Goal: Task Accomplishment & Management: Complete application form

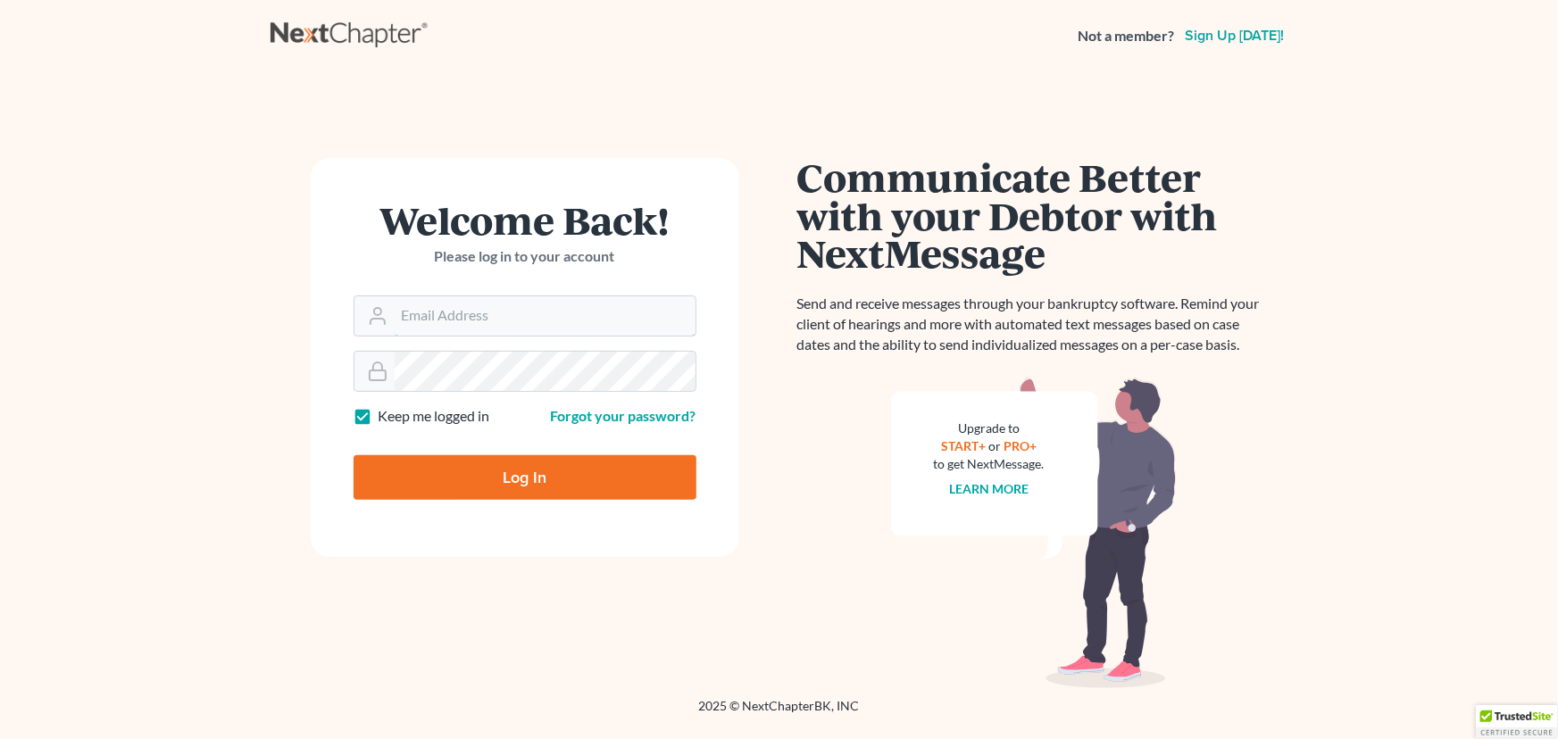
type input "[EMAIL_ADDRESS][DOMAIN_NAME][PERSON_NAME]"
click at [548, 478] on input "Log In" at bounding box center [524, 477] width 343 height 45
type input "Thinking..."
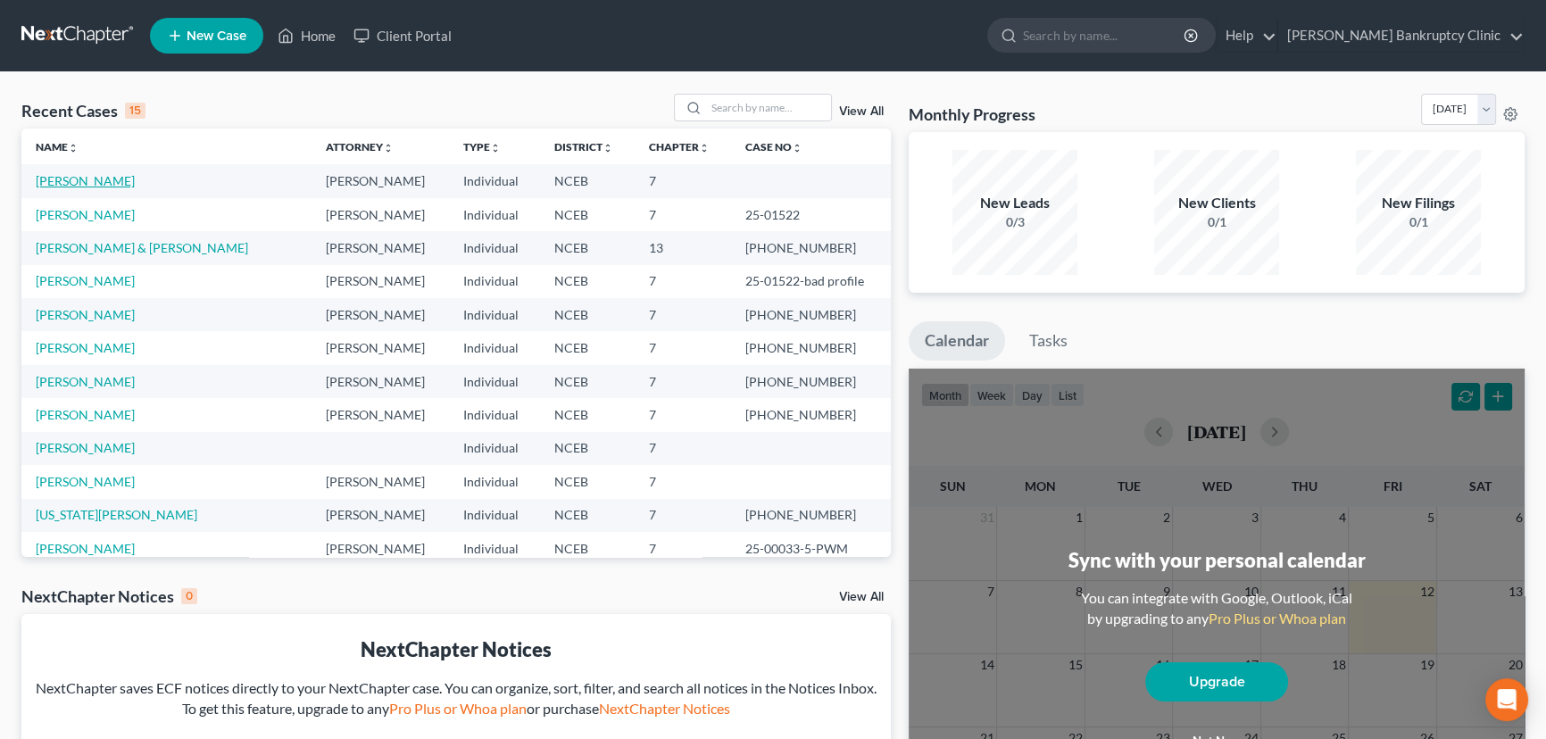
click at [79, 183] on link "[PERSON_NAME]" at bounding box center [85, 180] width 99 height 15
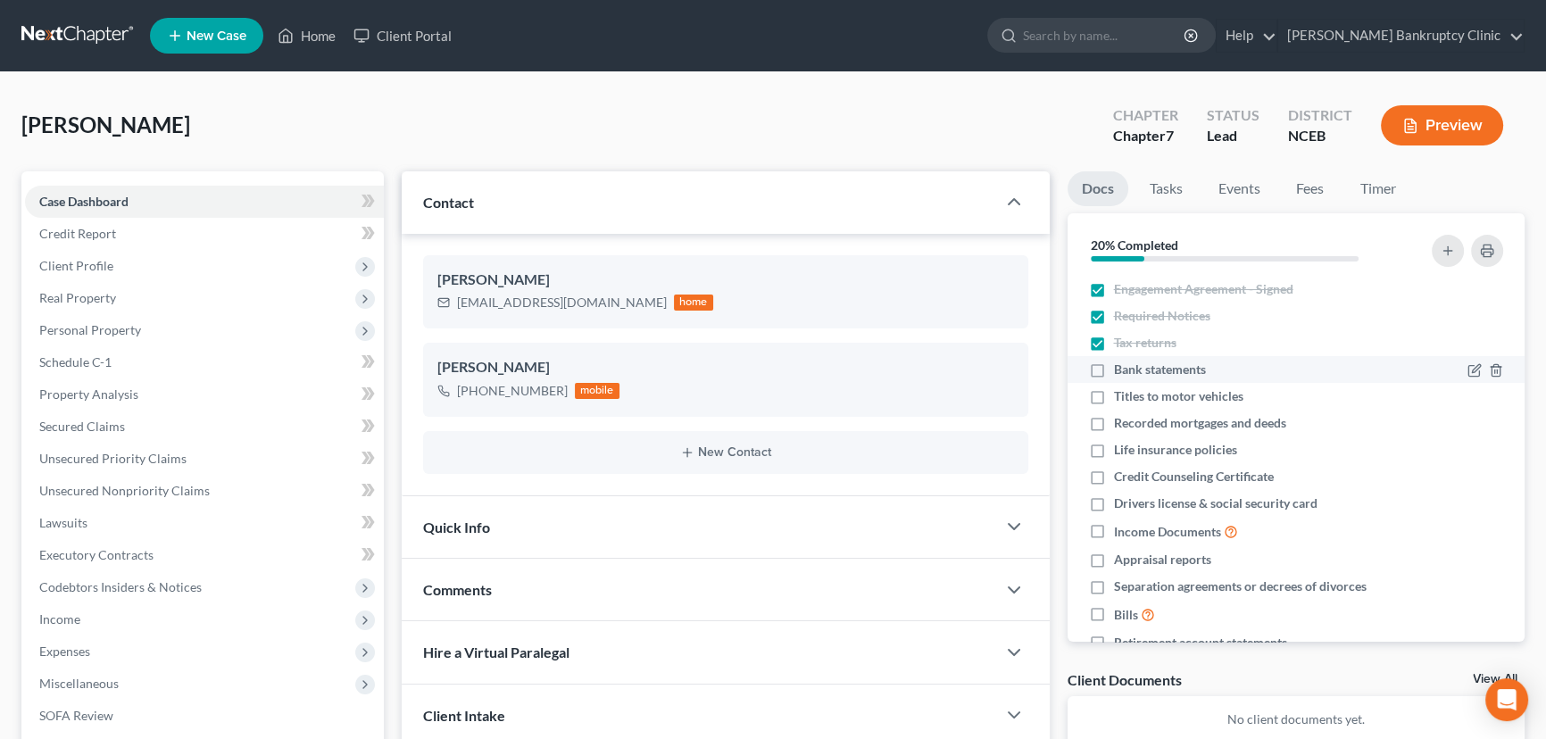
click at [1114, 371] on label "Bank statements" at bounding box center [1160, 370] width 92 height 18
click at [1121, 371] on input "Bank statements" at bounding box center [1127, 367] width 12 height 12
checkbox input "true"
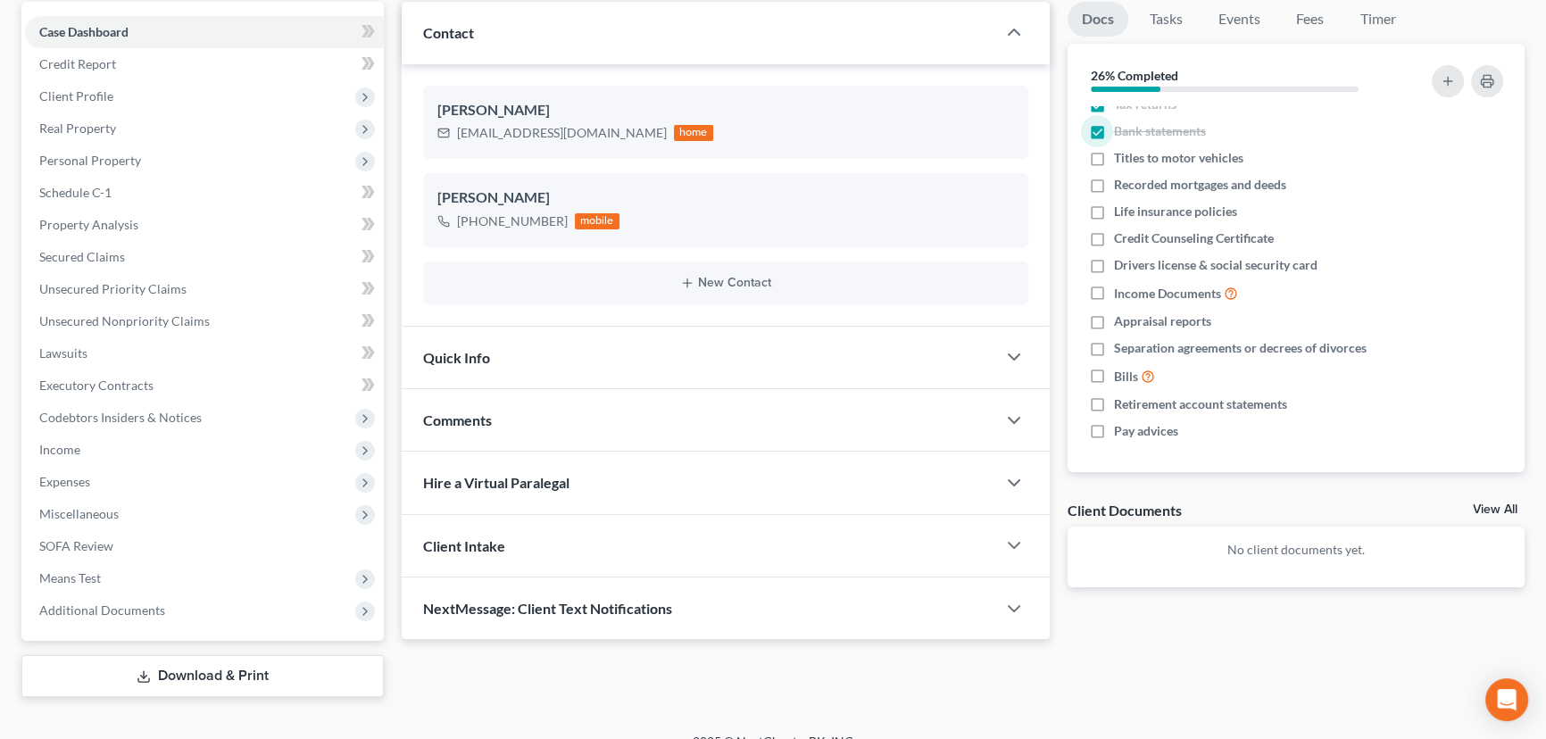
scroll to position [193, 0]
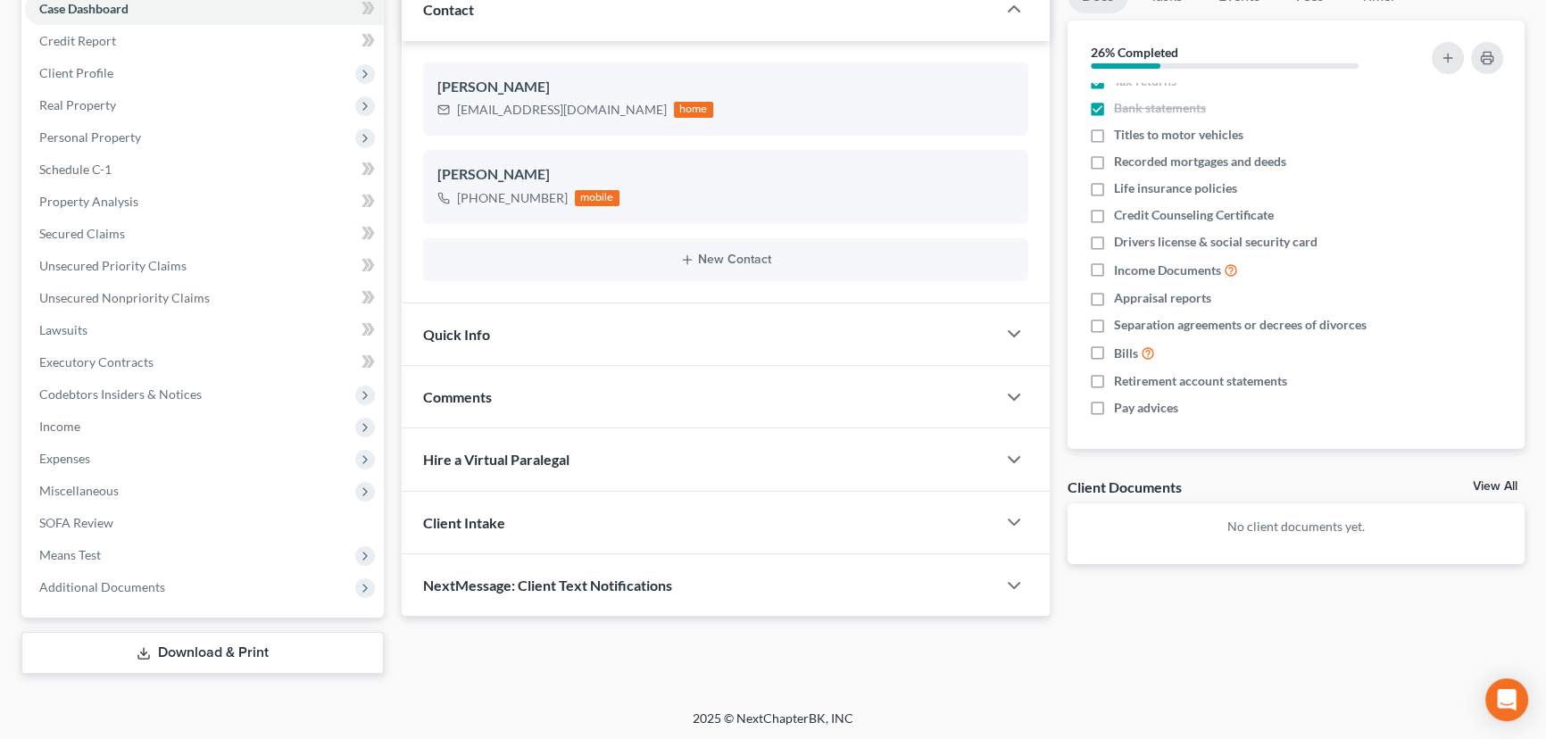
click at [996, 516] on div at bounding box center [1023, 522] width 54 height 36
click at [1013, 521] on polyline "button" at bounding box center [1014, 521] width 11 height 5
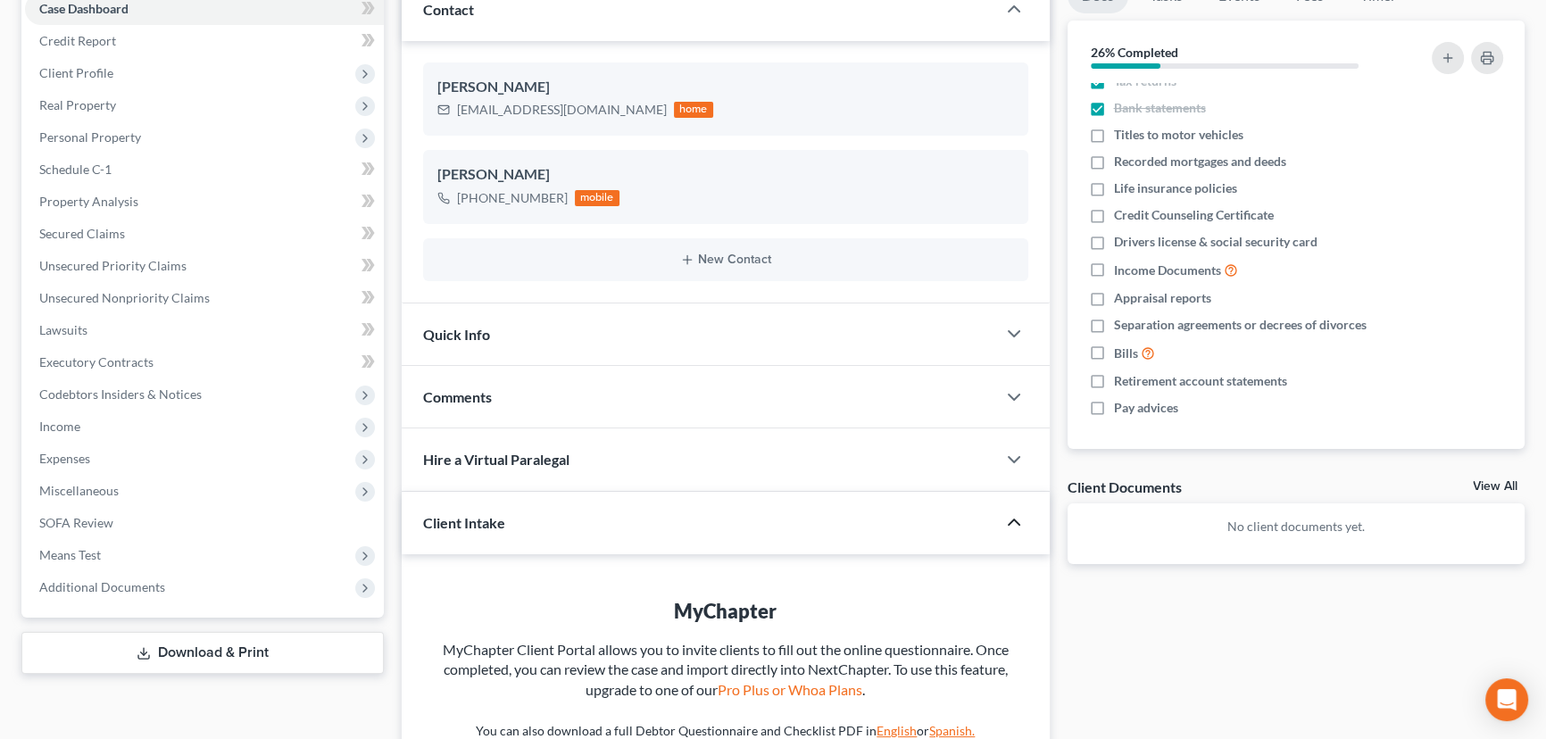
click at [1013, 521] on icon "button" at bounding box center [1013, 521] width 21 height 21
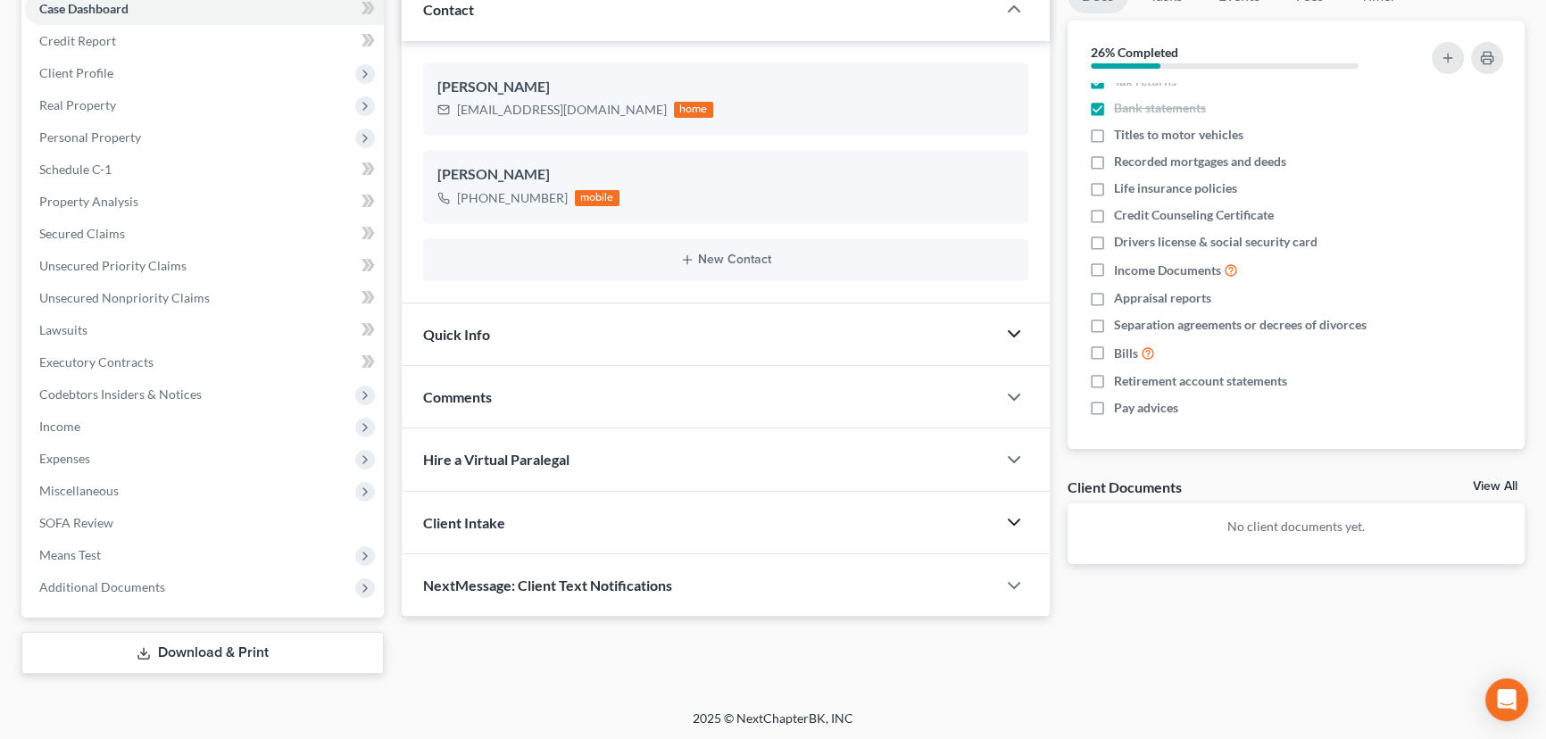
click at [1012, 333] on polyline "button" at bounding box center [1014, 333] width 11 height 5
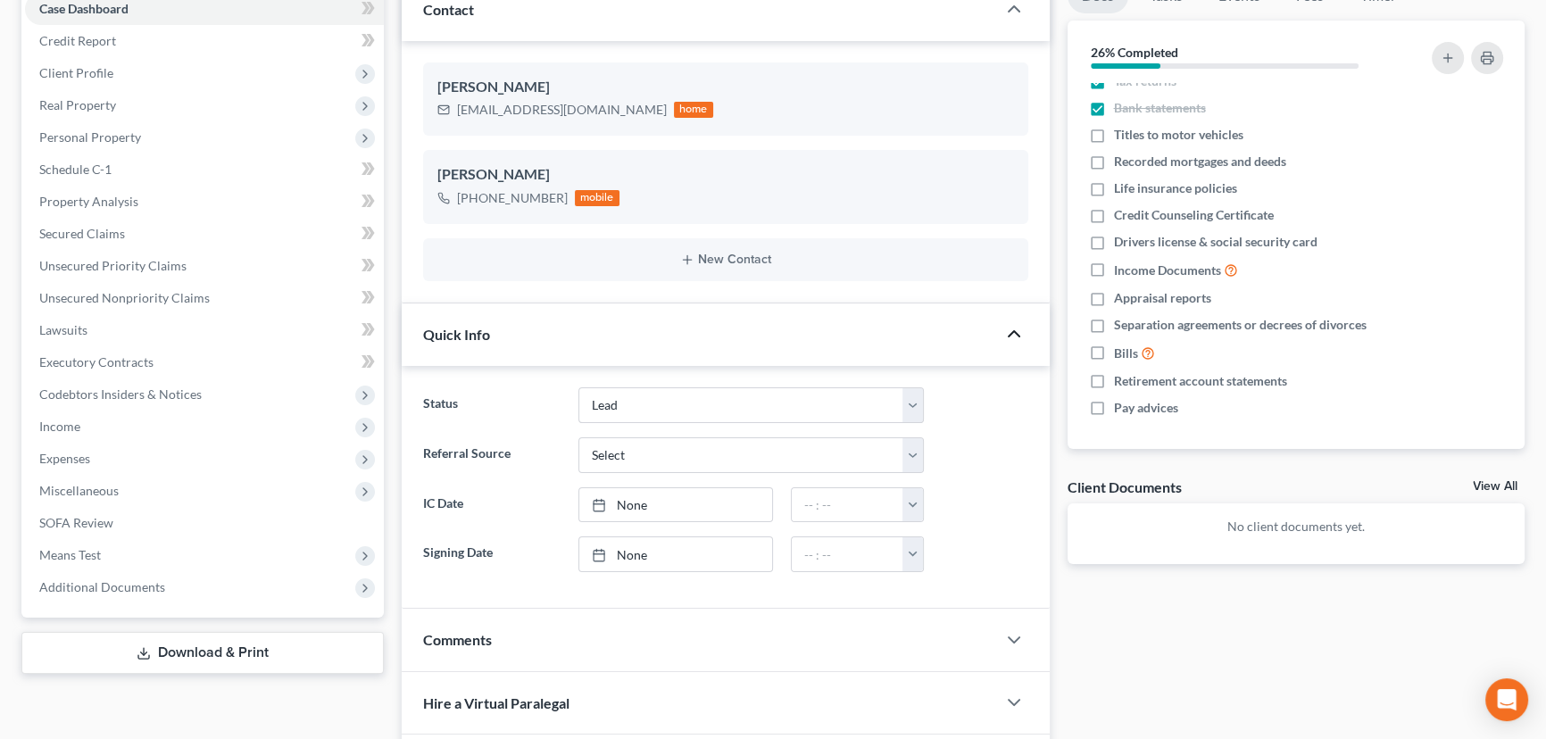
click at [1011, 333] on icon "button" at bounding box center [1013, 333] width 21 height 21
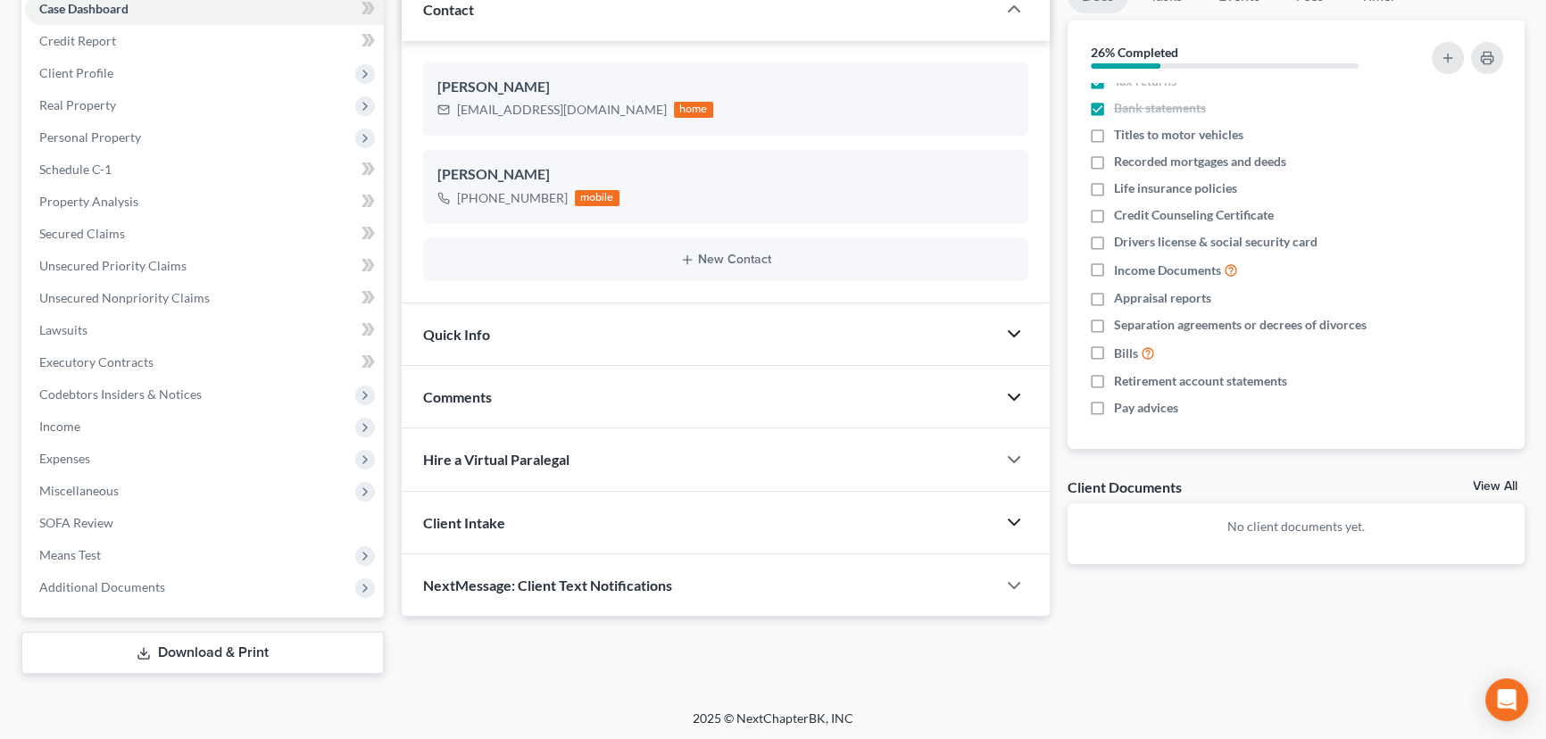
click at [1018, 404] on icon "button" at bounding box center [1013, 396] width 21 height 21
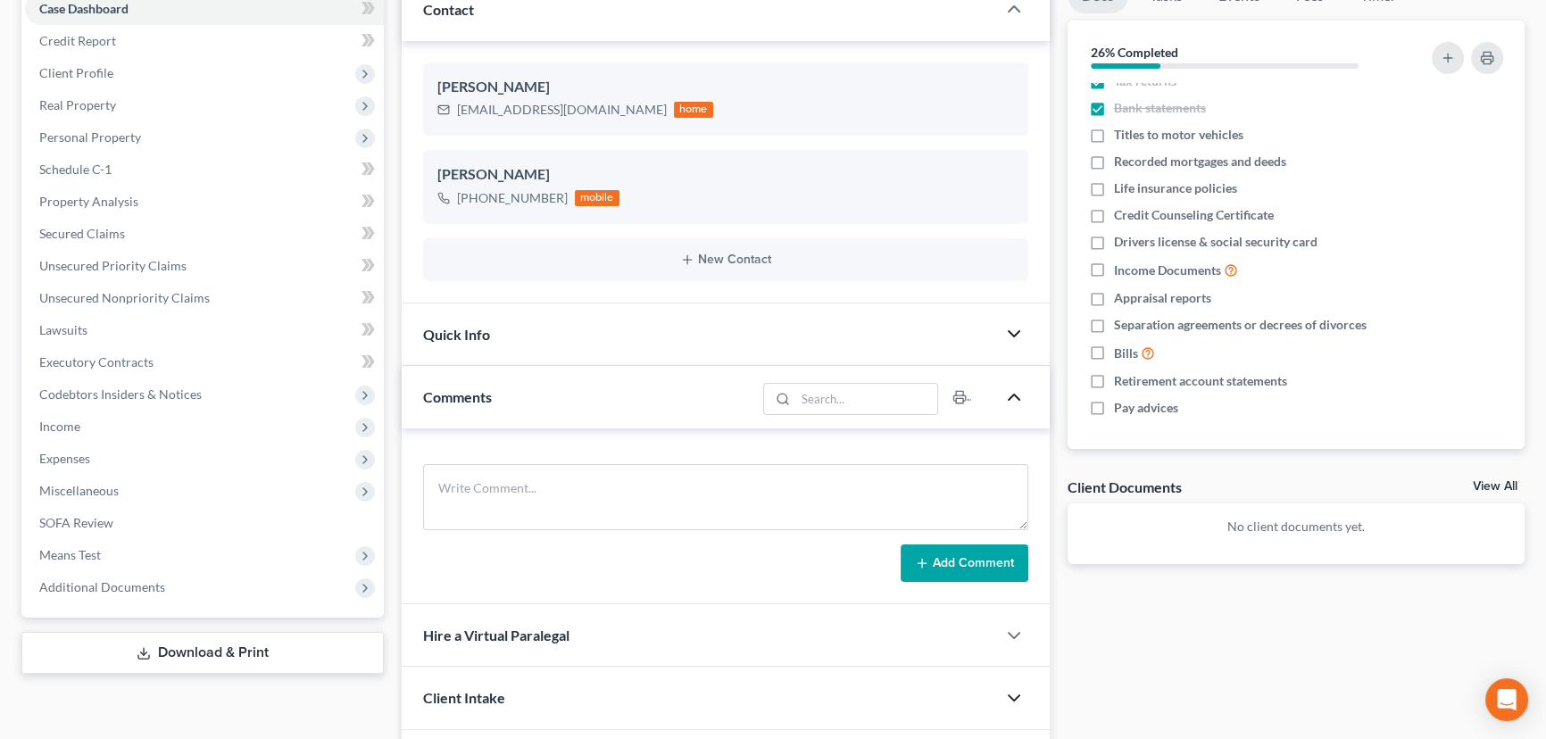
click at [1018, 404] on icon "button" at bounding box center [1013, 396] width 21 height 21
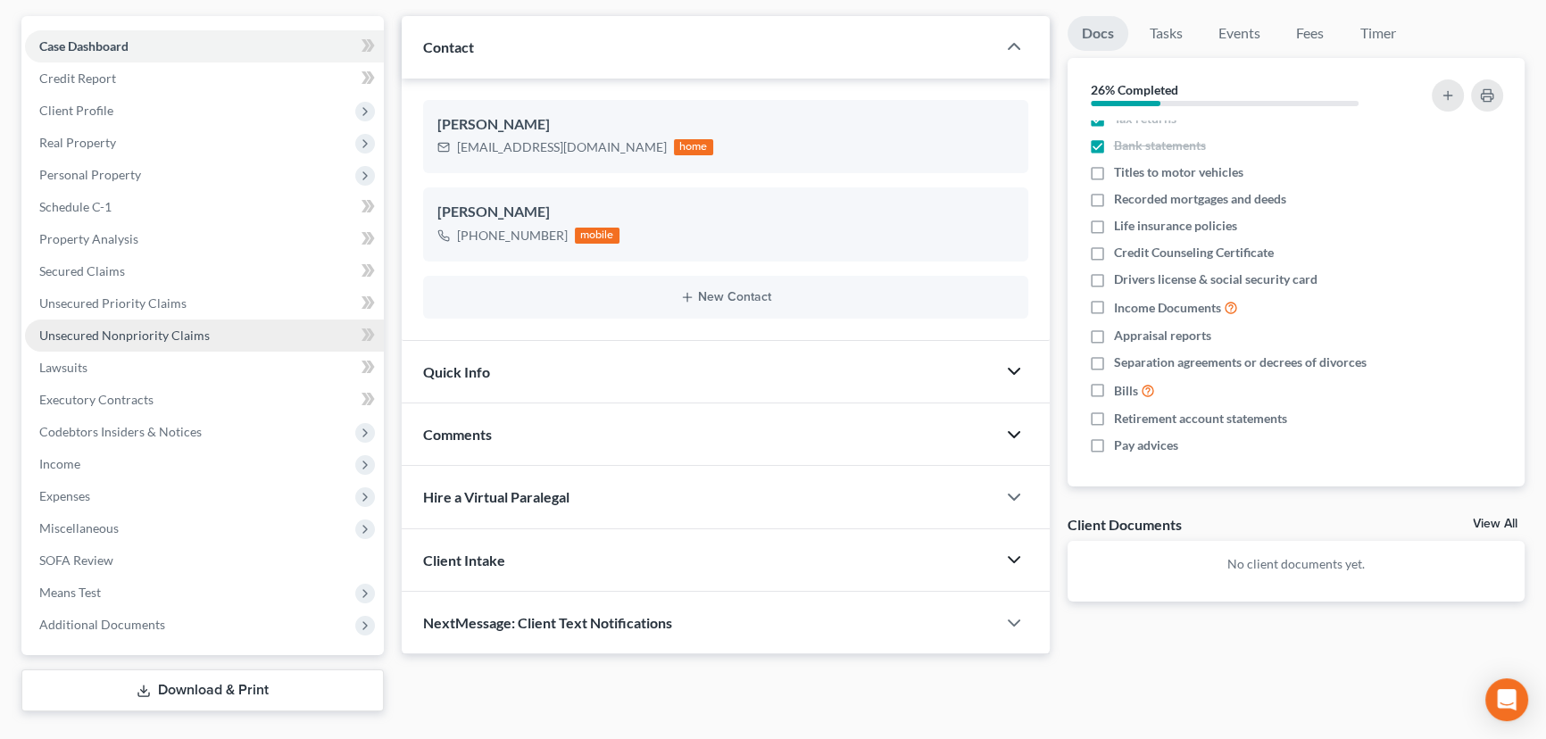
scroll to position [162, 0]
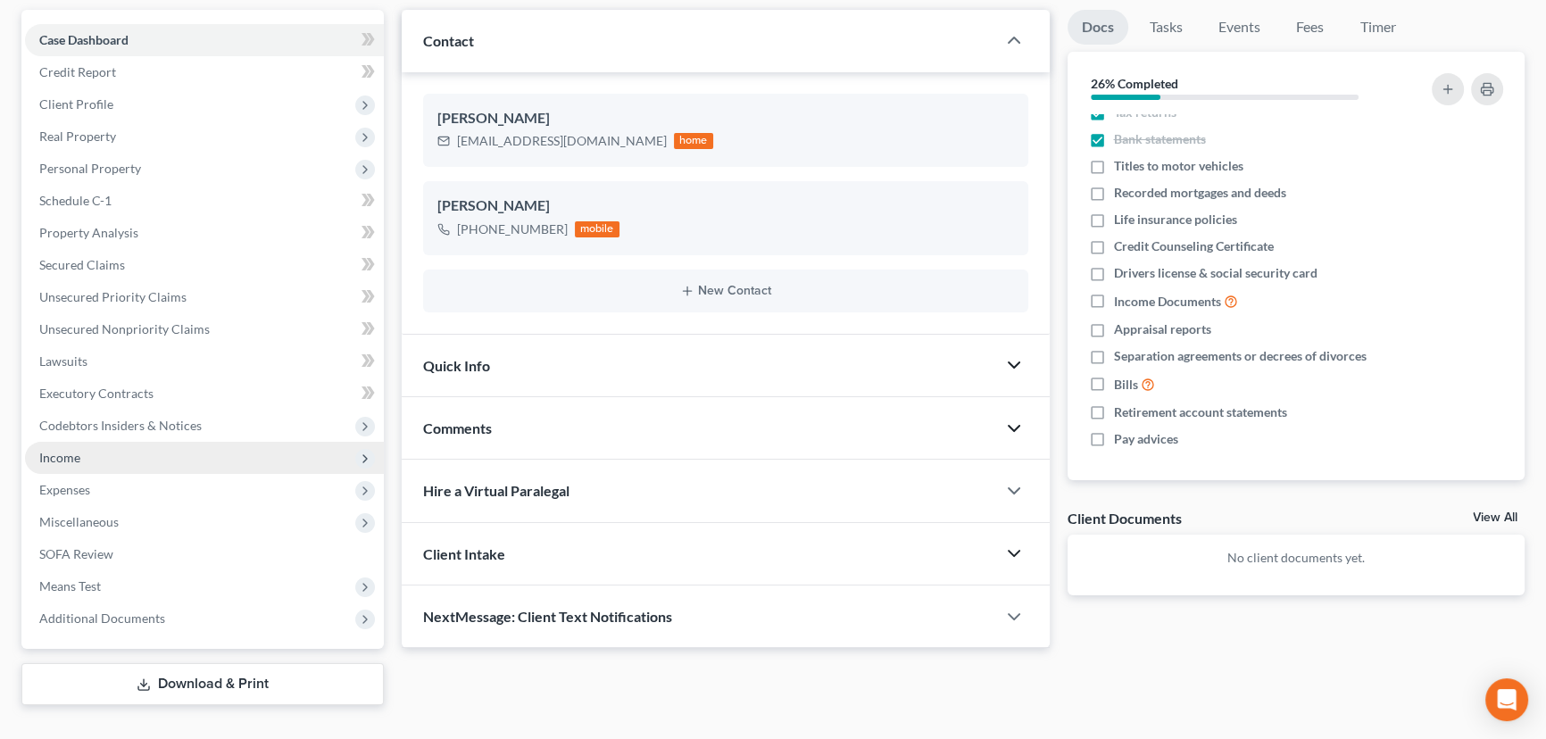
click at [252, 454] on span "Income" at bounding box center [204, 458] width 359 height 32
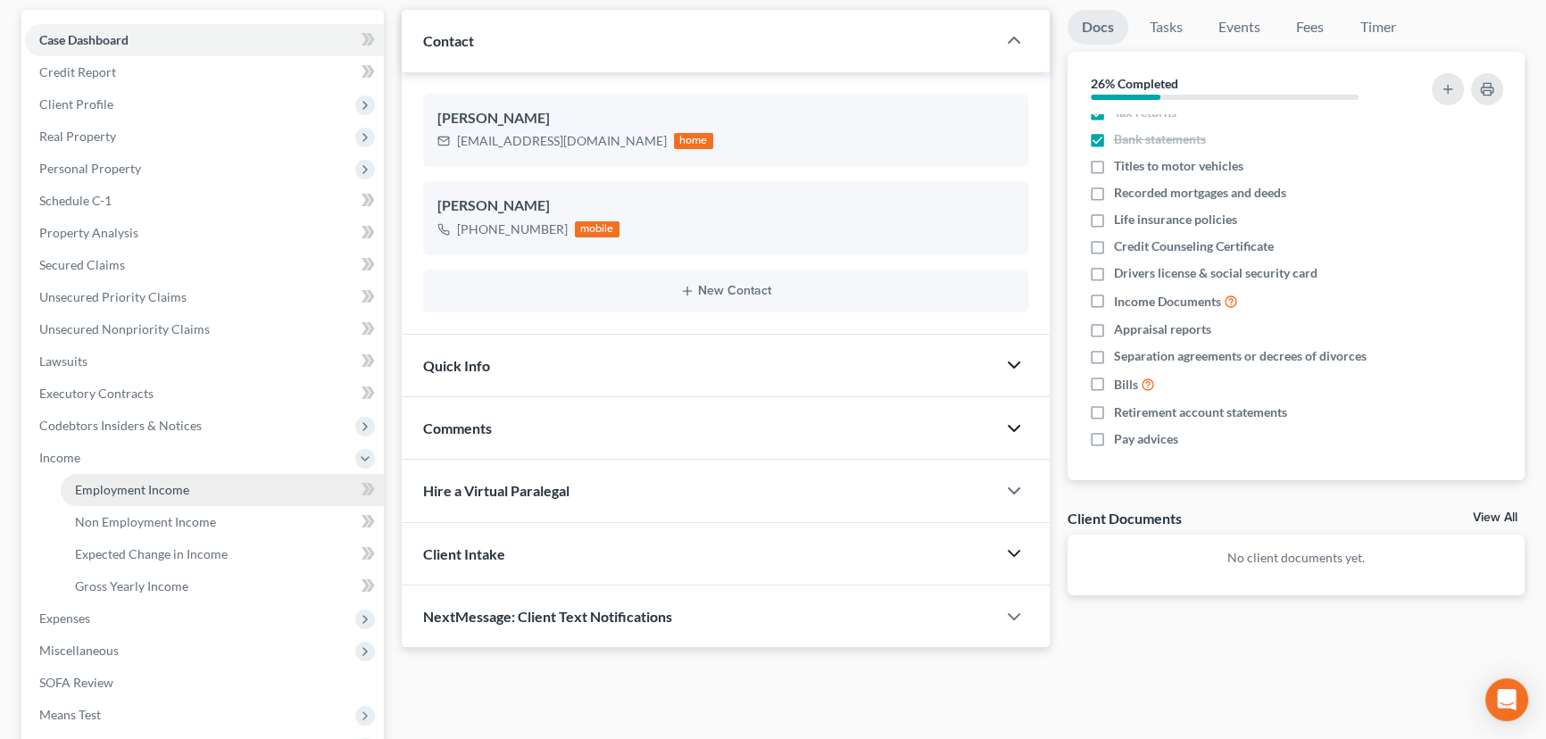
click at [248, 490] on link "Employment Income" at bounding box center [222, 490] width 323 height 32
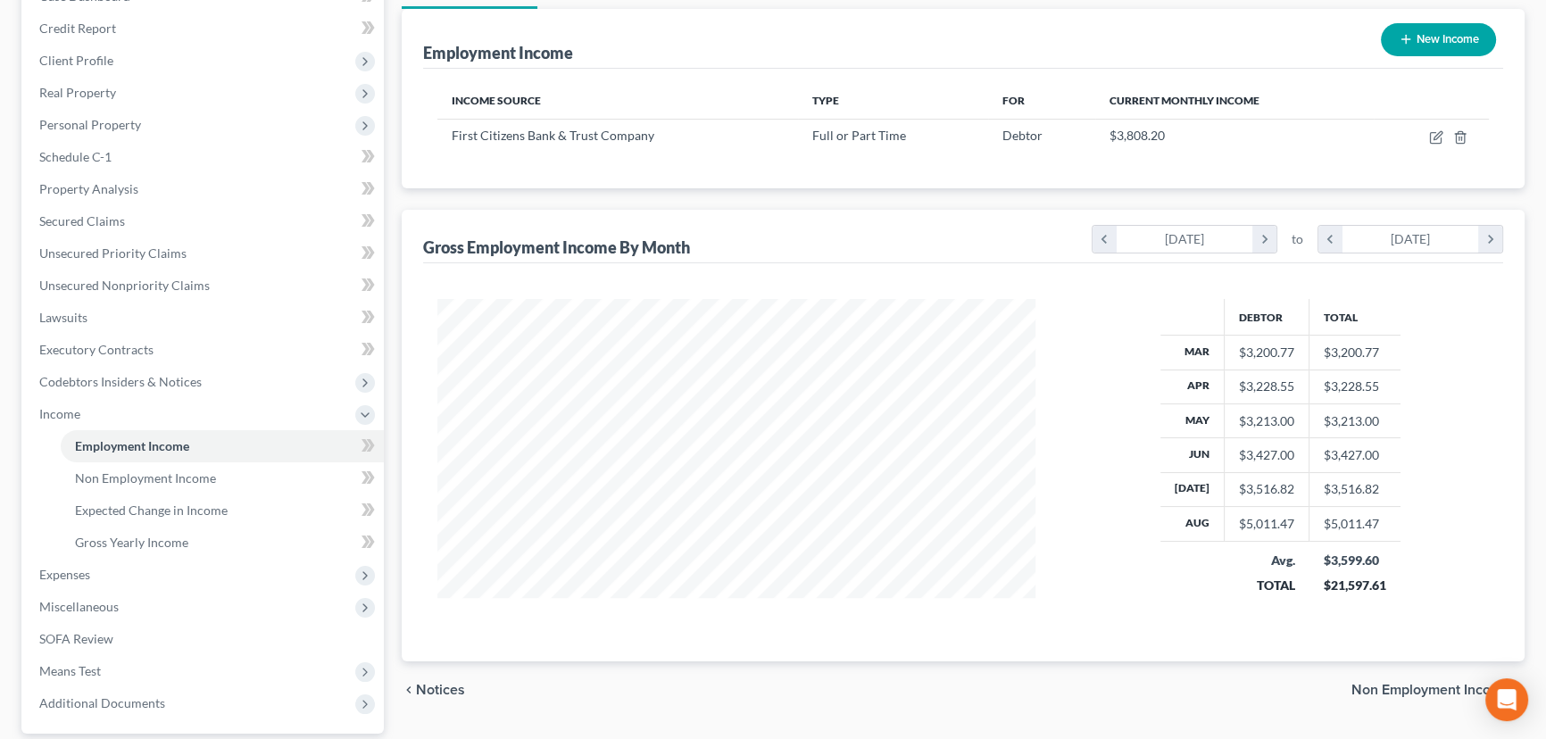
scroll to position [321, 0]
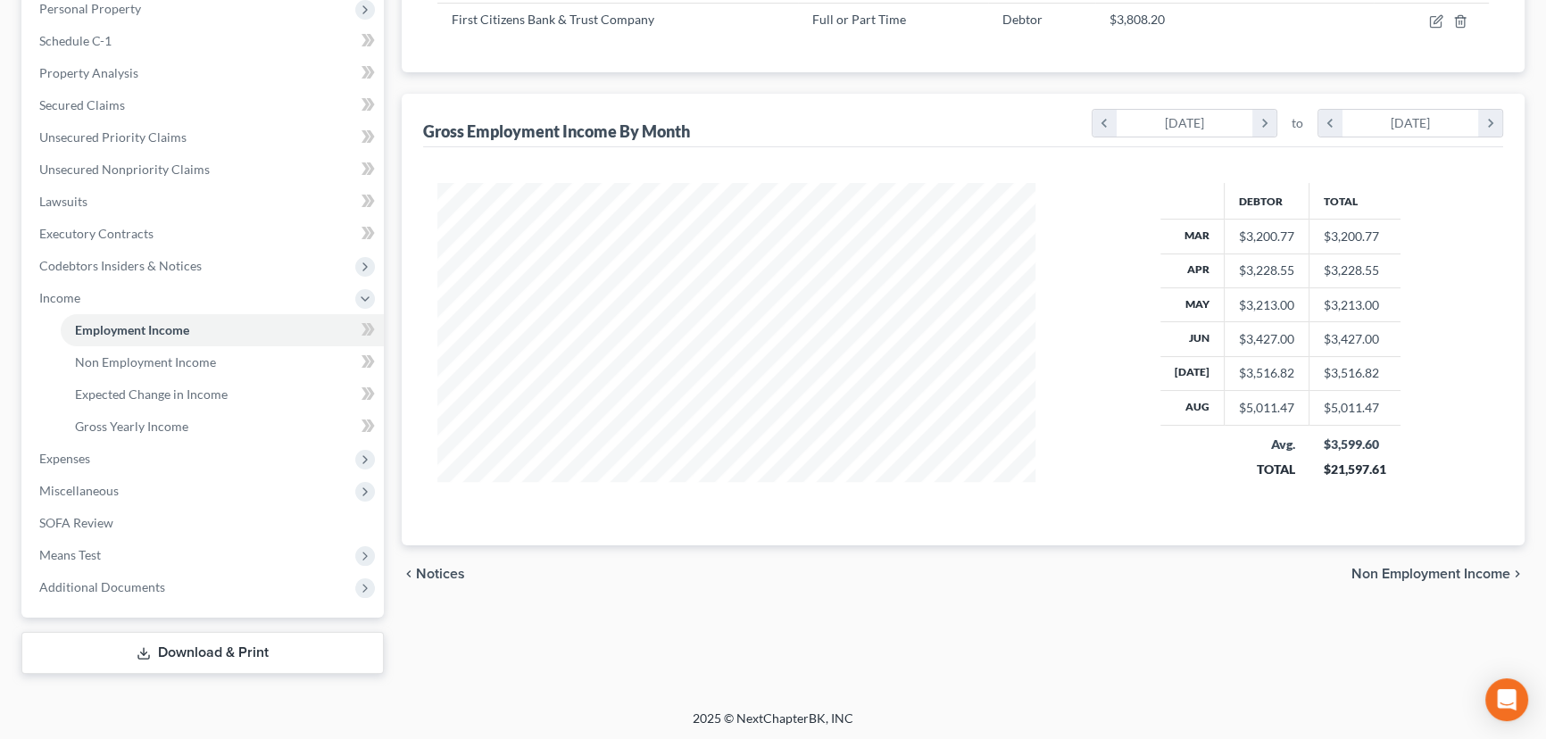
click at [1497, 576] on span "Non Employment Income" at bounding box center [1430, 574] width 159 height 14
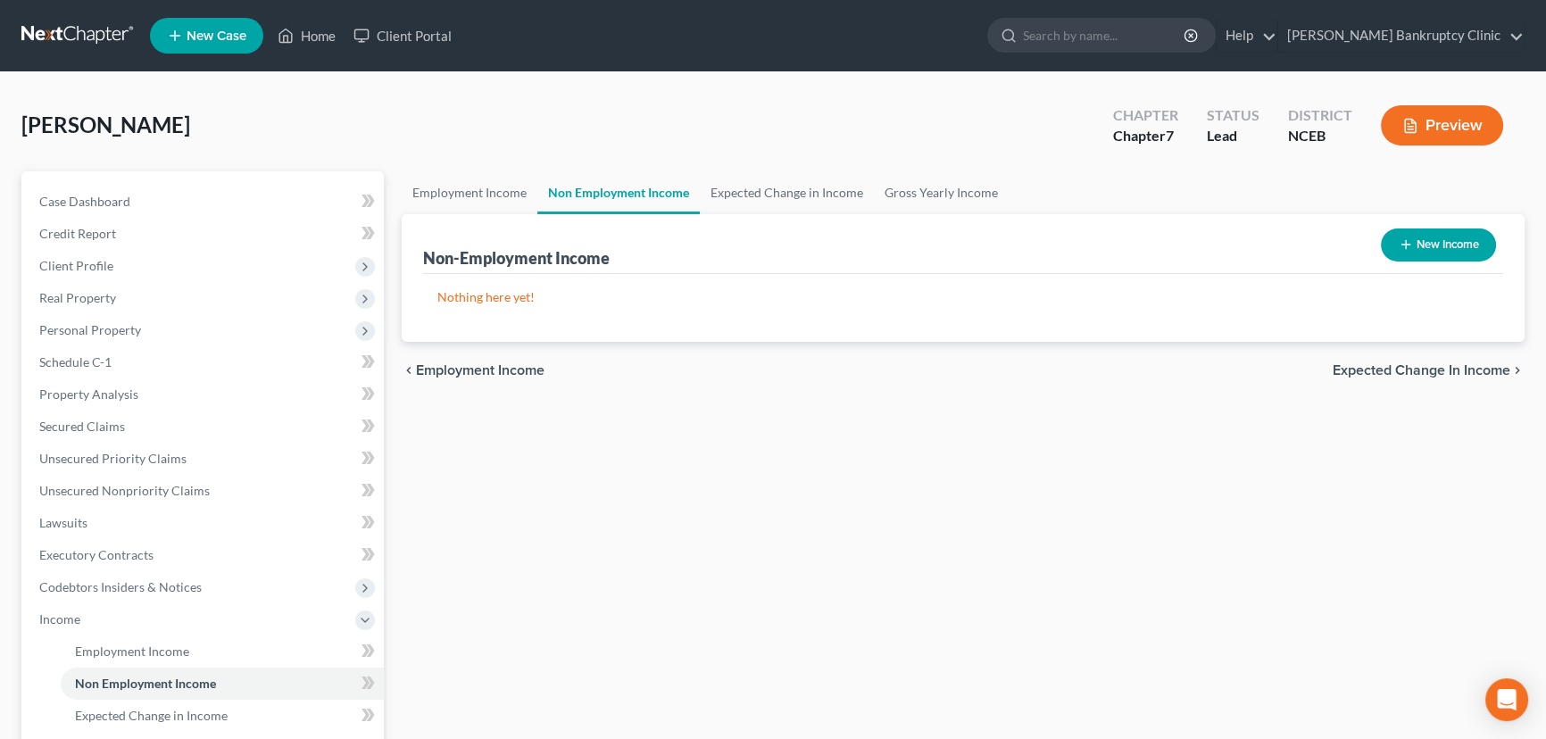
click at [1477, 370] on span "Expected Change in Income" at bounding box center [1422, 370] width 178 height 14
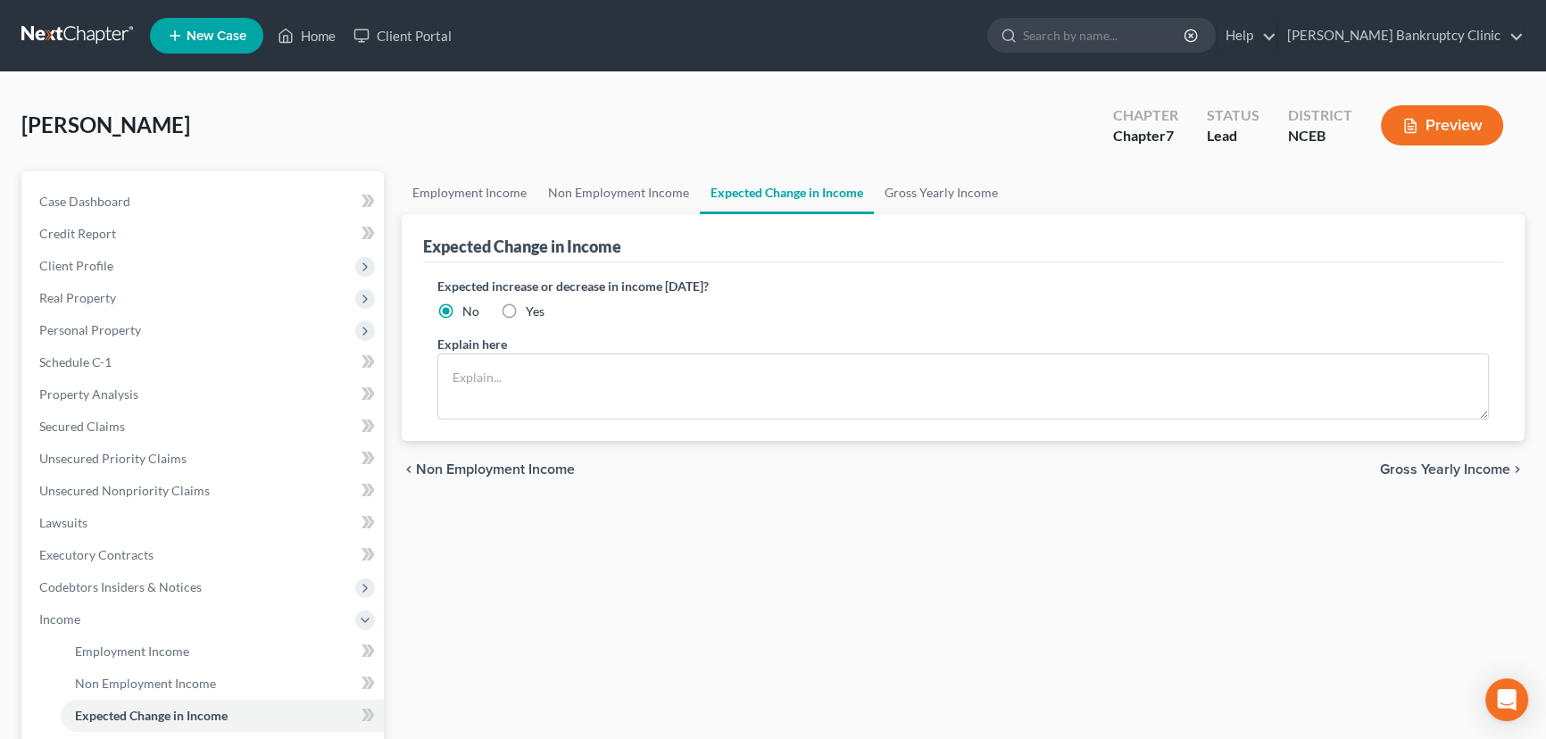
click at [1467, 470] on span "Gross Yearly Income" at bounding box center [1445, 469] width 130 height 14
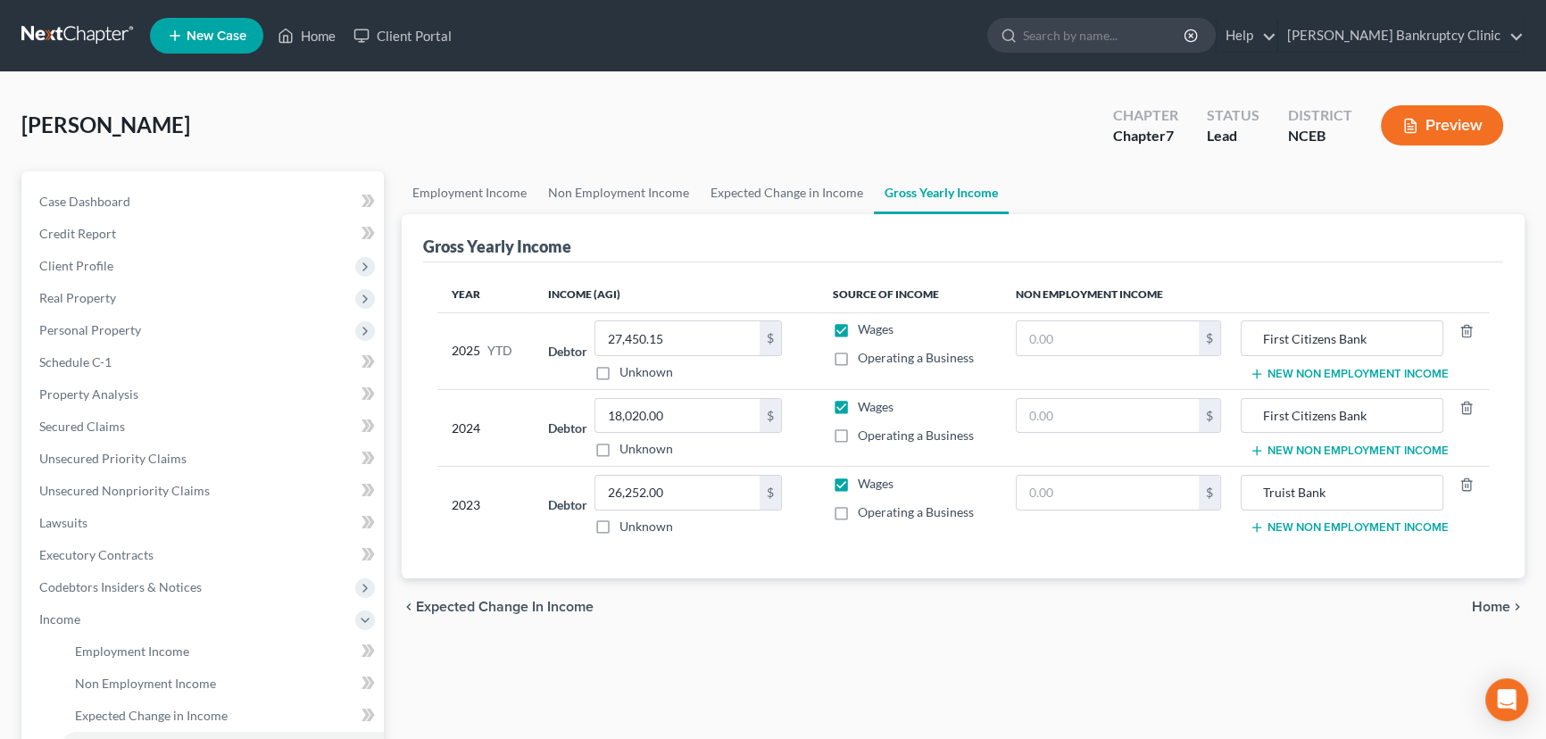
click at [1484, 604] on span "Home" at bounding box center [1491, 607] width 38 height 14
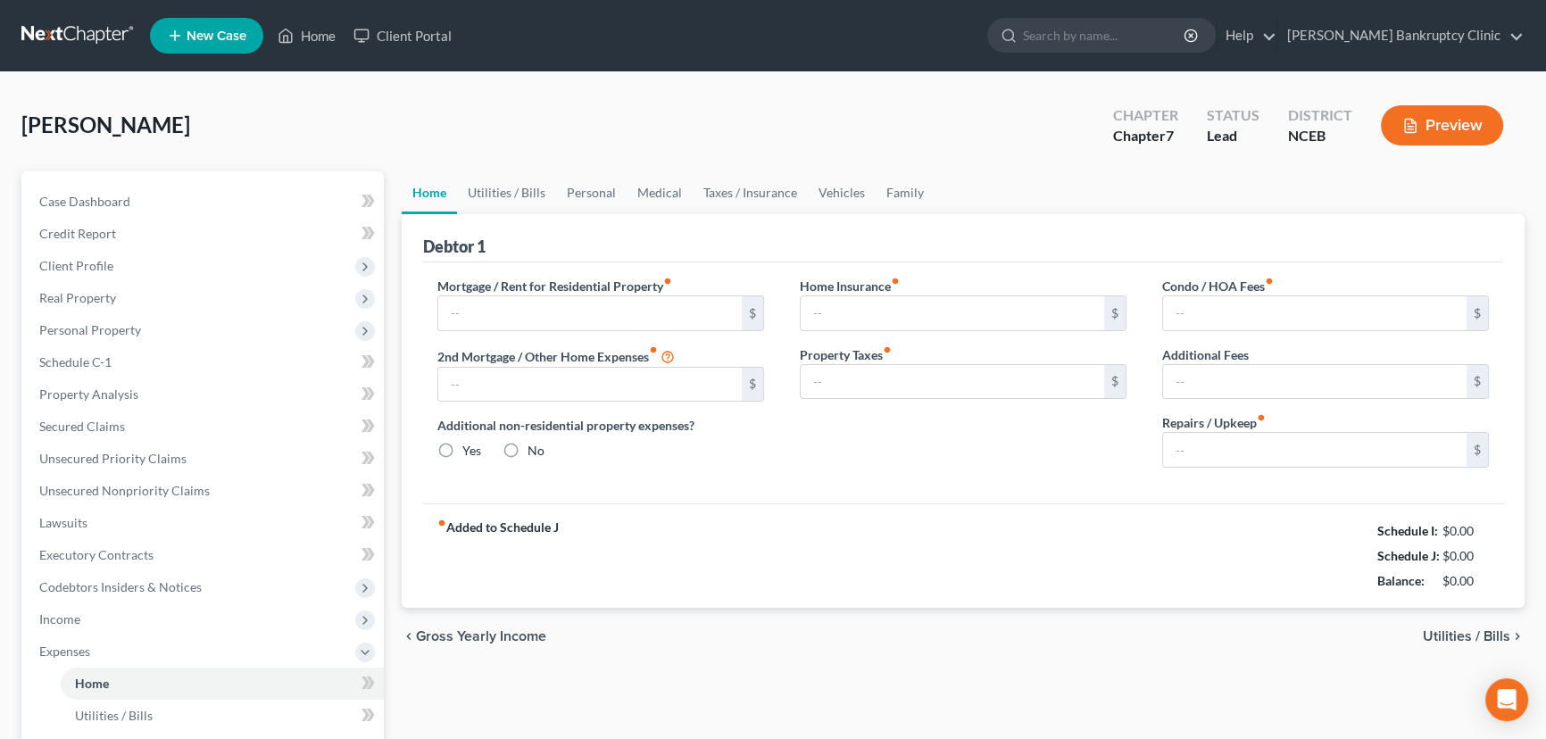
type input "1,285.00"
type input "0.00"
radio input "true"
type input "15.50"
type input "0.00"
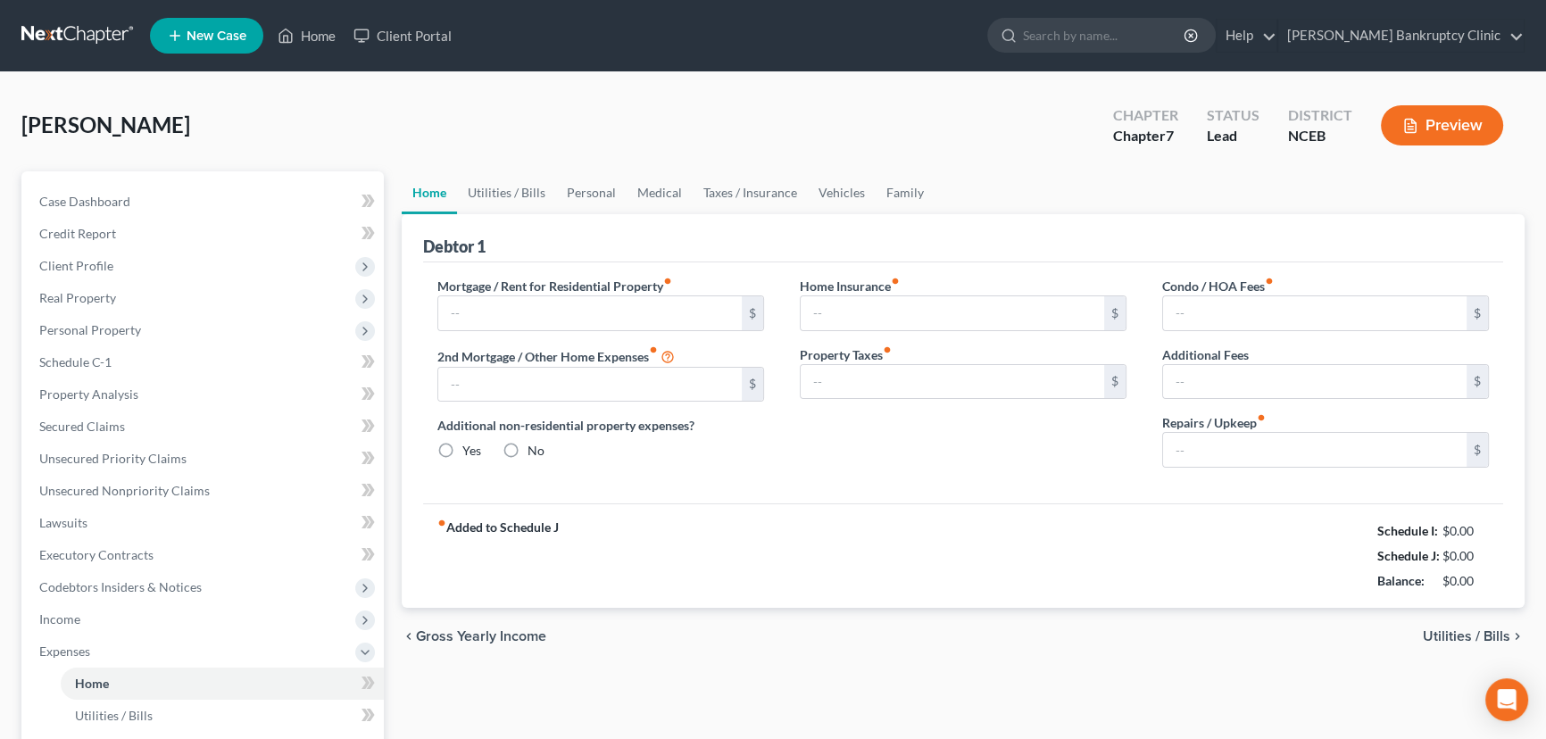
type input "0.00"
click at [1490, 629] on span "Utilities / Bills" at bounding box center [1466, 636] width 87 height 14
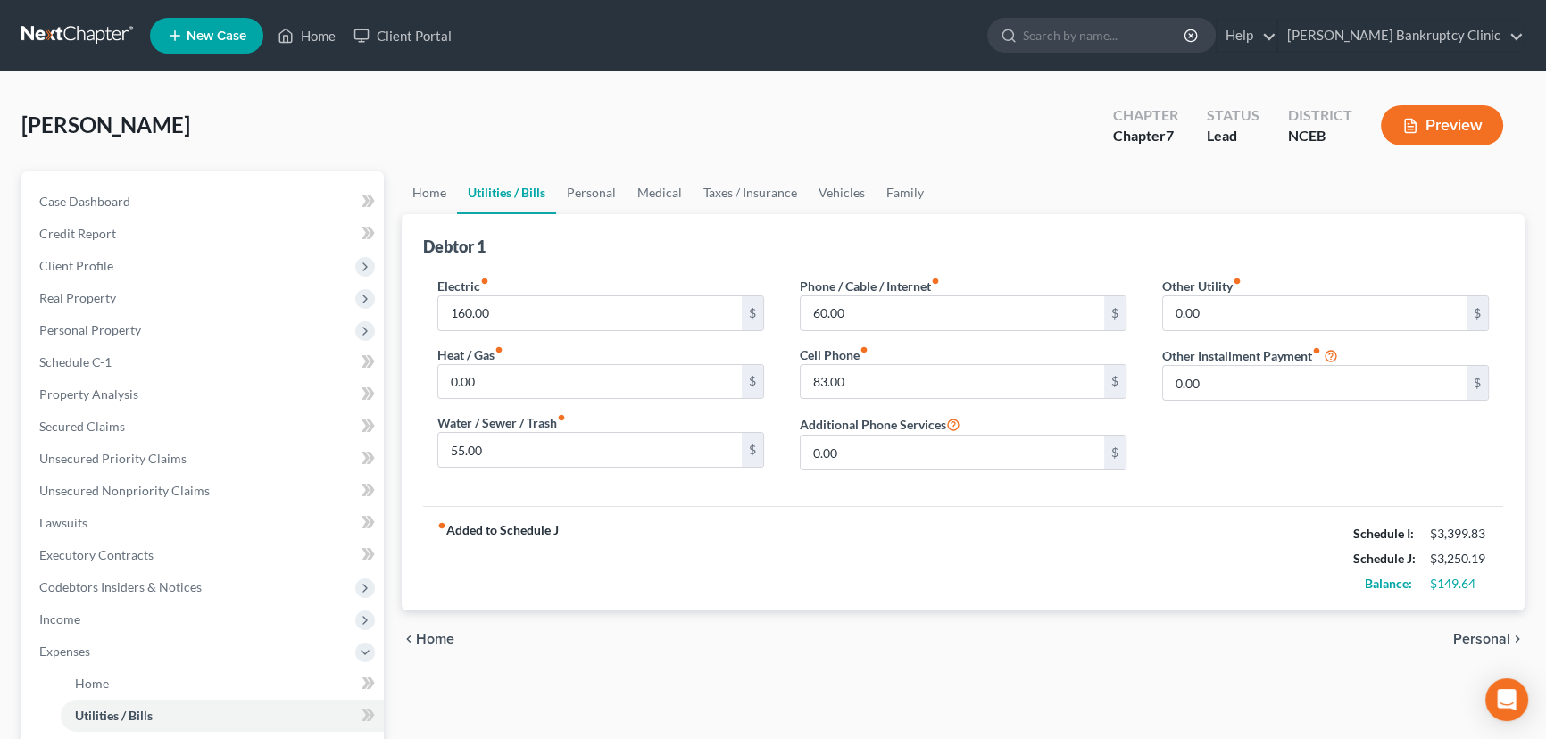
click at [1478, 638] on span "Personal" at bounding box center [1481, 639] width 57 height 14
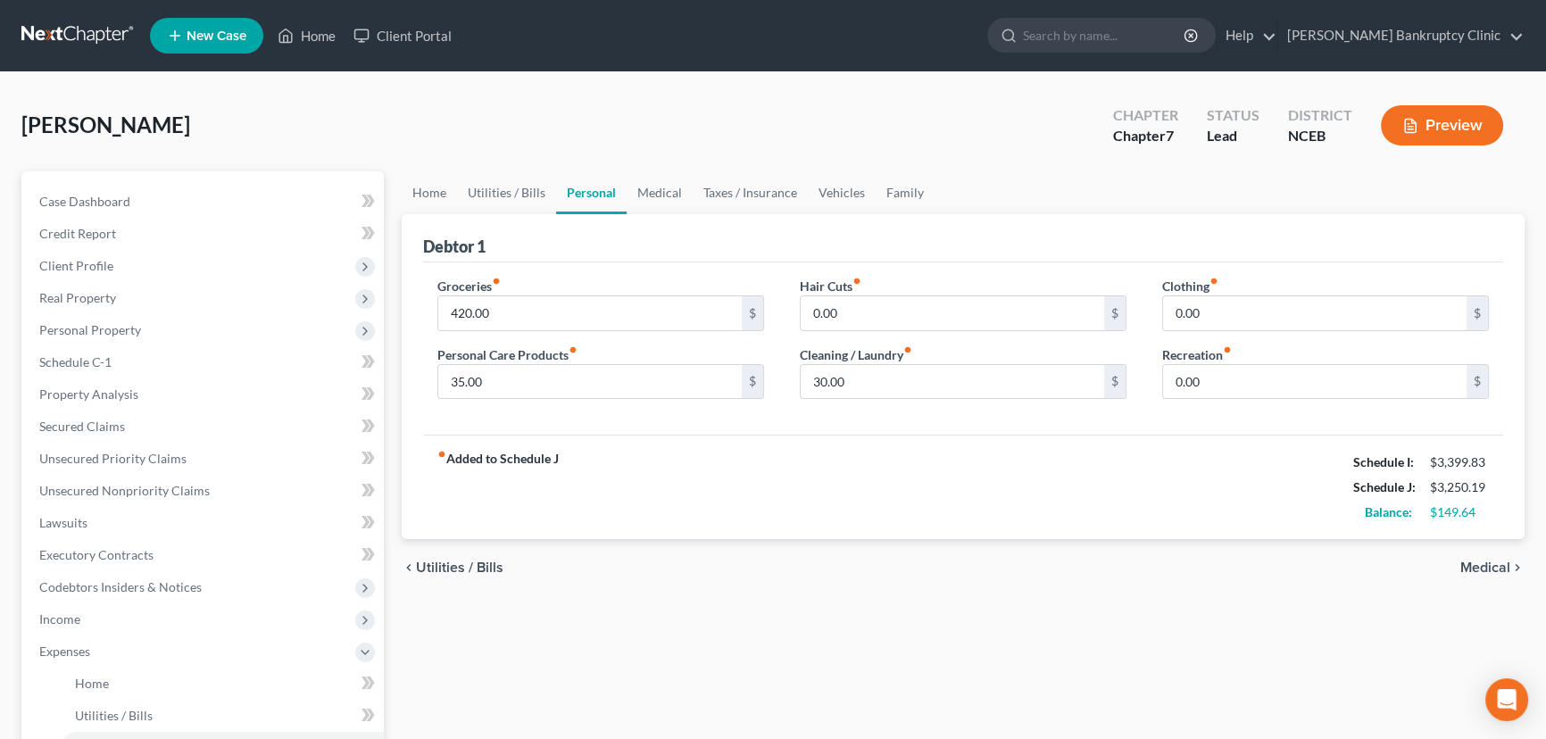
click at [1491, 564] on span "Medical" at bounding box center [1485, 568] width 50 height 14
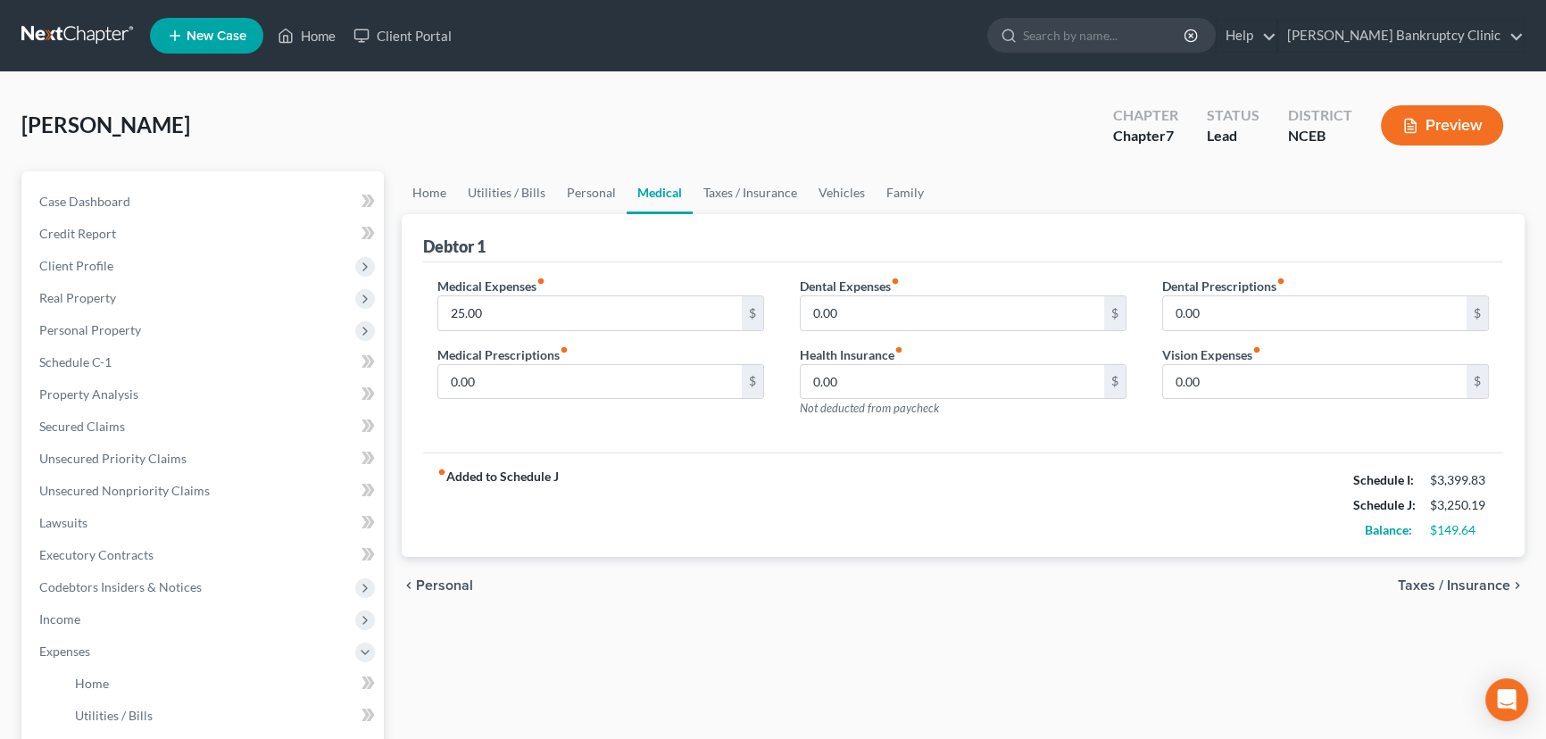
click at [1475, 586] on span "Taxes / Insurance" at bounding box center [1454, 585] width 112 height 14
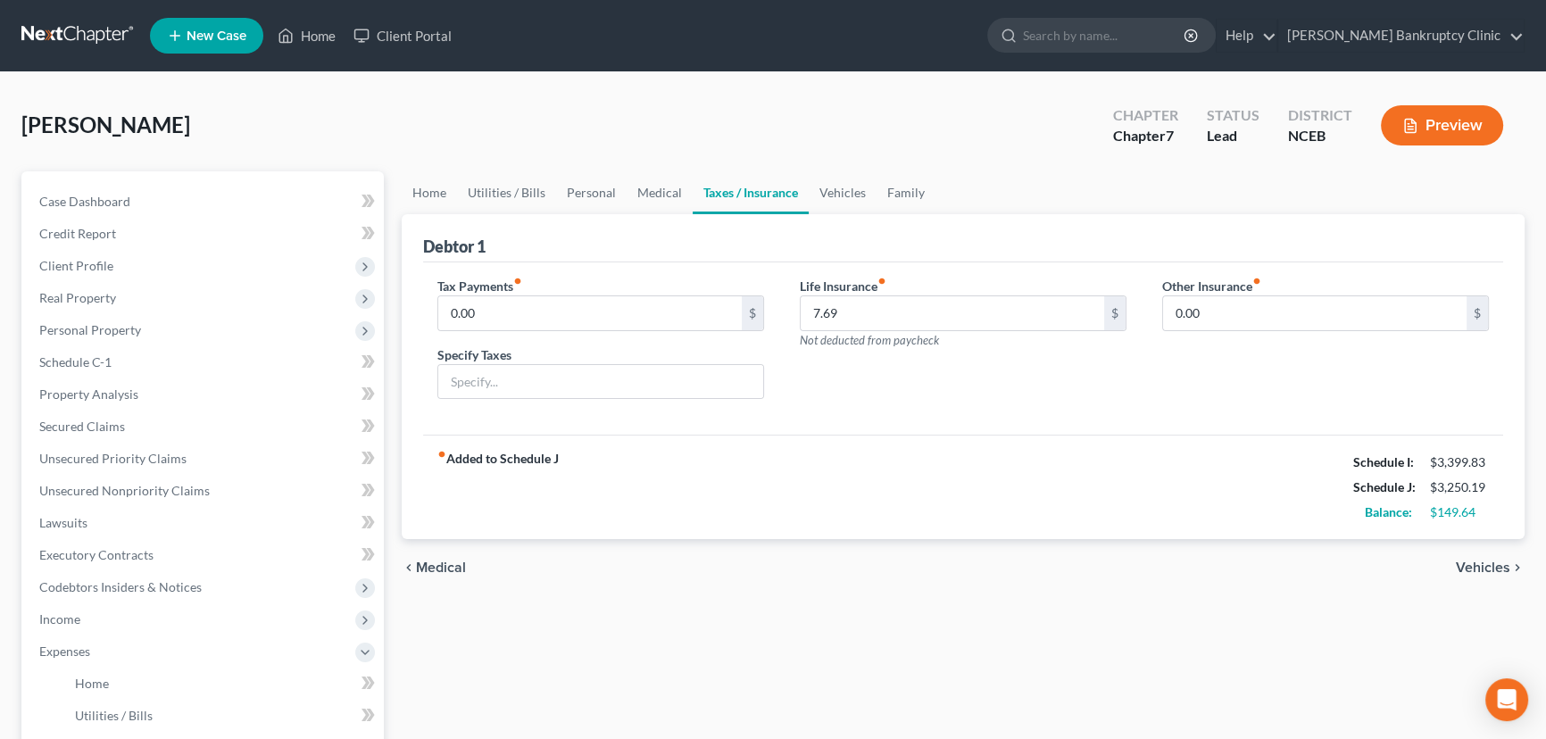
click at [1472, 568] on span "Vehicles" at bounding box center [1483, 568] width 54 height 14
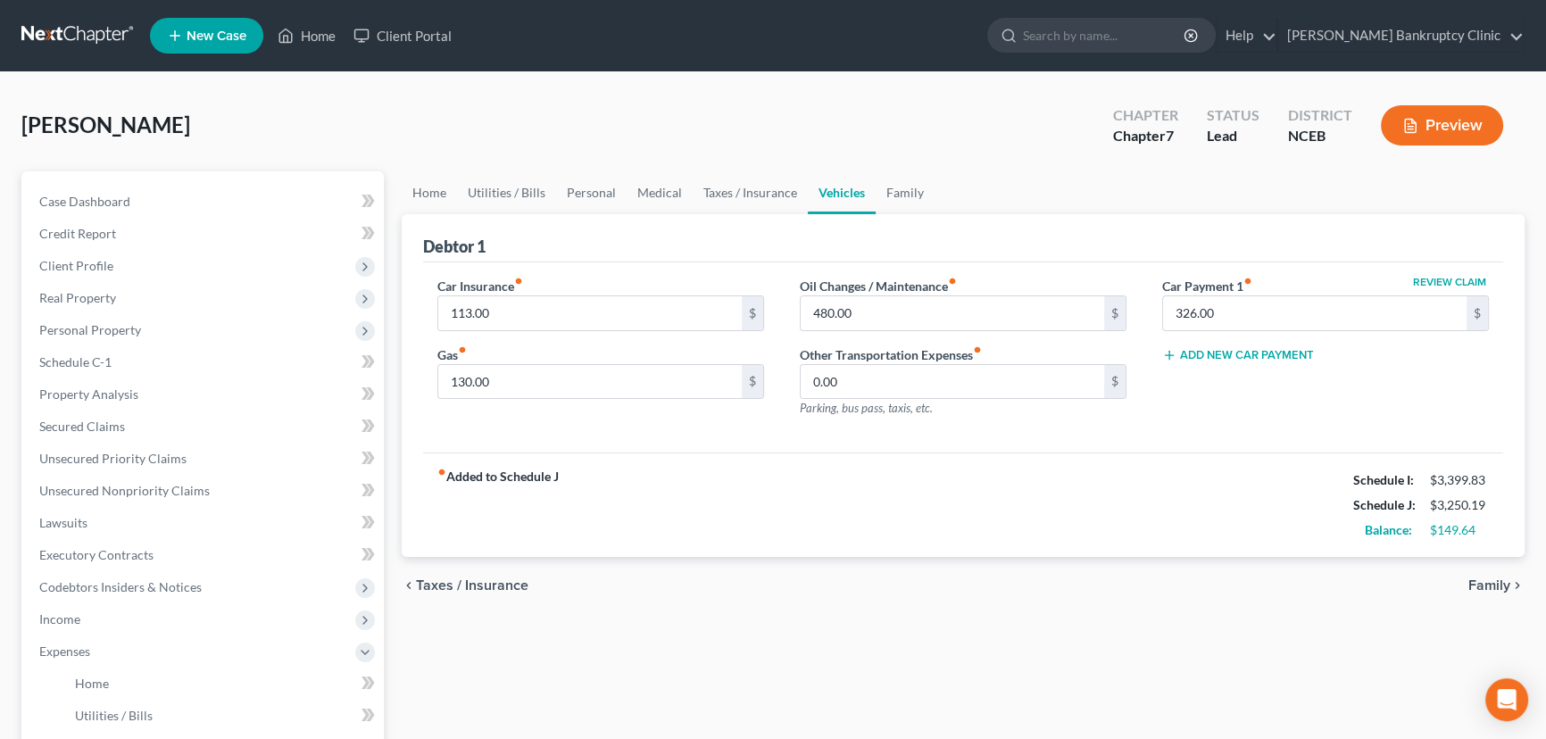
click at [1477, 580] on span "Family" at bounding box center [1489, 585] width 42 height 14
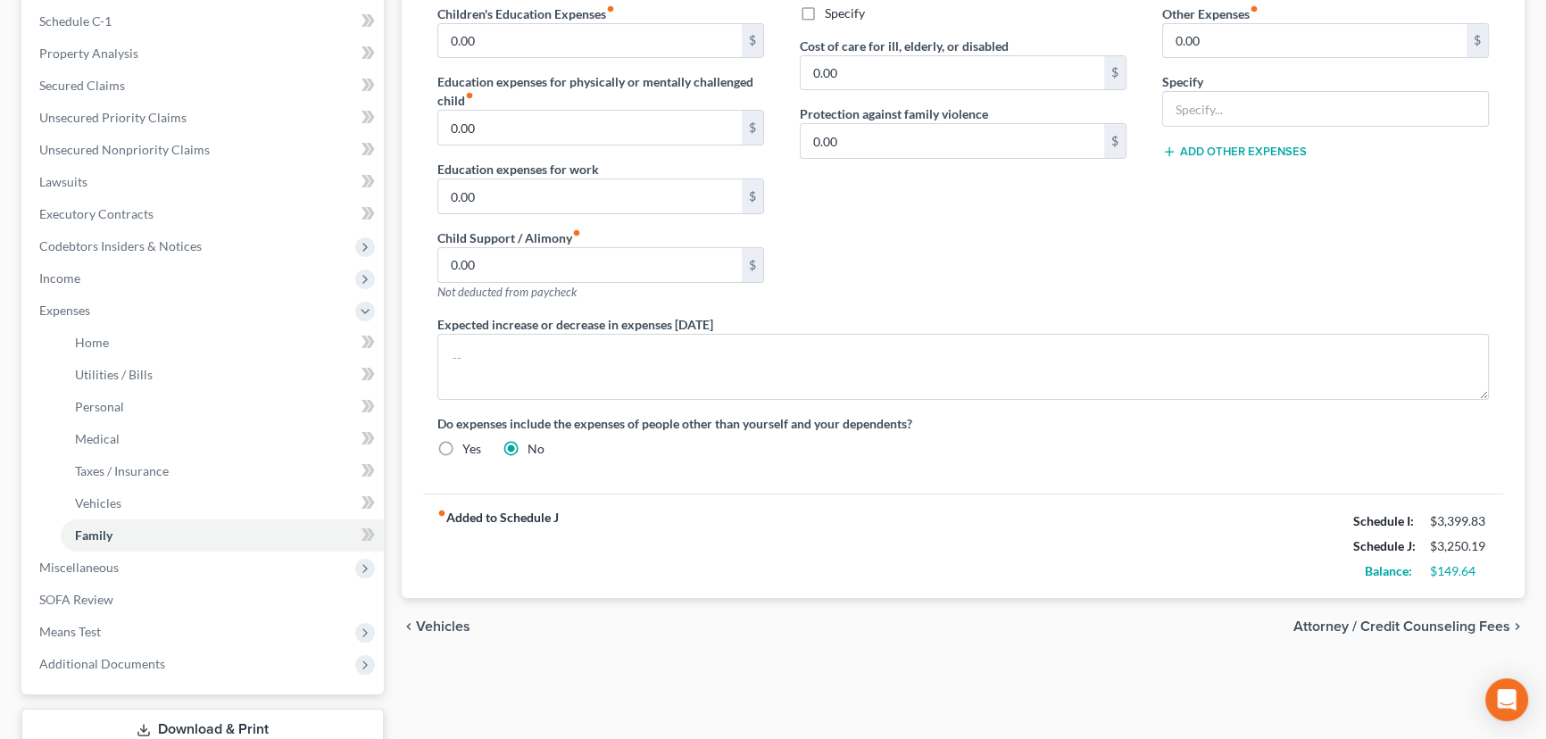
scroll to position [418, 0]
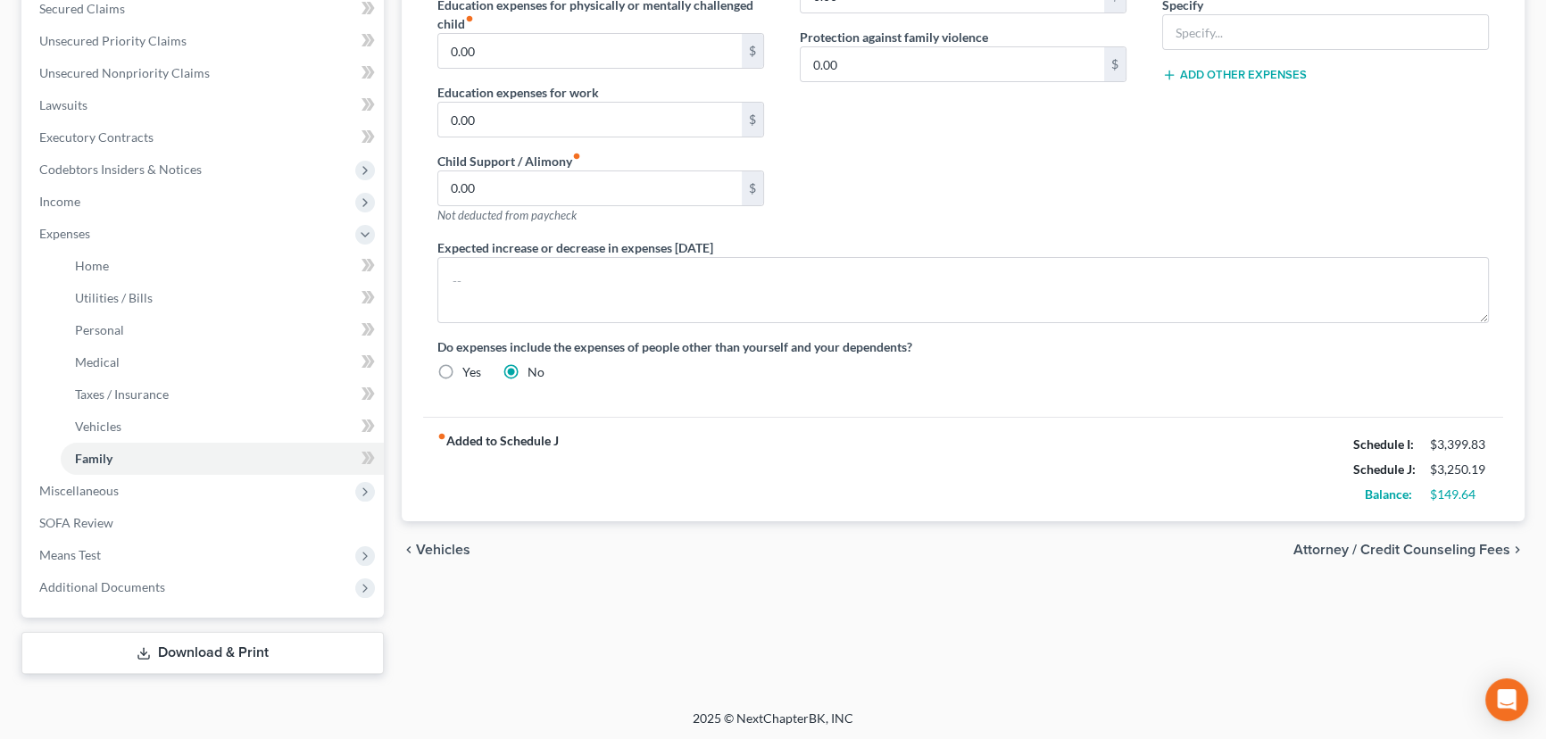
click at [1446, 549] on span "Attorney / Credit Counseling Fees" at bounding box center [1401, 550] width 217 height 14
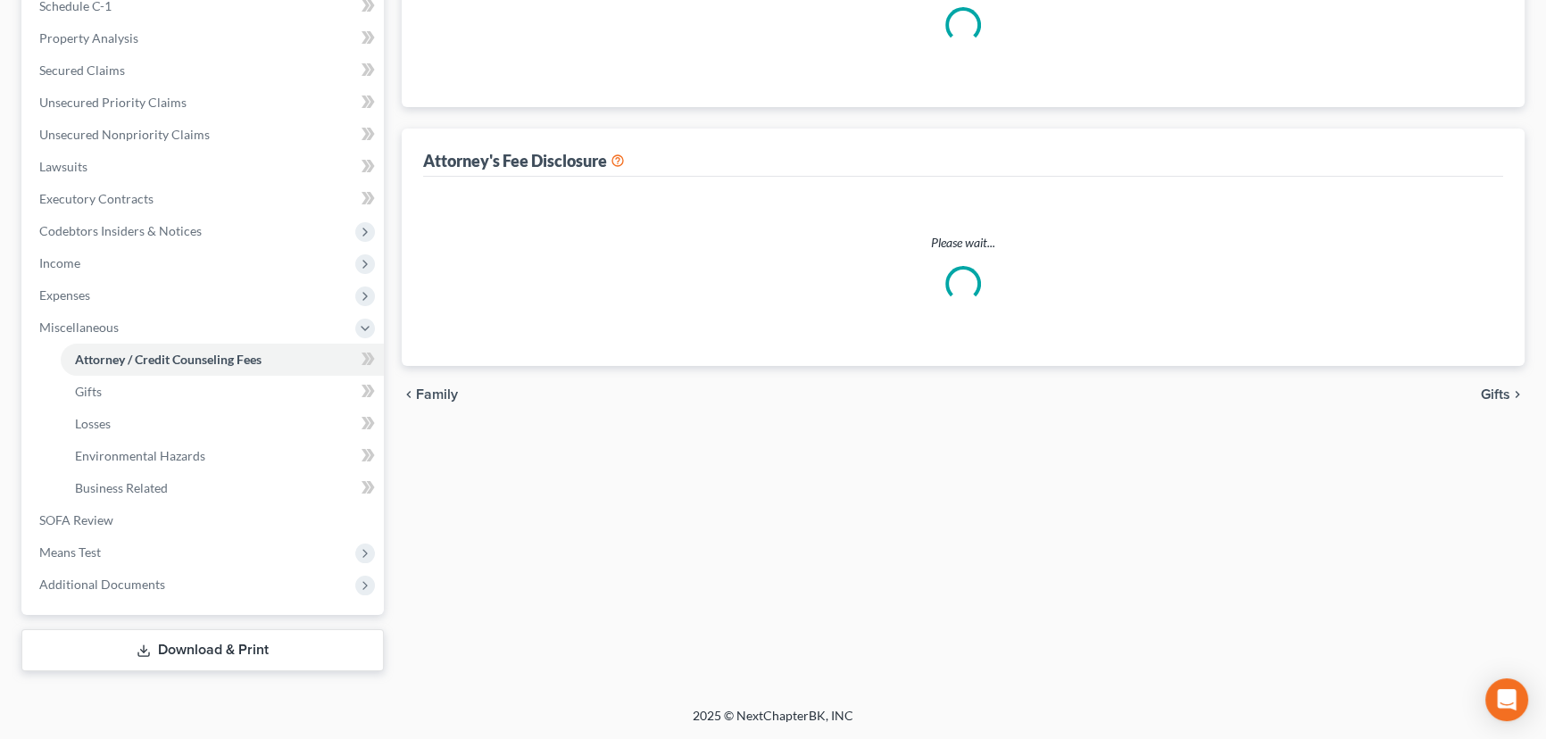
scroll to position [129, 0]
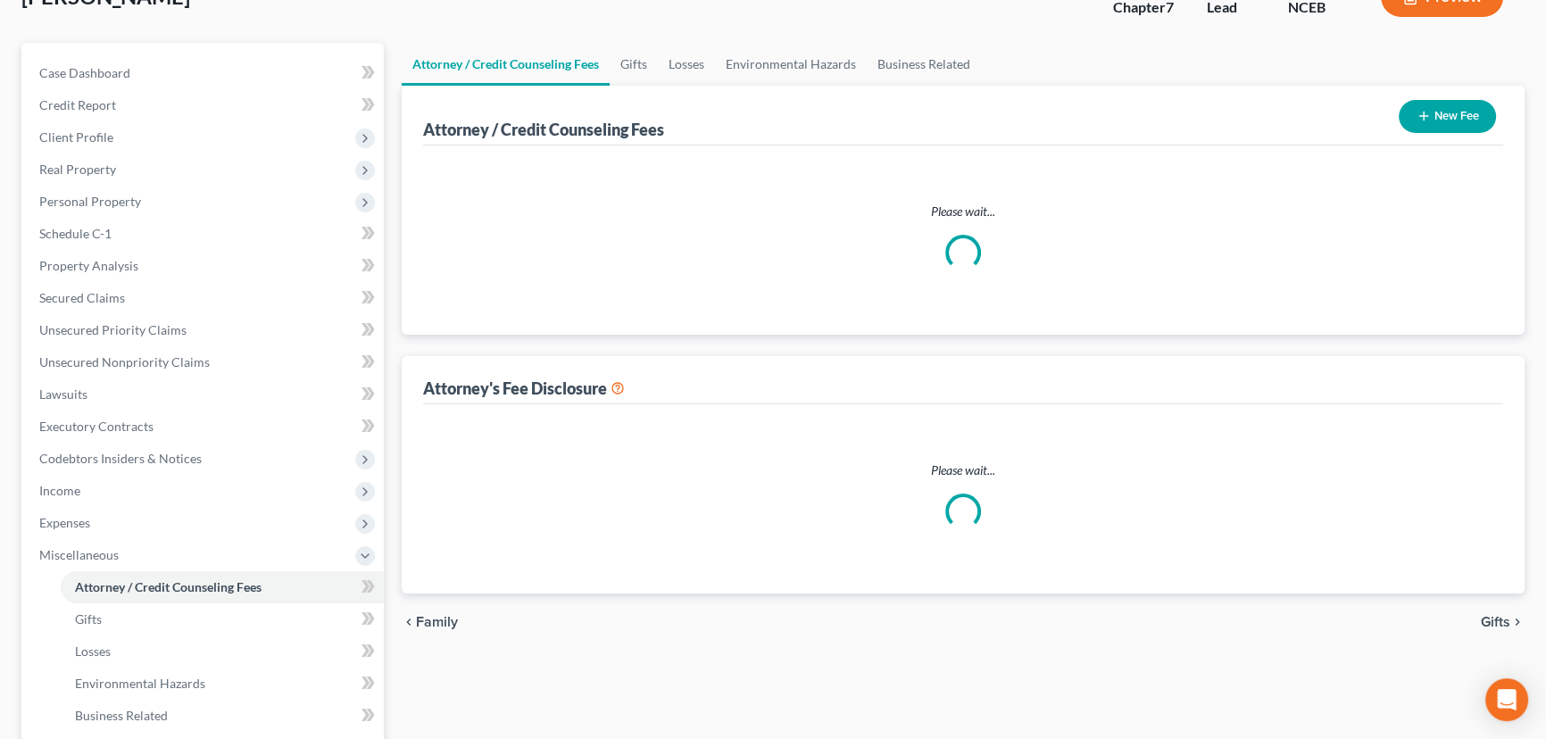
select select "0"
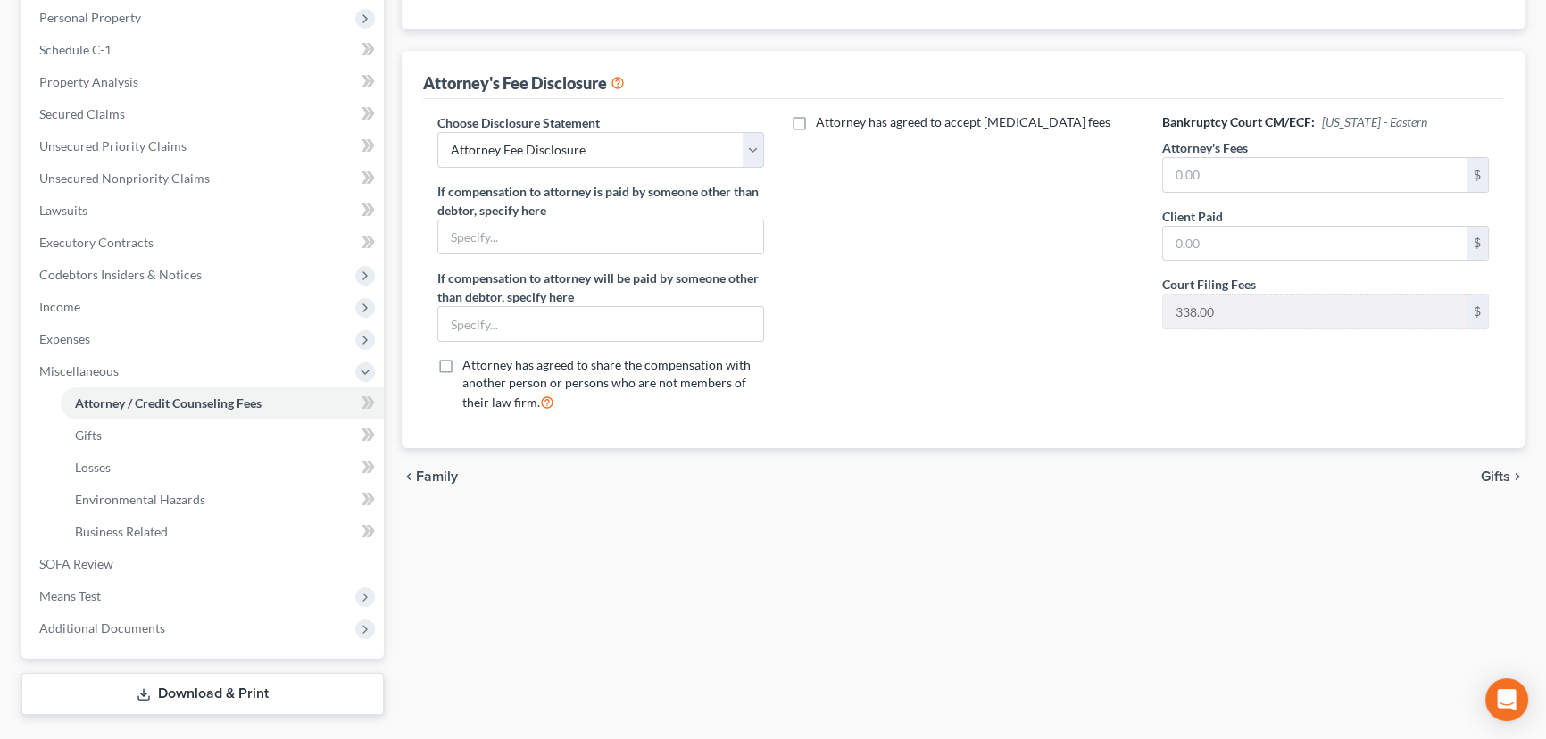
scroll to position [324, 0]
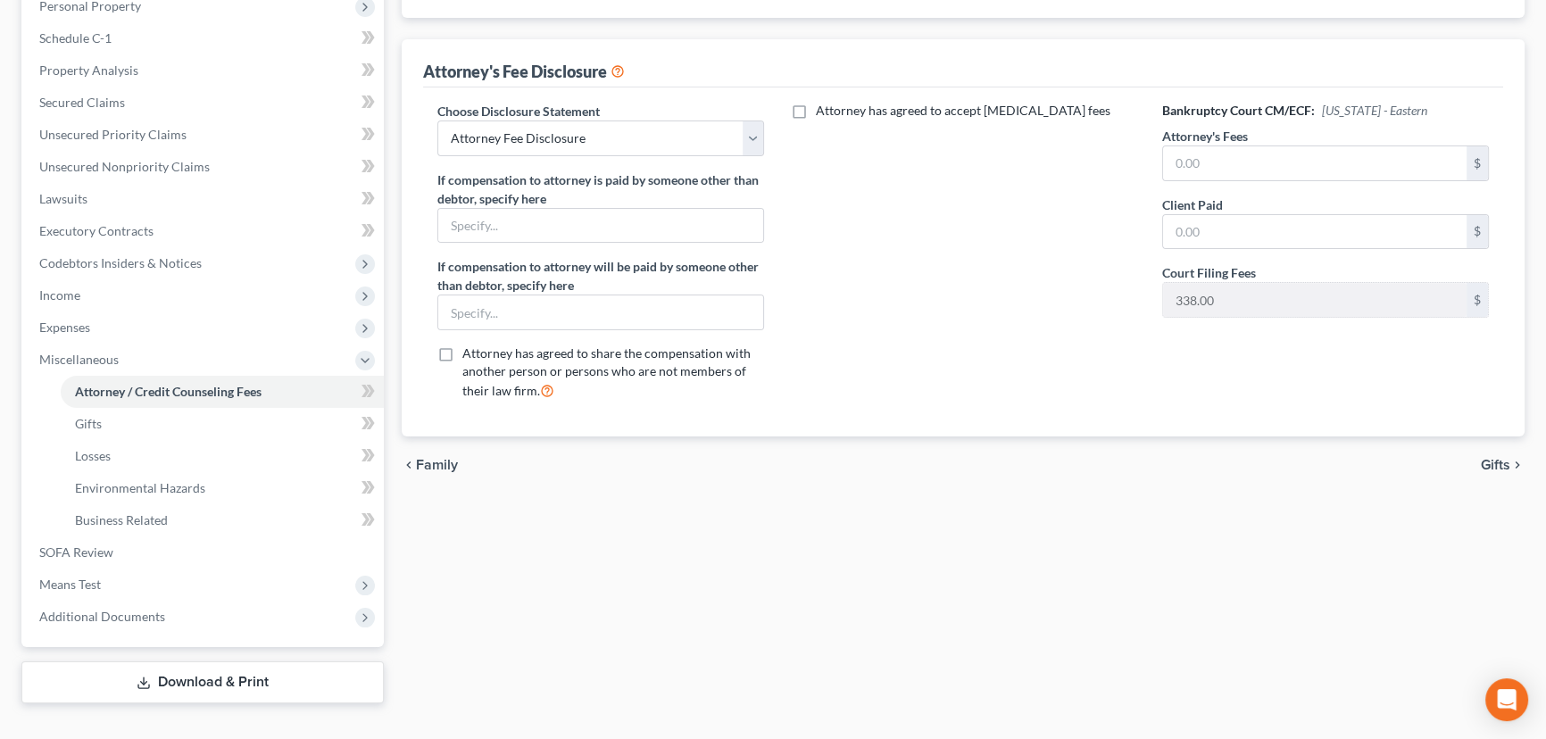
click at [1492, 466] on span "Gifts" at bounding box center [1495, 465] width 29 height 14
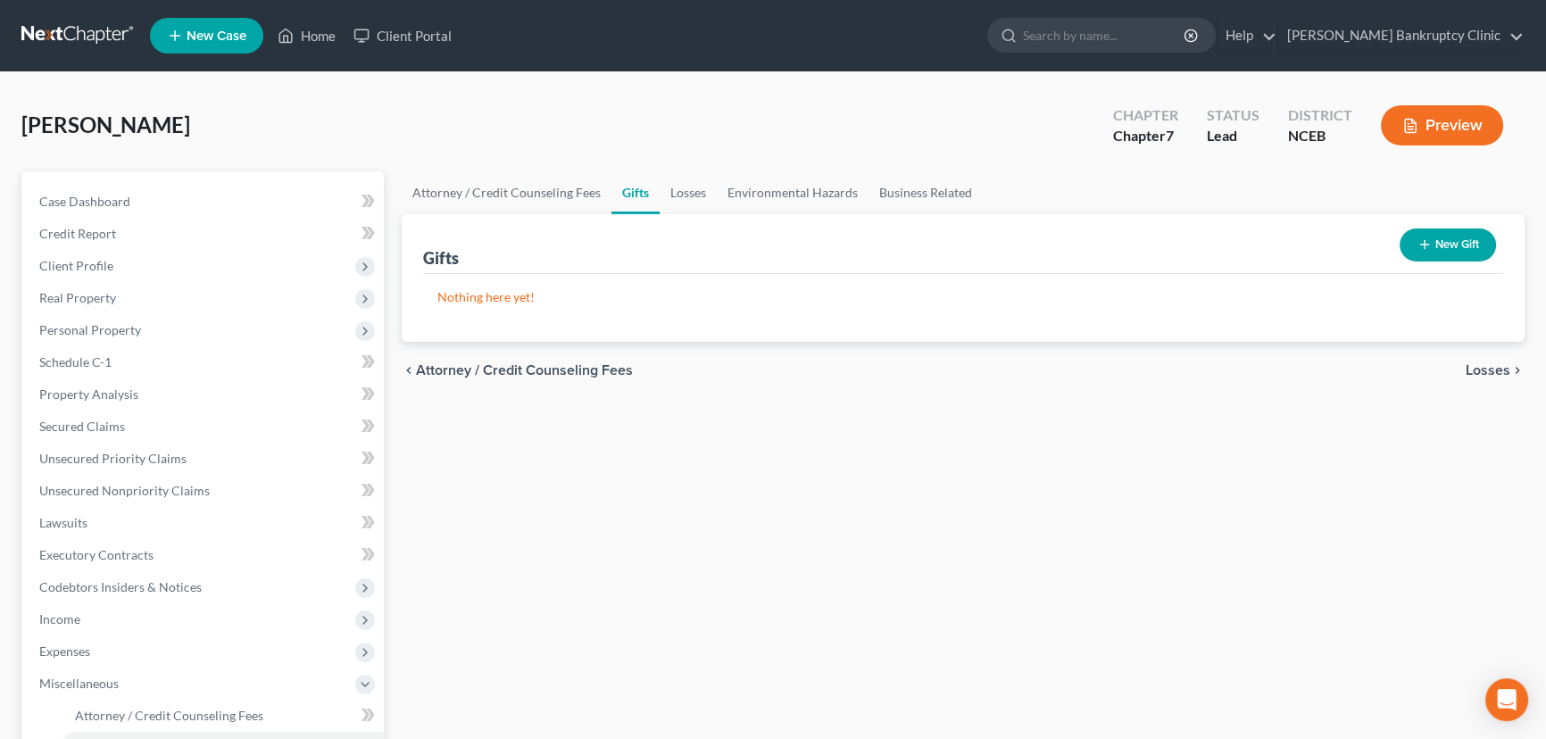
click at [1497, 373] on span "Losses" at bounding box center [1488, 370] width 45 height 14
click at [1476, 371] on span "Environmental Hazards" at bounding box center [1435, 370] width 150 height 14
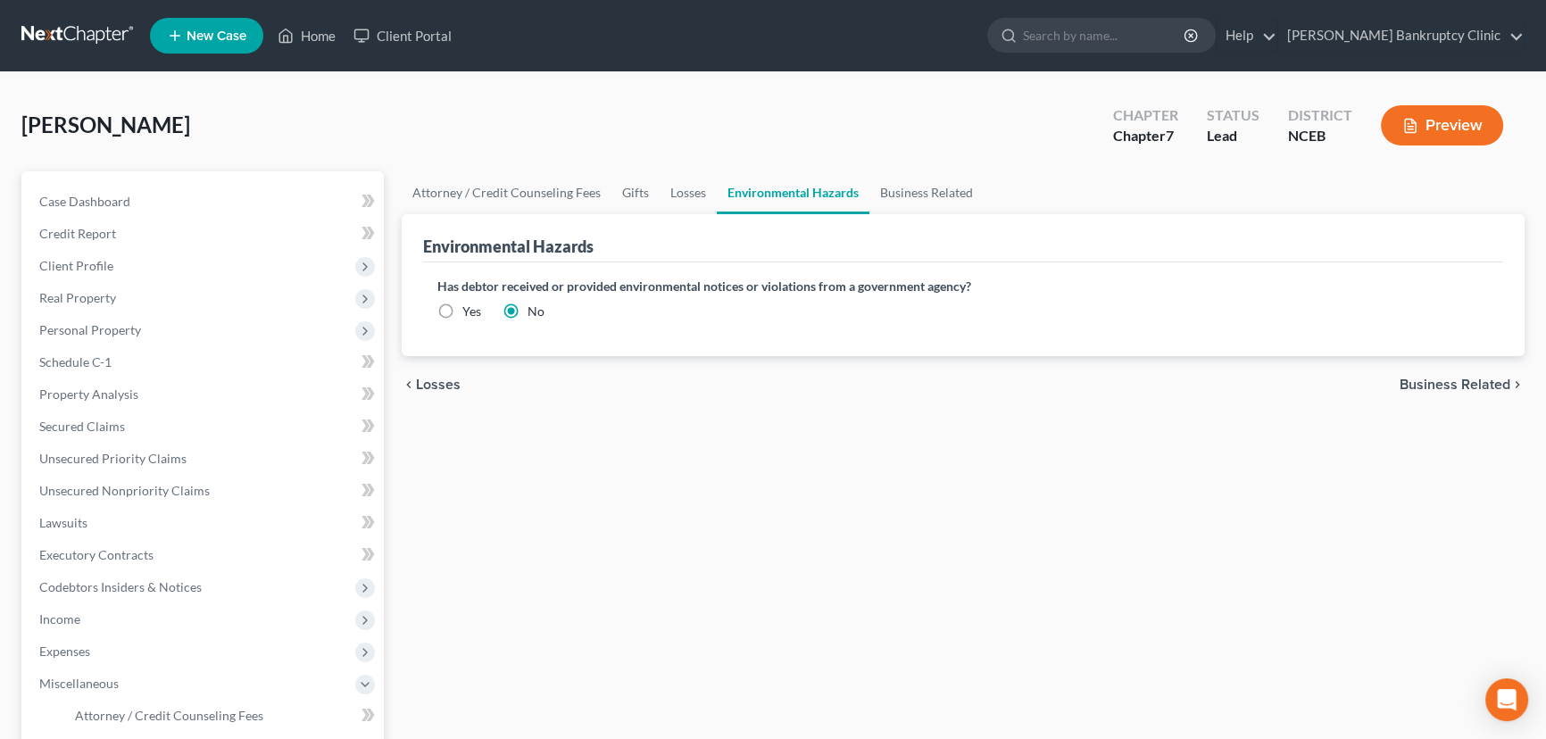
click at [1467, 382] on span "Business Related" at bounding box center [1455, 385] width 111 height 14
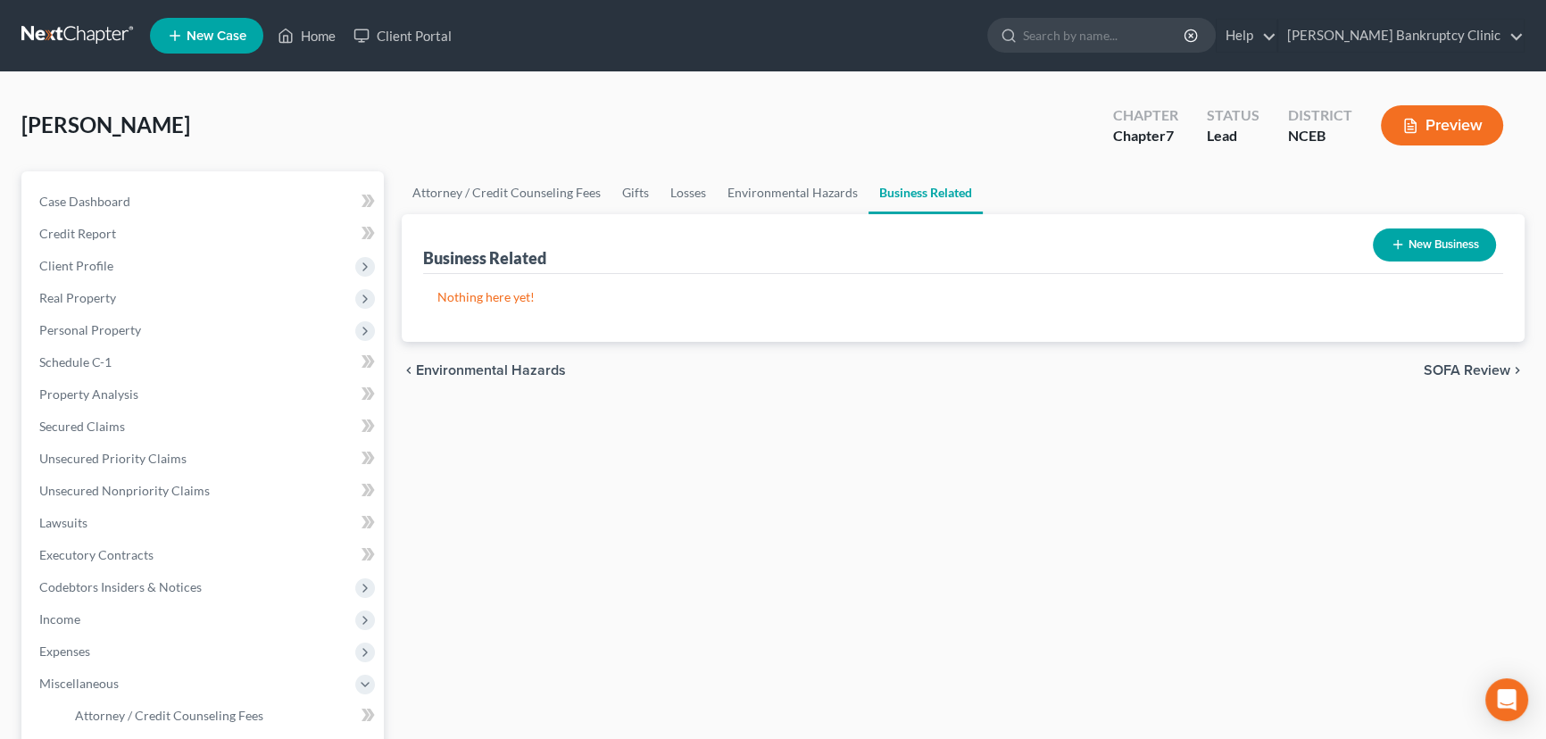
click at [1456, 369] on span "SOFA Review" at bounding box center [1467, 370] width 87 height 14
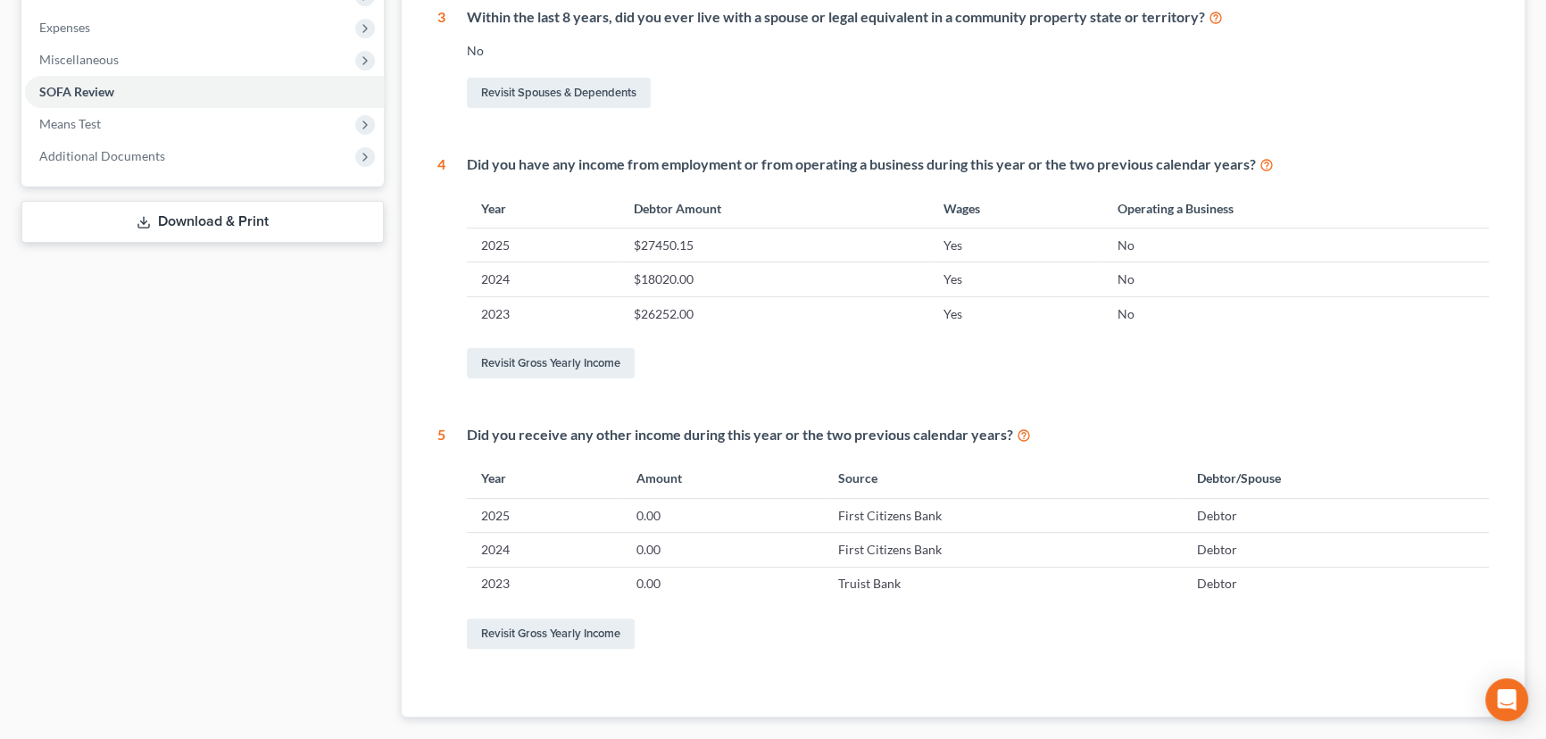
scroll to position [649, 0]
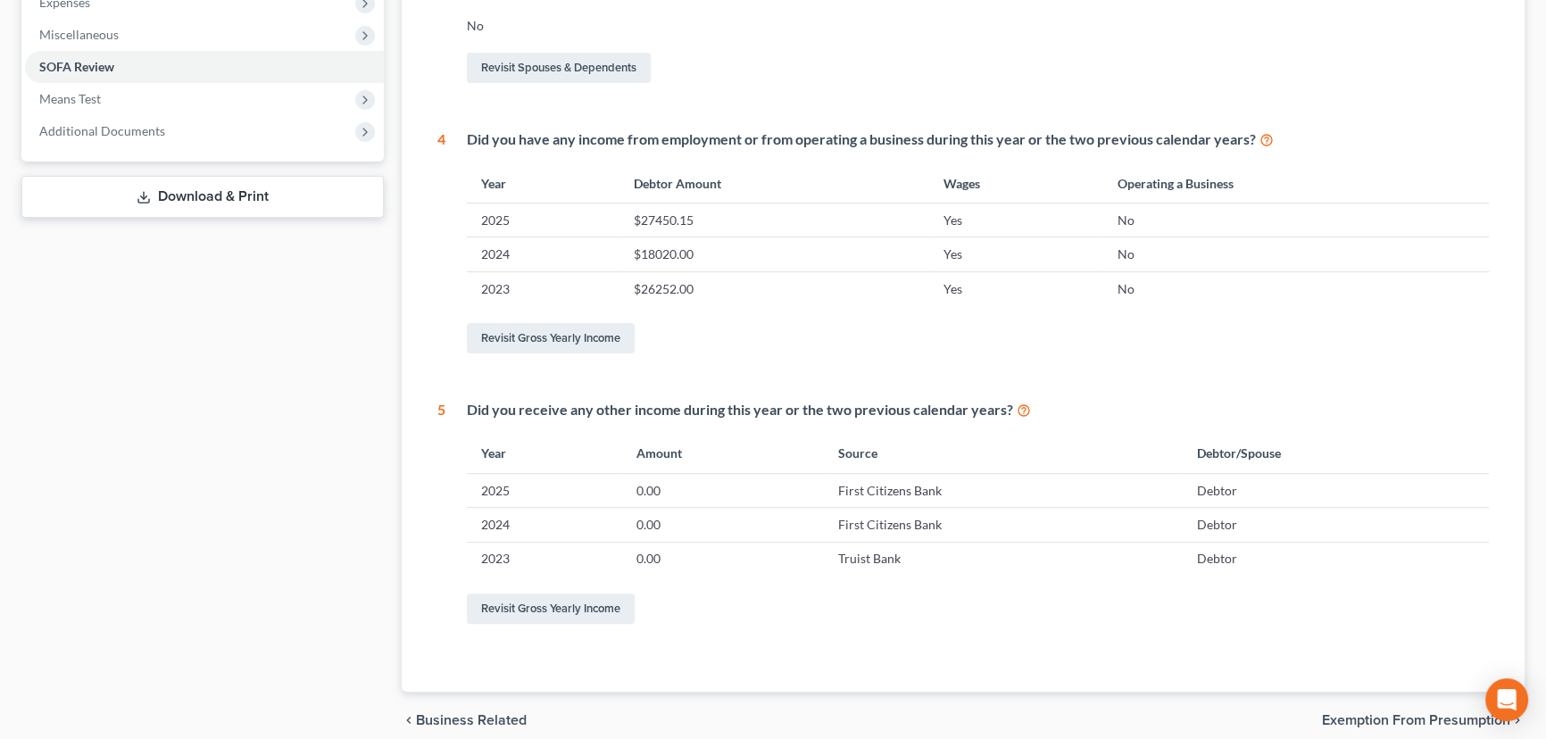
click at [1017, 410] on icon at bounding box center [1024, 409] width 14 height 17
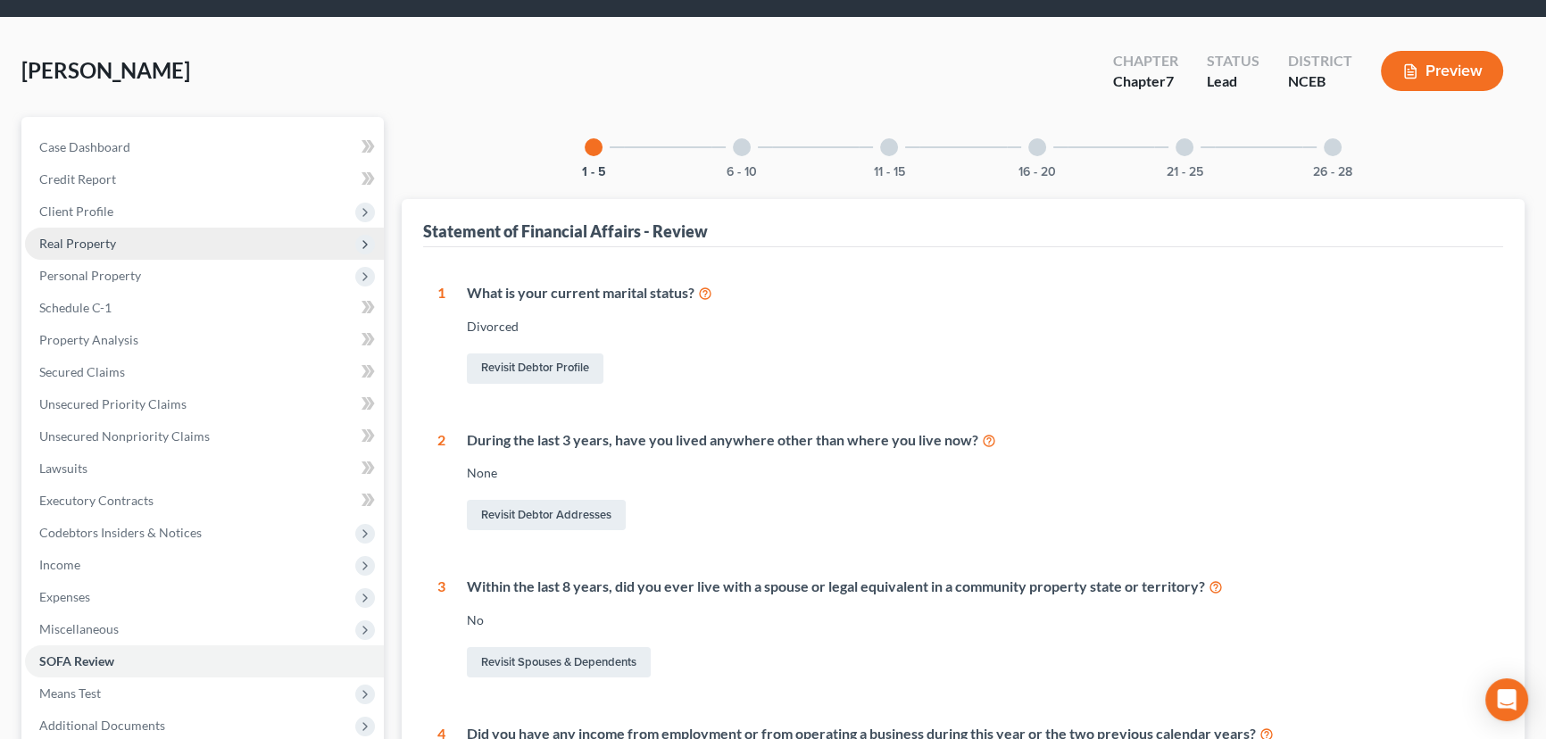
scroll to position [0, 0]
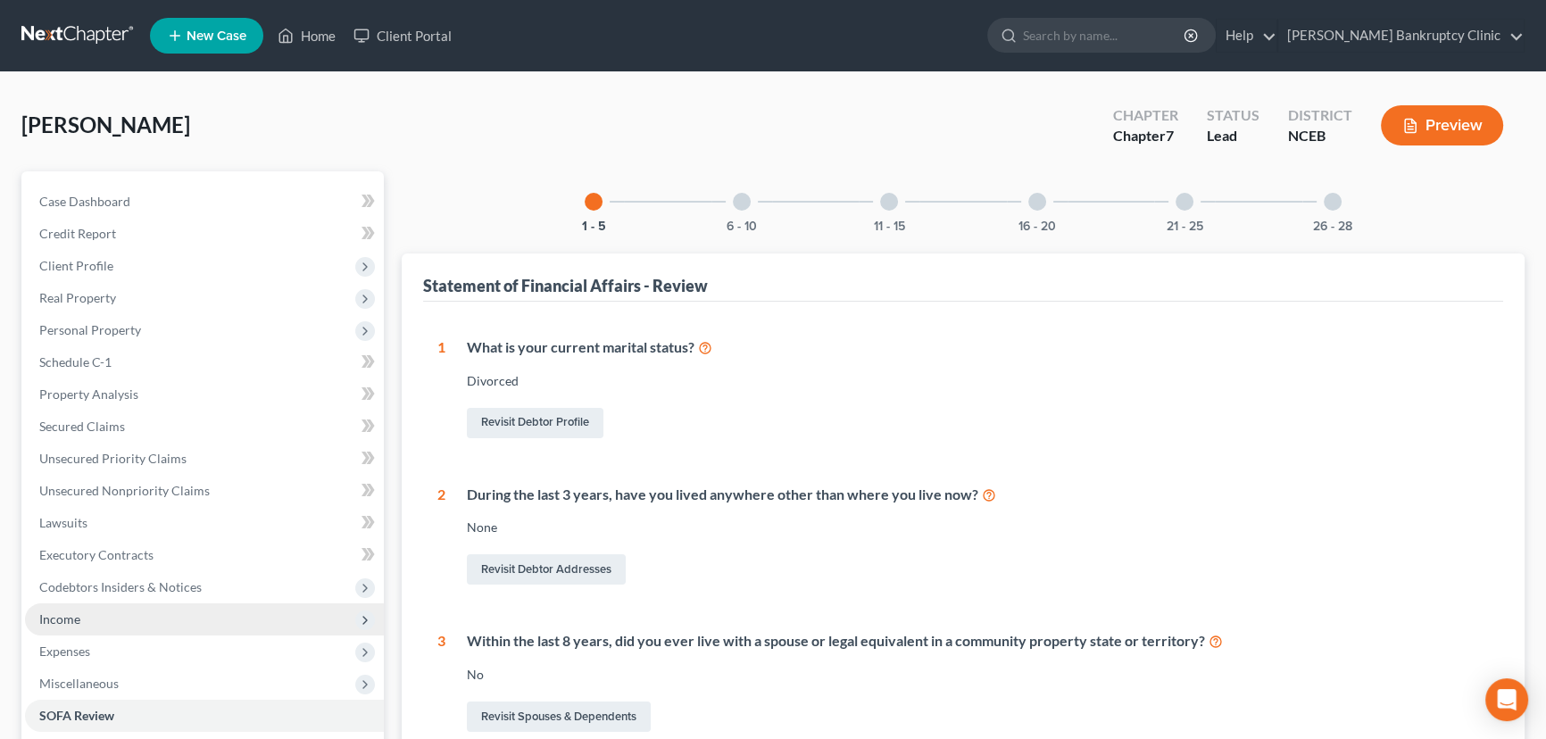
click at [149, 612] on span "Income" at bounding box center [204, 619] width 359 height 32
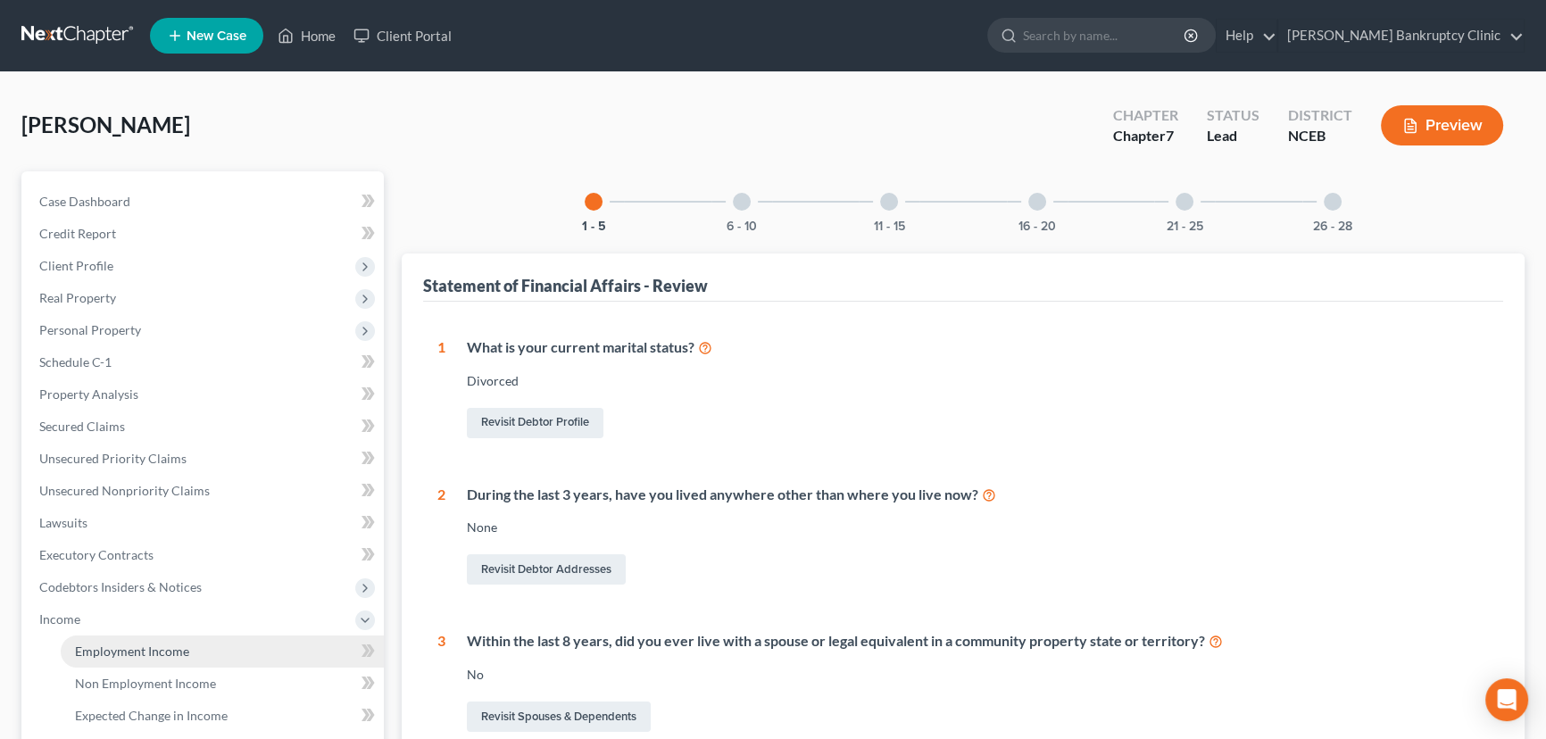
click at [183, 651] on span "Employment Income" at bounding box center [132, 651] width 114 height 15
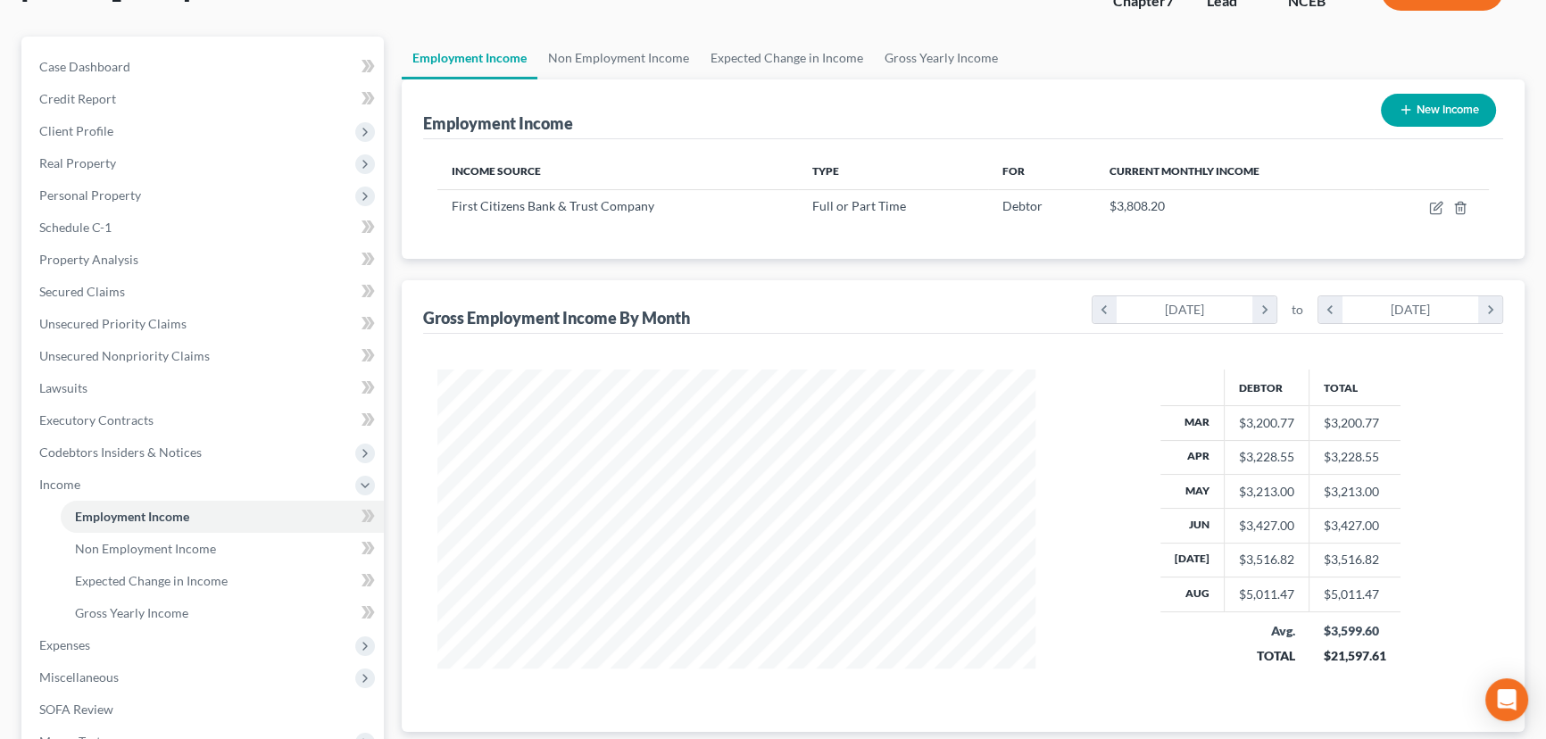
scroll to position [162, 0]
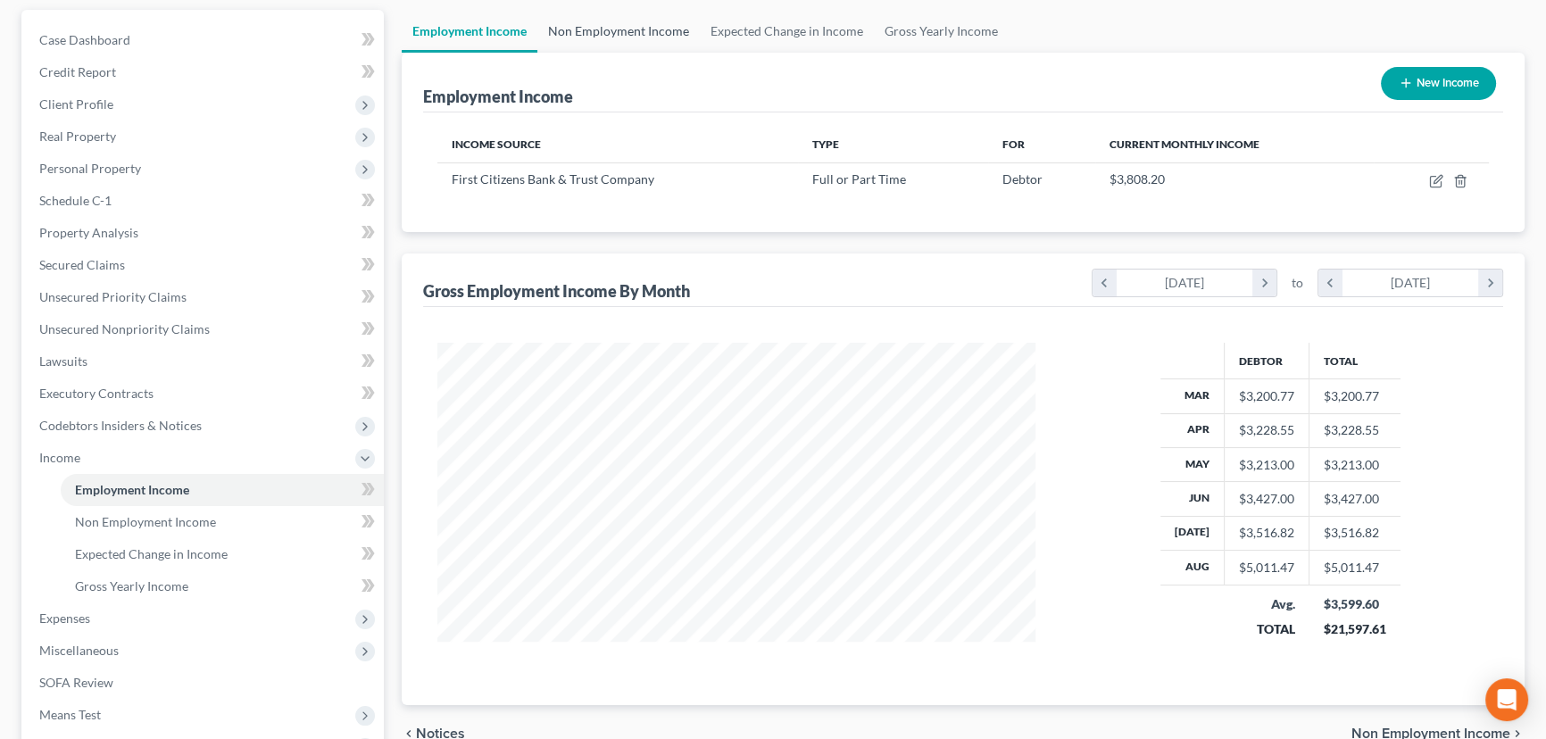
click at [602, 26] on link "Non Employment Income" at bounding box center [618, 31] width 162 height 43
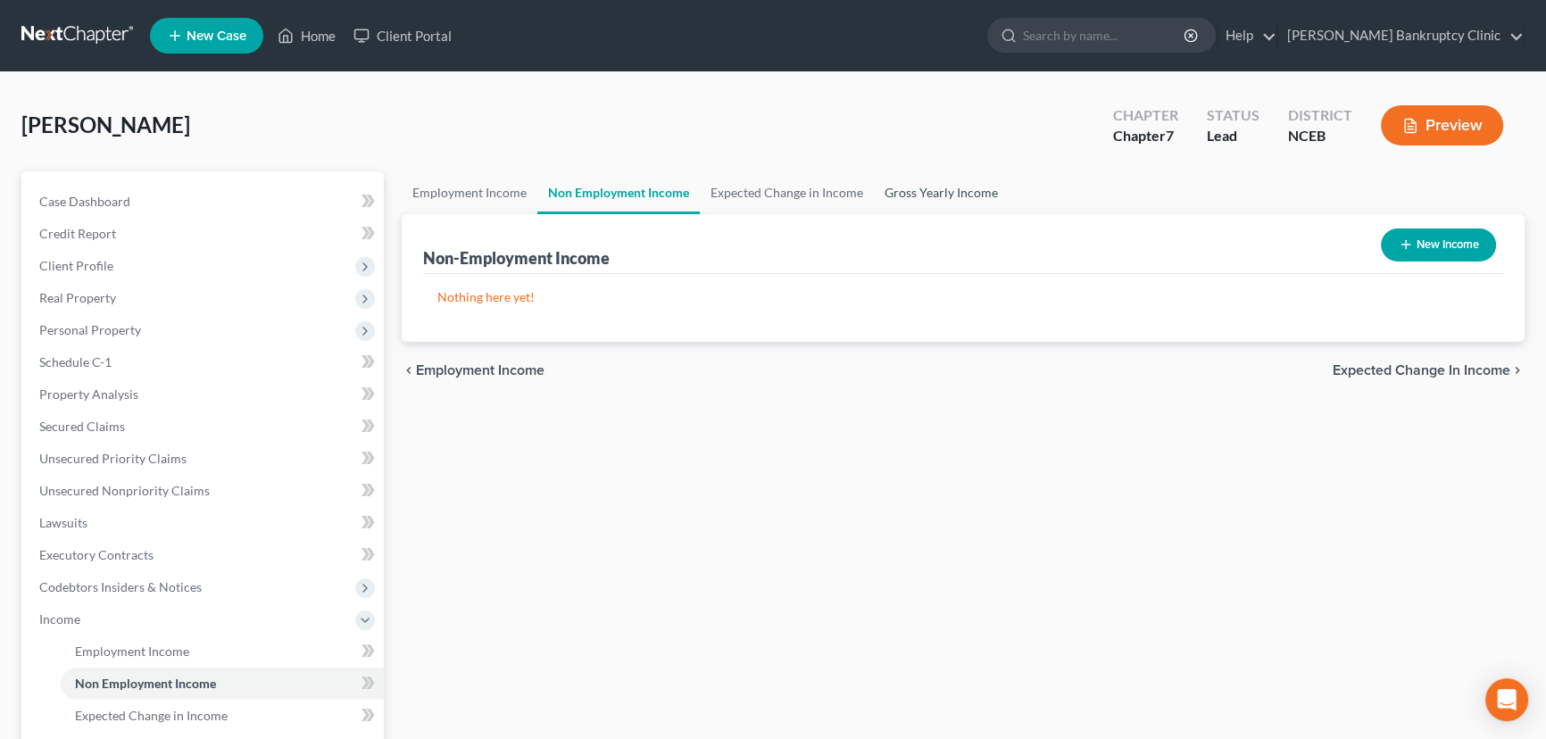
click at [927, 191] on link "Gross Yearly Income" at bounding box center [941, 192] width 135 height 43
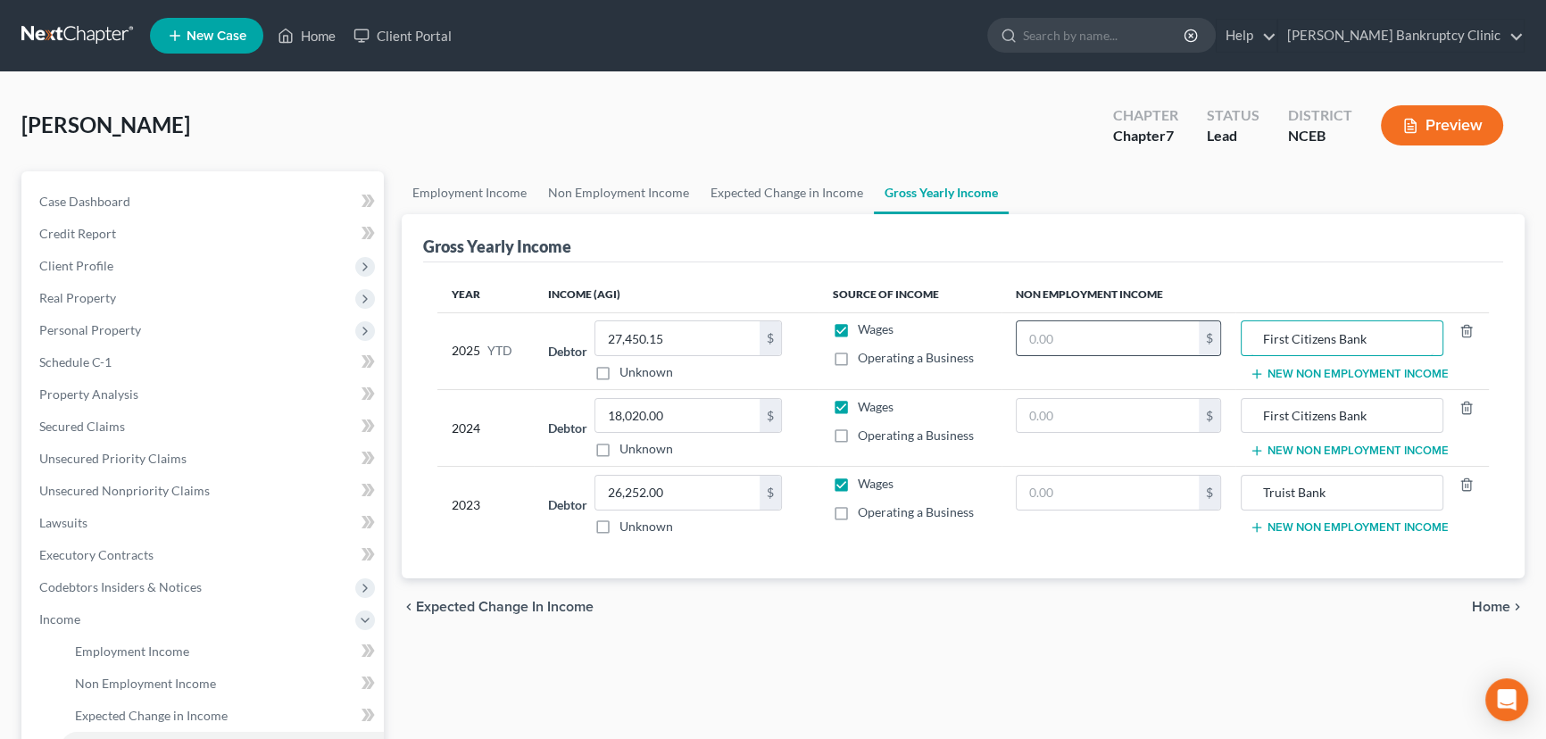
drag, startPoint x: 1405, startPoint y: 331, endPoint x: 1200, endPoint y: 337, distance: 205.4
click at [1201, 338] on tr "2025 YTD Debtor 27,450.15 $ Unknown Balance Undetermined 27,450.15 $ Unknown Wa…" at bounding box center [962, 350] width 1051 height 77
drag, startPoint x: 1396, startPoint y: 418, endPoint x: 1218, endPoint y: 419, distance: 177.6
click at [1218, 419] on tr "2024 Debtor 18,020.00 $ Unknown Balance Undetermined 18,020.00 $ Unknown Wages …" at bounding box center [962, 427] width 1051 height 77
drag, startPoint x: 1337, startPoint y: 487, endPoint x: 1209, endPoint y: 488, distance: 128.5
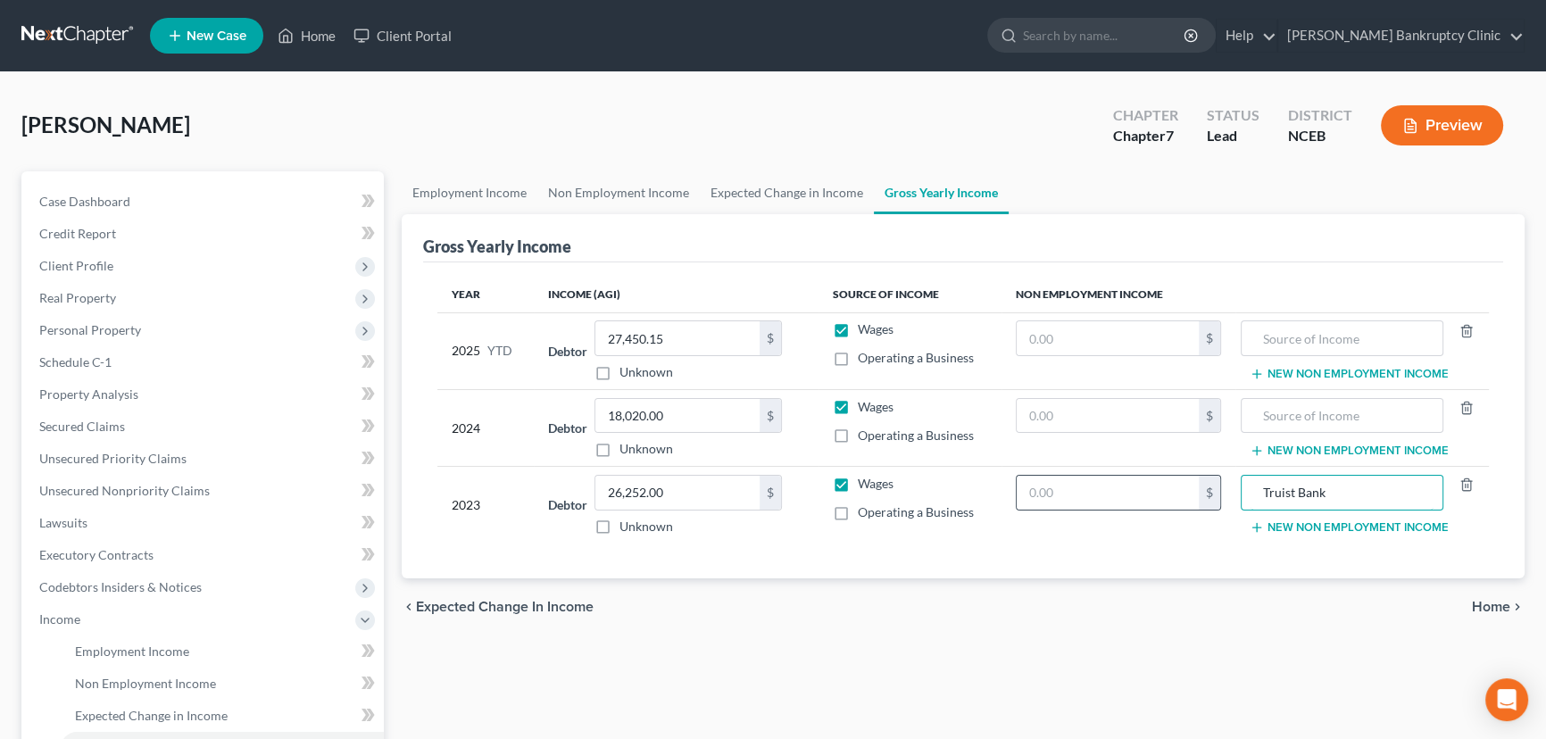
click at [1208, 490] on tr "2023 Debtor 26,252.00 $ Unknown Balance Undetermined 26,252.00 $ Unknown Wages …" at bounding box center [962, 505] width 1051 height 77
click at [1211, 627] on div "chevron_left Expected Change in Income Home chevron_right" at bounding box center [963, 606] width 1123 height 57
click at [1486, 605] on span "Home" at bounding box center [1491, 607] width 38 height 14
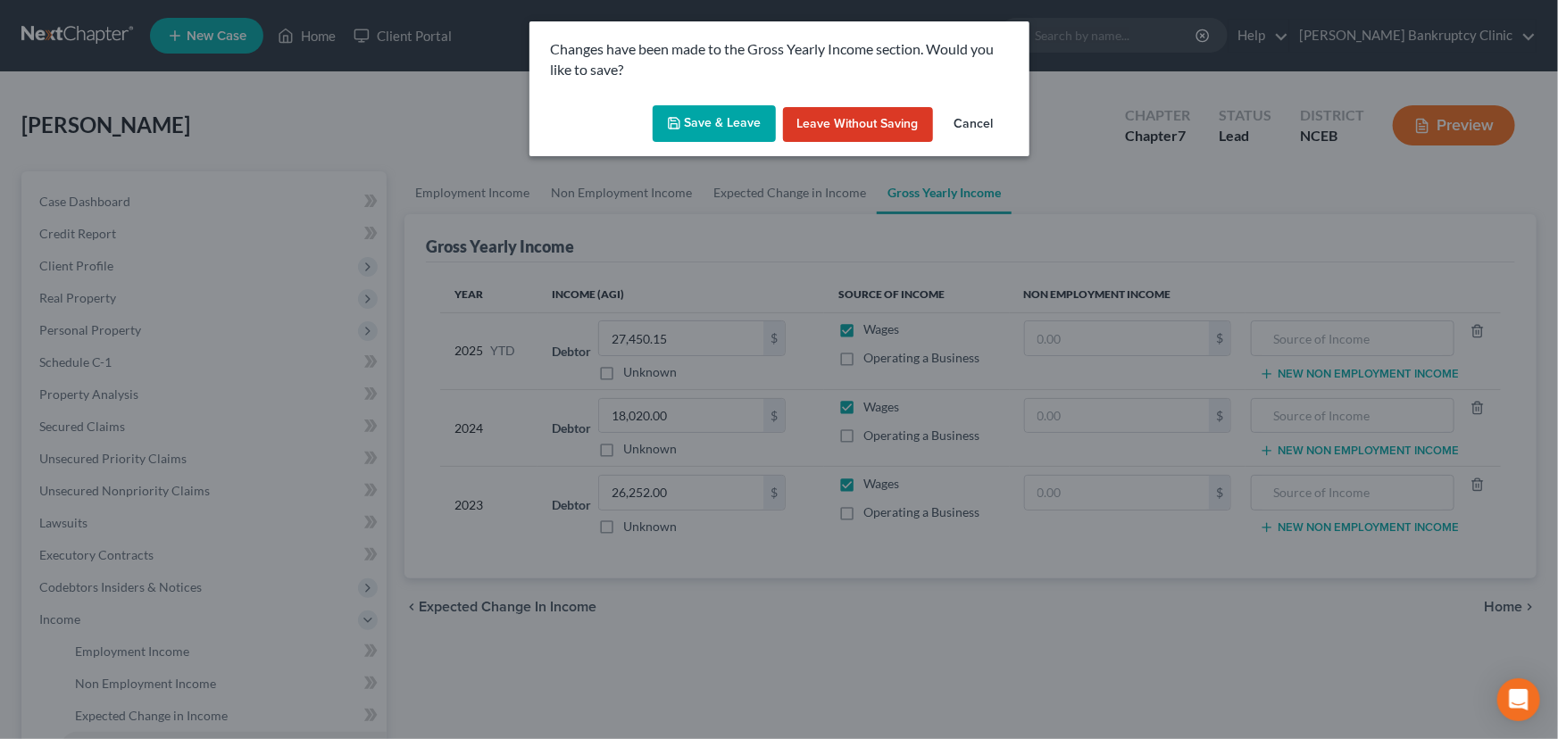
click at [725, 115] on button "Save & Leave" at bounding box center [713, 123] width 123 height 37
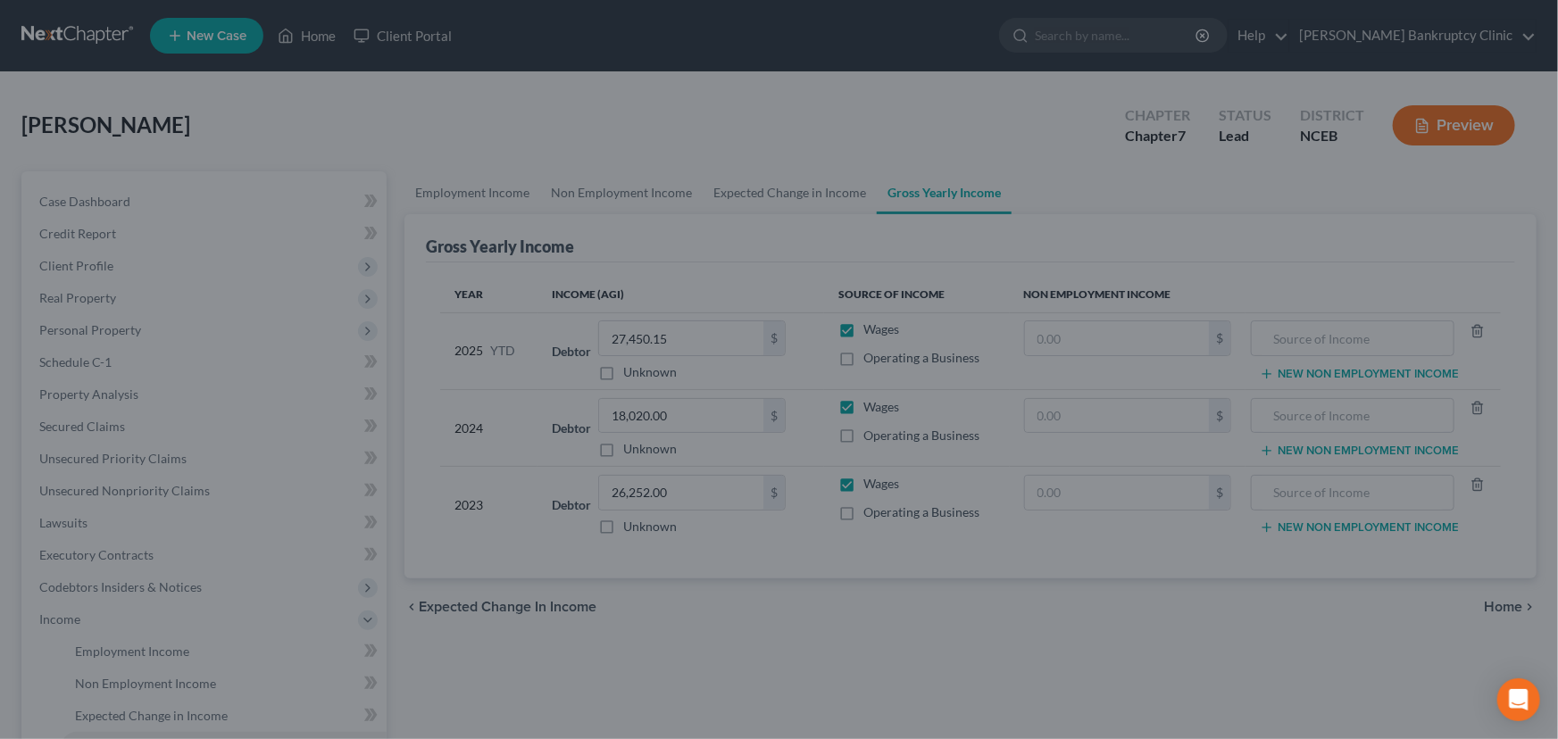
type input "First Citizens Bank"
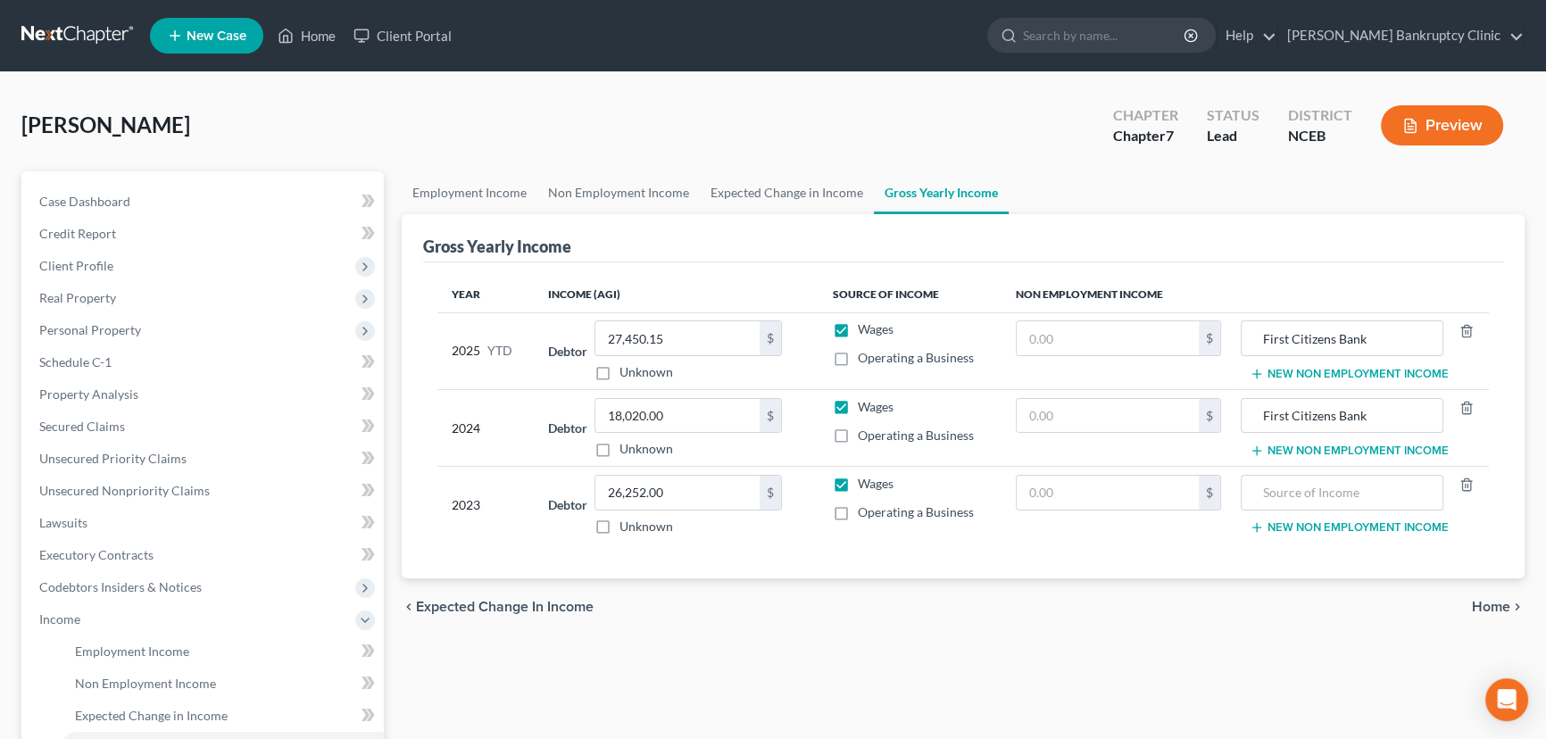
type input "Truist Bank"
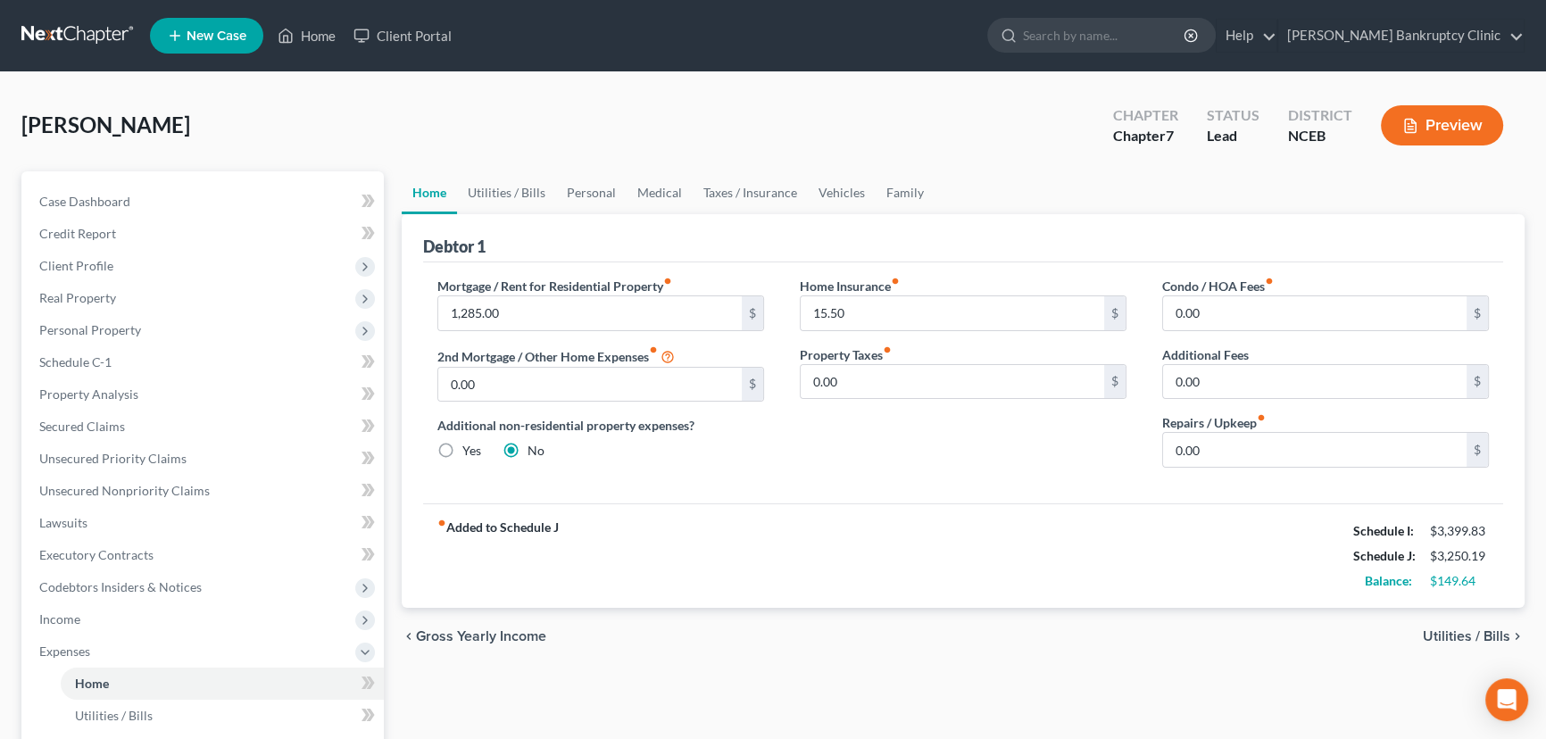
click at [511, 632] on span "Gross Yearly Income" at bounding box center [481, 636] width 130 height 14
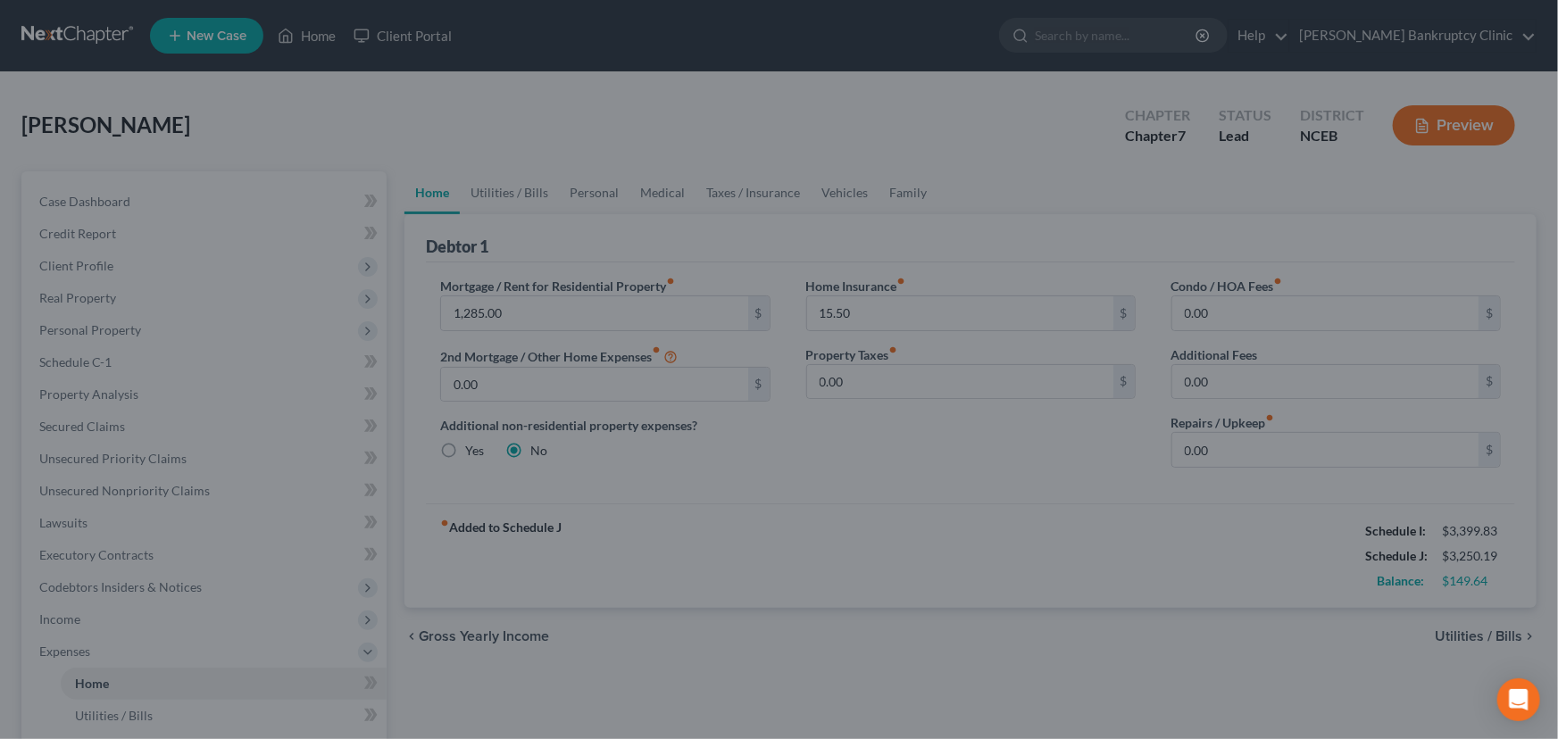
click at [646, 638] on div at bounding box center [779, 369] width 1558 height 739
click at [818, 472] on div at bounding box center [779, 369] width 1558 height 739
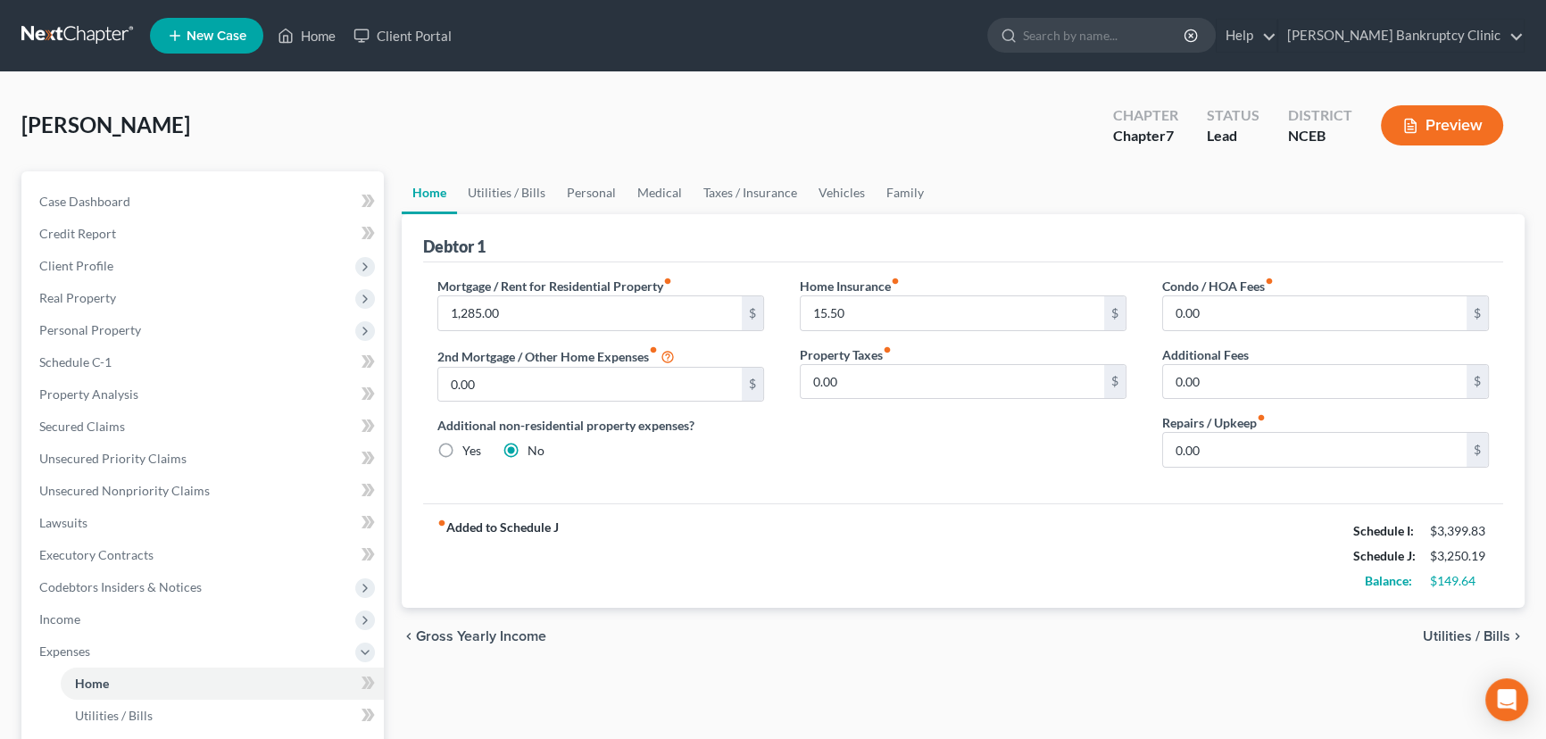
click at [514, 629] on span "Gross Yearly Income" at bounding box center [481, 636] width 130 height 14
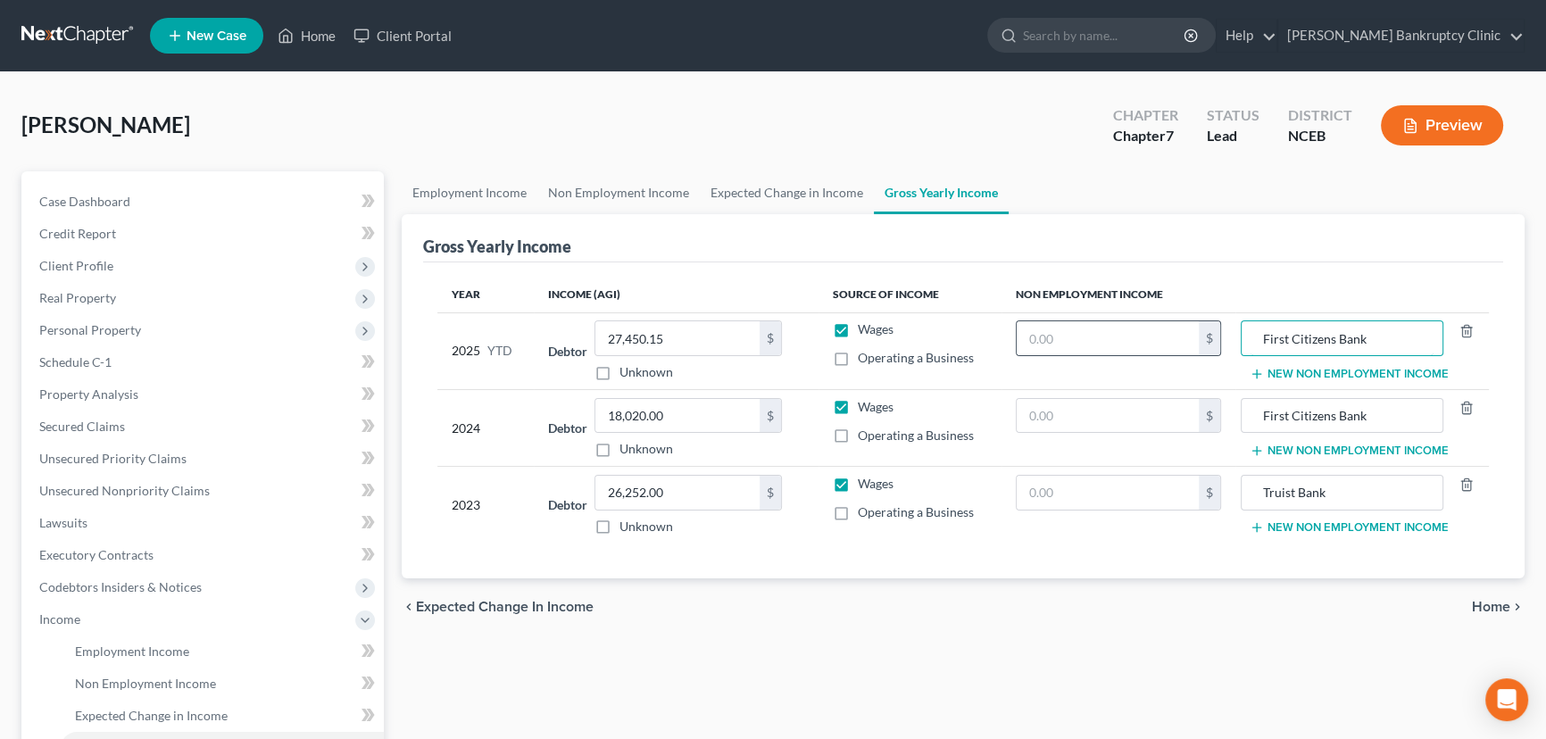
drag, startPoint x: 1406, startPoint y: 345, endPoint x: 1212, endPoint y: 349, distance: 193.7
click at [1212, 350] on tr "2025 YTD Debtor 27,450.15 $ Unknown Balance Undetermined 27,450.15 $ Unknown Wa…" at bounding box center [962, 350] width 1051 height 77
drag, startPoint x: 1404, startPoint y: 420, endPoint x: 1226, endPoint y: 423, distance: 177.7
click at [1226, 423] on tr "2024 Debtor 18,020.00 $ Unknown Balance Undetermined 18,020.00 $ Unknown Wages …" at bounding box center [962, 427] width 1051 height 77
drag, startPoint x: 1333, startPoint y: 494, endPoint x: 1250, endPoint y: 481, distance: 83.9
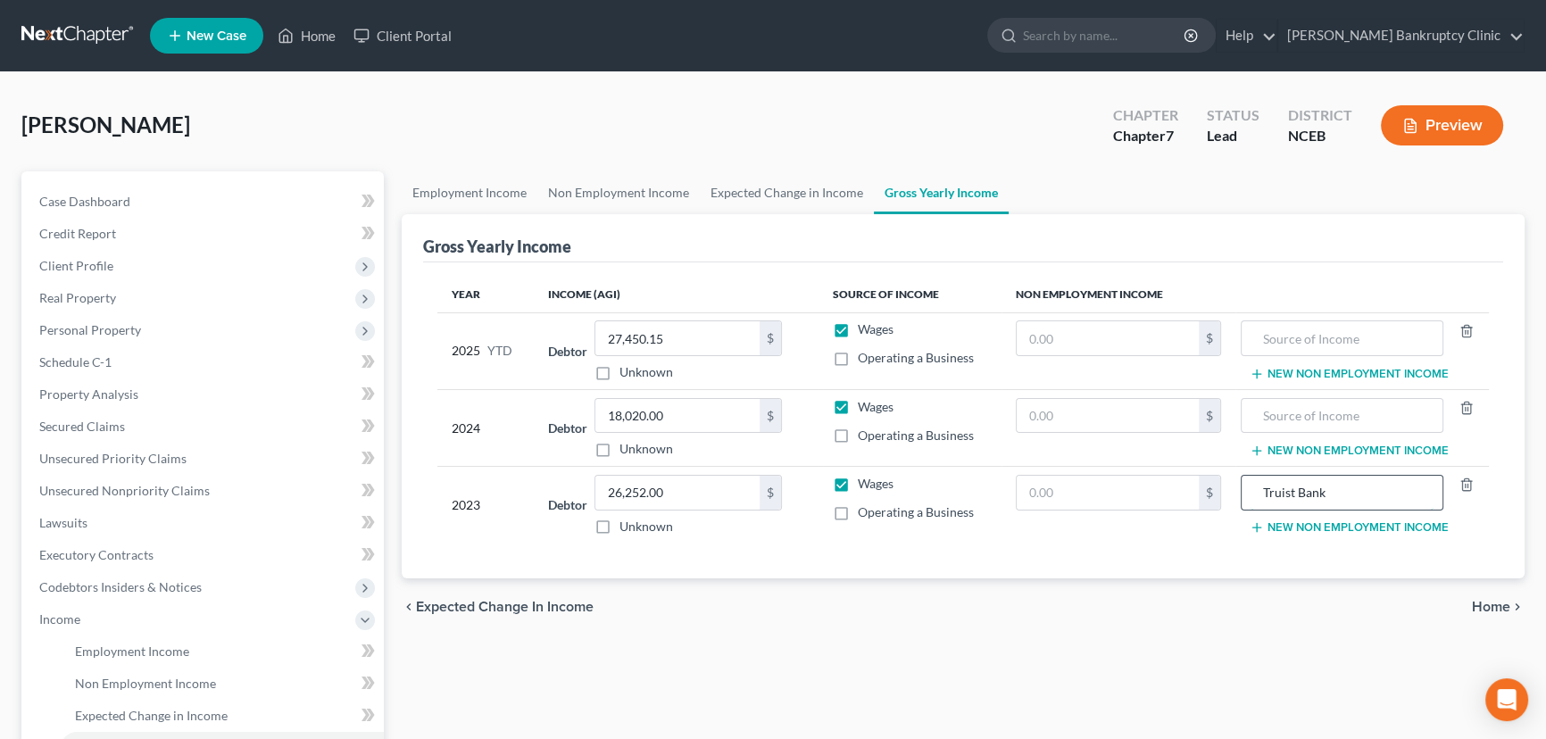
click at [1255, 484] on input "Truist Bank" at bounding box center [1342, 493] width 182 height 34
click at [1489, 604] on span "Home" at bounding box center [1491, 607] width 38 height 14
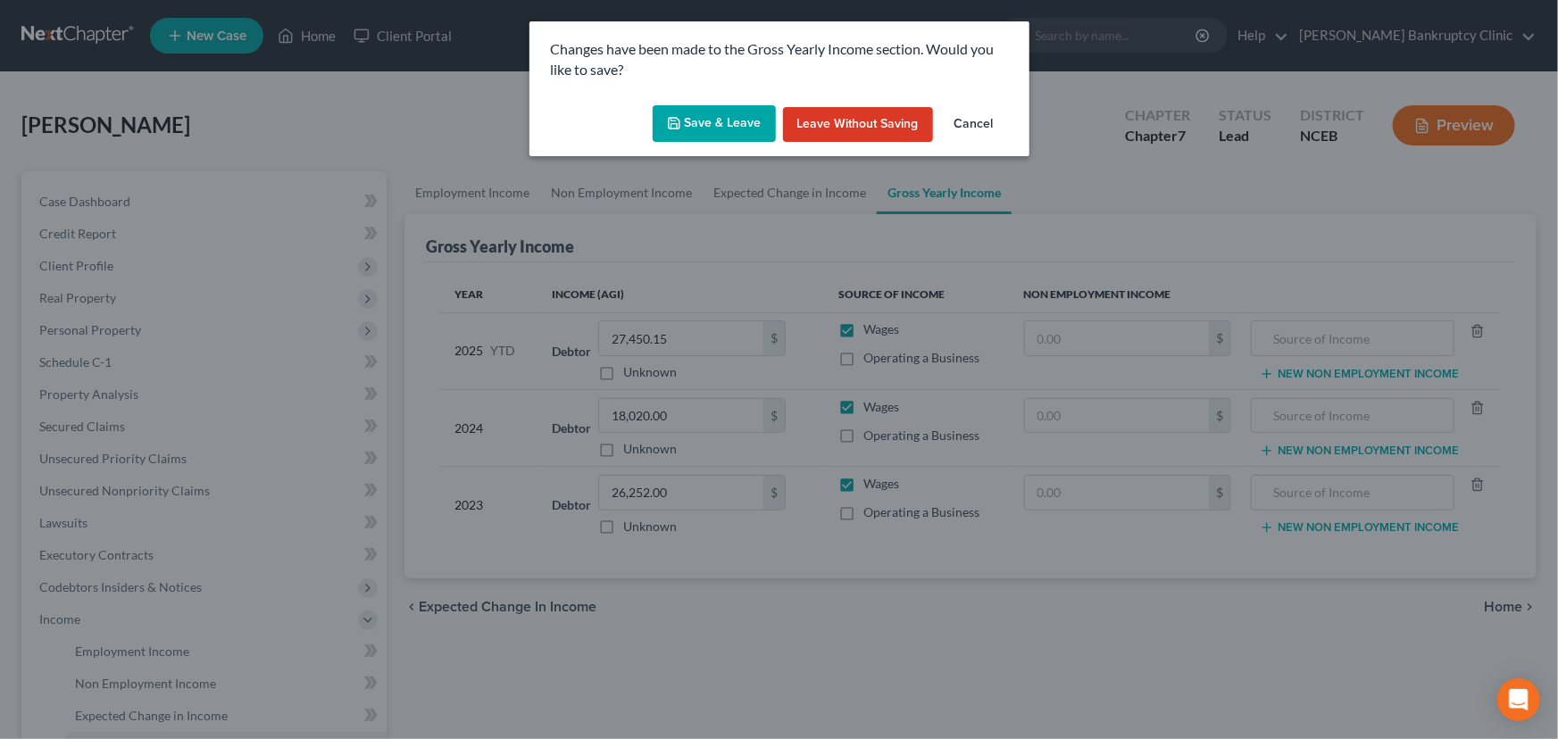
click at [702, 122] on button "Save & Leave" at bounding box center [713, 123] width 123 height 37
type input "First Citizens Bank"
type input "Truist Bank"
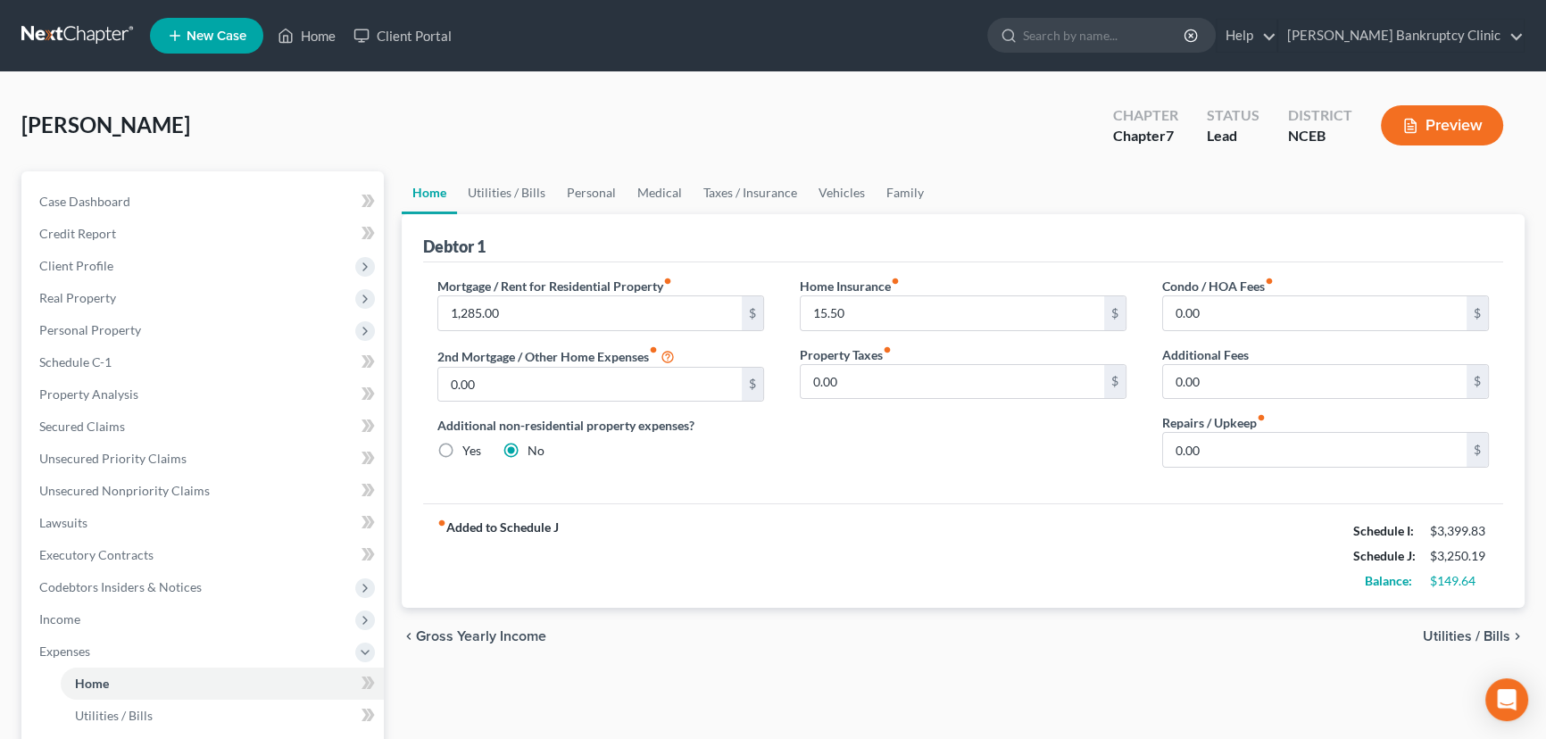
click at [463, 622] on div "chevron_left Gross Yearly Income Utilities / Bills chevron_right" at bounding box center [963, 636] width 1123 height 57
click at [463, 637] on span "Gross Yearly Income" at bounding box center [481, 636] width 130 height 14
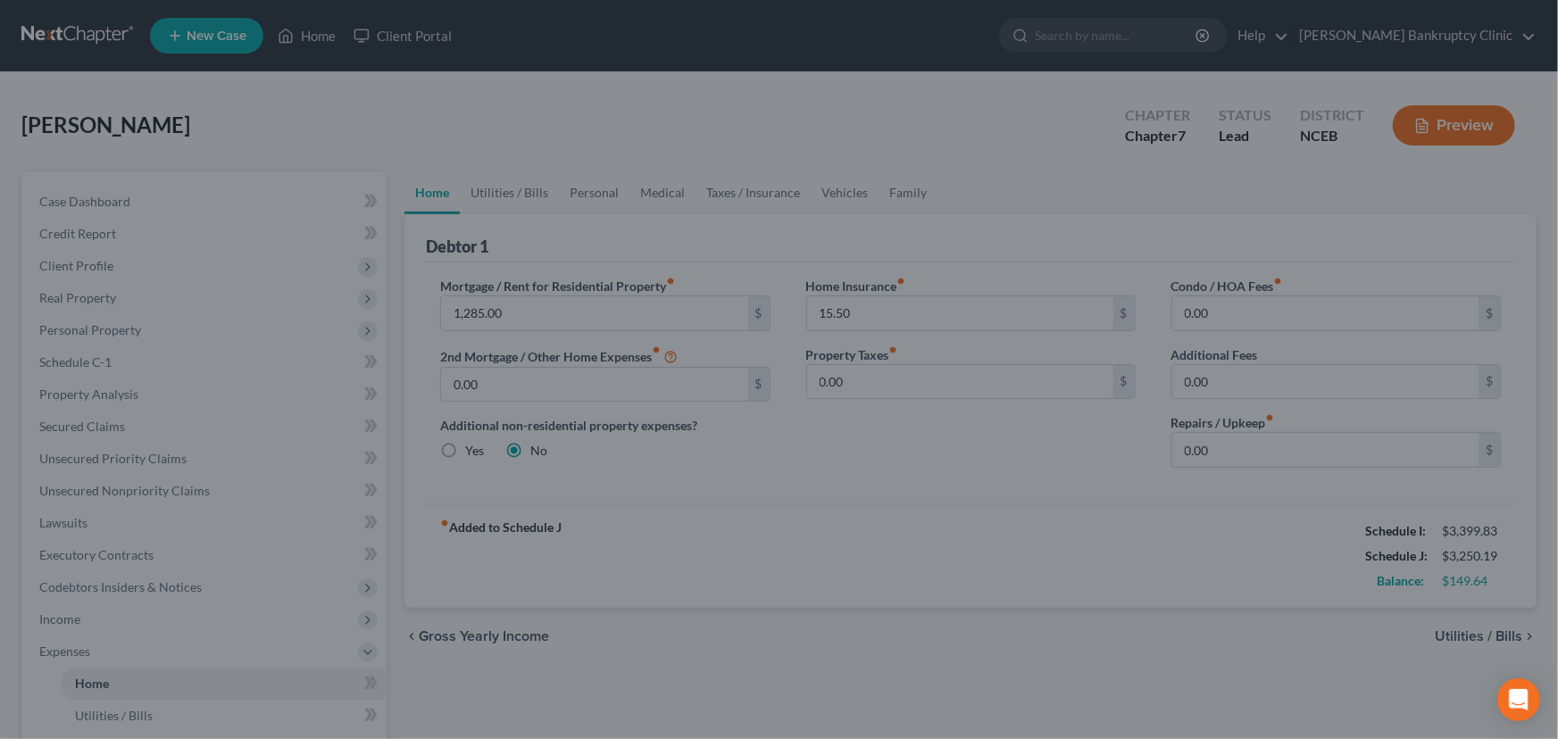
click at [1502, 634] on div at bounding box center [779, 369] width 1558 height 739
click at [361, 112] on div at bounding box center [779, 369] width 1558 height 739
click at [1534, 693] on div "Open Intercom Messenger" at bounding box center [1518, 700] width 47 height 47
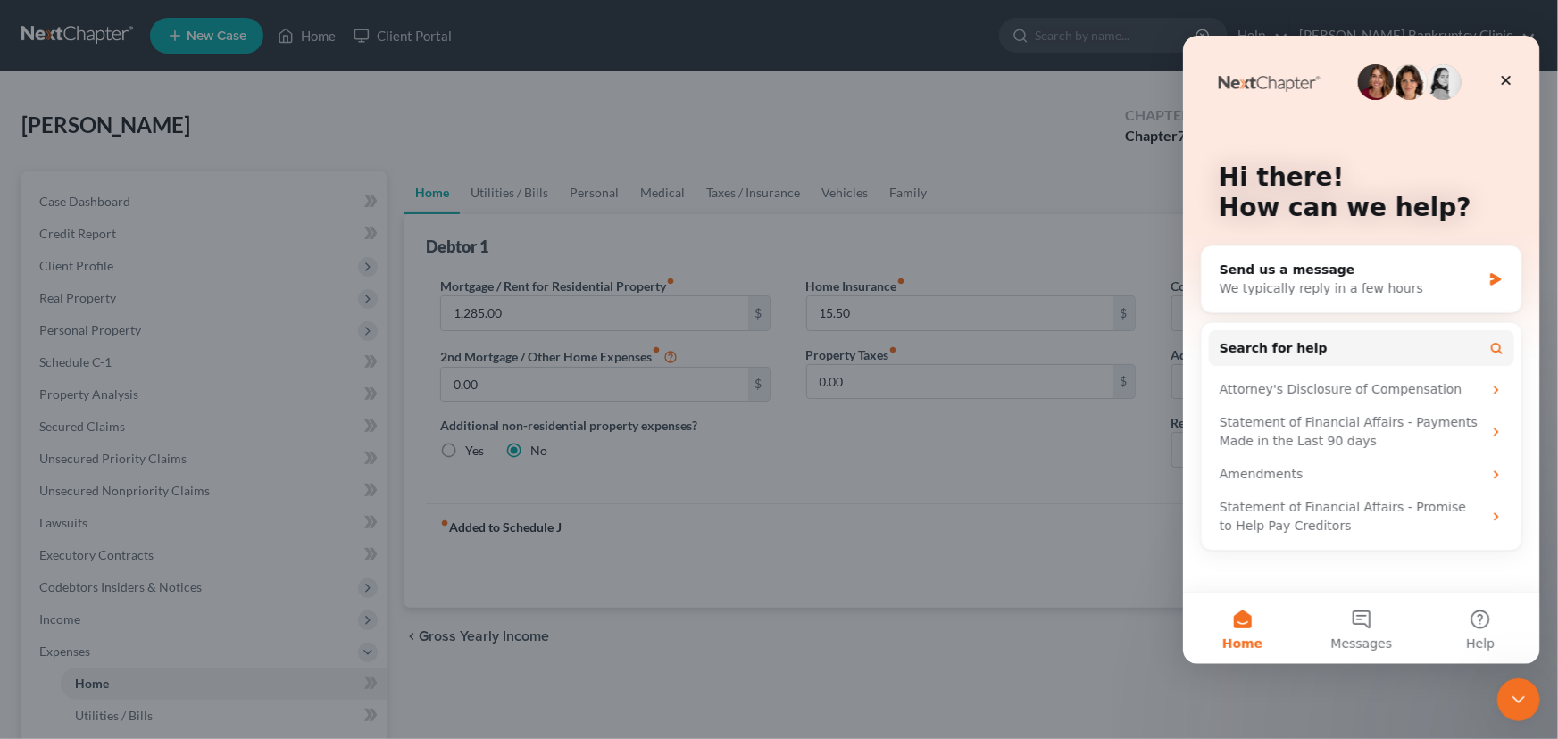
click at [1123, 581] on div at bounding box center [779, 369] width 1558 height 739
click at [1509, 69] on div "Close" at bounding box center [1505, 79] width 32 height 32
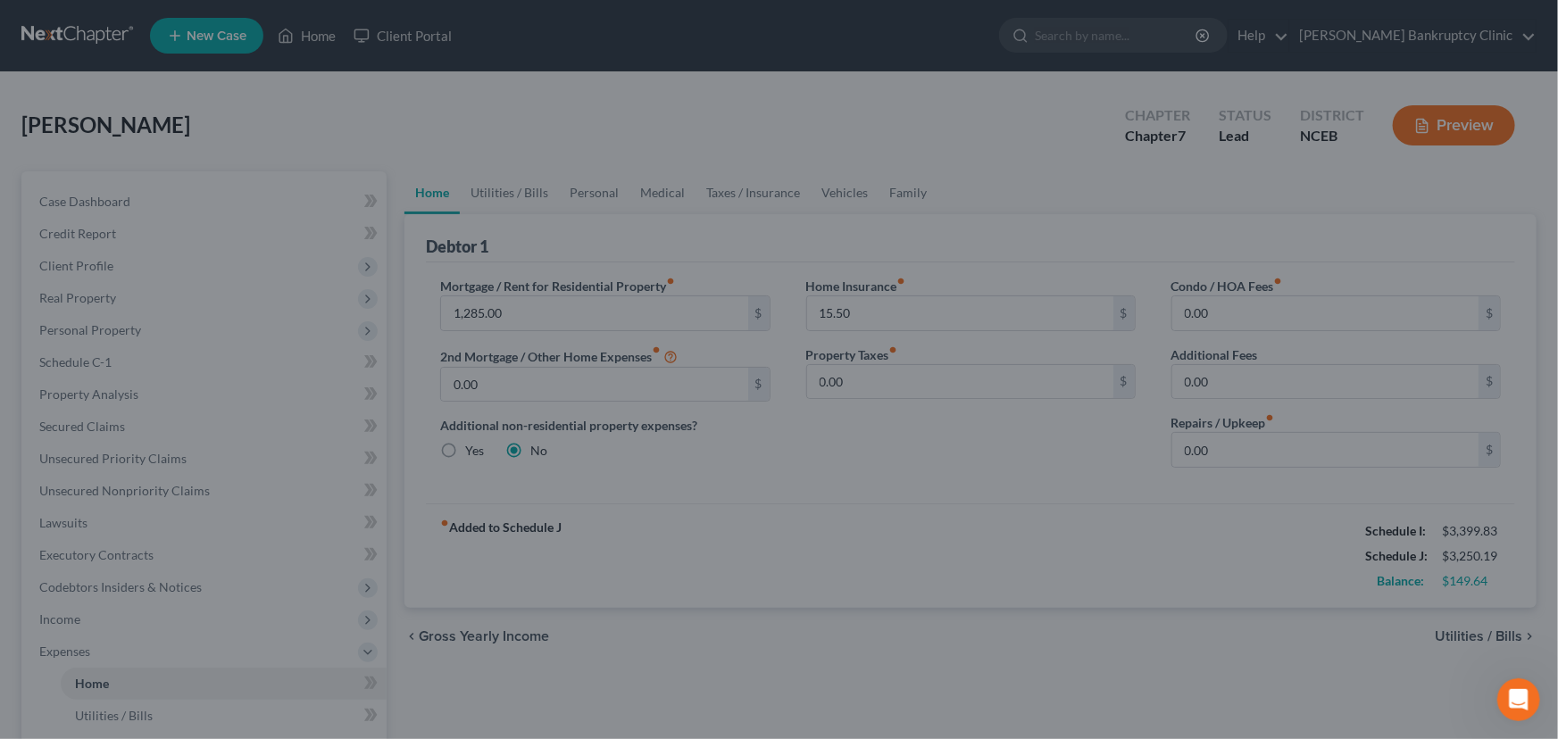
click at [1455, 127] on div at bounding box center [779, 369] width 1558 height 739
click at [247, 35] on div at bounding box center [779, 369] width 1558 height 739
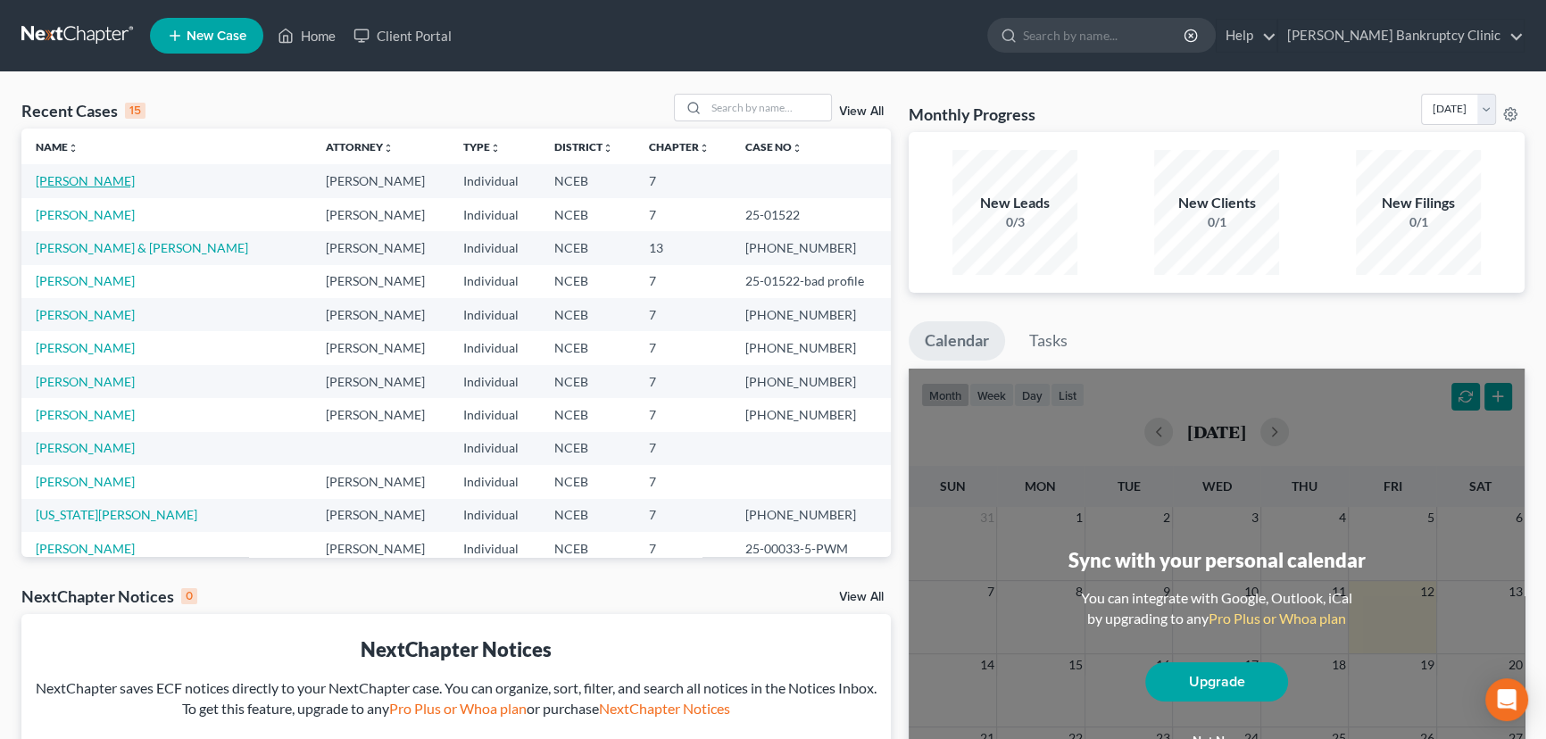
click at [81, 187] on link "[PERSON_NAME]" at bounding box center [85, 180] width 99 height 15
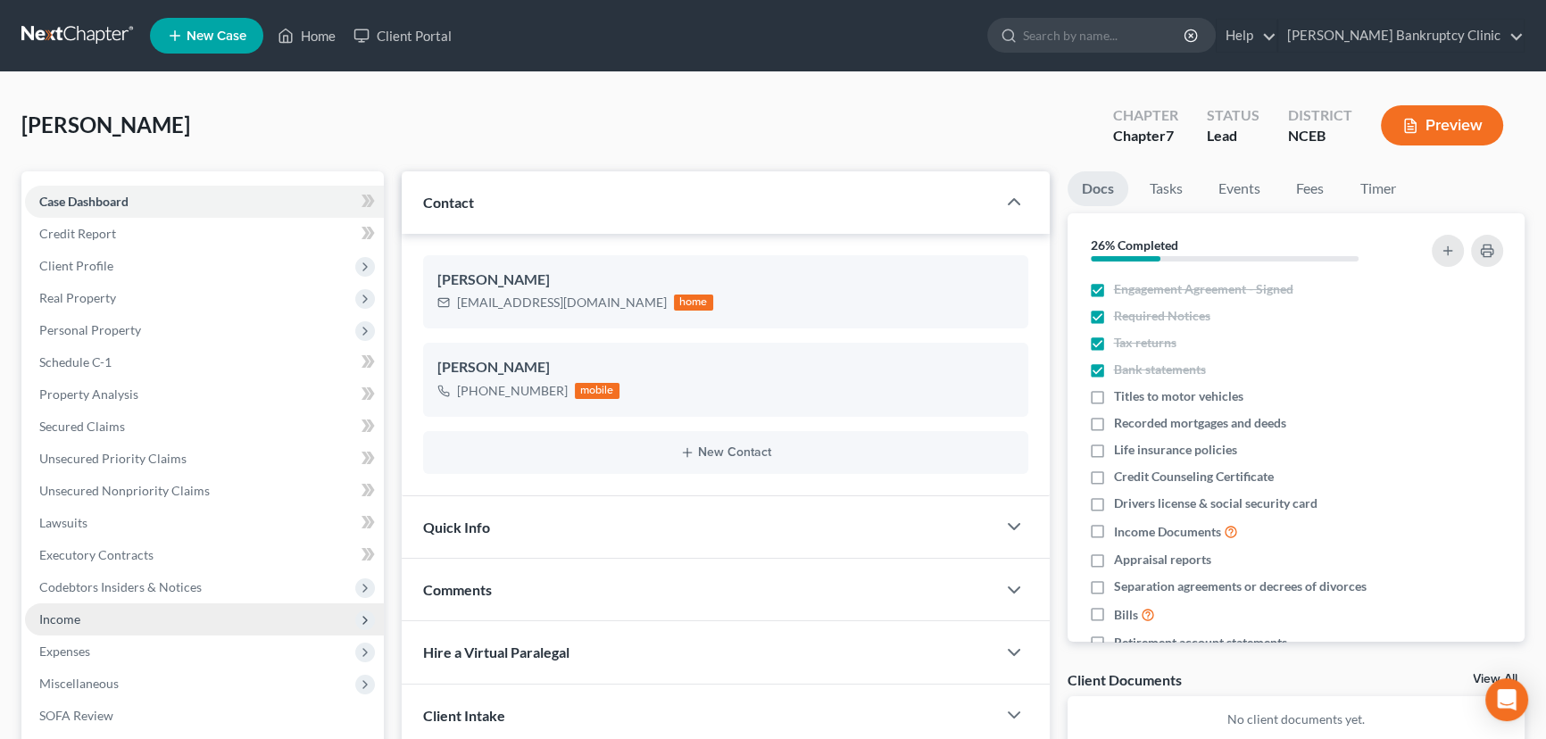
click at [204, 606] on span "Income" at bounding box center [204, 619] width 359 height 32
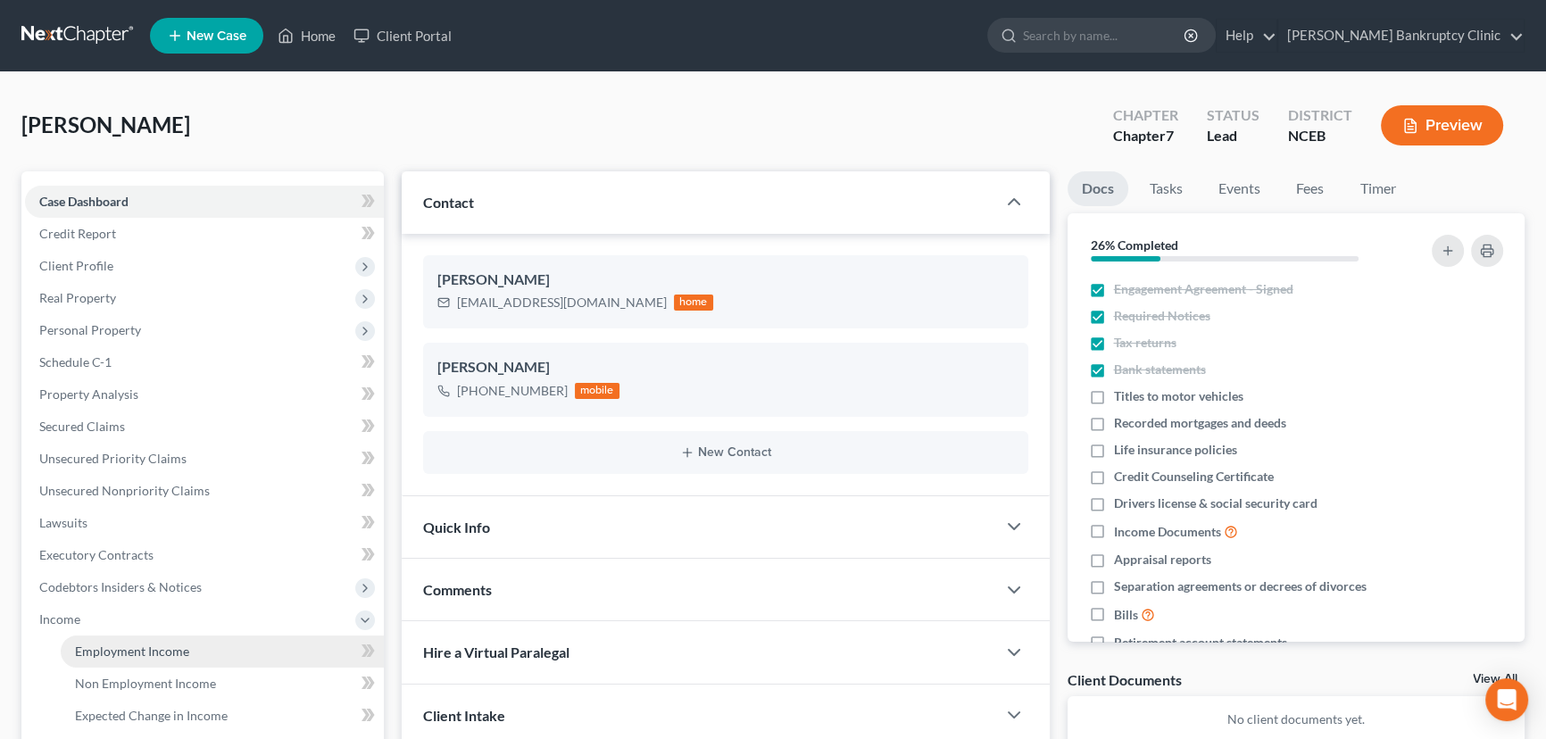
click at [201, 646] on link "Employment Income" at bounding box center [222, 652] width 323 height 32
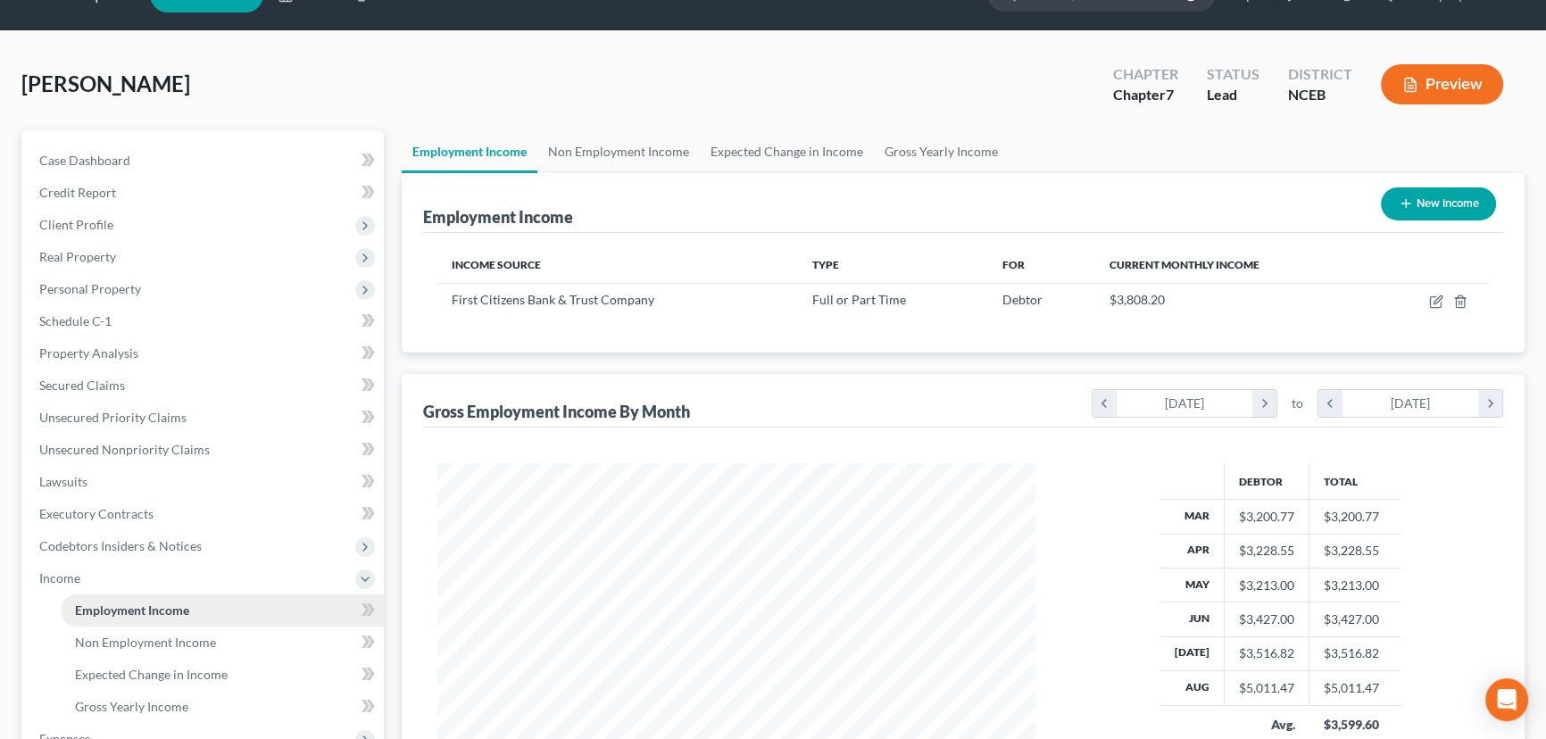
scroll to position [80, 0]
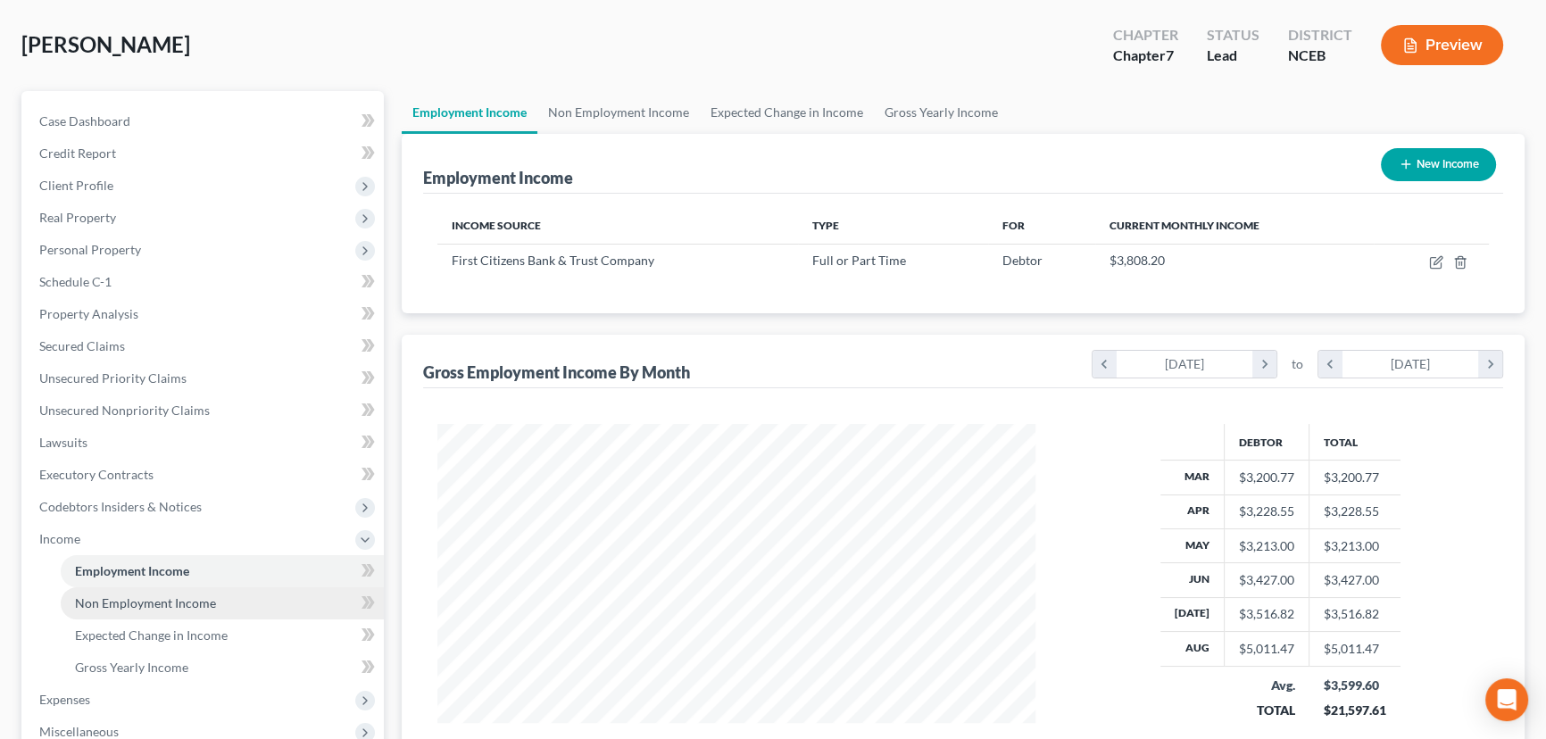
click at [201, 606] on span "Non Employment Income" at bounding box center [145, 602] width 141 height 15
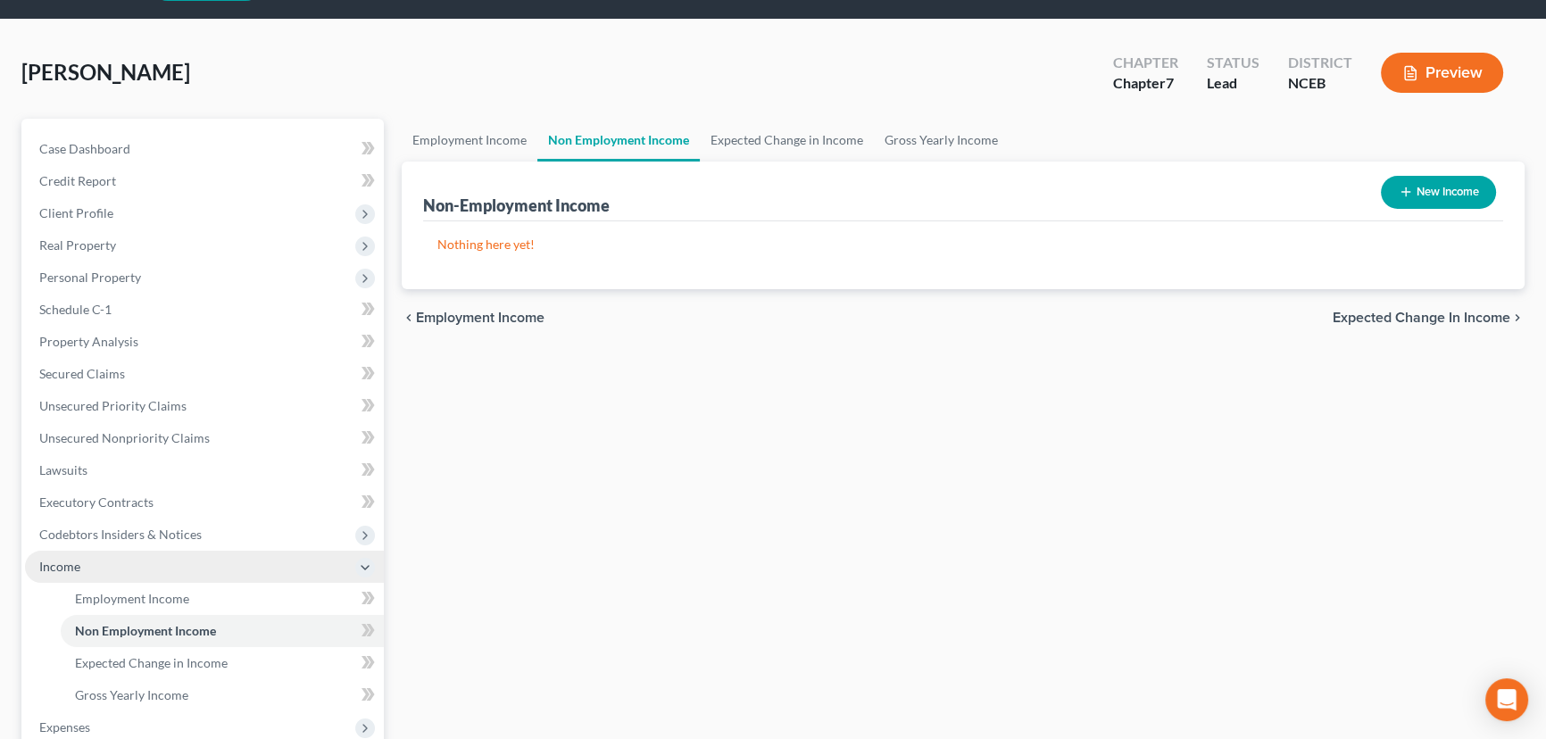
scroll to position [80, 0]
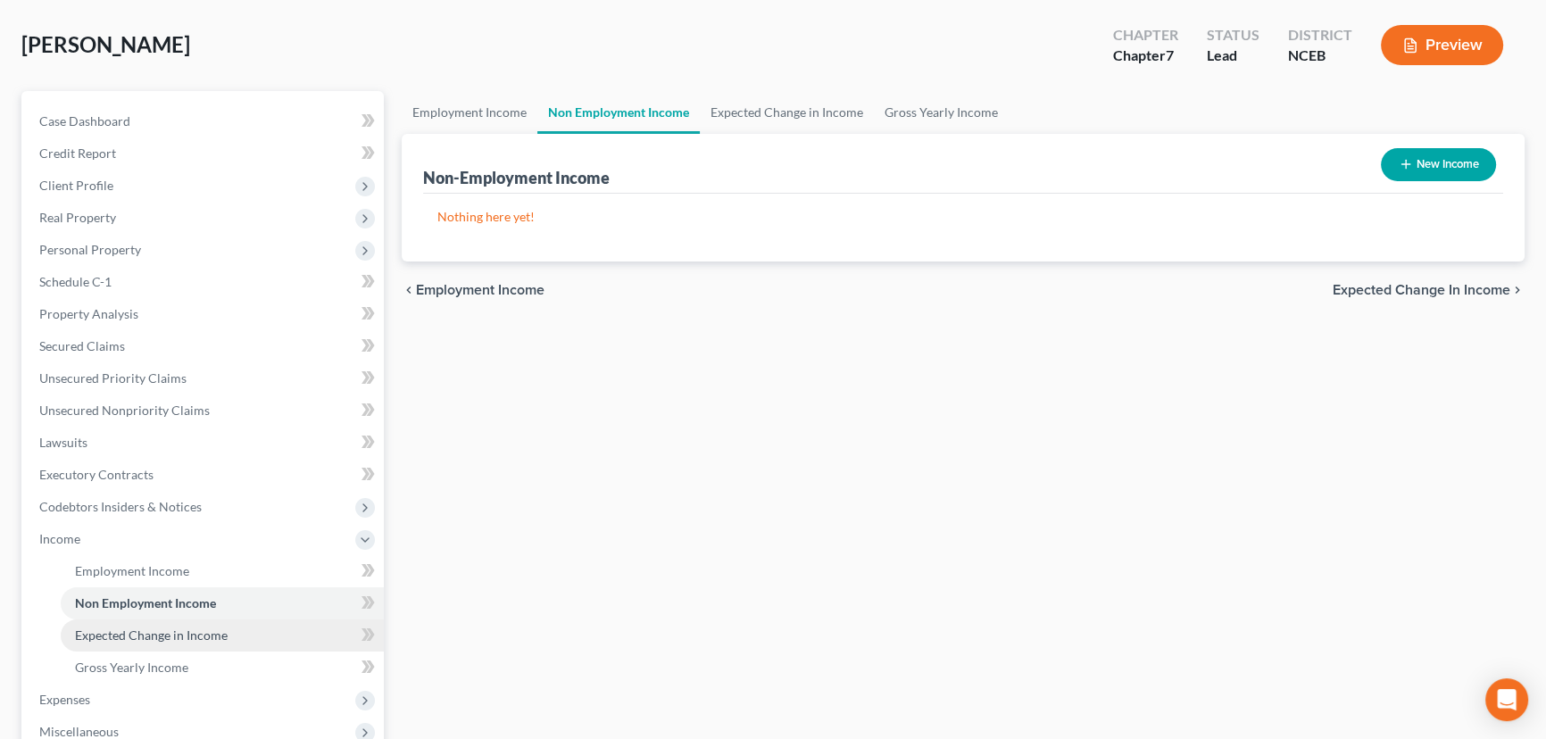
click at [218, 631] on span "Expected Change in Income" at bounding box center [151, 634] width 153 height 15
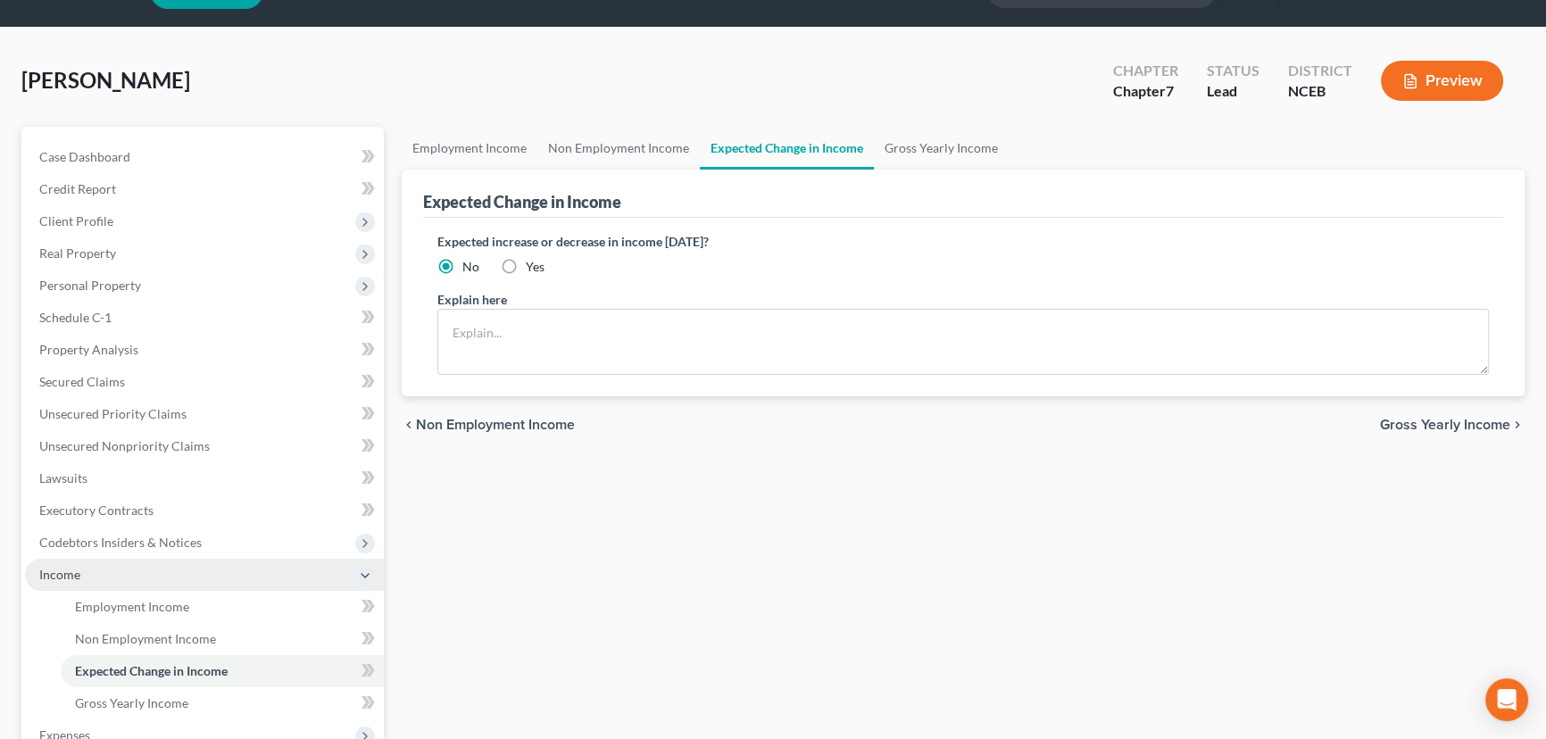
scroll to position [80, 0]
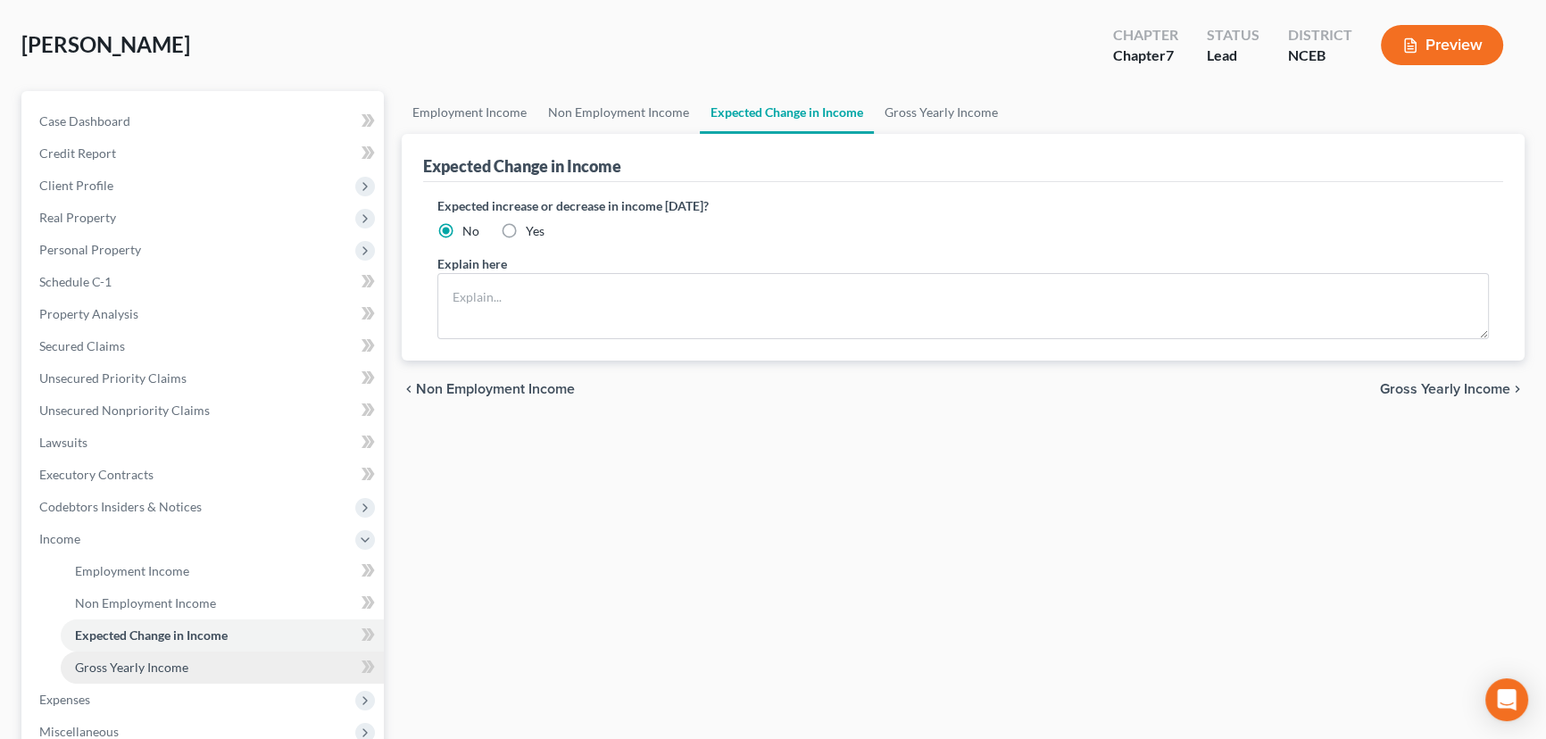
click at [159, 665] on span "Gross Yearly Income" at bounding box center [131, 667] width 113 height 15
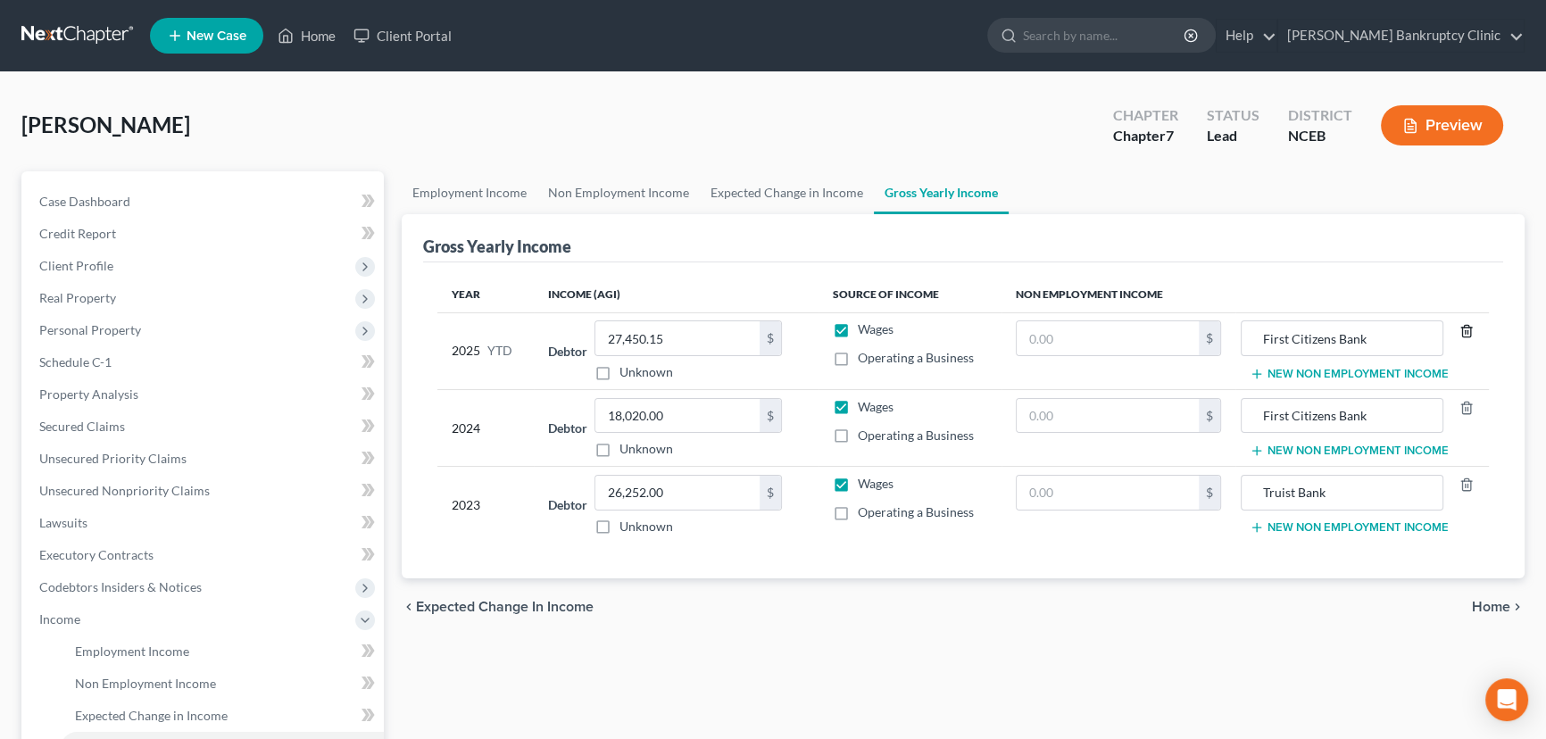
click at [1467, 328] on icon "button" at bounding box center [1466, 331] width 14 height 14
click at [1467, 410] on line "button" at bounding box center [1467, 409] width 0 height 4
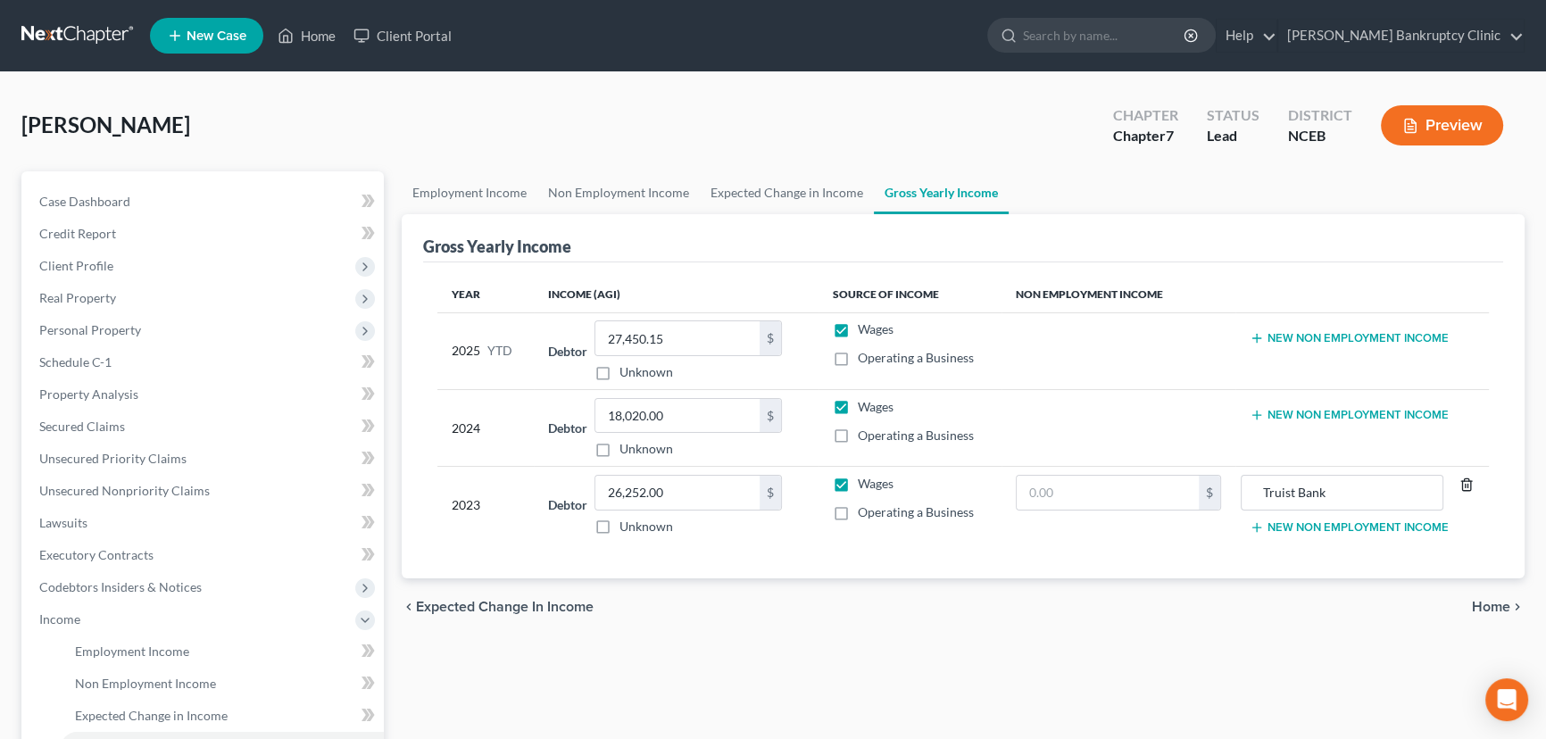
click at [1465, 485] on line "button" at bounding box center [1465, 487] width 0 height 4
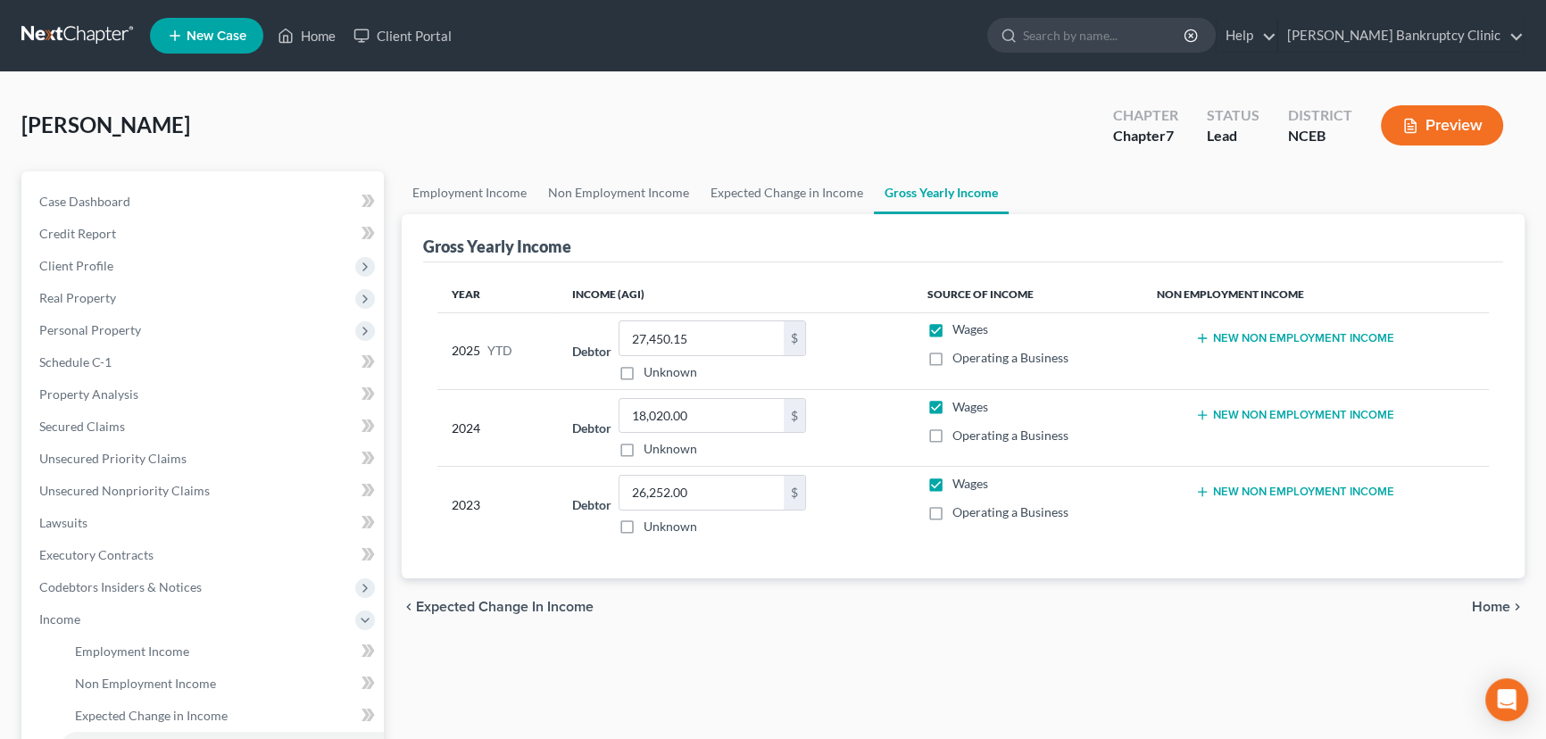
click at [1495, 614] on div "chevron_left Expected Change in Income Home chevron_right" at bounding box center [963, 606] width 1123 height 57
click at [813, 194] on link "Expected Change in Income" at bounding box center [787, 192] width 174 height 43
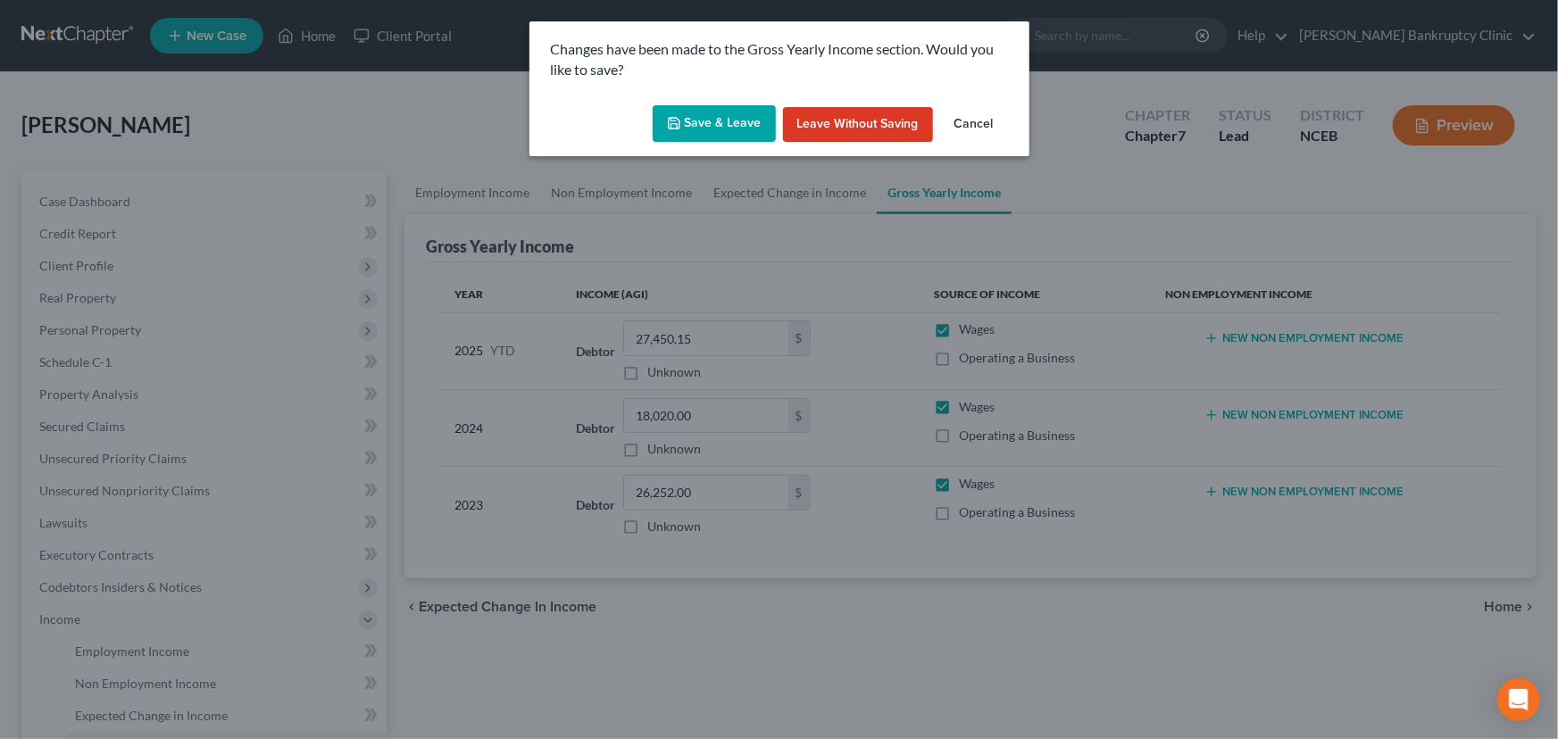
click at [718, 127] on button "Save & Leave" at bounding box center [713, 123] width 123 height 37
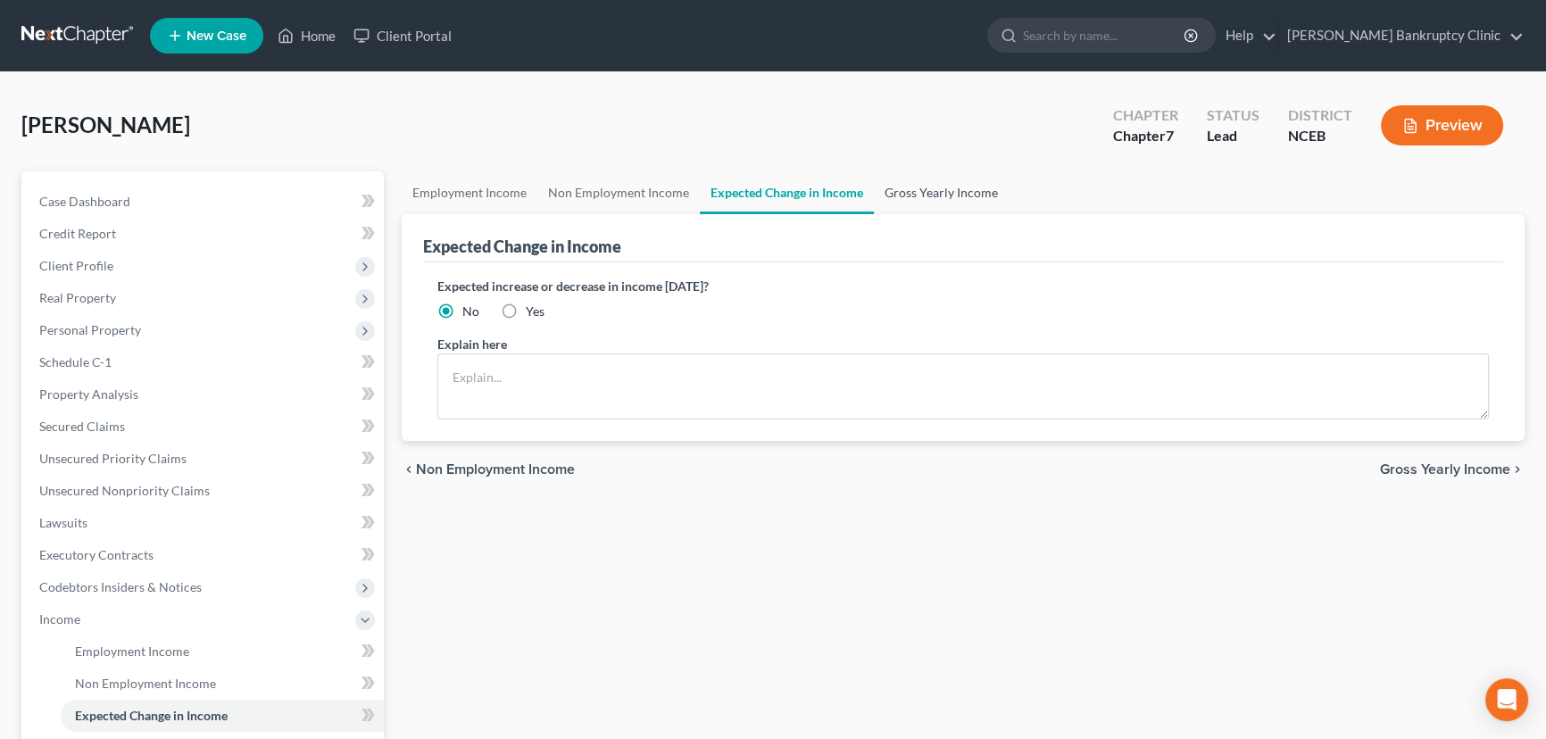
click at [948, 172] on link "Gross Yearly Income" at bounding box center [941, 192] width 135 height 43
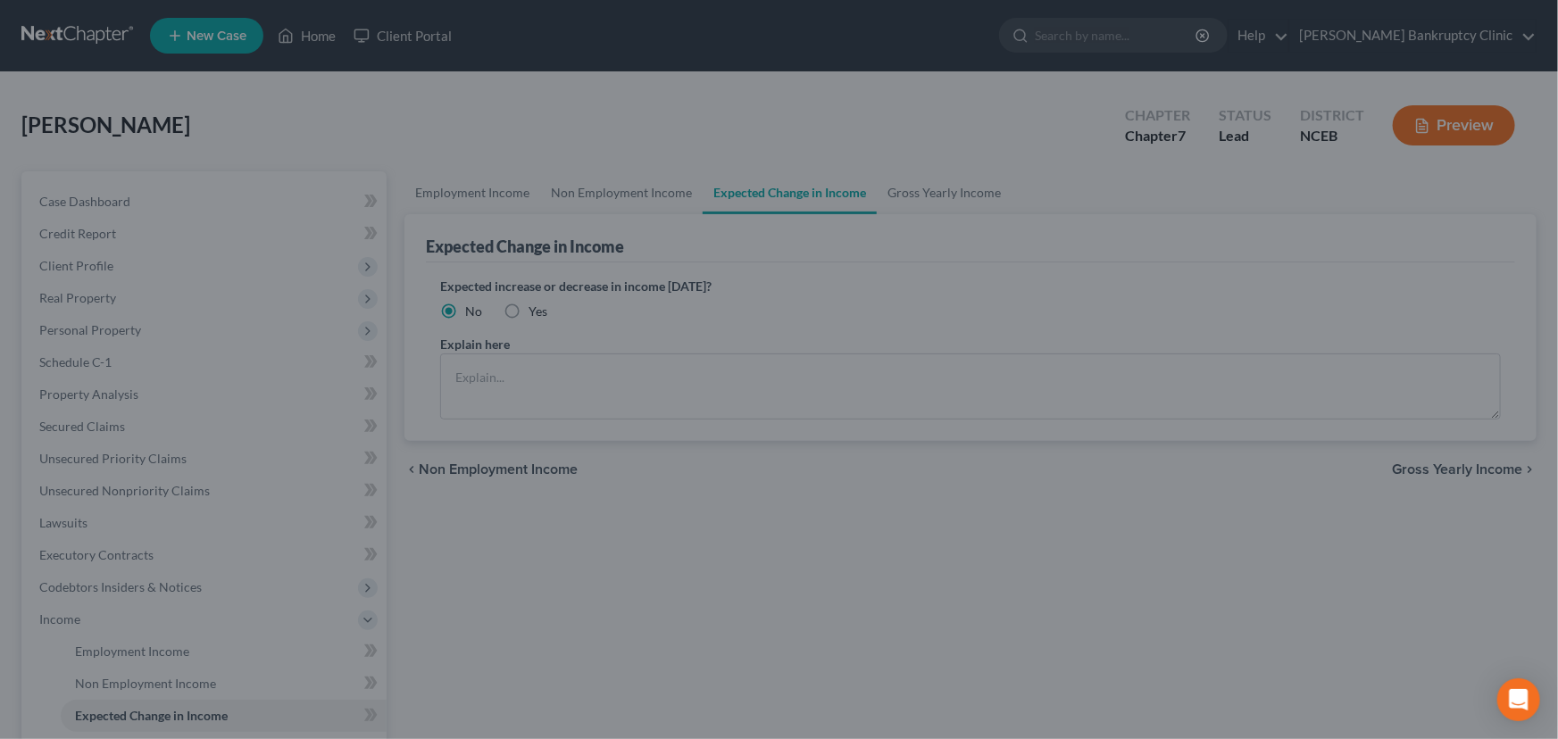
click at [967, 376] on div at bounding box center [779, 369] width 1558 height 739
click at [795, 333] on div at bounding box center [779, 369] width 1558 height 739
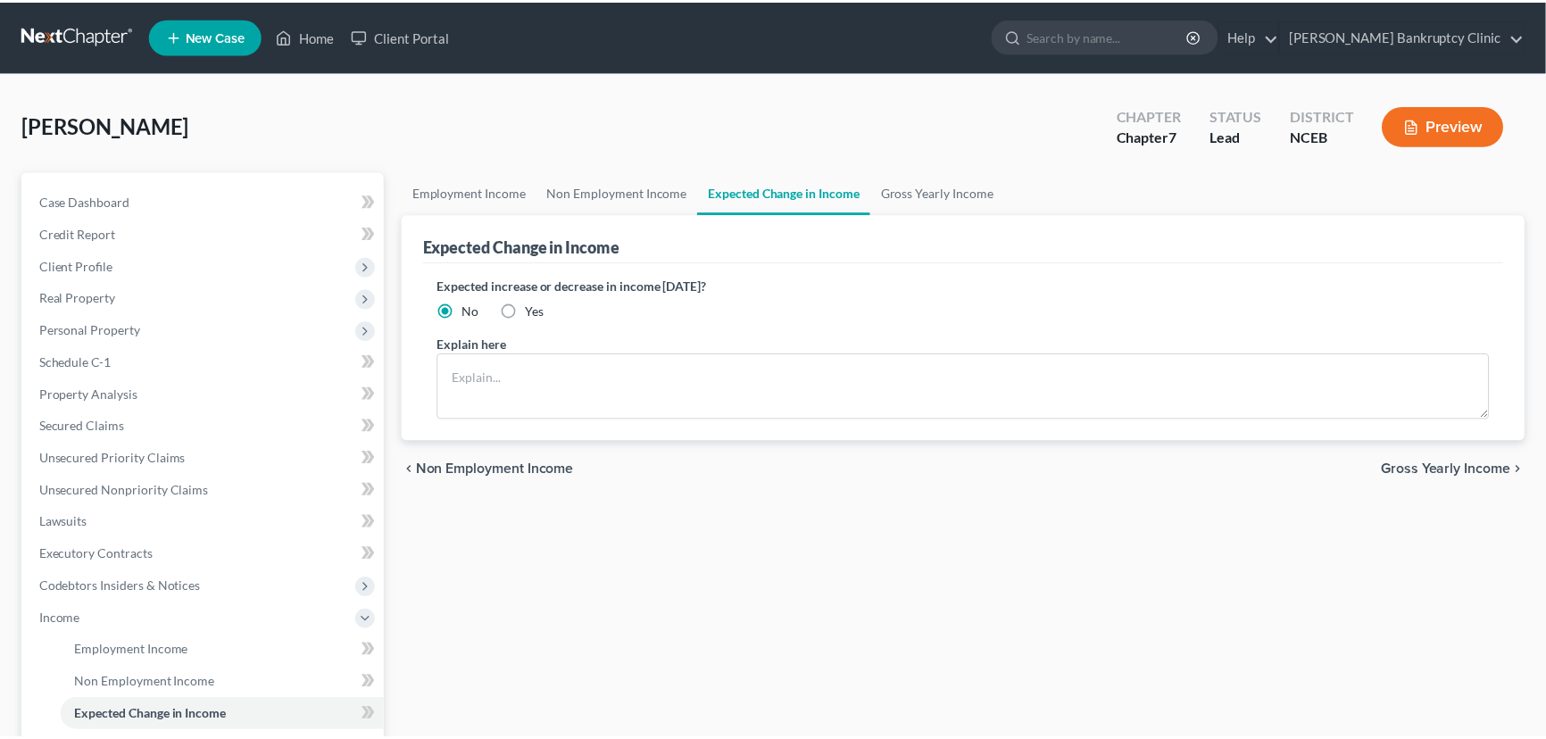
scroll to position [80, 0]
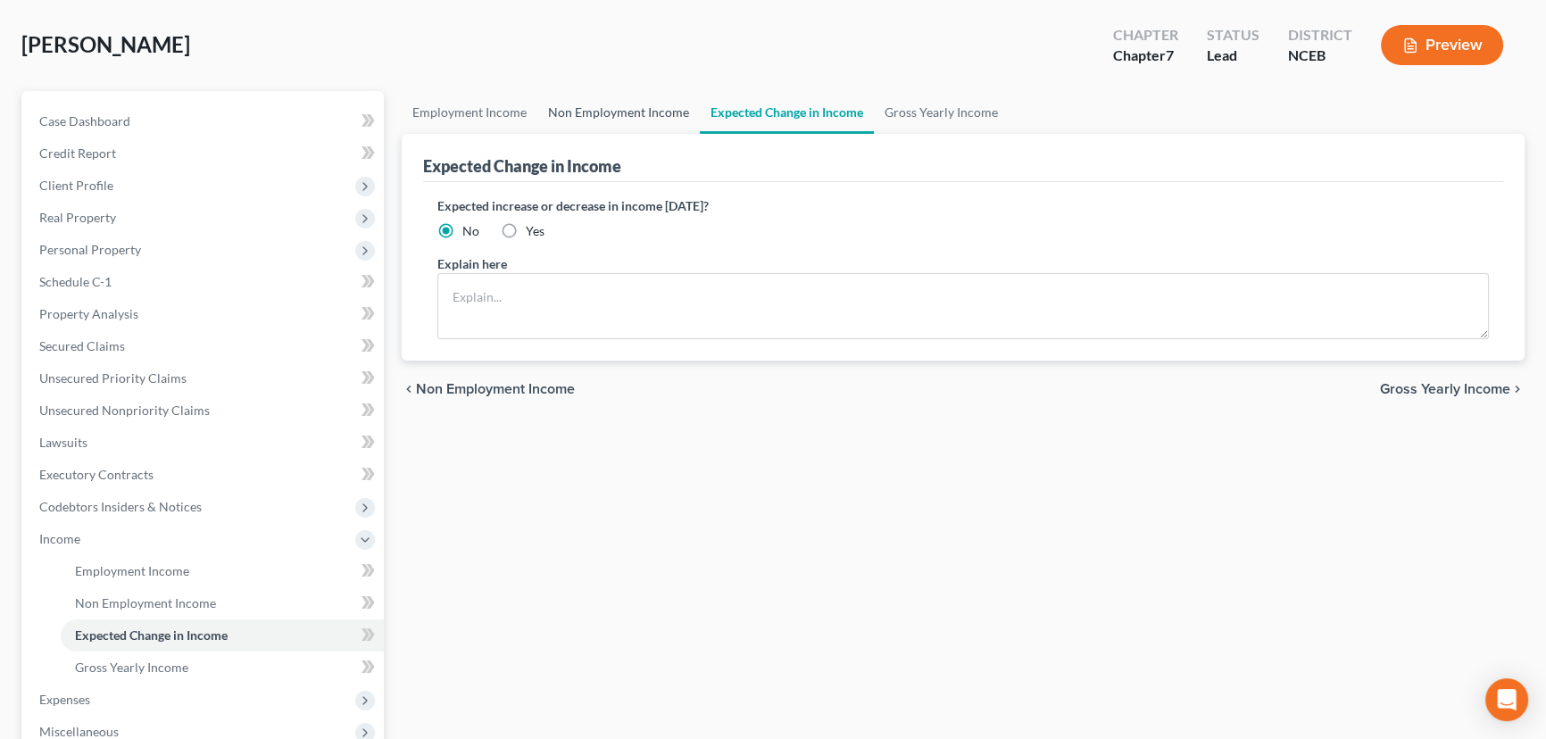
click at [659, 114] on link "Non Employment Income" at bounding box center [618, 112] width 162 height 43
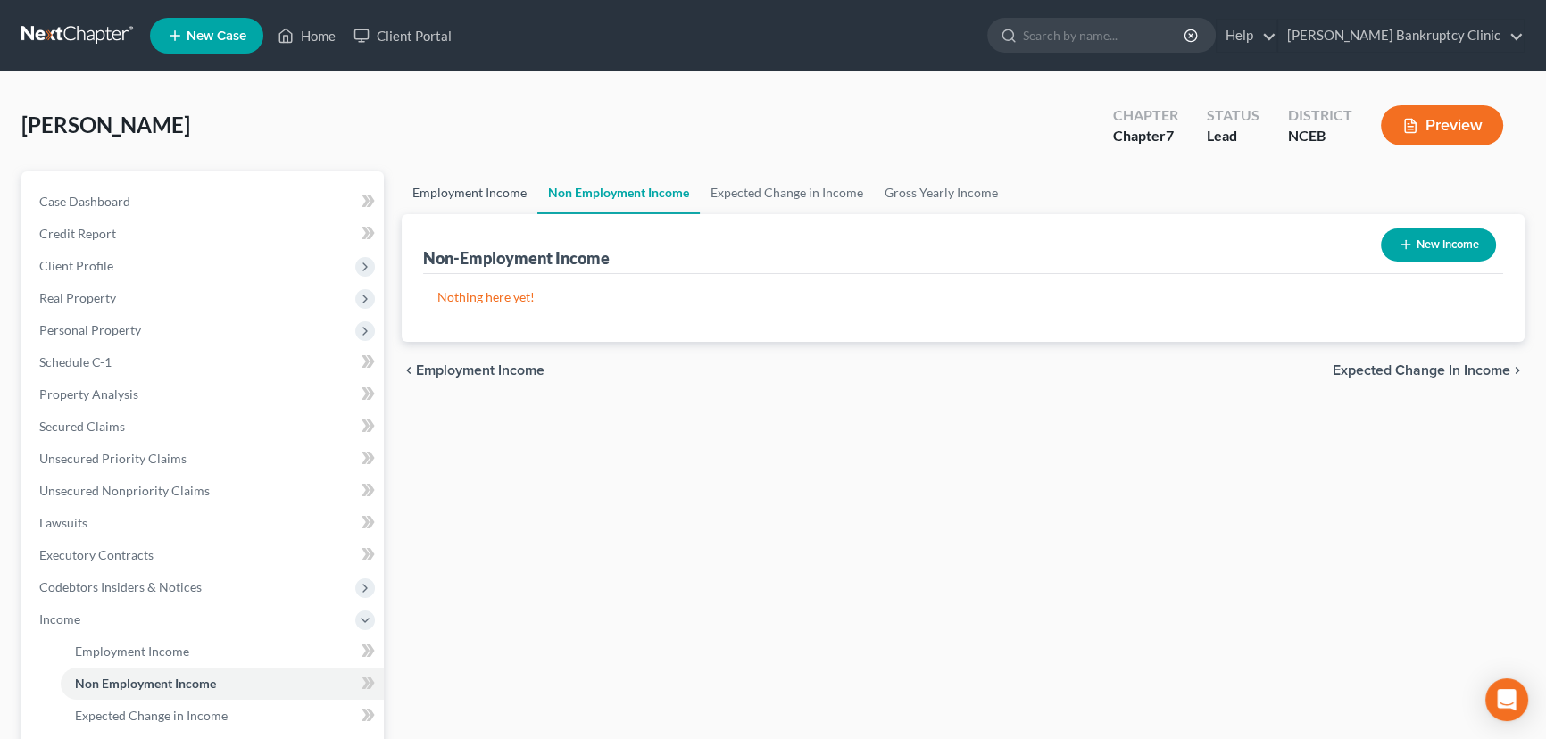
click at [471, 184] on link "Employment Income" at bounding box center [470, 192] width 136 height 43
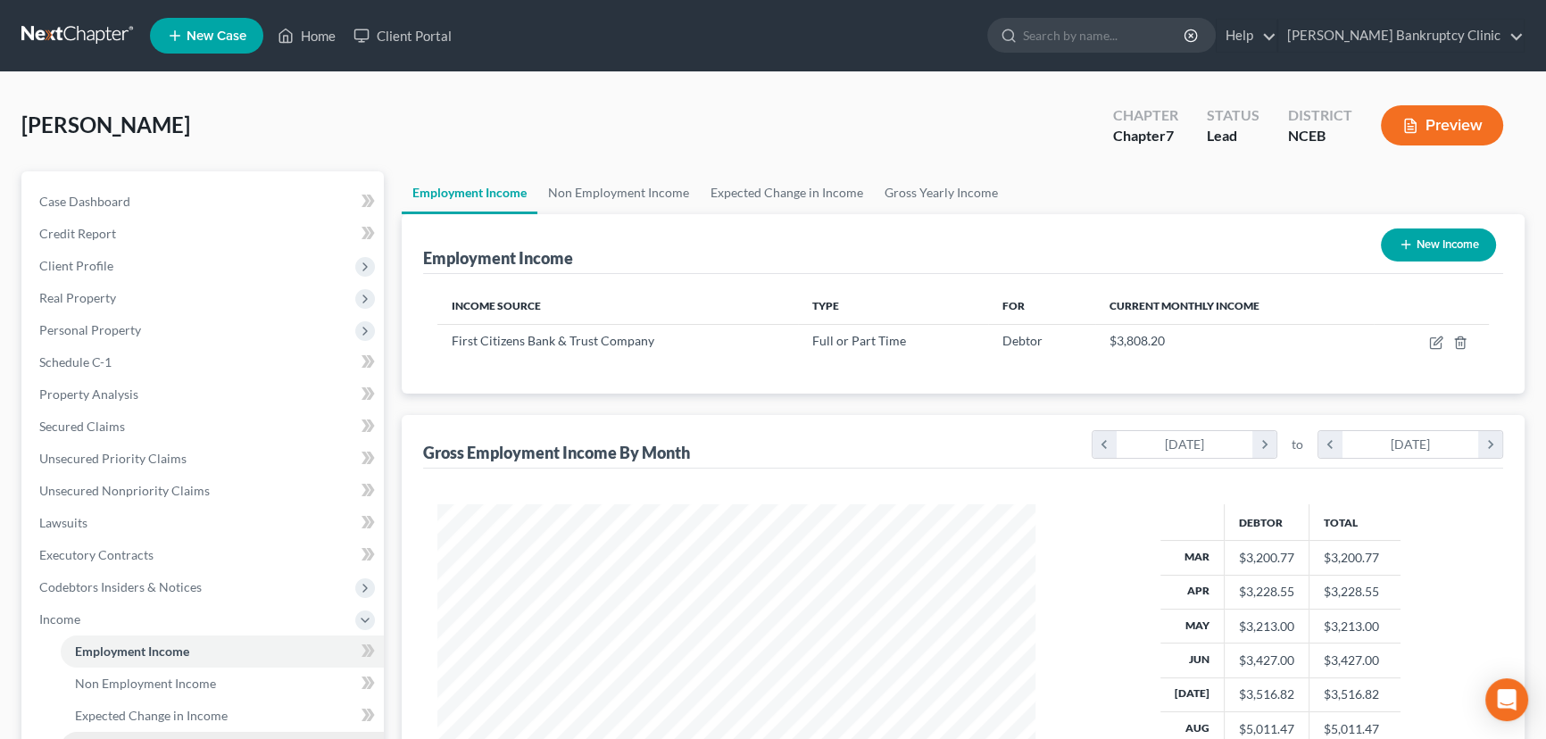
scroll to position [321, 0]
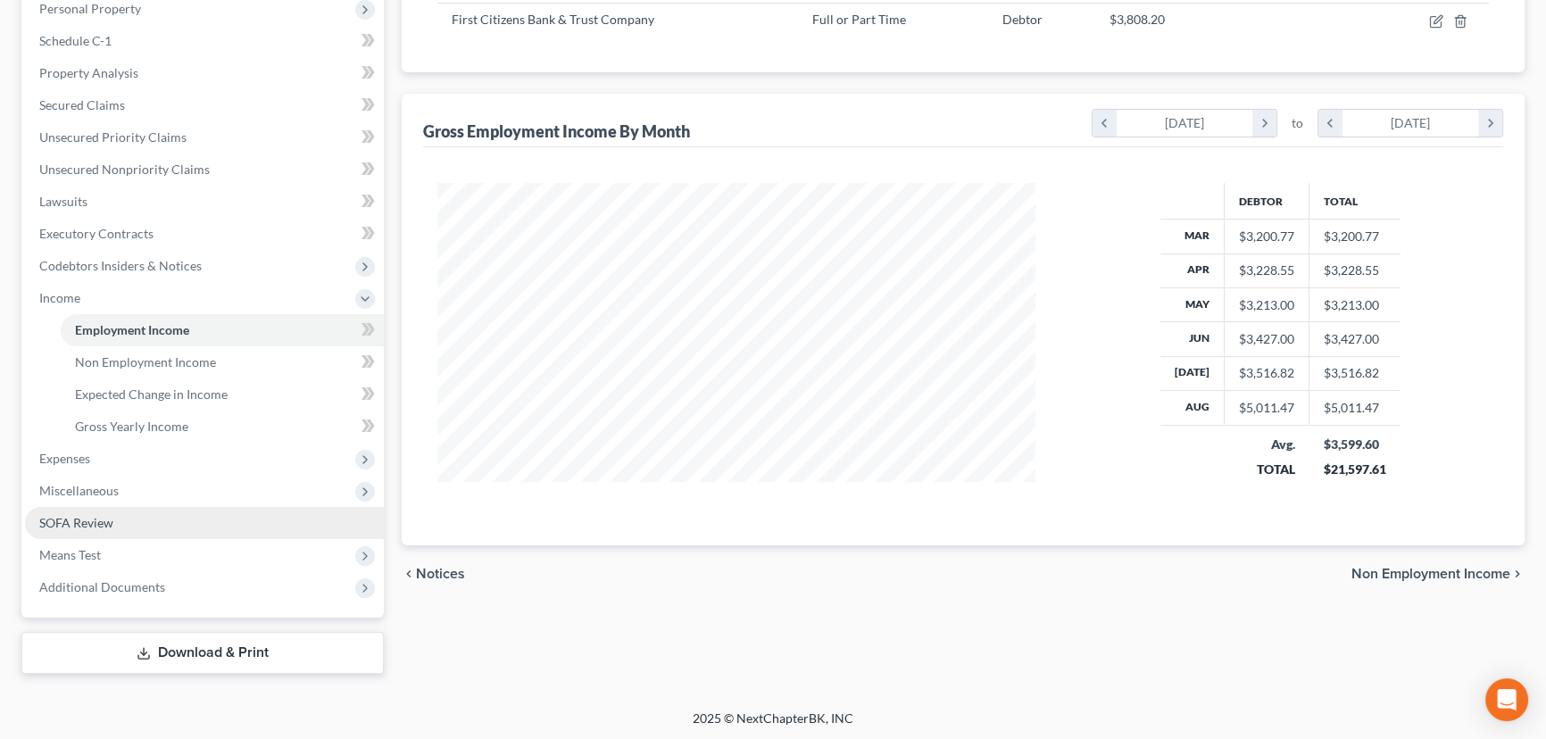
click at [109, 515] on span "SOFA Review" at bounding box center [76, 522] width 74 height 15
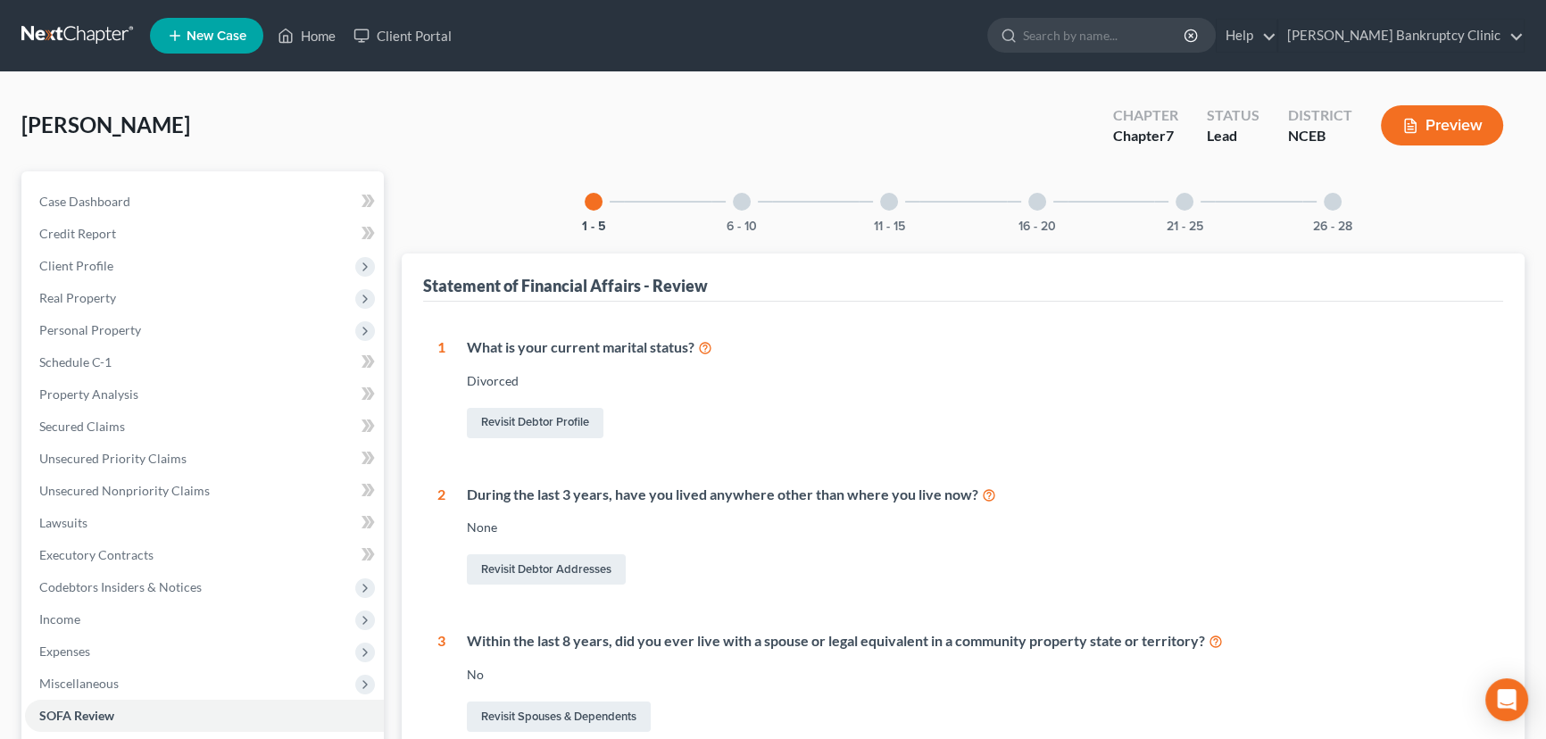
click at [721, 205] on div "6 - 10" at bounding box center [741, 201] width 61 height 61
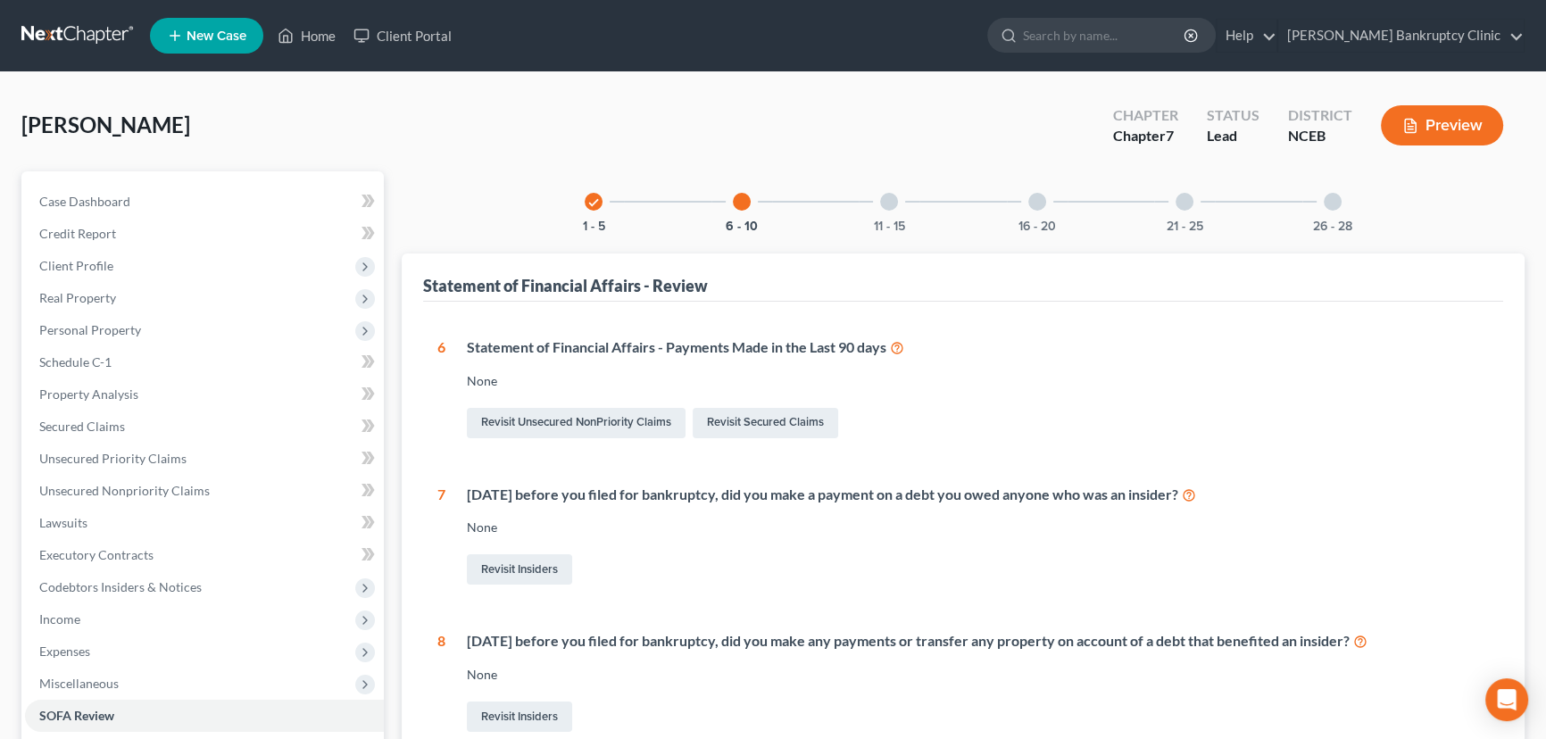
click at [748, 201] on div at bounding box center [742, 202] width 18 height 18
click at [880, 203] on div at bounding box center [889, 202] width 18 height 18
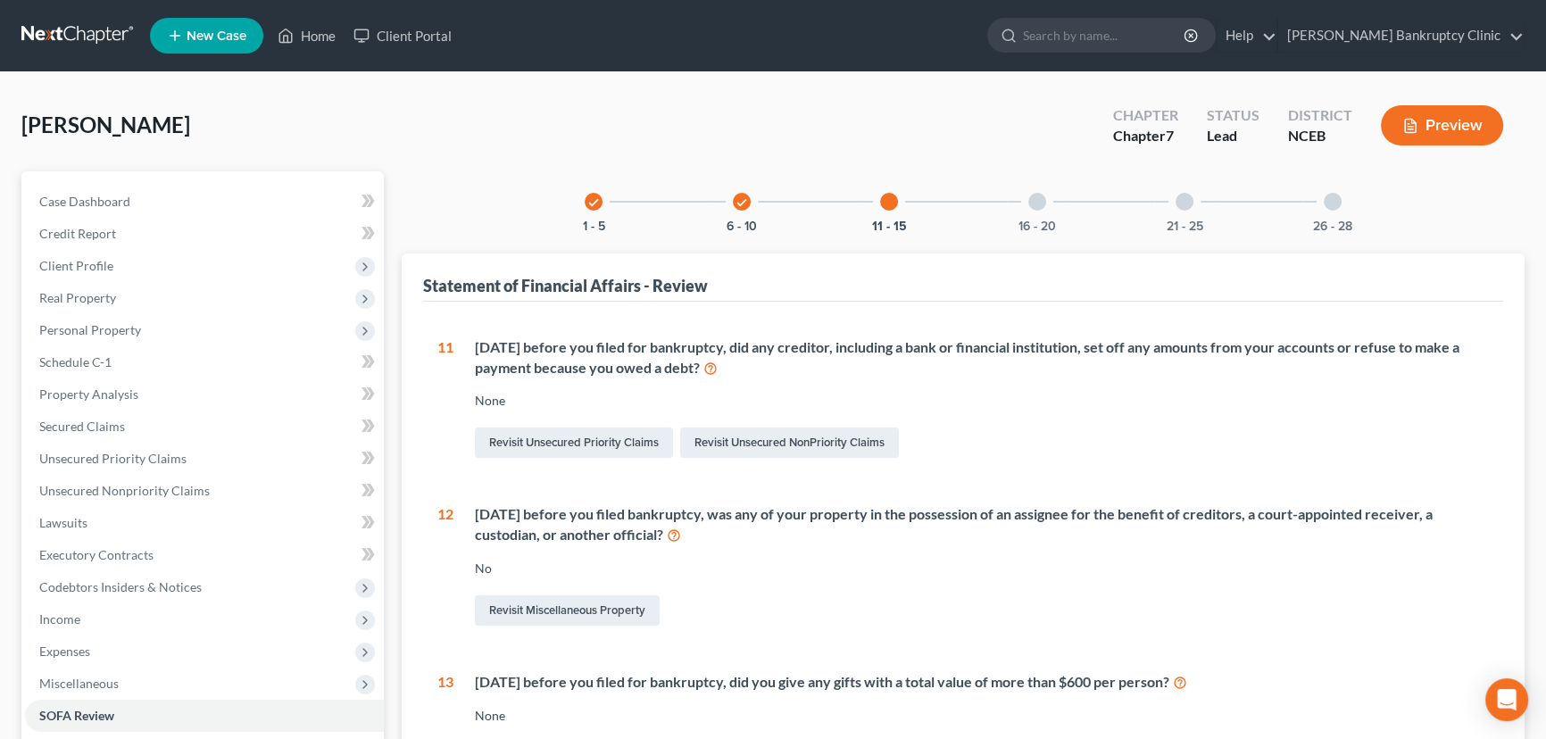
click at [1039, 201] on div at bounding box center [1037, 202] width 18 height 18
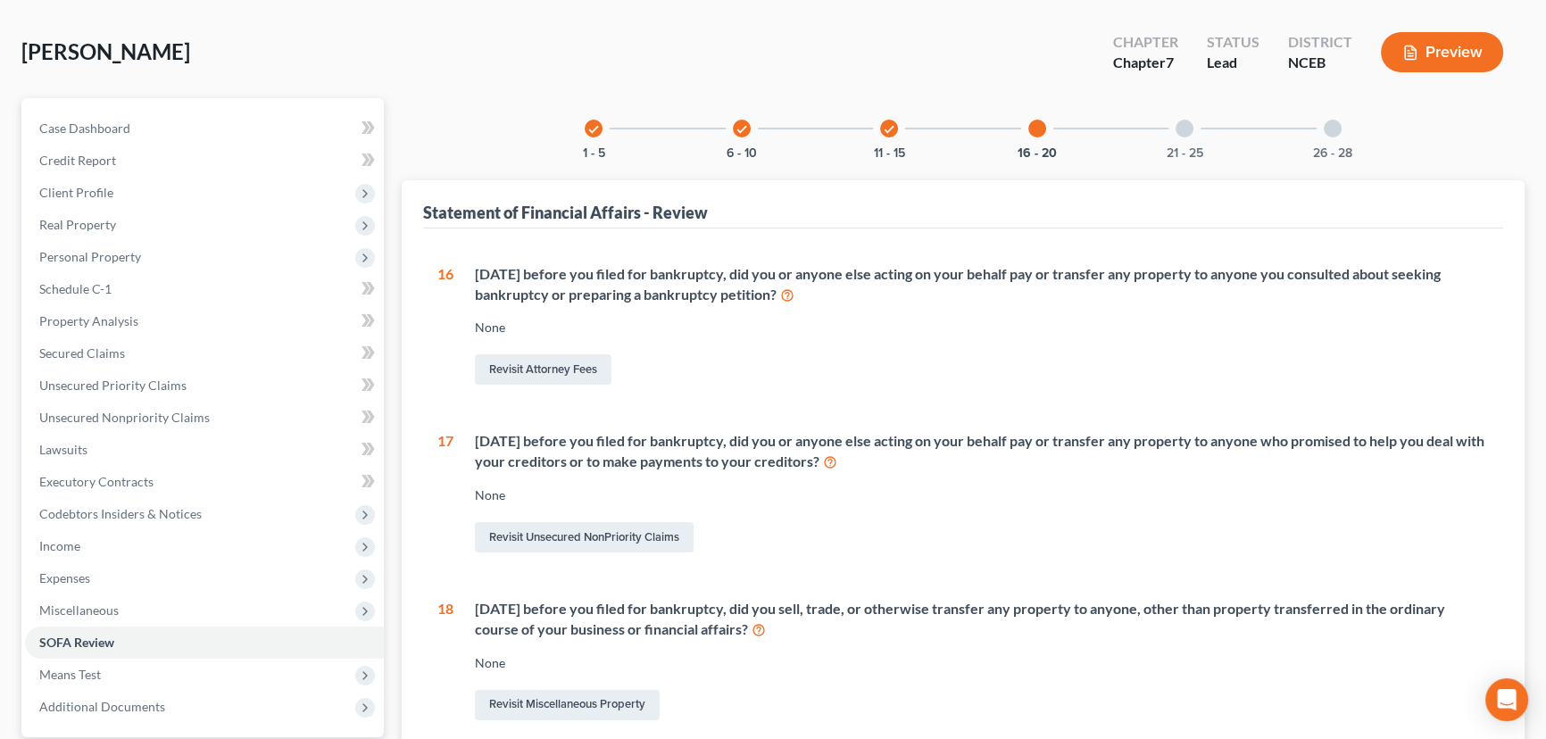
scroll to position [72, 0]
click at [1181, 130] on div at bounding box center [1185, 129] width 18 height 18
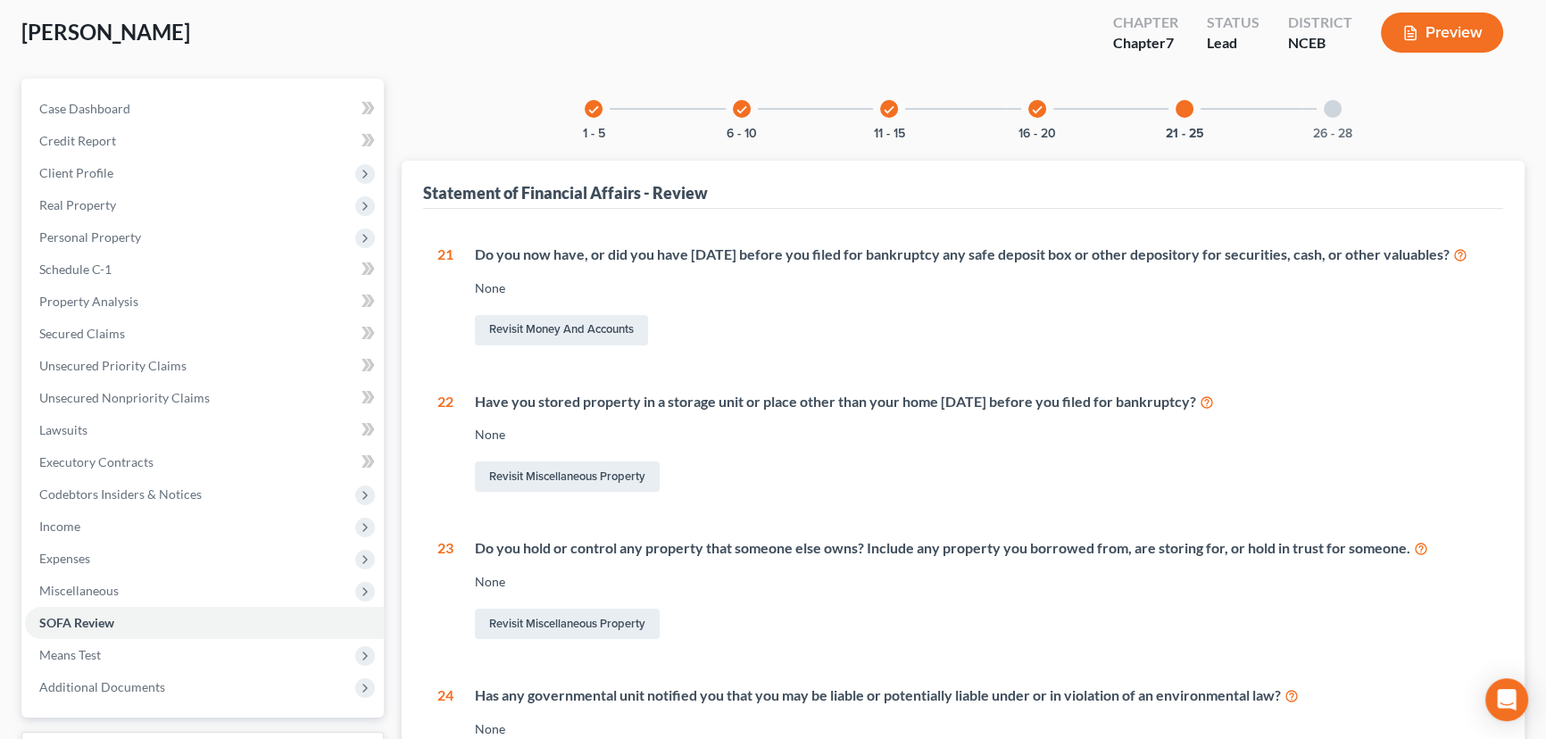
scroll to position [0, 0]
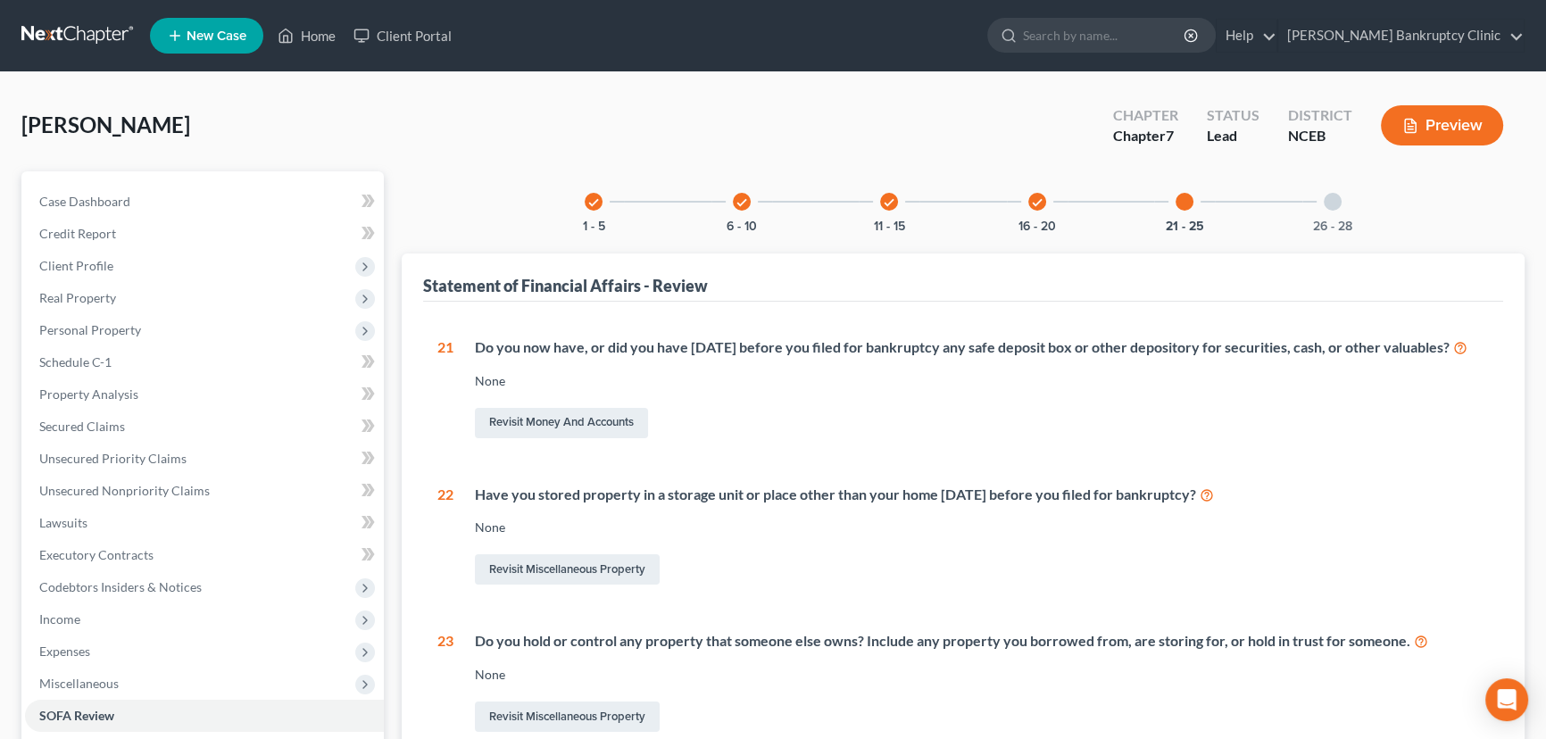
click at [1328, 195] on div at bounding box center [1333, 202] width 18 height 18
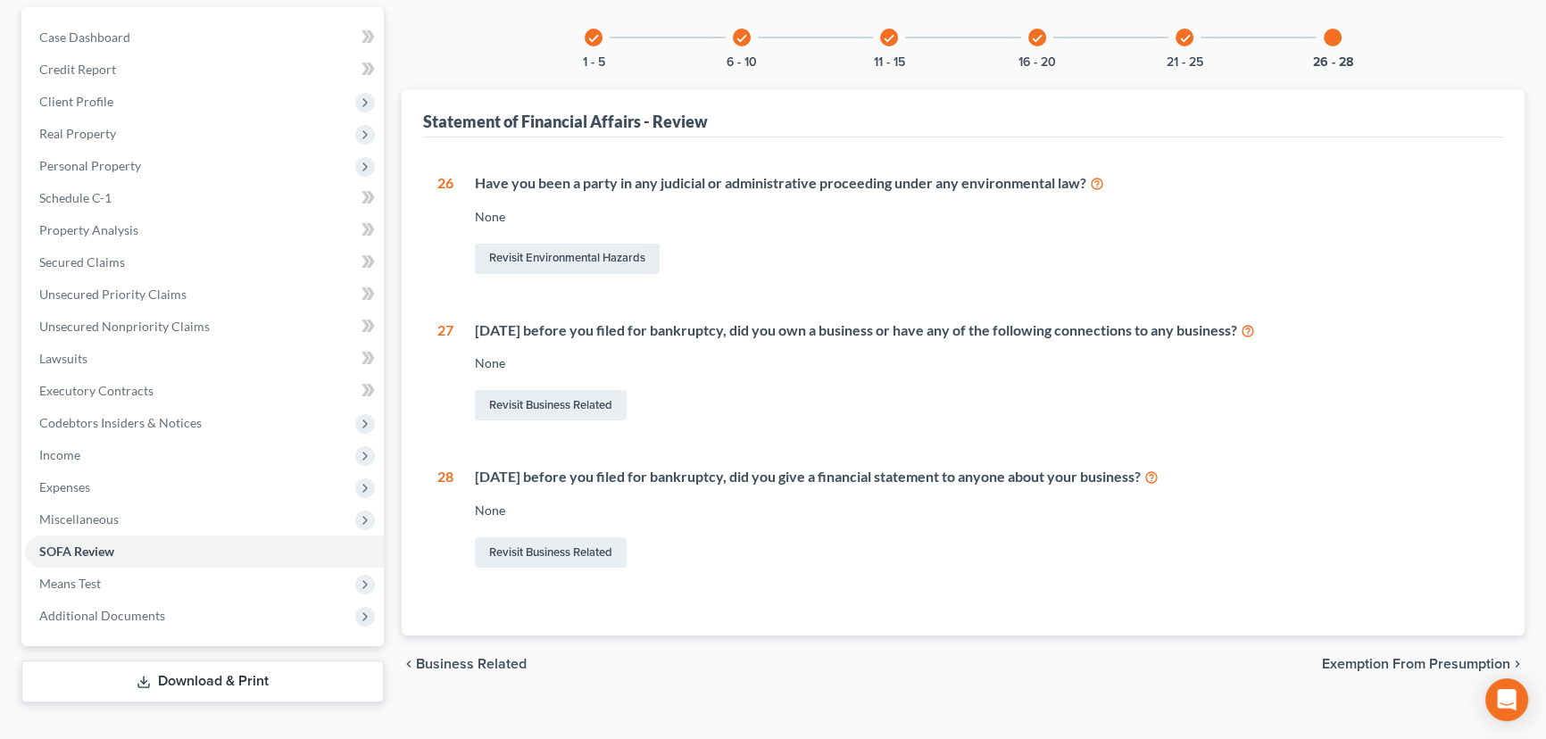
scroll to position [193, 0]
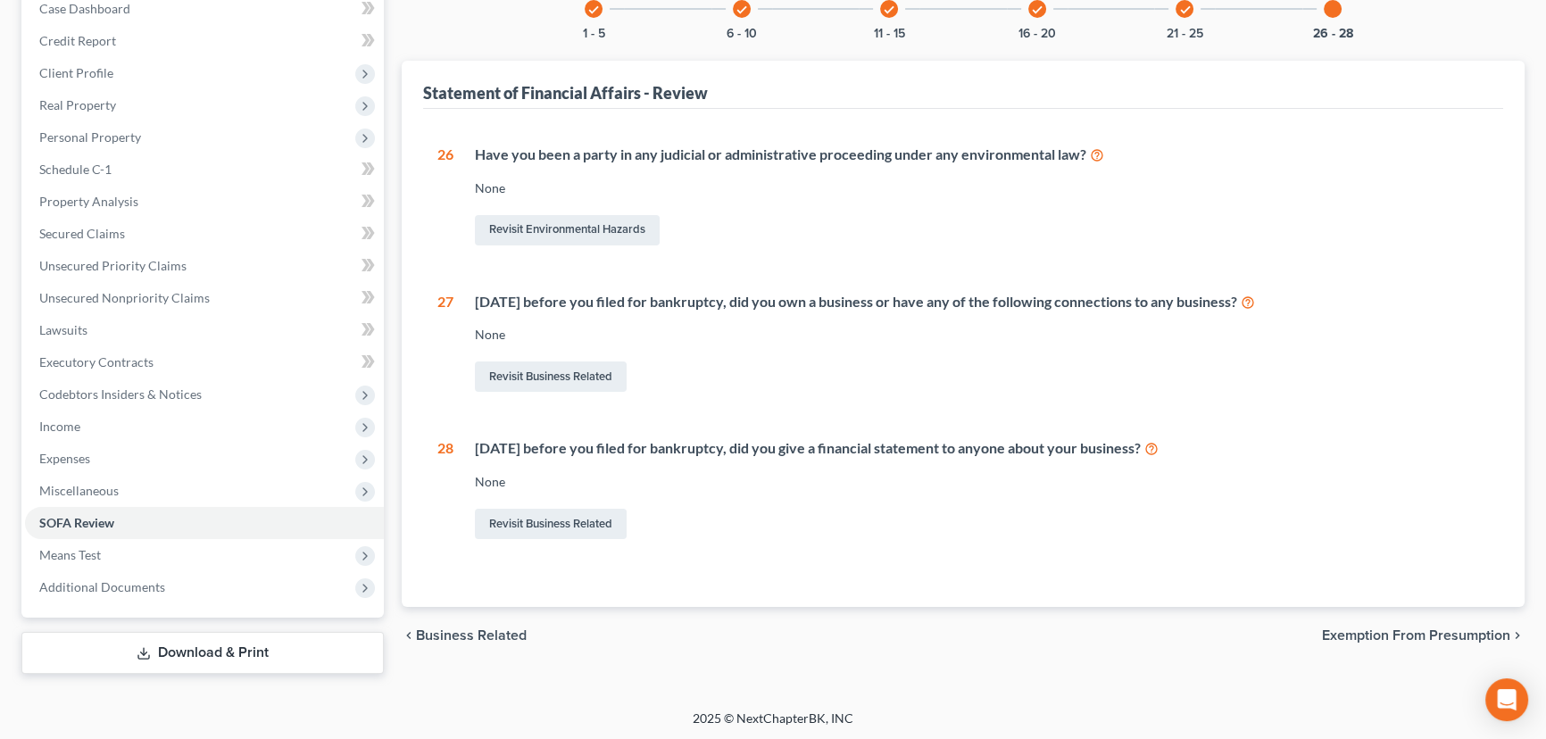
click at [1455, 634] on span "Exemption from Presumption" at bounding box center [1416, 635] width 188 height 14
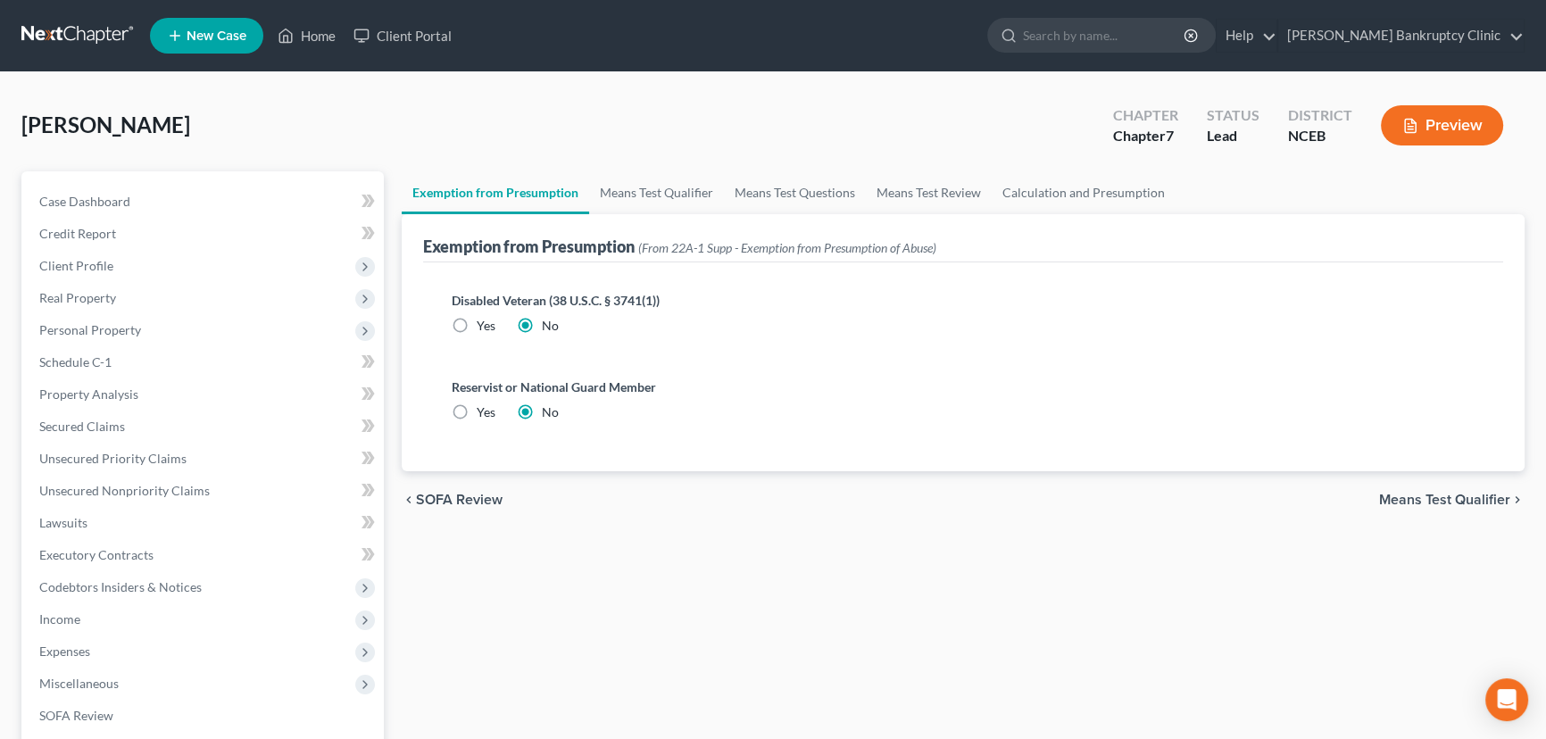
click at [1427, 493] on span "Means Test Qualifier" at bounding box center [1444, 500] width 131 height 14
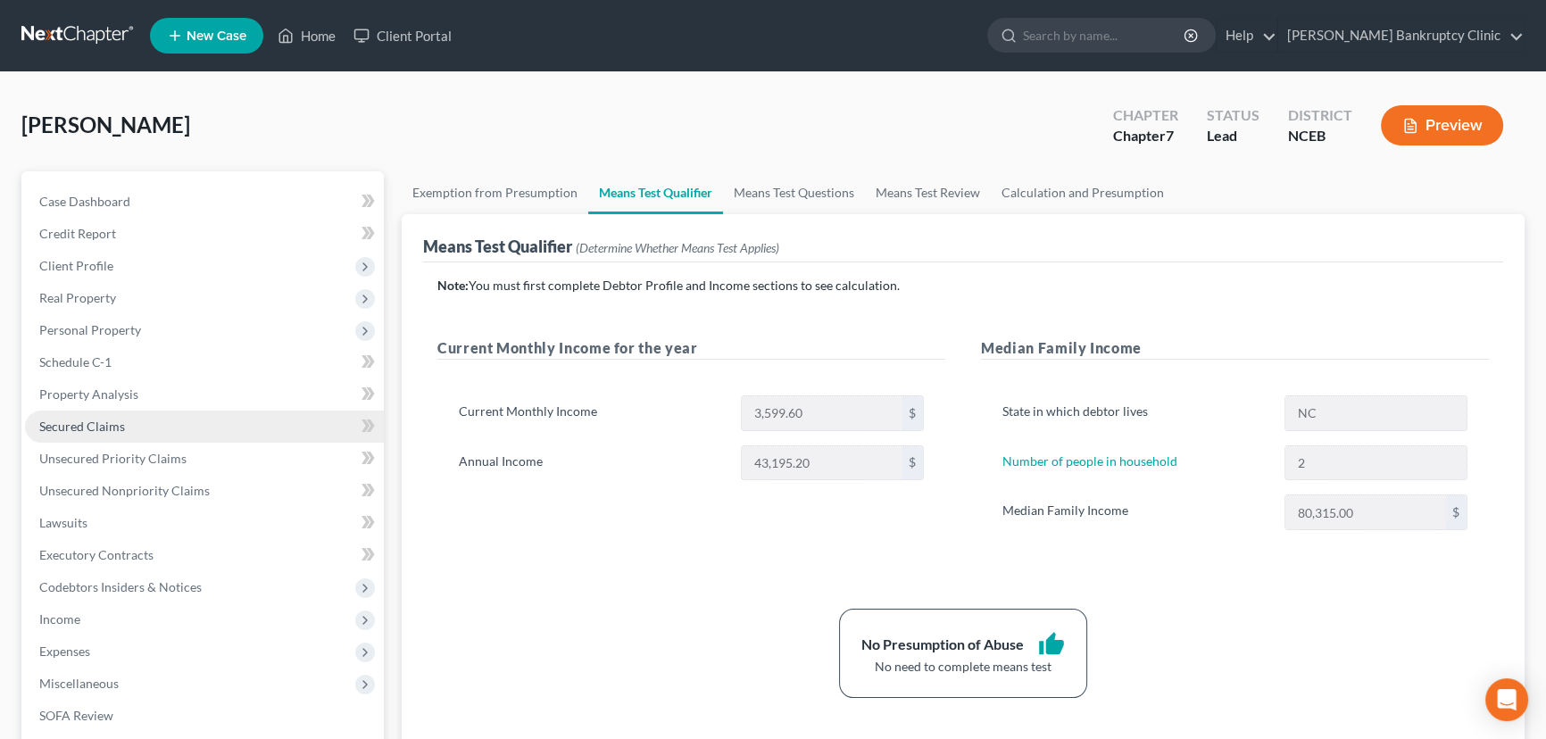
click at [187, 427] on link "Secured Claims" at bounding box center [204, 427] width 359 height 32
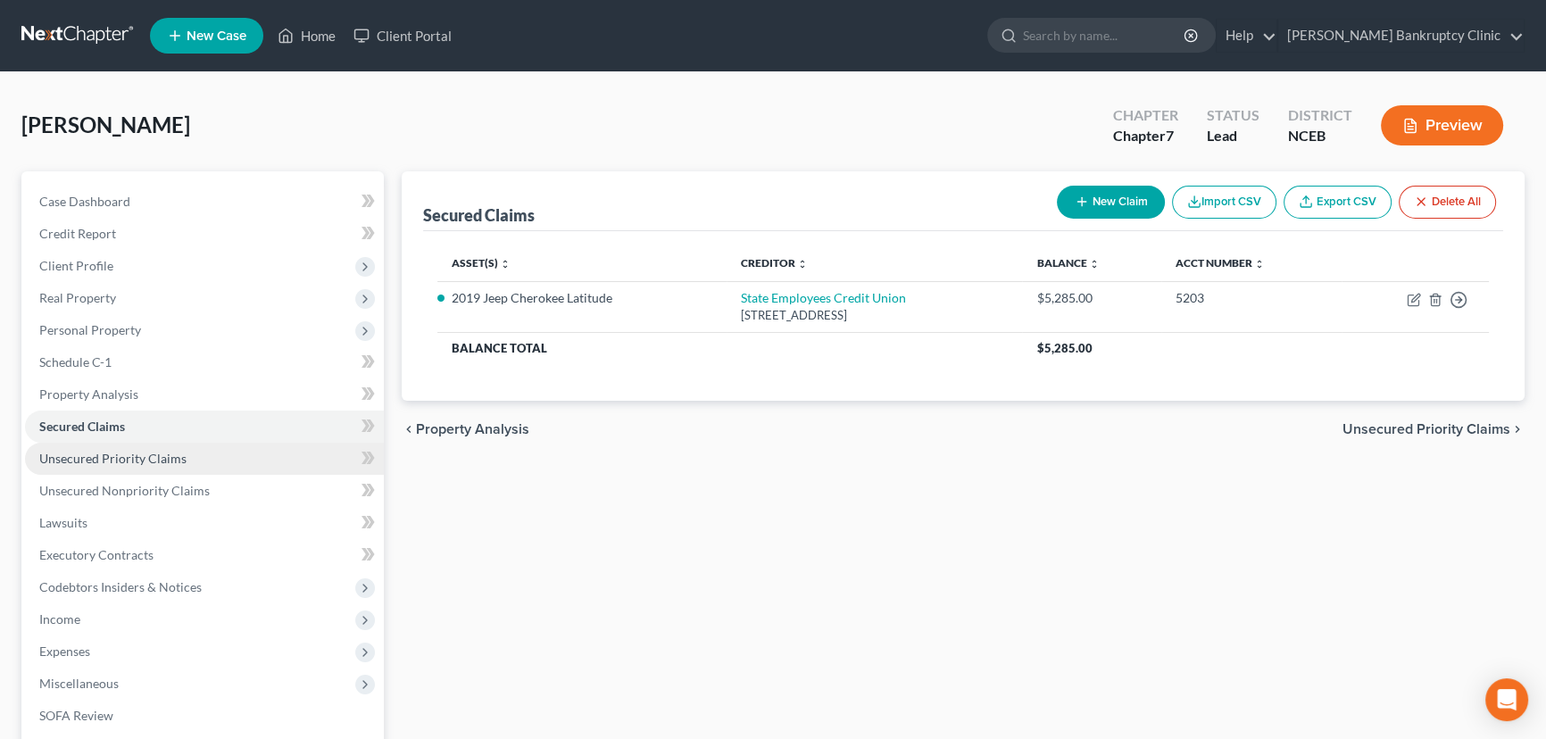
click at [183, 458] on link "Unsecured Priority Claims" at bounding box center [204, 459] width 359 height 32
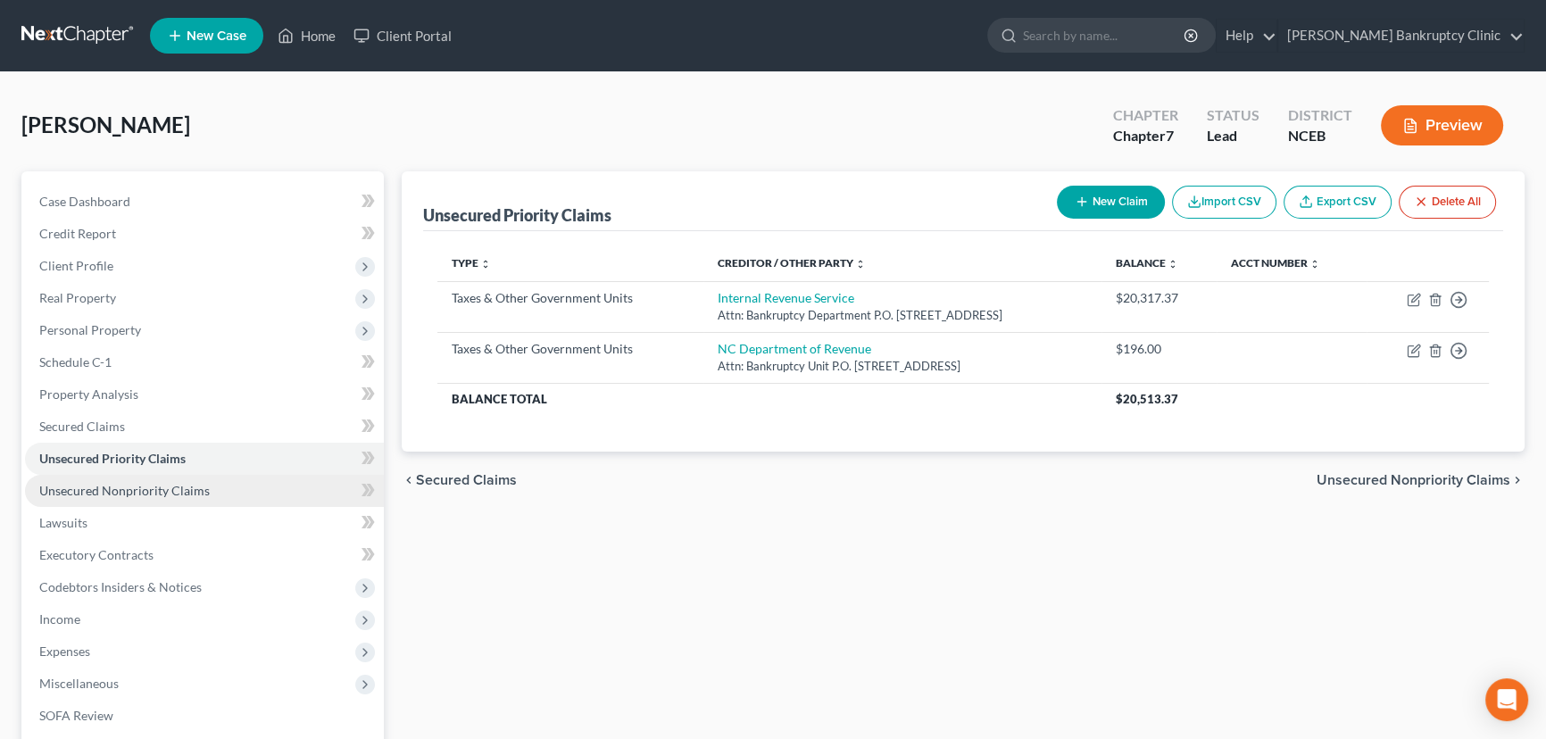
click at [181, 486] on span "Unsecured Nonpriority Claims" at bounding box center [124, 490] width 170 height 15
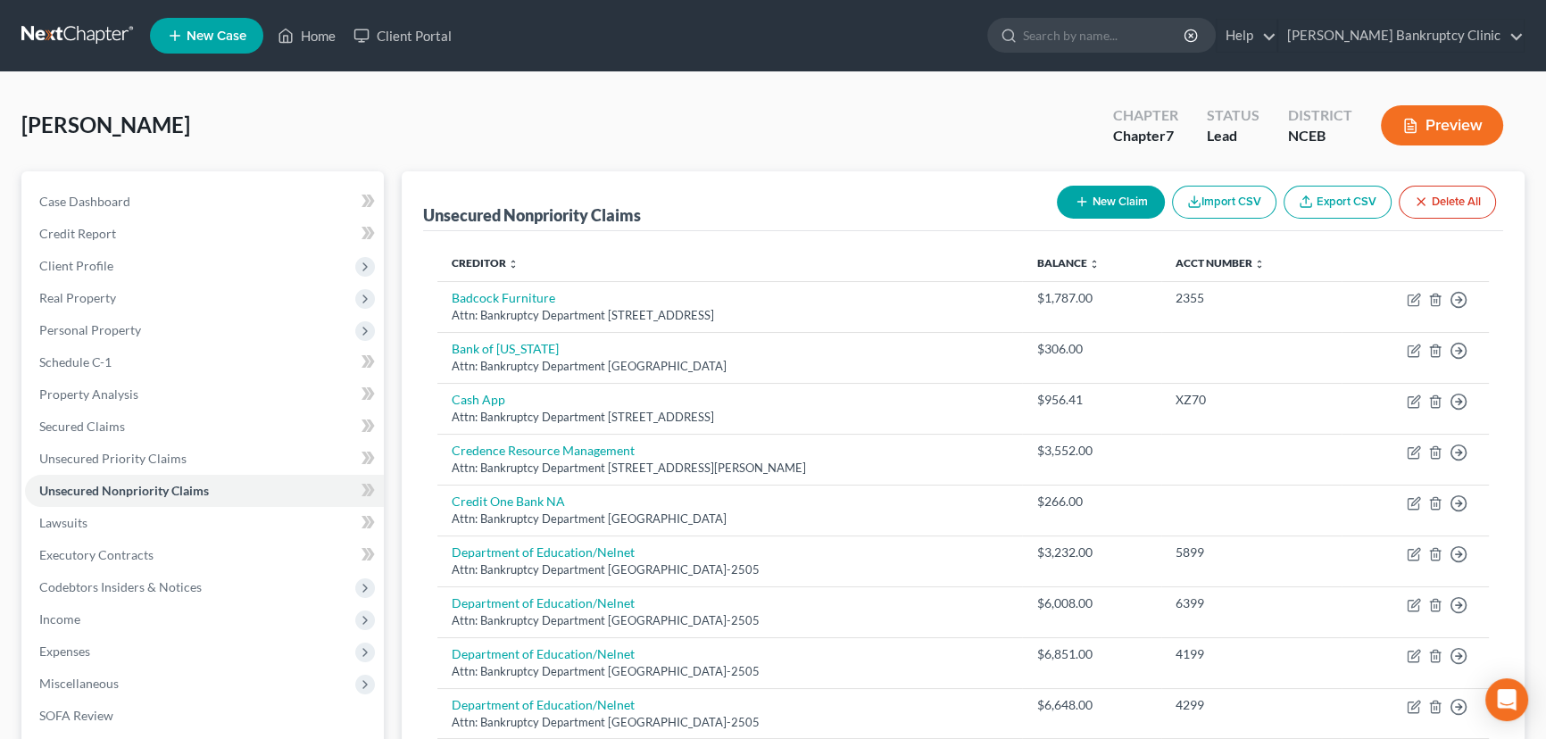
click at [1447, 129] on button "Preview" at bounding box center [1442, 125] width 122 height 40
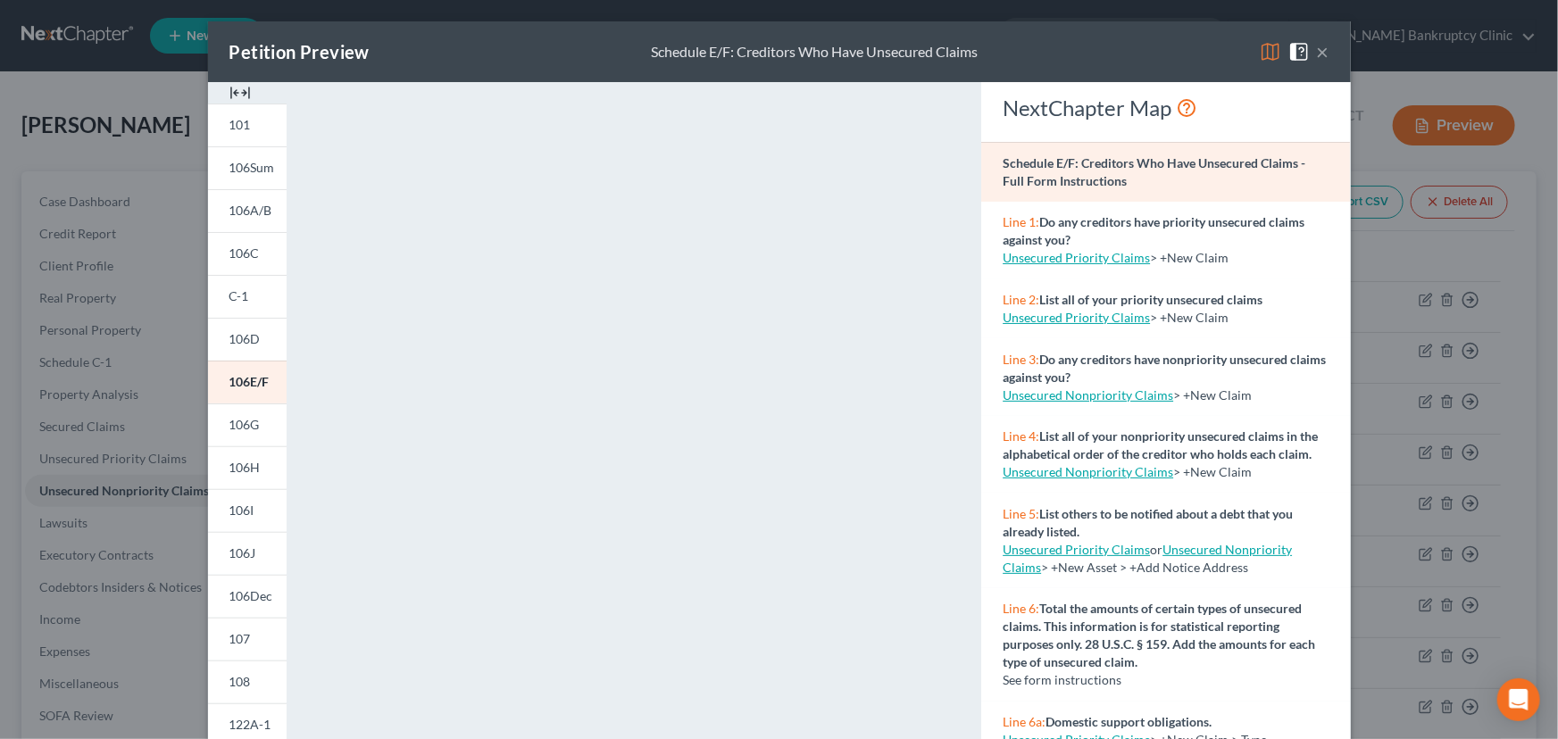
click at [1317, 52] on button "×" at bounding box center [1323, 51] width 12 height 21
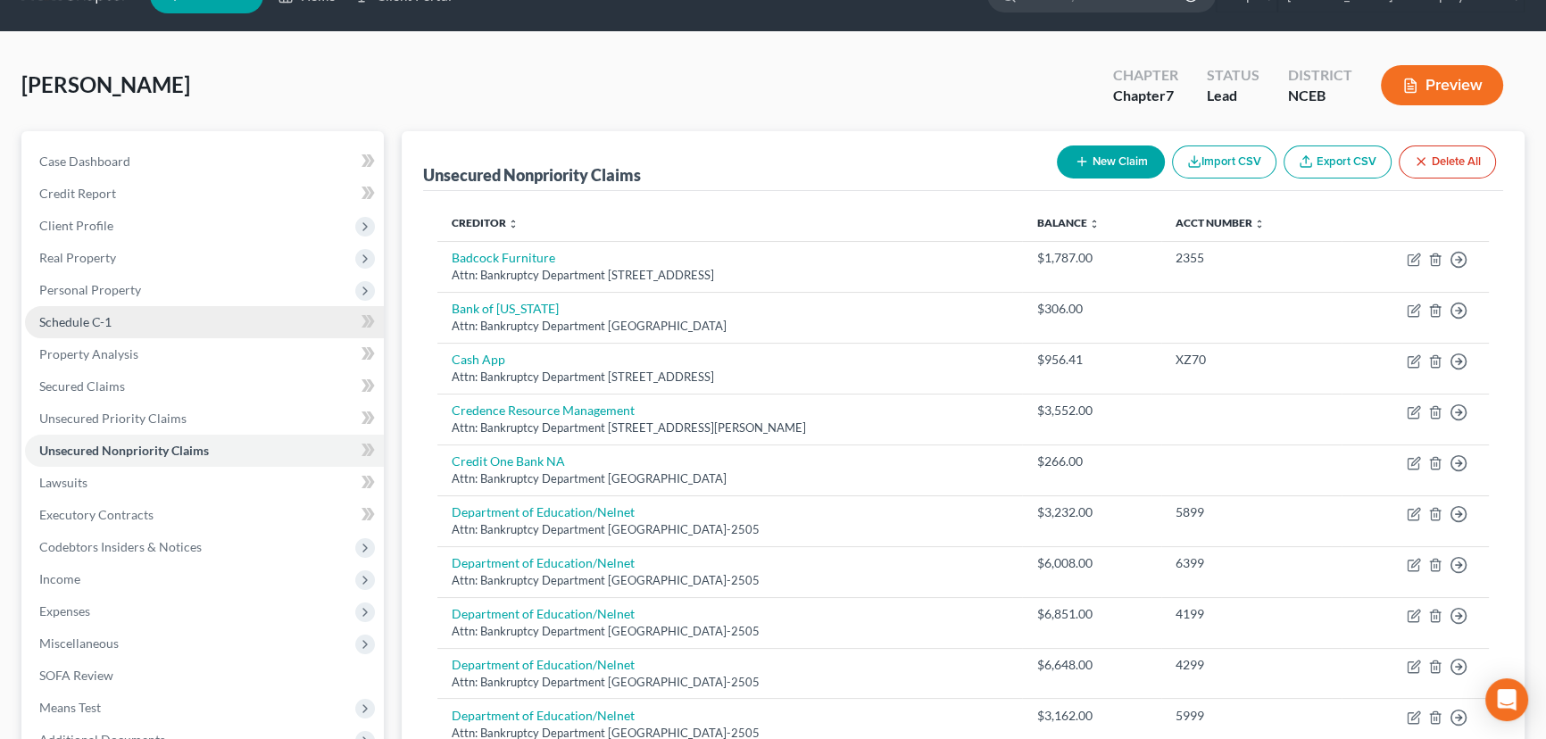
scroll to position [80, 0]
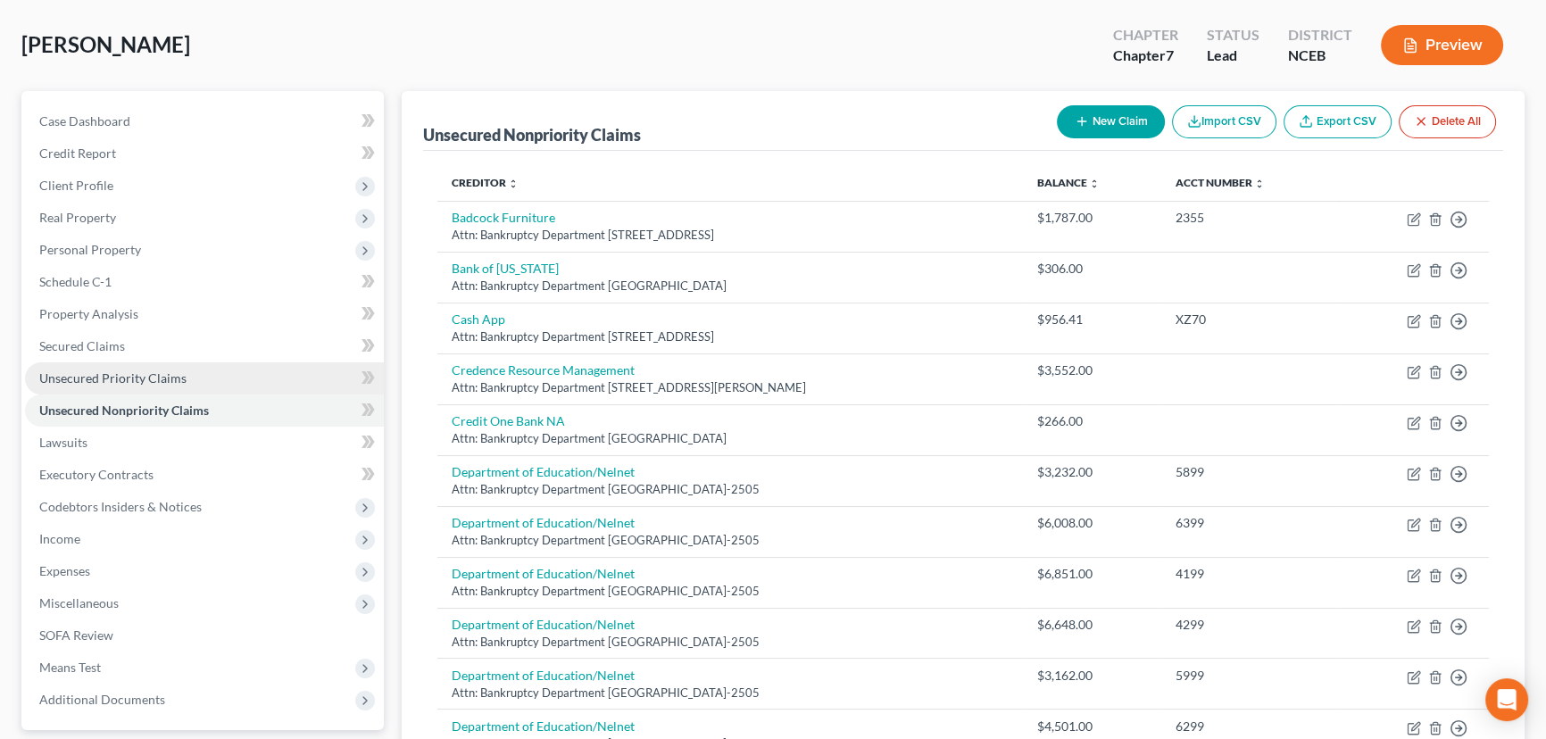
click at [293, 375] on link "Unsecured Priority Claims" at bounding box center [204, 378] width 359 height 32
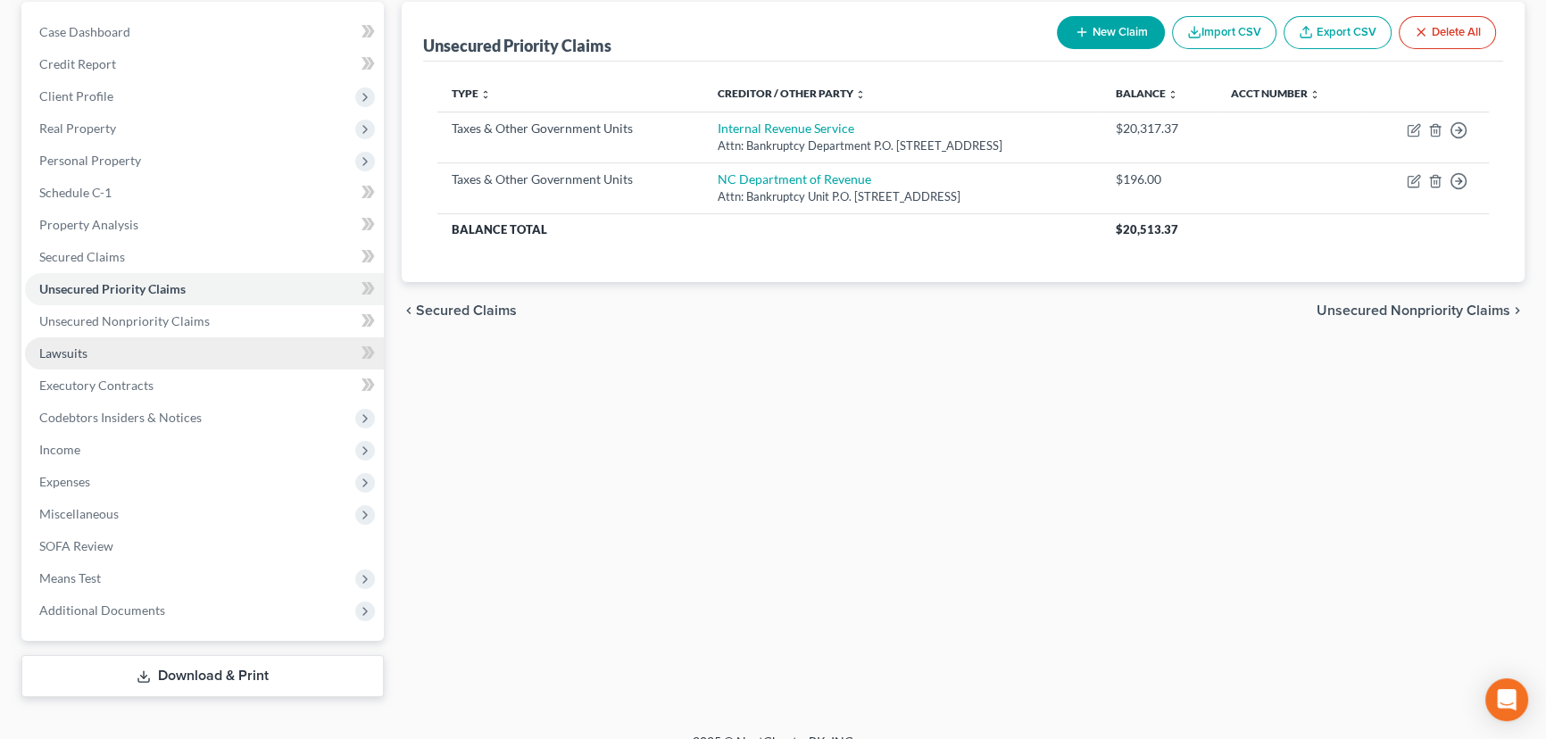
scroll to position [193, 0]
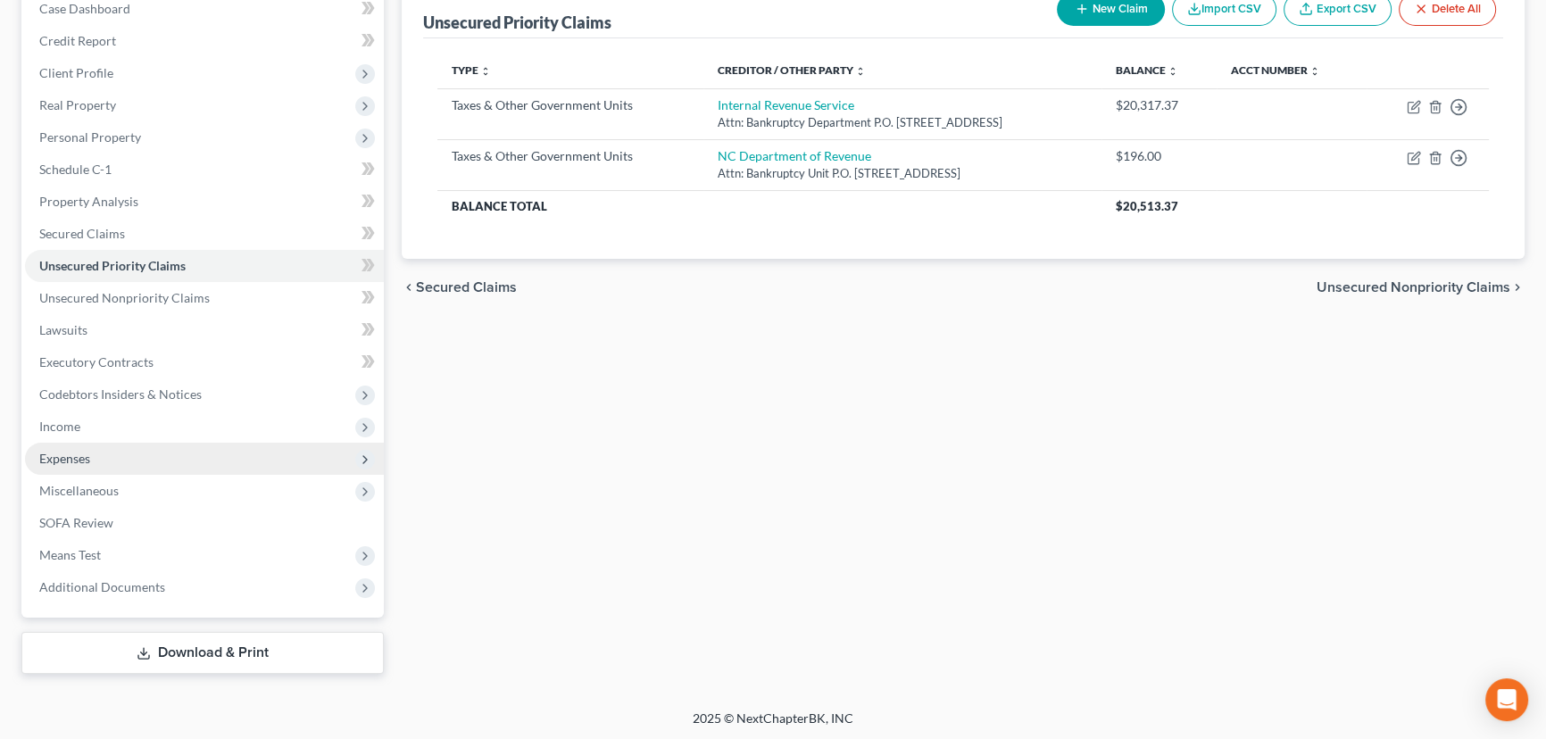
click at [258, 453] on span "Expenses" at bounding box center [204, 459] width 359 height 32
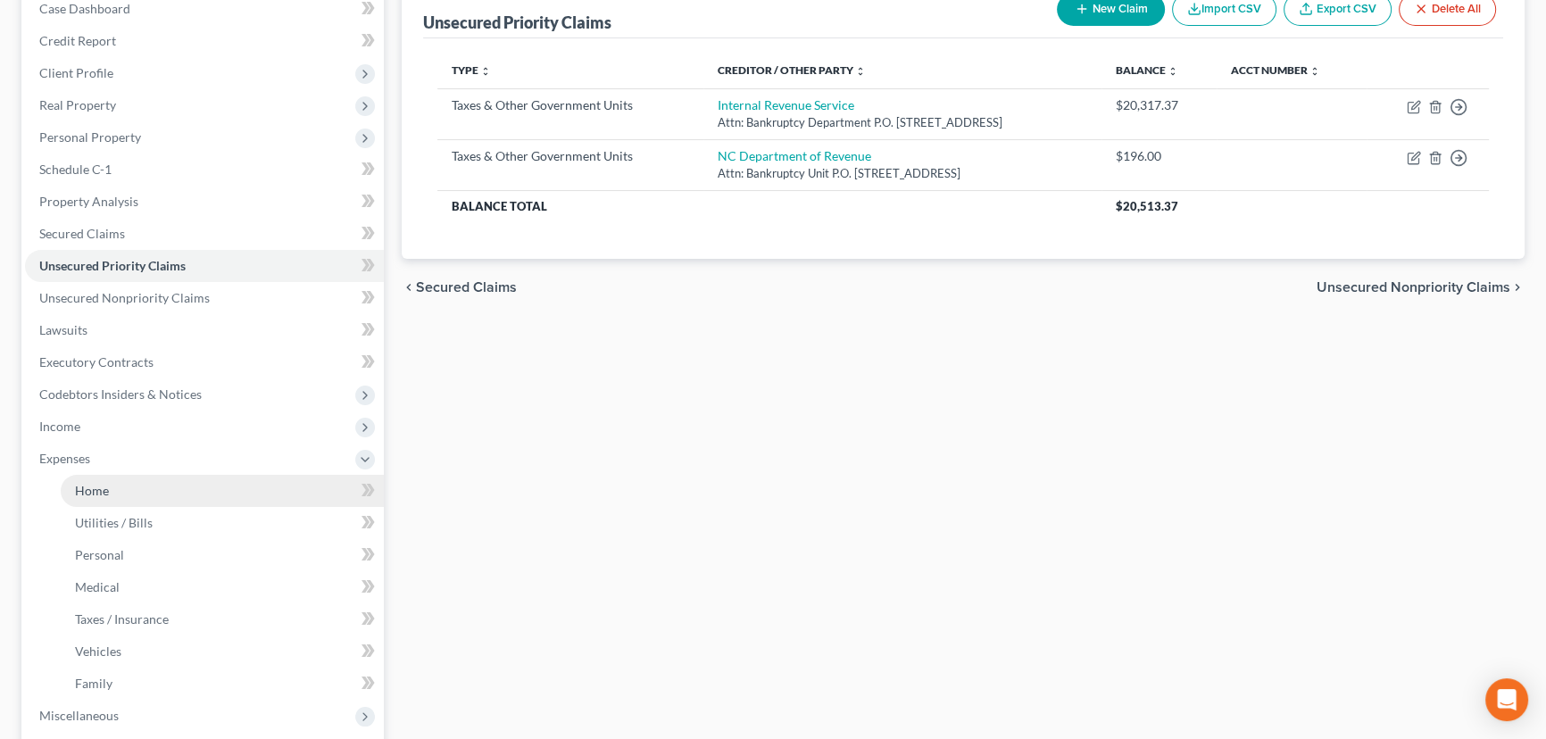
click at [244, 492] on link "Home" at bounding box center [222, 491] width 323 height 32
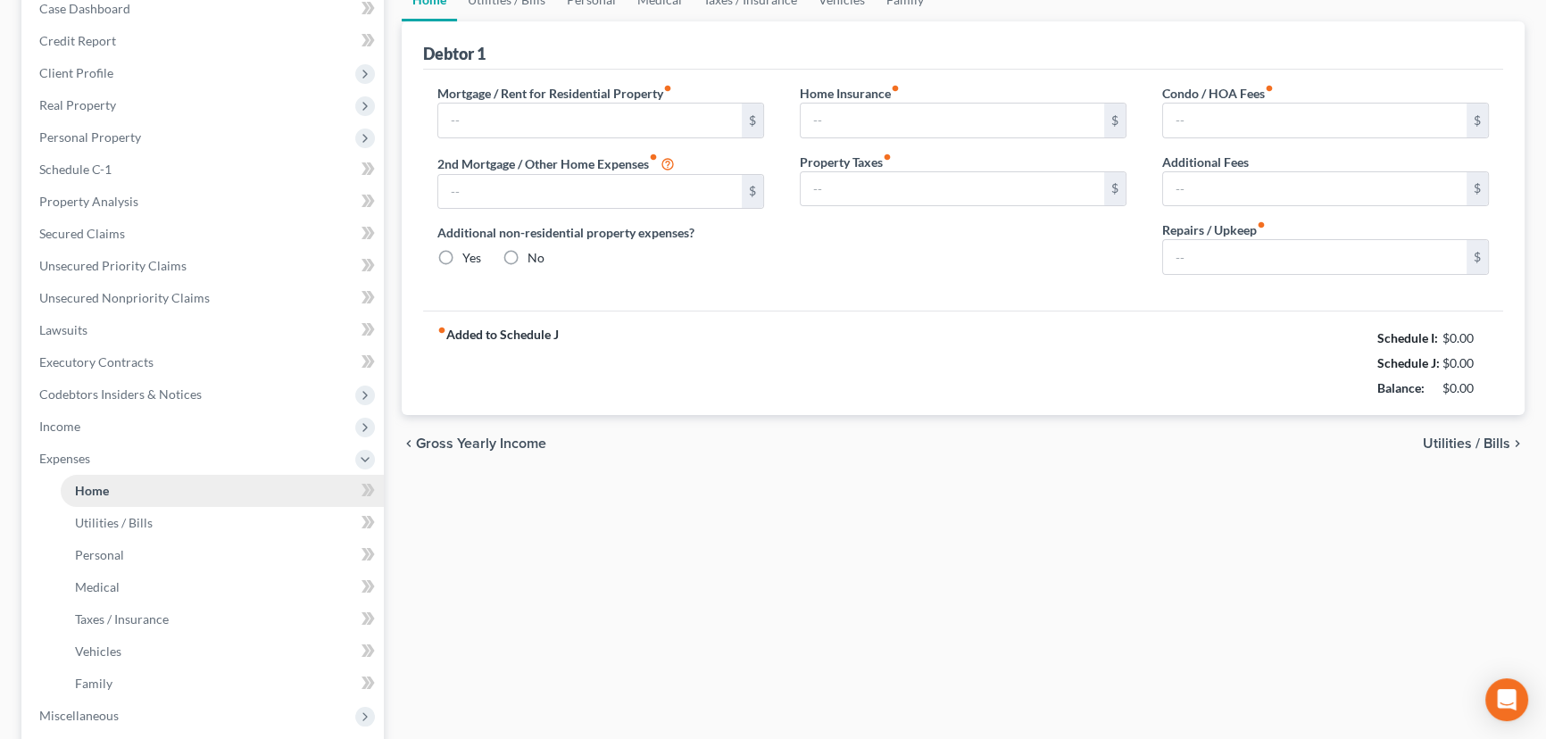
type input "1,285.00"
type input "0.00"
radio input "true"
type input "15.50"
type input "0.00"
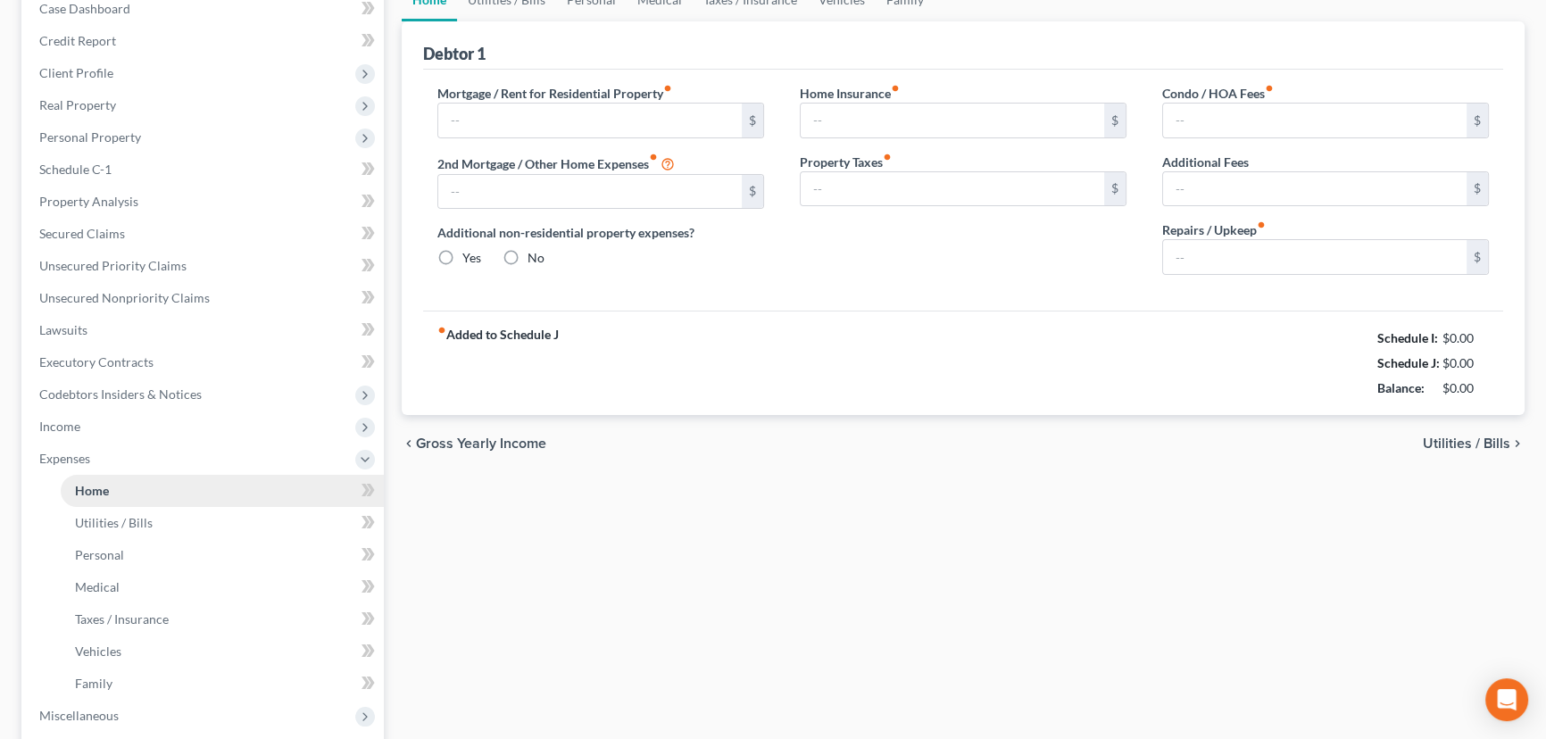
type input "0.00"
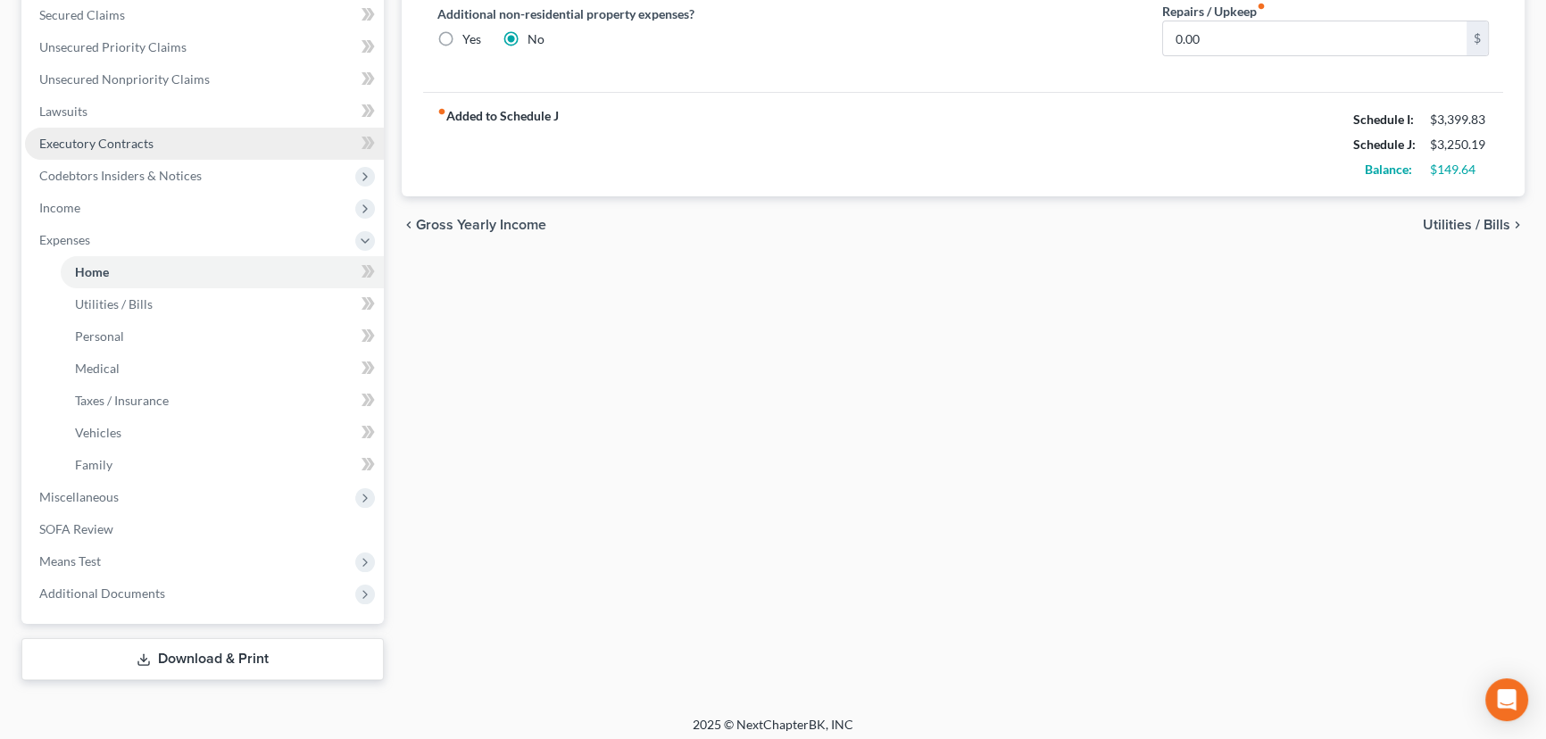
scroll to position [418, 0]
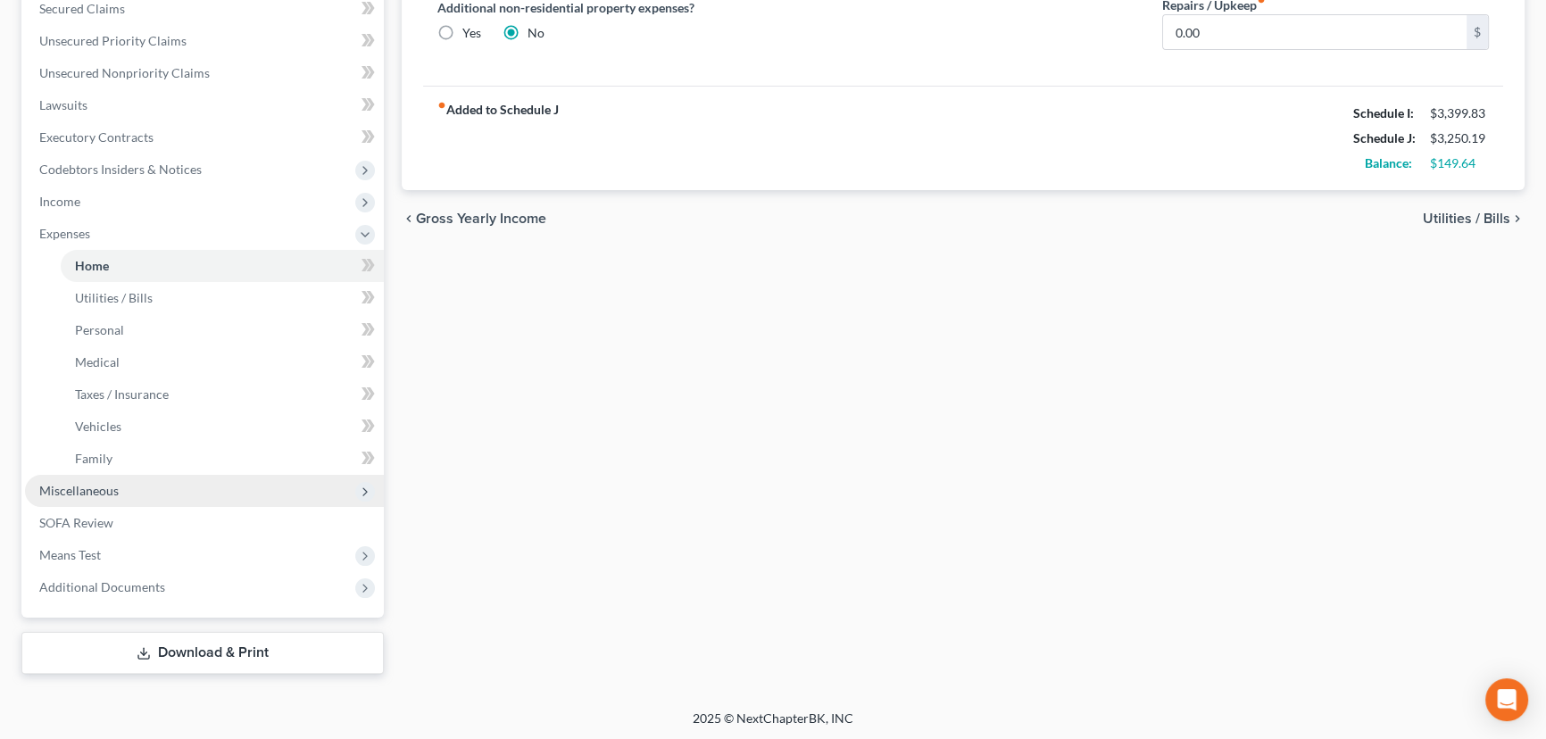
click at [241, 493] on span "Miscellaneous" at bounding box center [204, 491] width 359 height 32
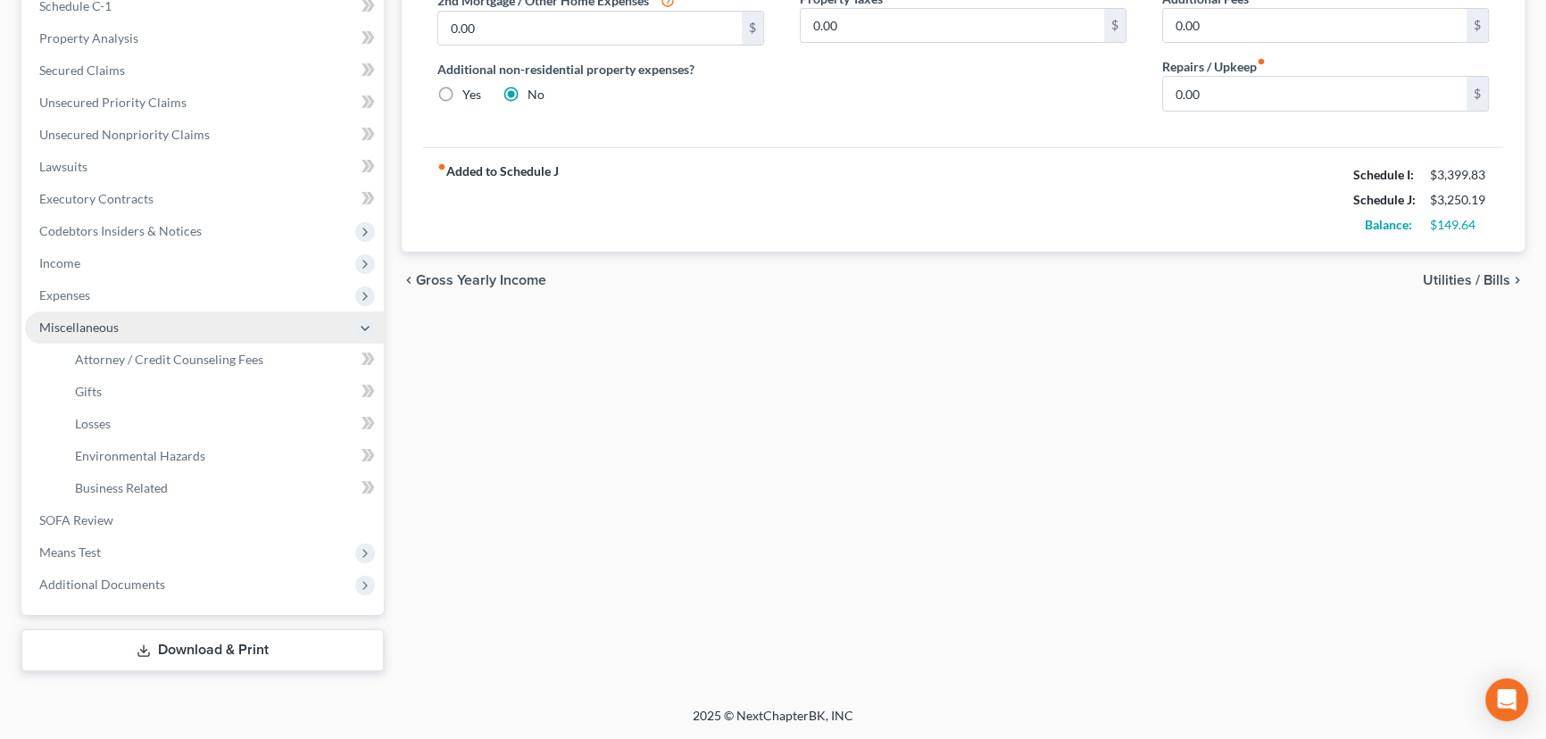
scroll to position [353, 0]
click at [220, 291] on span "Expenses" at bounding box center [204, 298] width 359 height 32
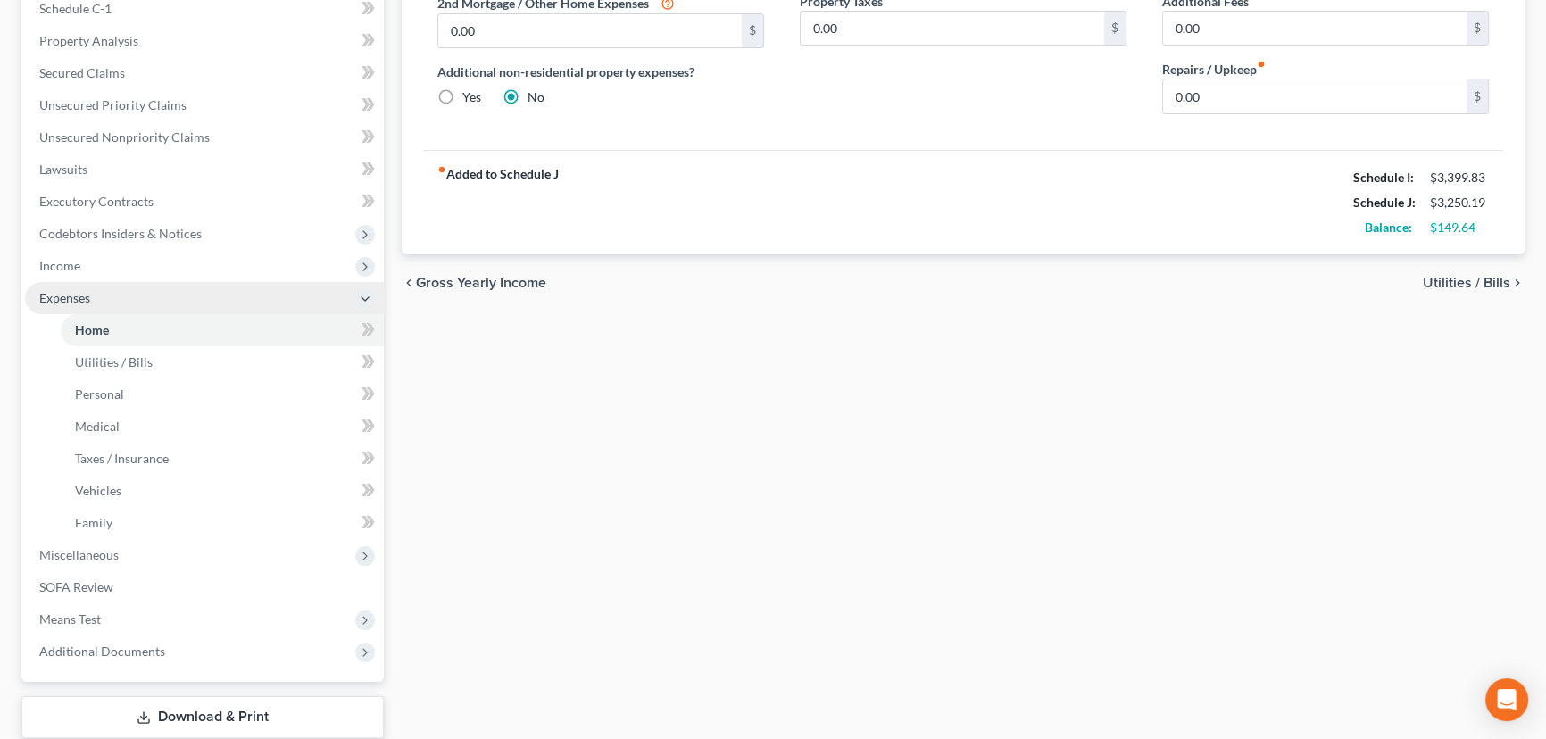
scroll to position [418, 0]
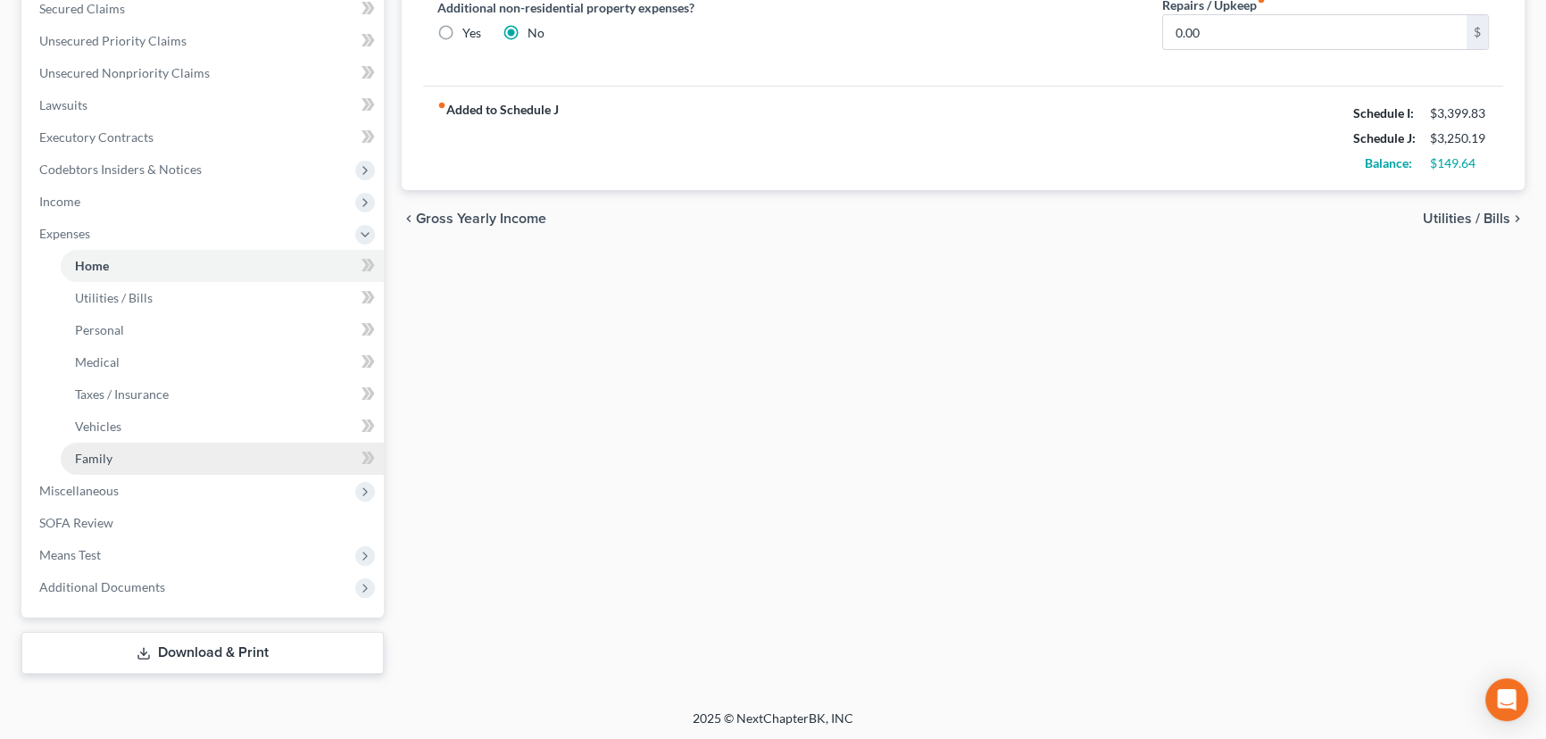
click at [194, 465] on link "Family" at bounding box center [222, 459] width 323 height 32
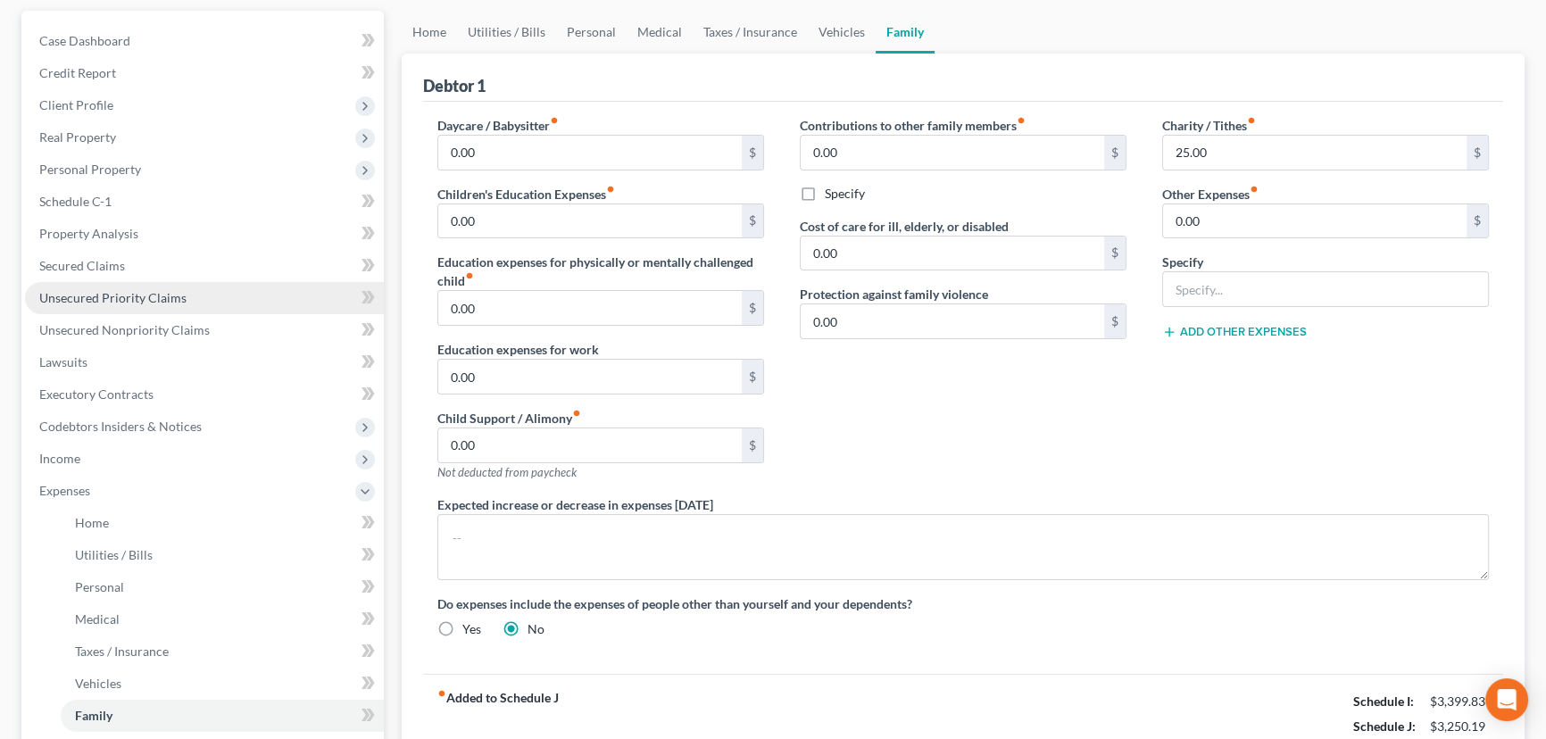
scroll to position [162, 0]
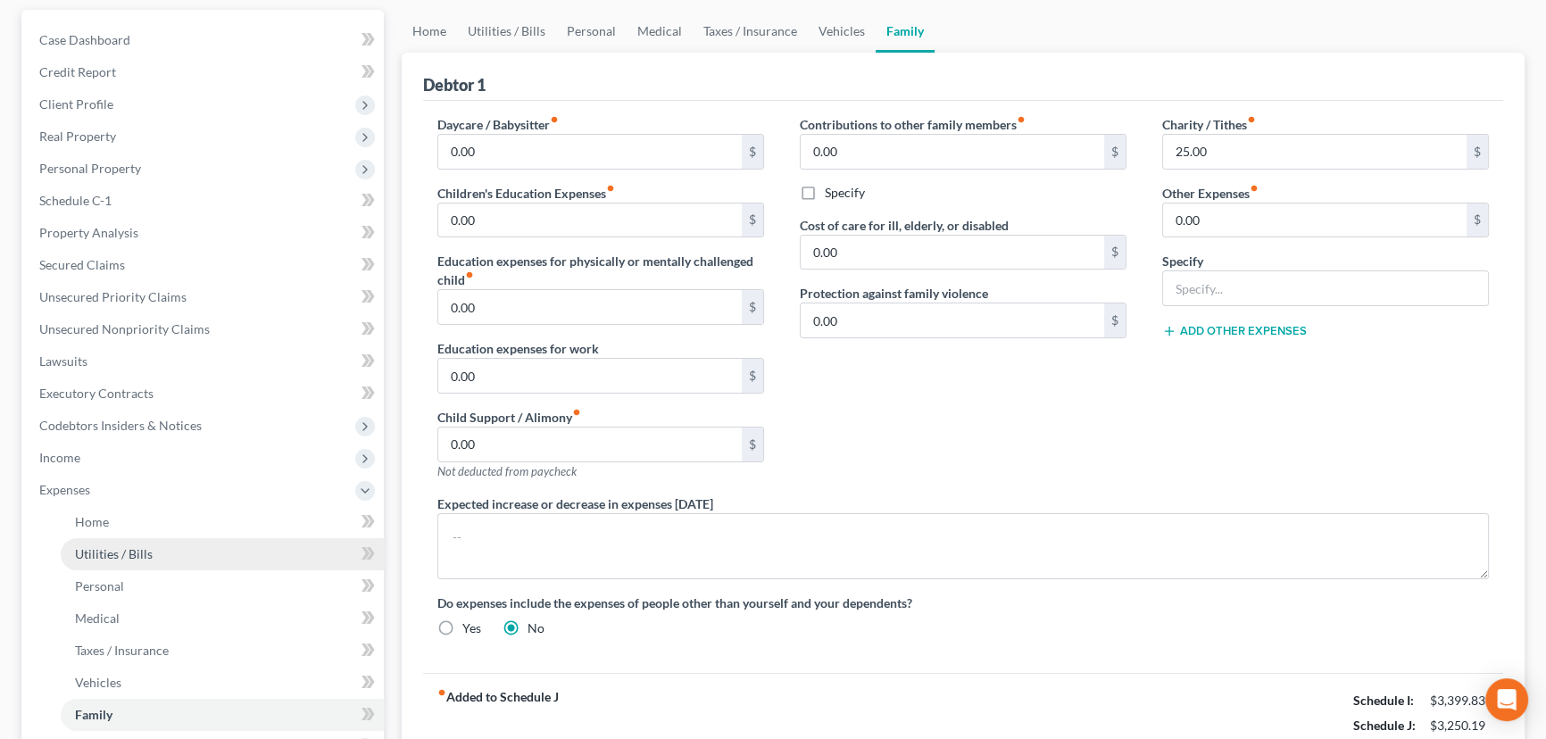
click at [179, 555] on link "Utilities / Bills" at bounding box center [222, 554] width 323 height 32
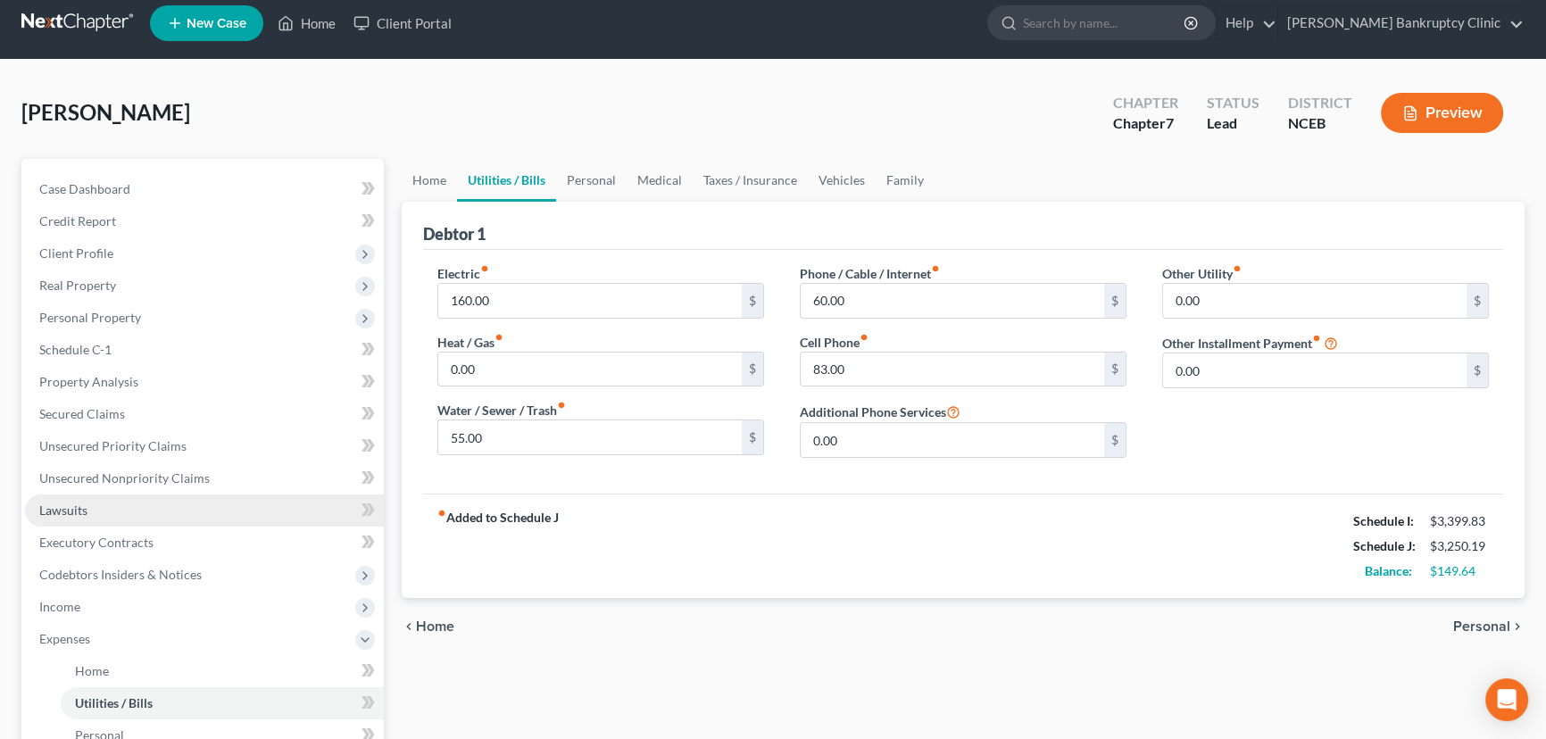
scroll to position [12, 0]
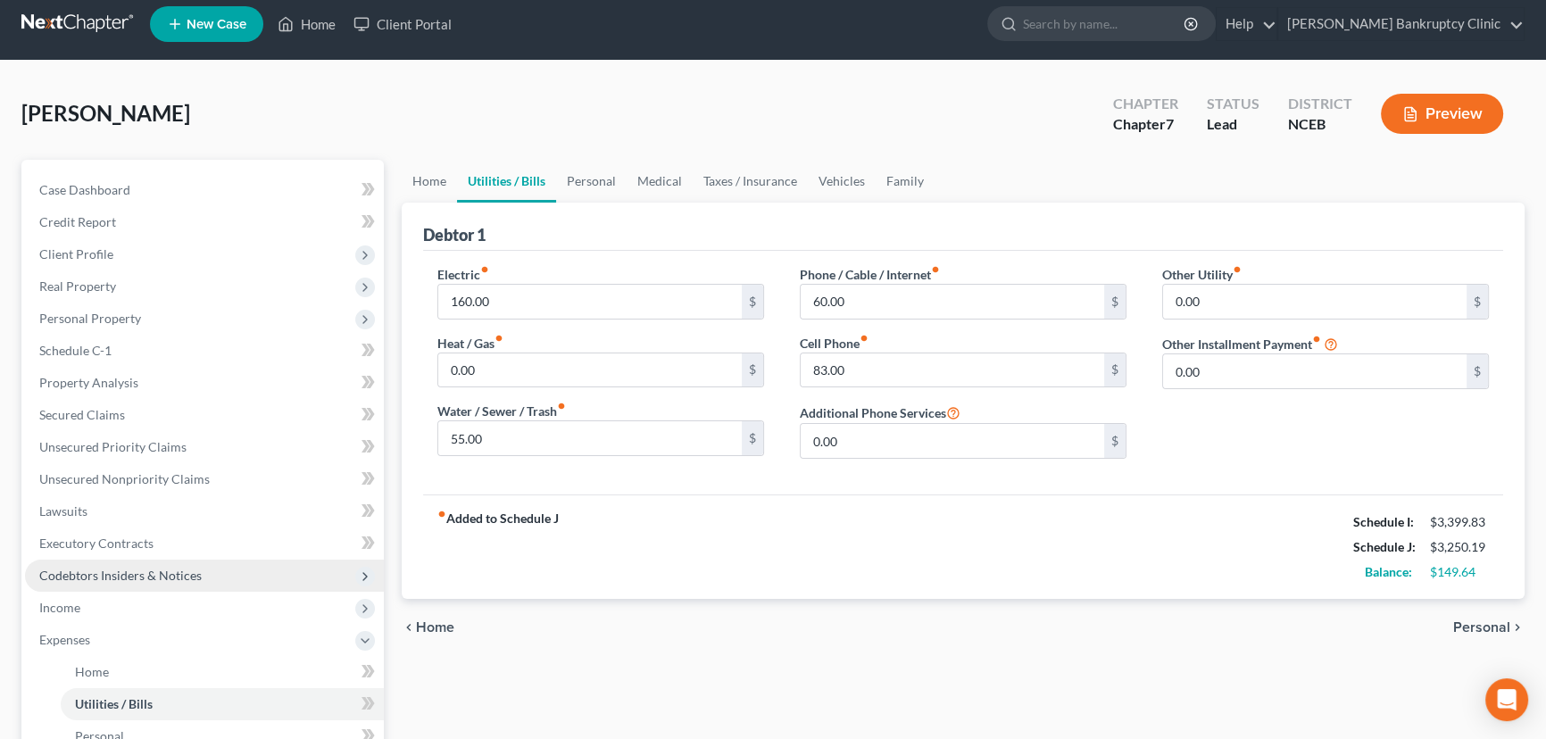
click at [185, 572] on span "Codebtors Insiders & Notices" at bounding box center [120, 575] width 162 height 15
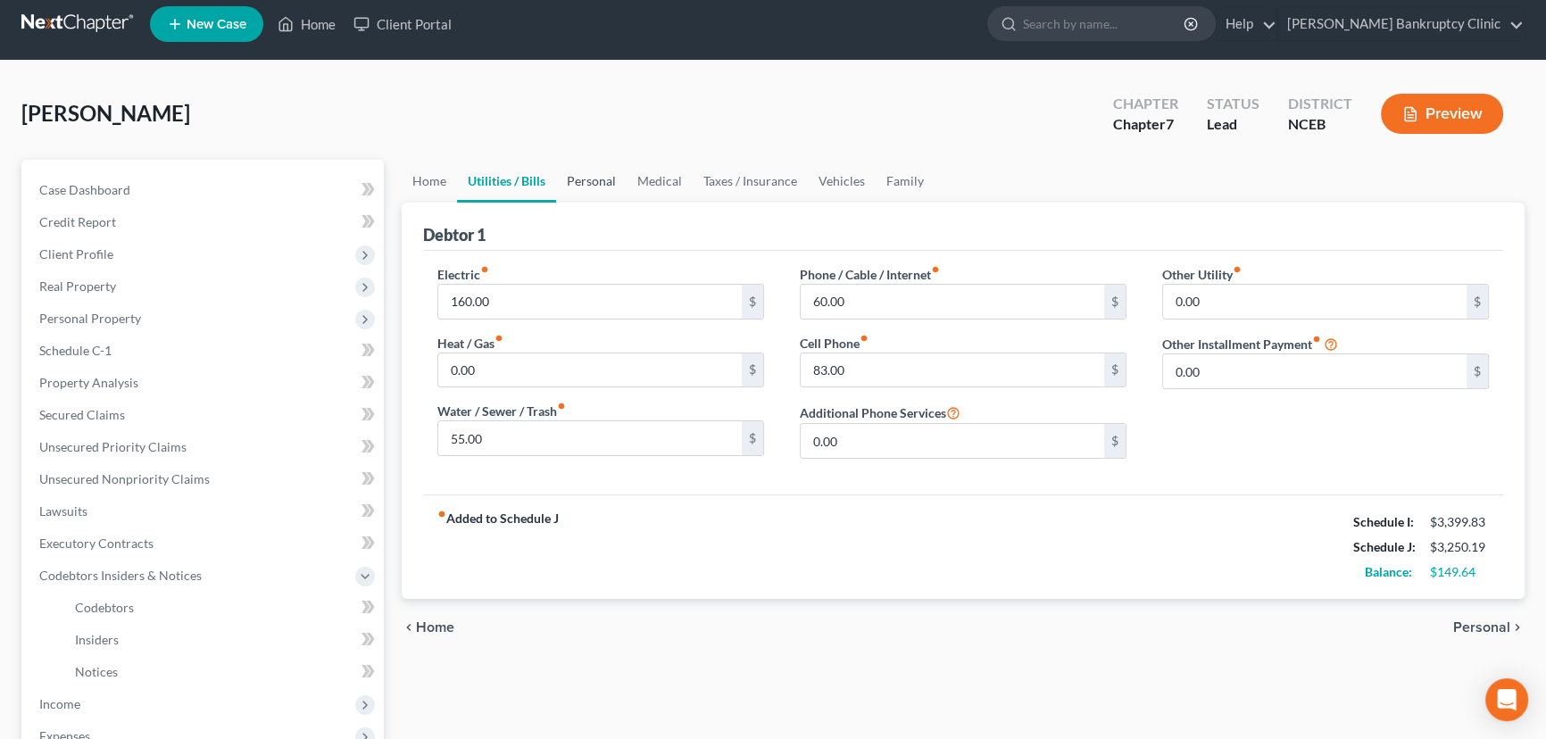
click at [602, 179] on link "Personal" at bounding box center [591, 181] width 71 height 43
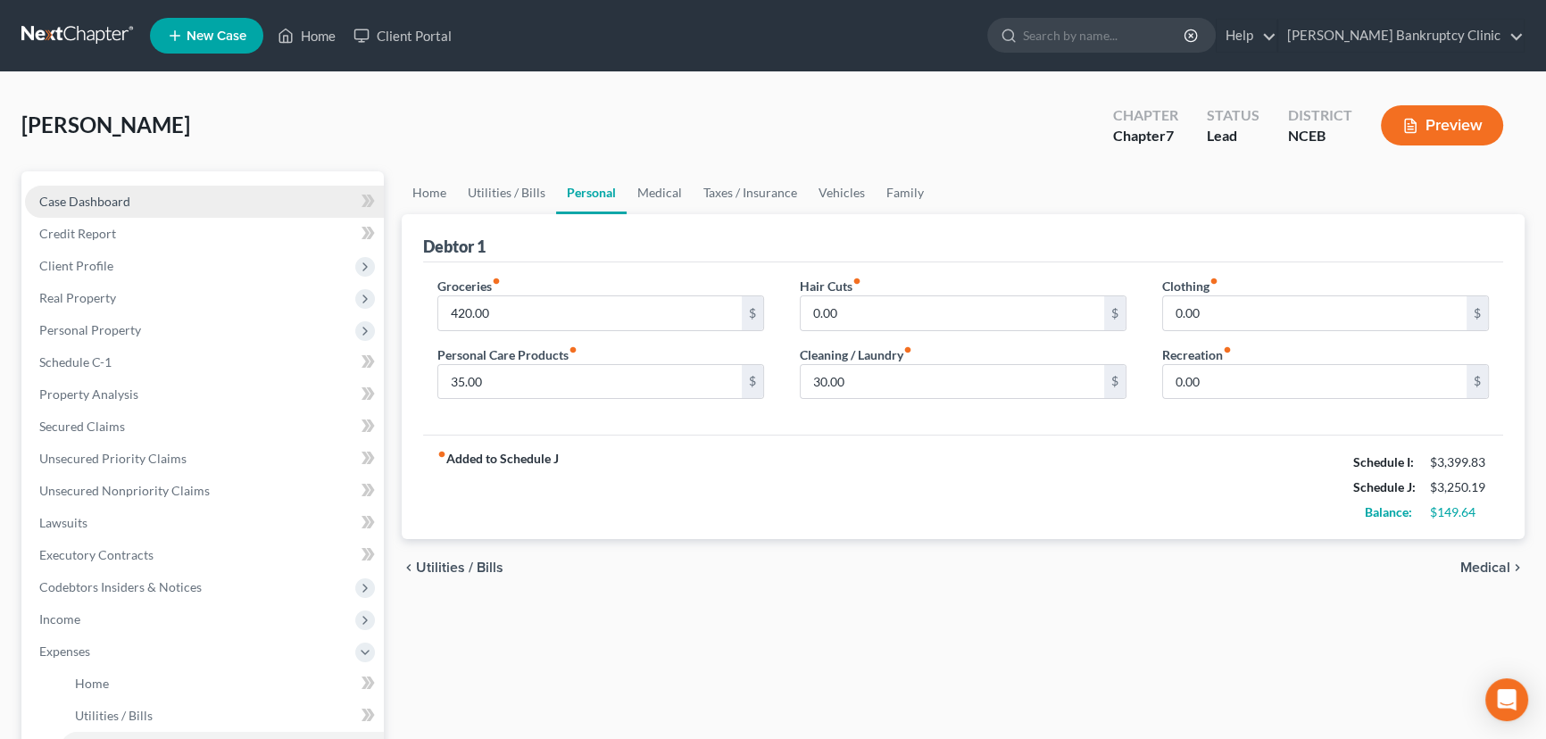
click at [195, 205] on link "Case Dashboard" at bounding box center [204, 202] width 359 height 32
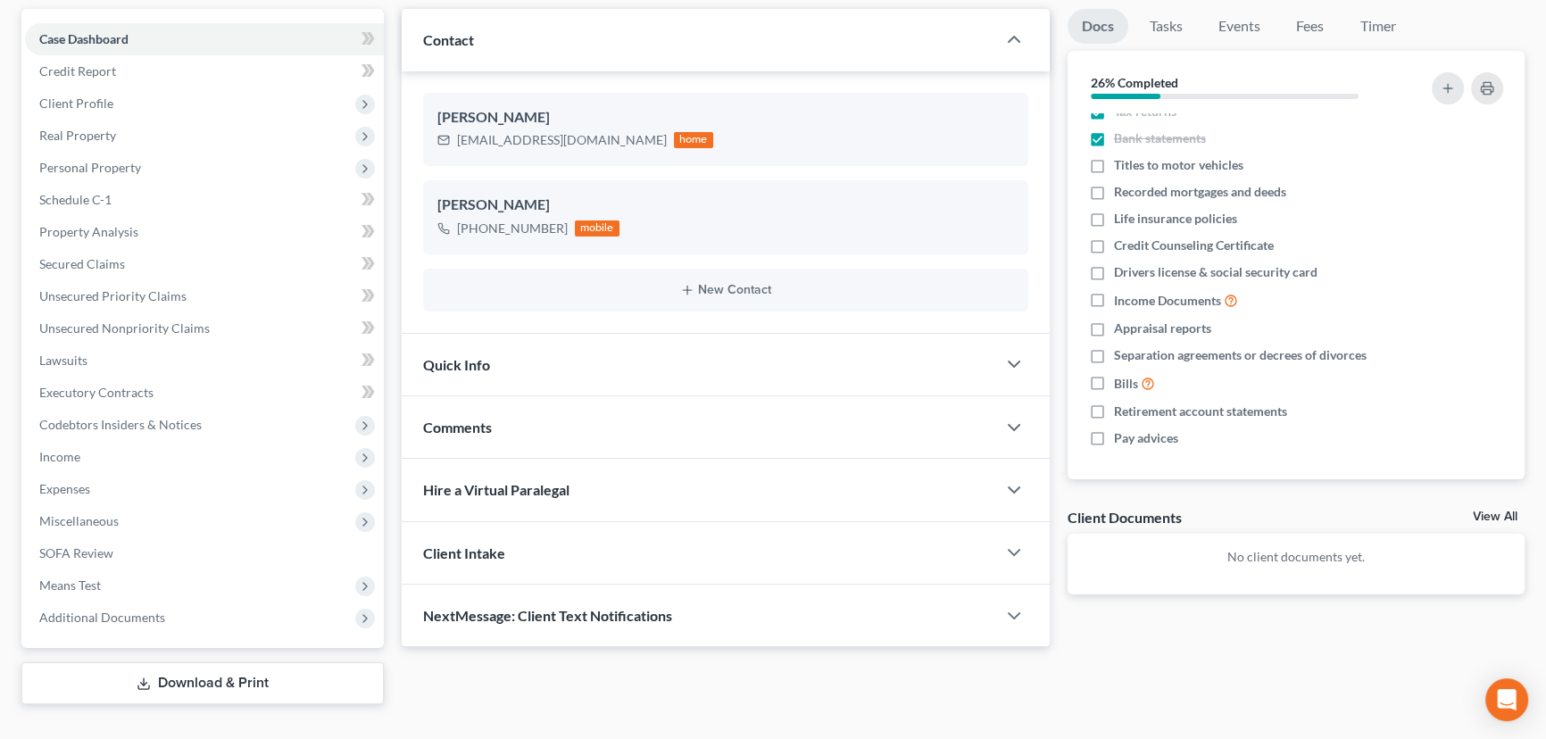
scroll to position [193, 0]
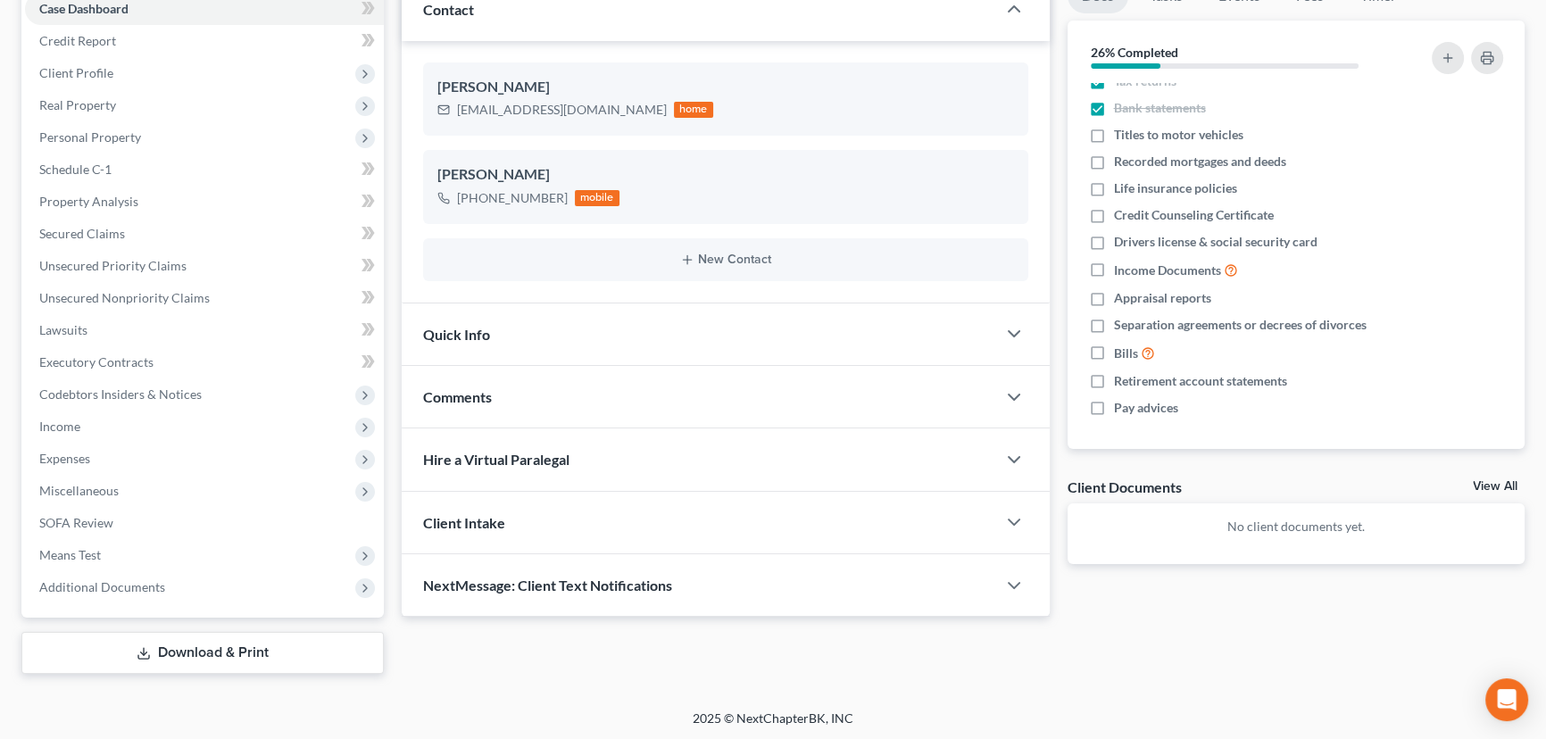
drag, startPoint x: 1095, startPoint y: 405, endPoint x: 1169, endPoint y: 420, distance: 75.4
click at [1114, 404] on label "Pay advices" at bounding box center [1146, 408] width 64 height 18
click at [1121, 404] on input "Pay advices" at bounding box center [1127, 405] width 12 height 12
checkbox input "true"
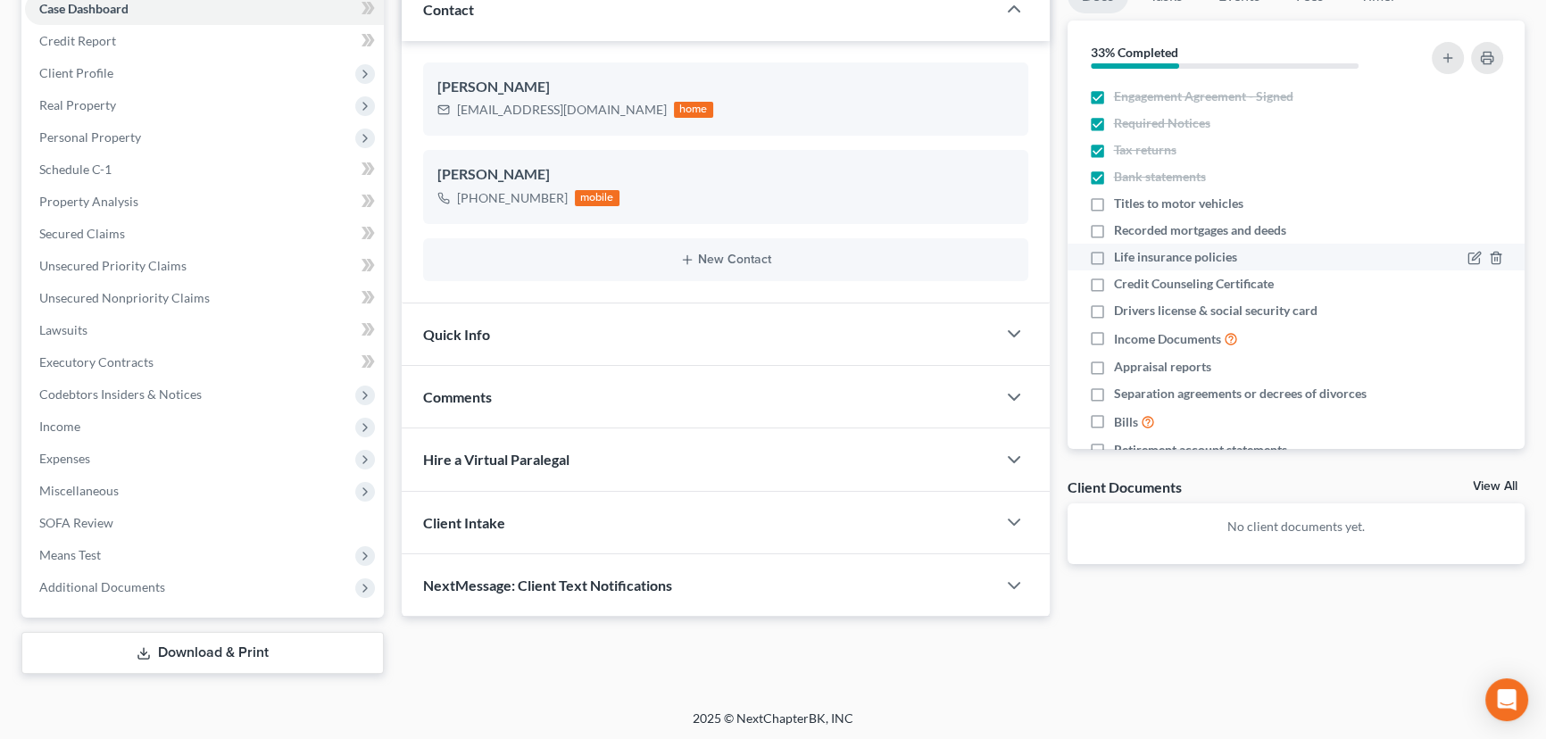
scroll to position [69, 0]
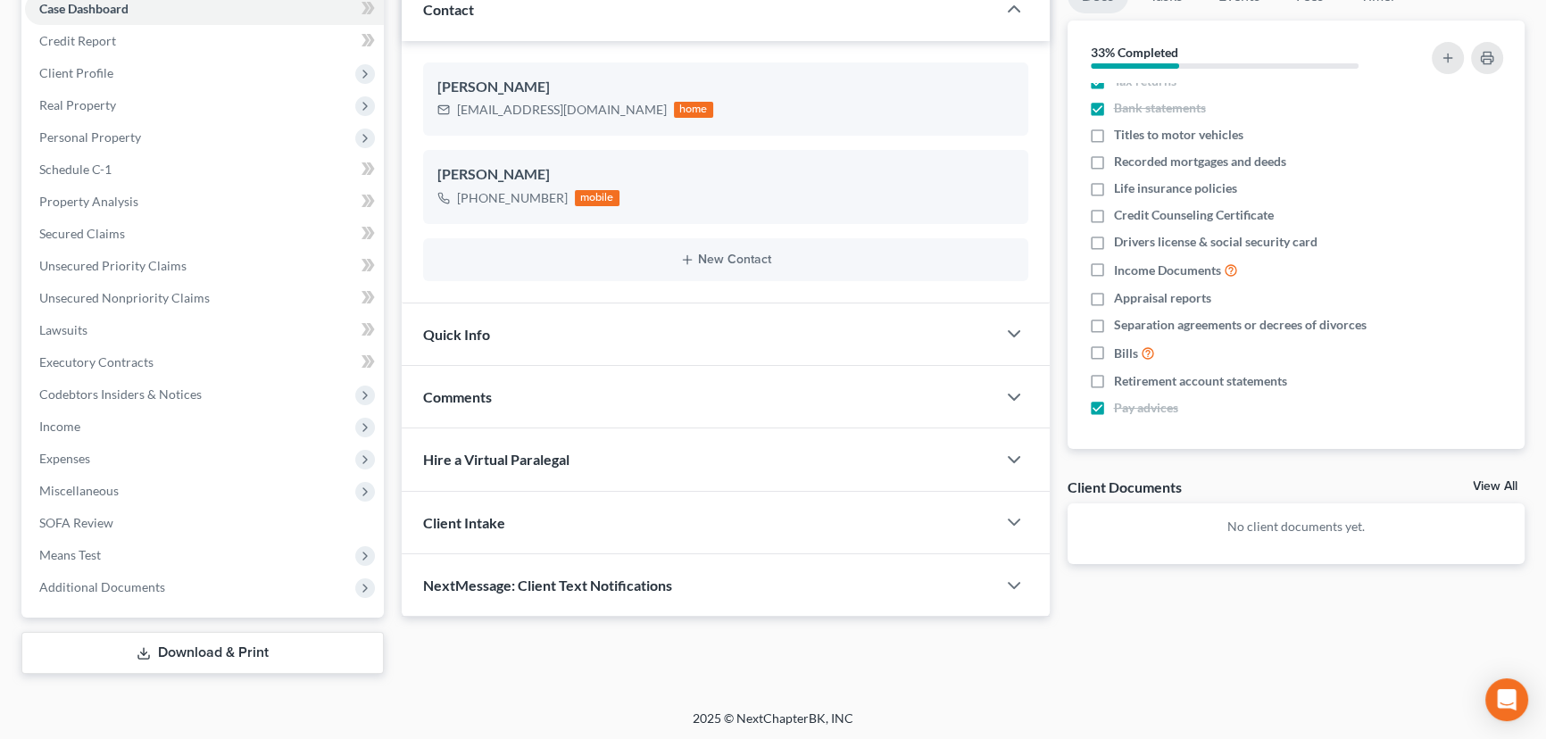
click at [1490, 486] on link "View All" at bounding box center [1495, 486] width 45 height 12
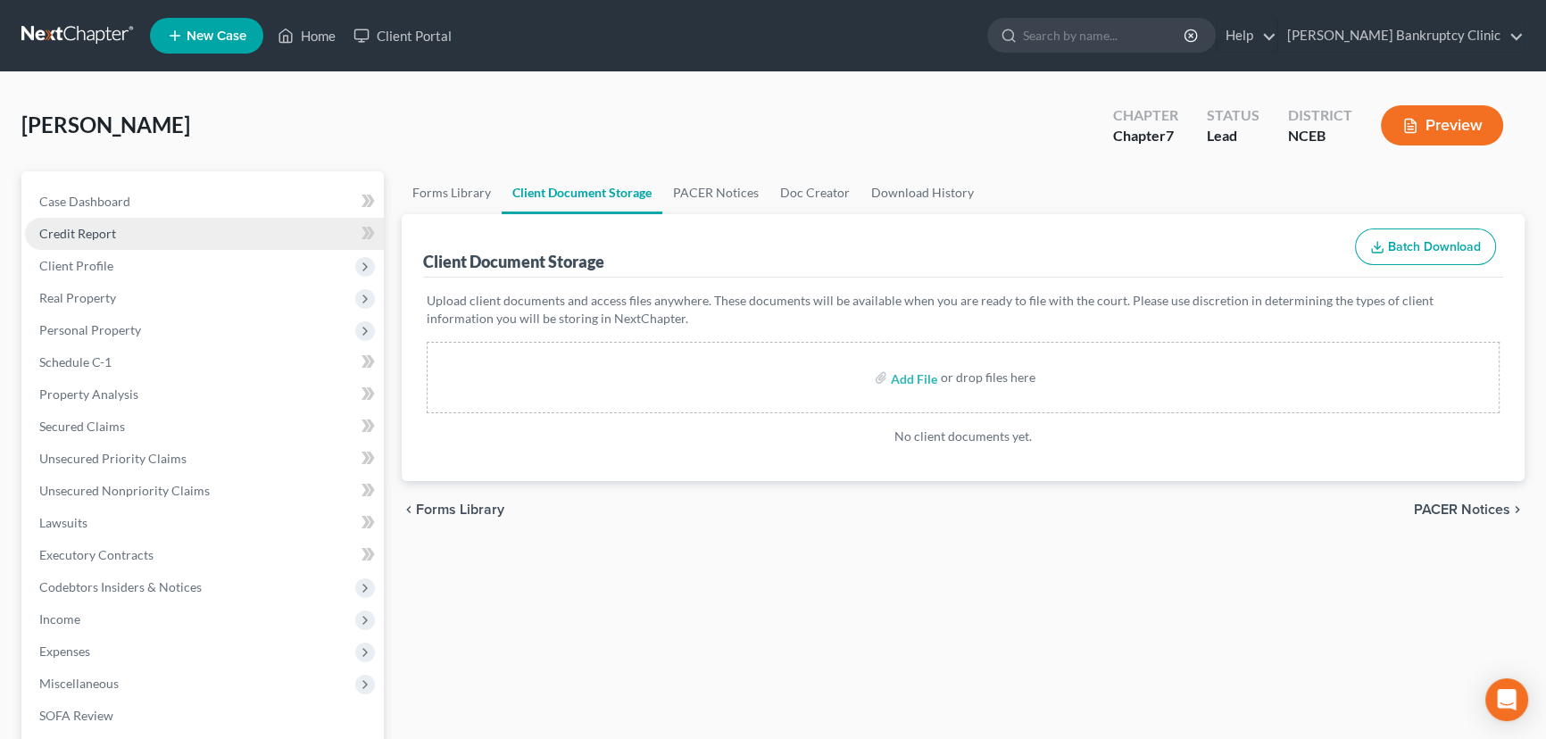
click at [117, 230] on link "Credit Report" at bounding box center [204, 234] width 359 height 32
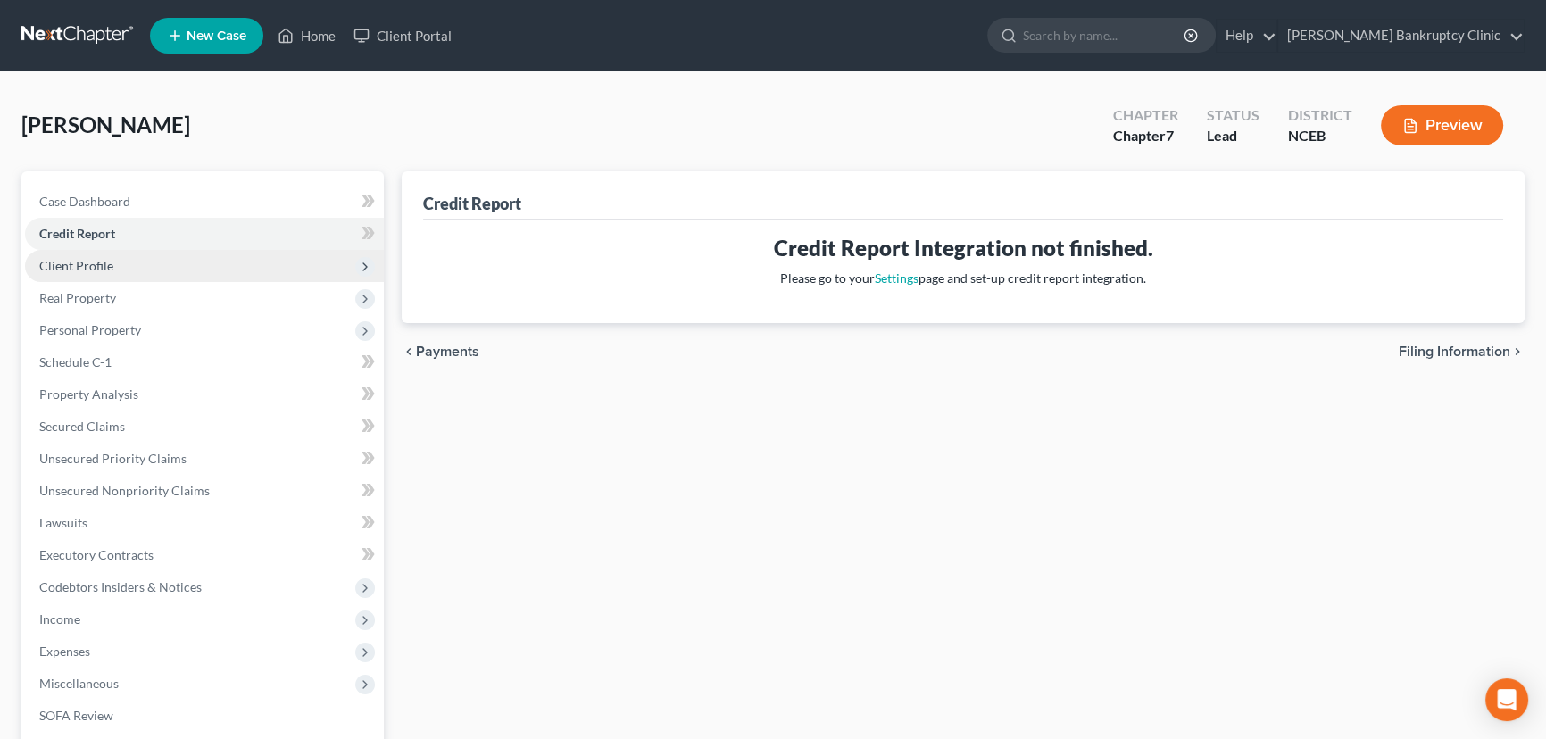
click at [111, 254] on span "Client Profile" at bounding box center [204, 266] width 359 height 32
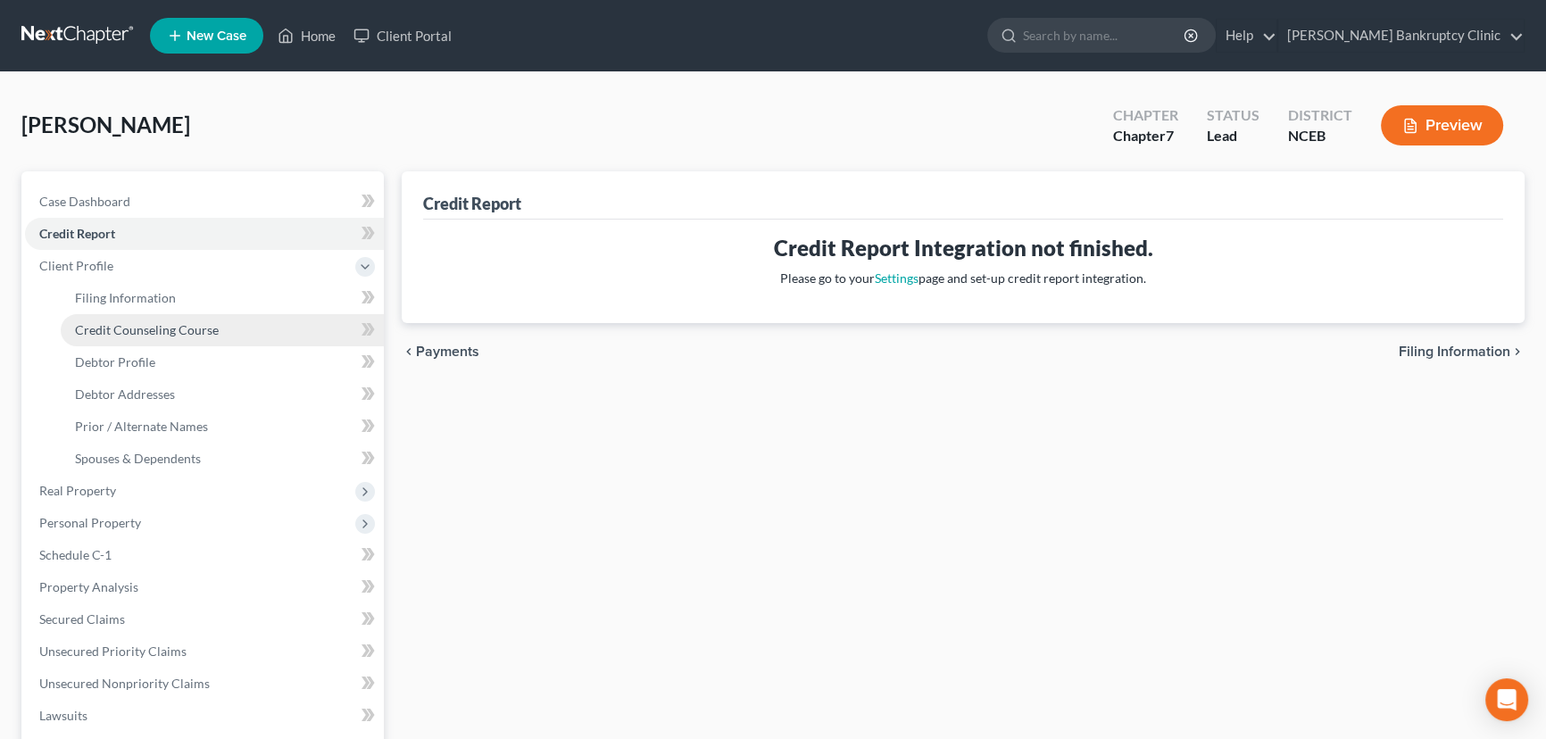
click at [199, 336] on span "Credit Counseling Course" at bounding box center [147, 329] width 144 height 15
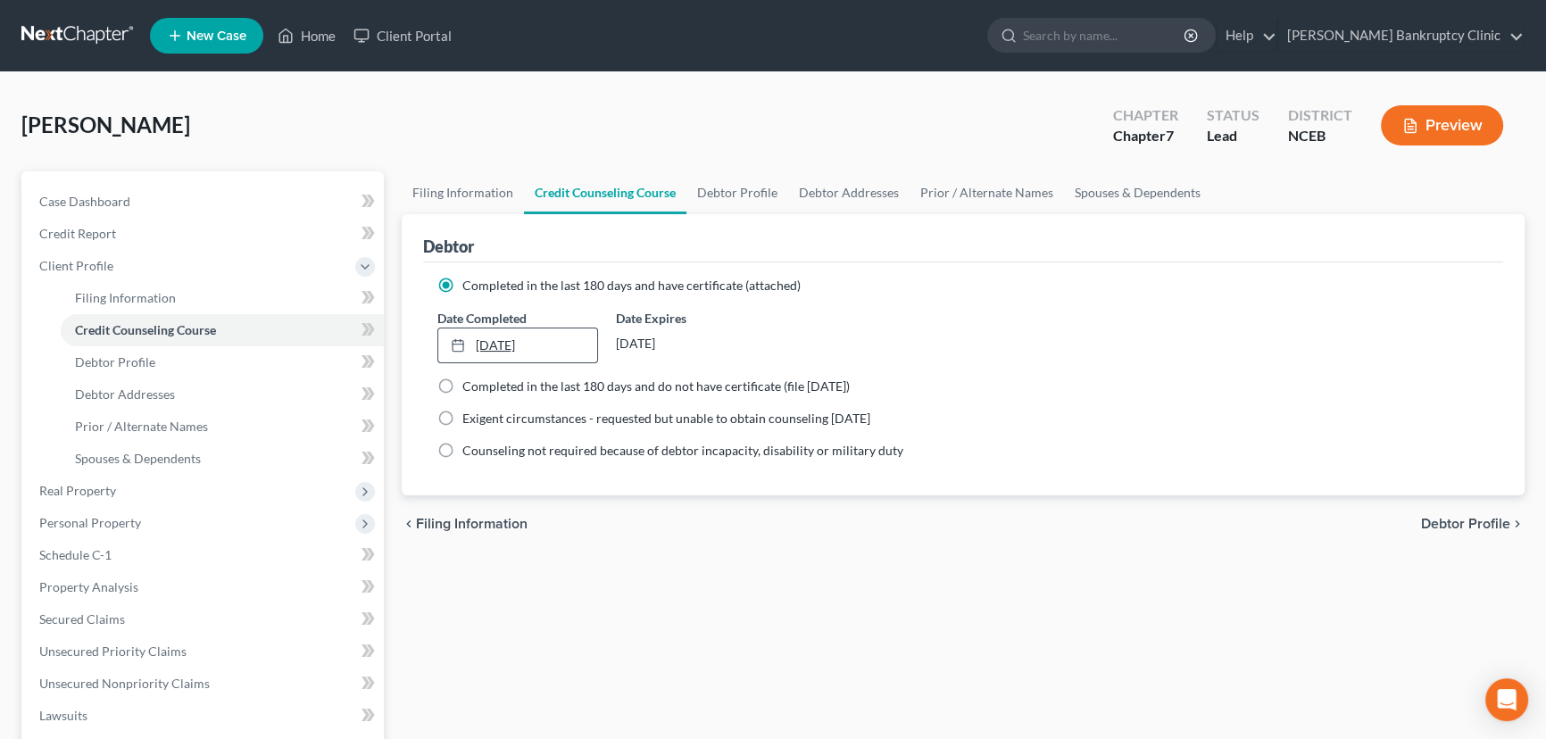
click at [549, 337] on link "9/7/2024" at bounding box center [517, 345] width 159 height 34
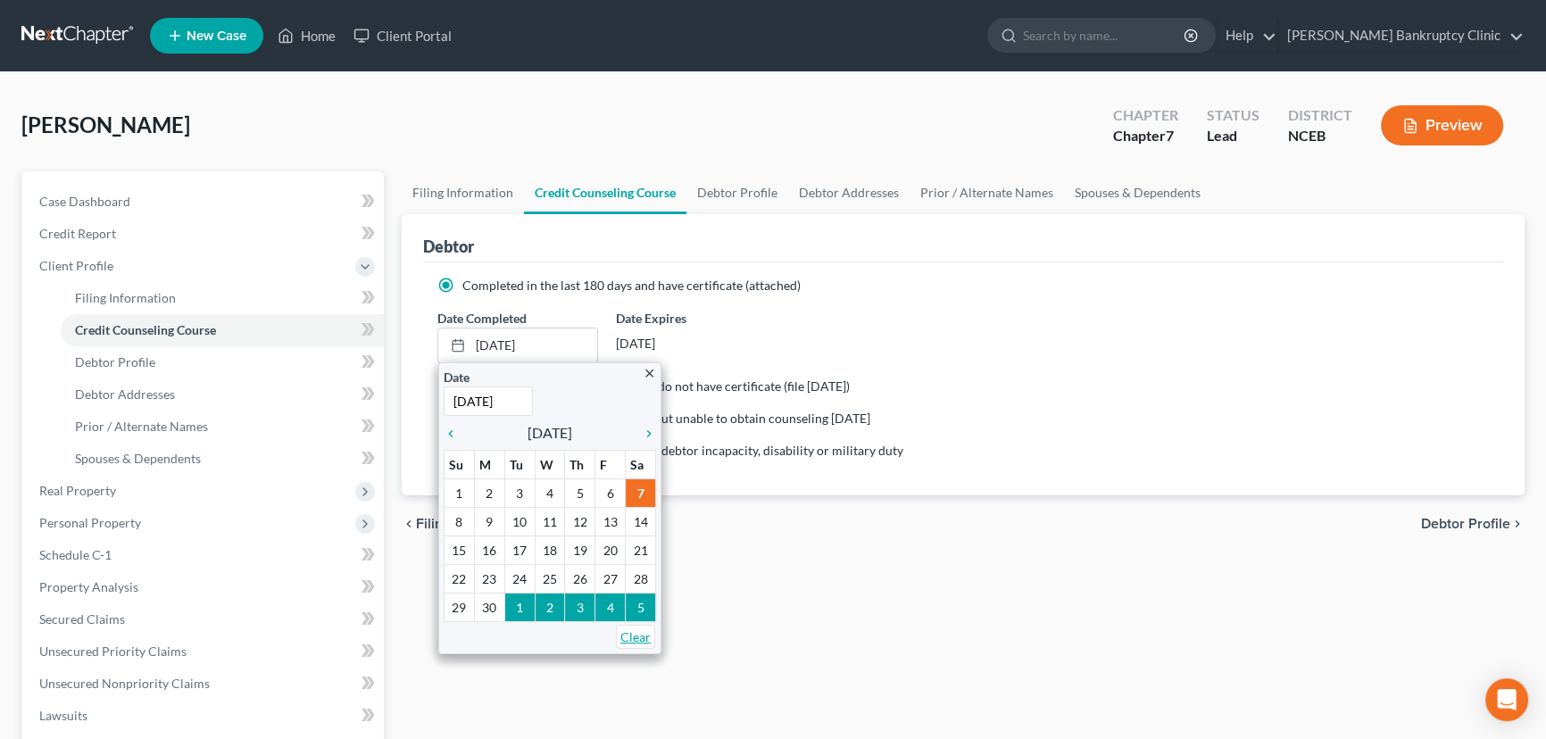
click at [643, 636] on link "Clear" at bounding box center [635, 637] width 39 height 24
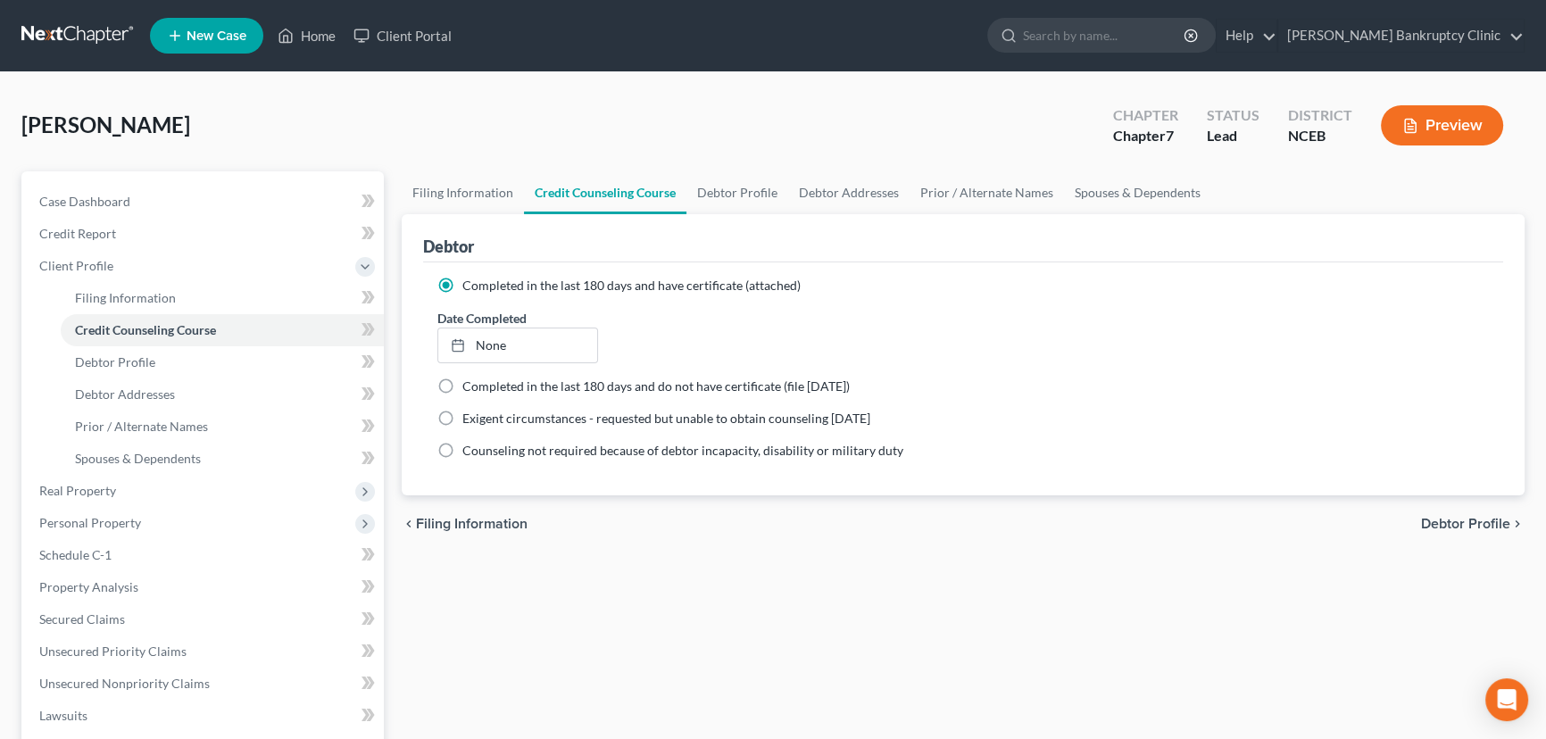
click at [691, 595] on div "Filing Information Credit Counseling Course Debtor Profile Debtor Addresses Pri…" at bounding box center [963, 615] width 1141 height 888
click at [1439, 523] on span "Debtor Profile" at bounding box center [1465, 524] width 89 height 14
select select "3"
select select "1"
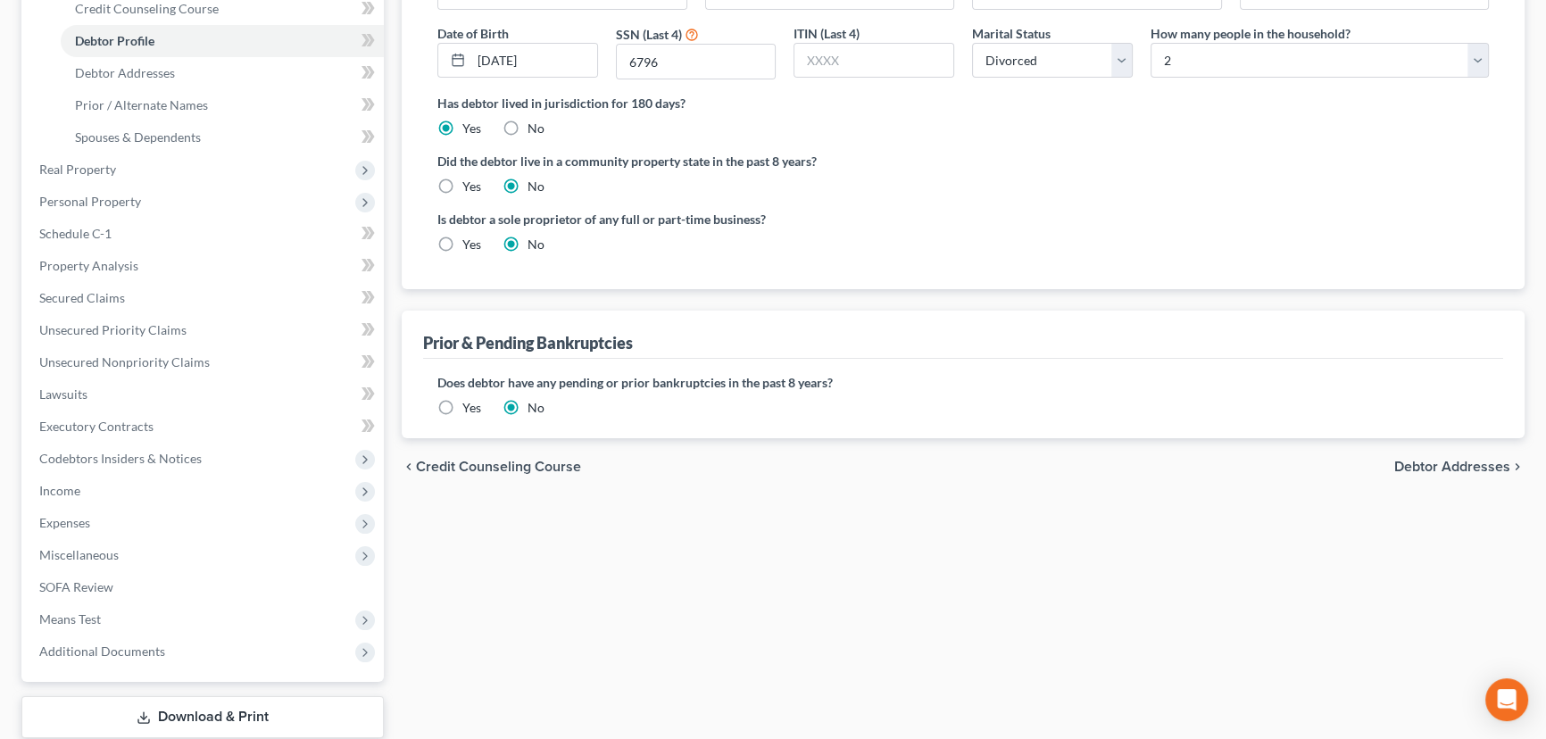
scroll to position [223, 0]
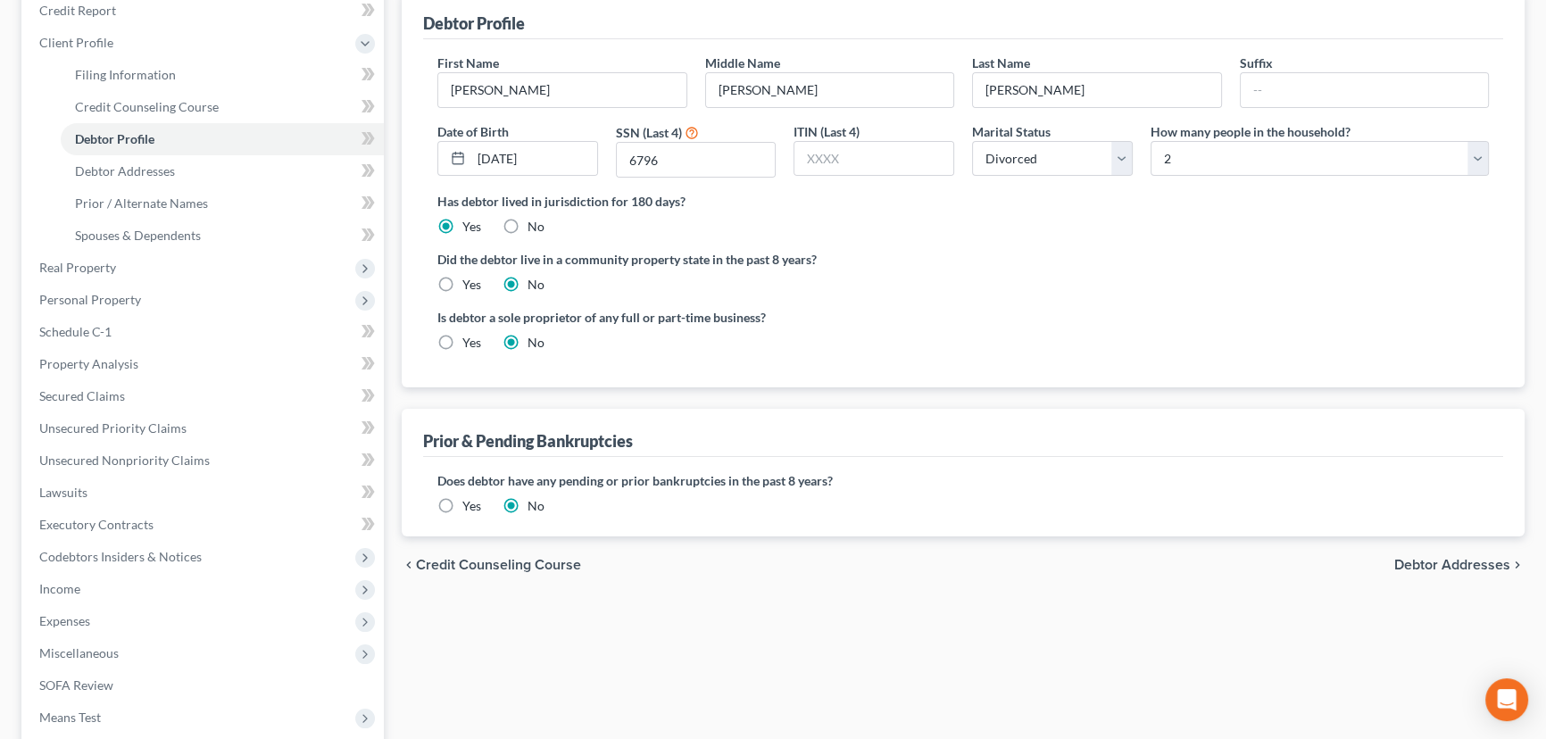
click at [568, 567] on span "Credit Counseling Course" at bounding box center [498, 565] width 165 height 14
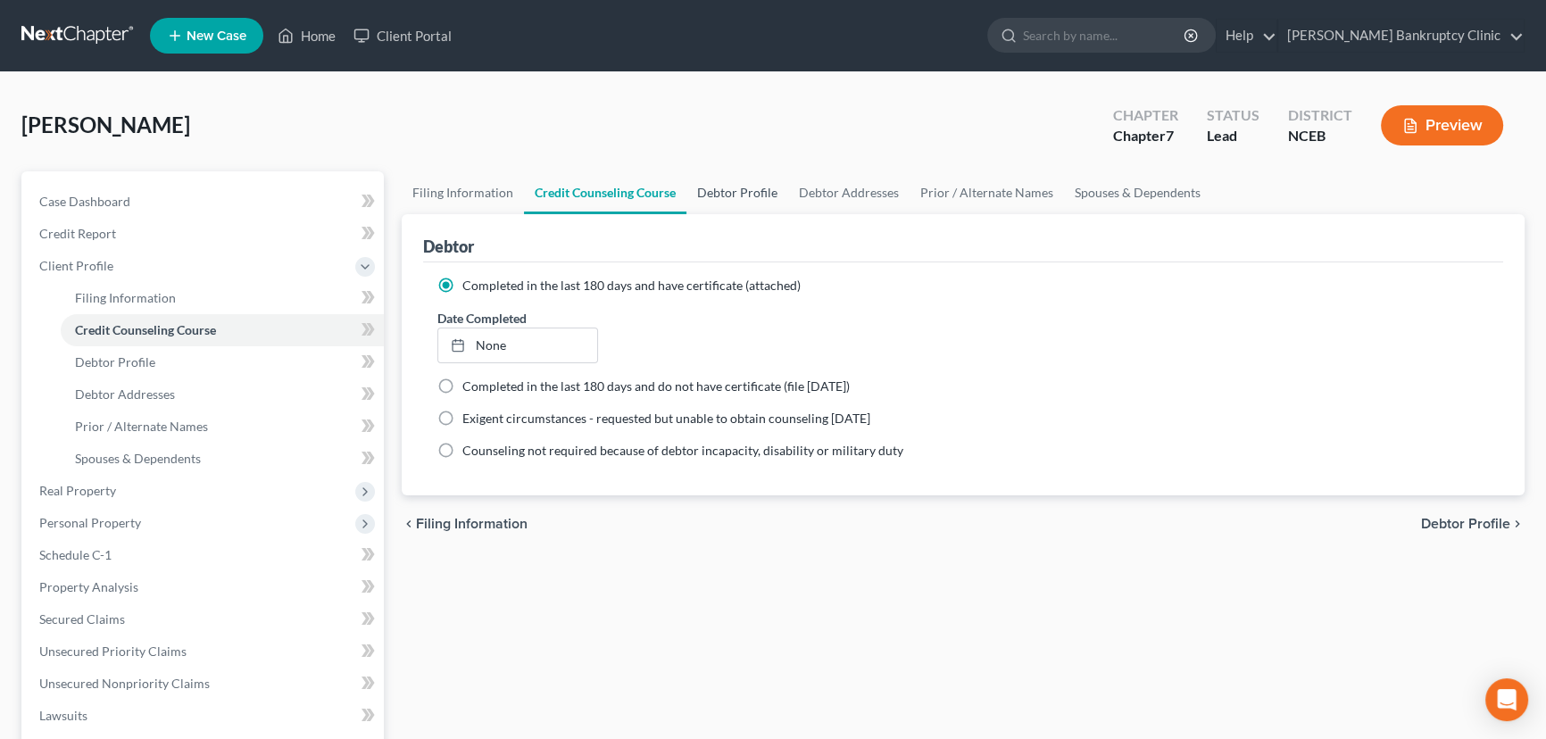
click at [733, 194] on link "Debtor Profile" at bounding box center [737, 192] width 102 height 43
select select "3"
select select "1"
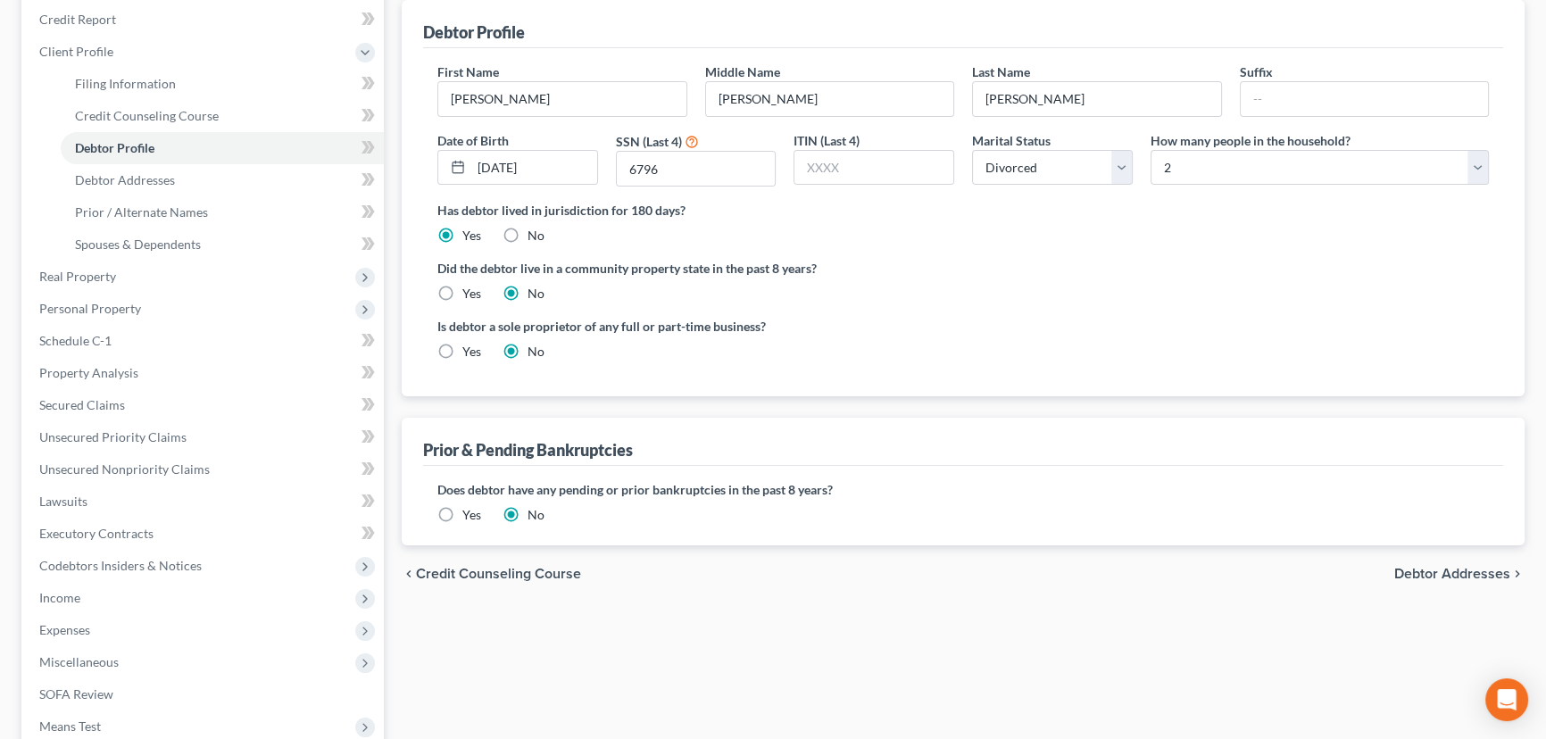
scroll to position [243, 0]
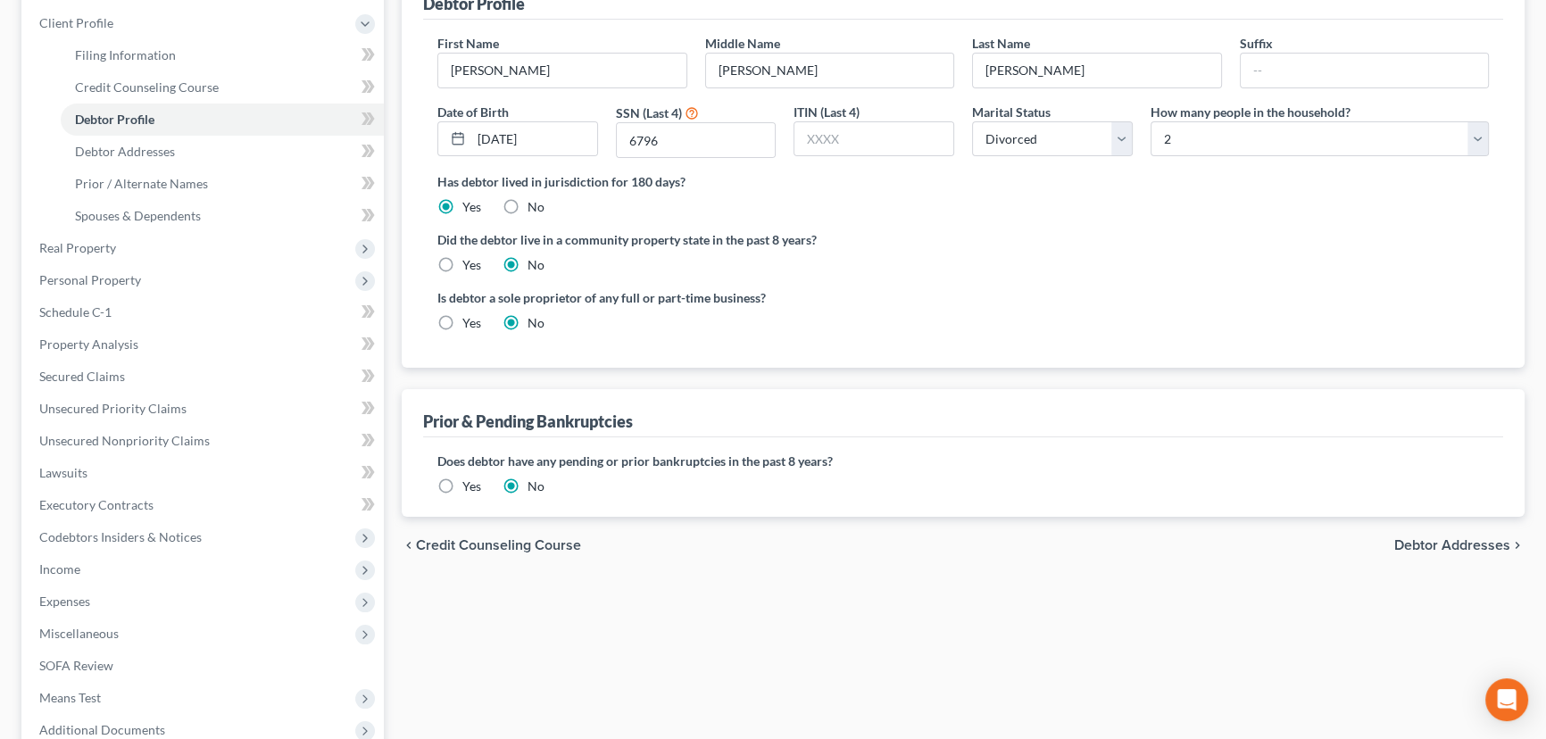
click at [1435, 544] on span "Debtor Addresses" at bounding box center [1452, 545] width 116 height 14
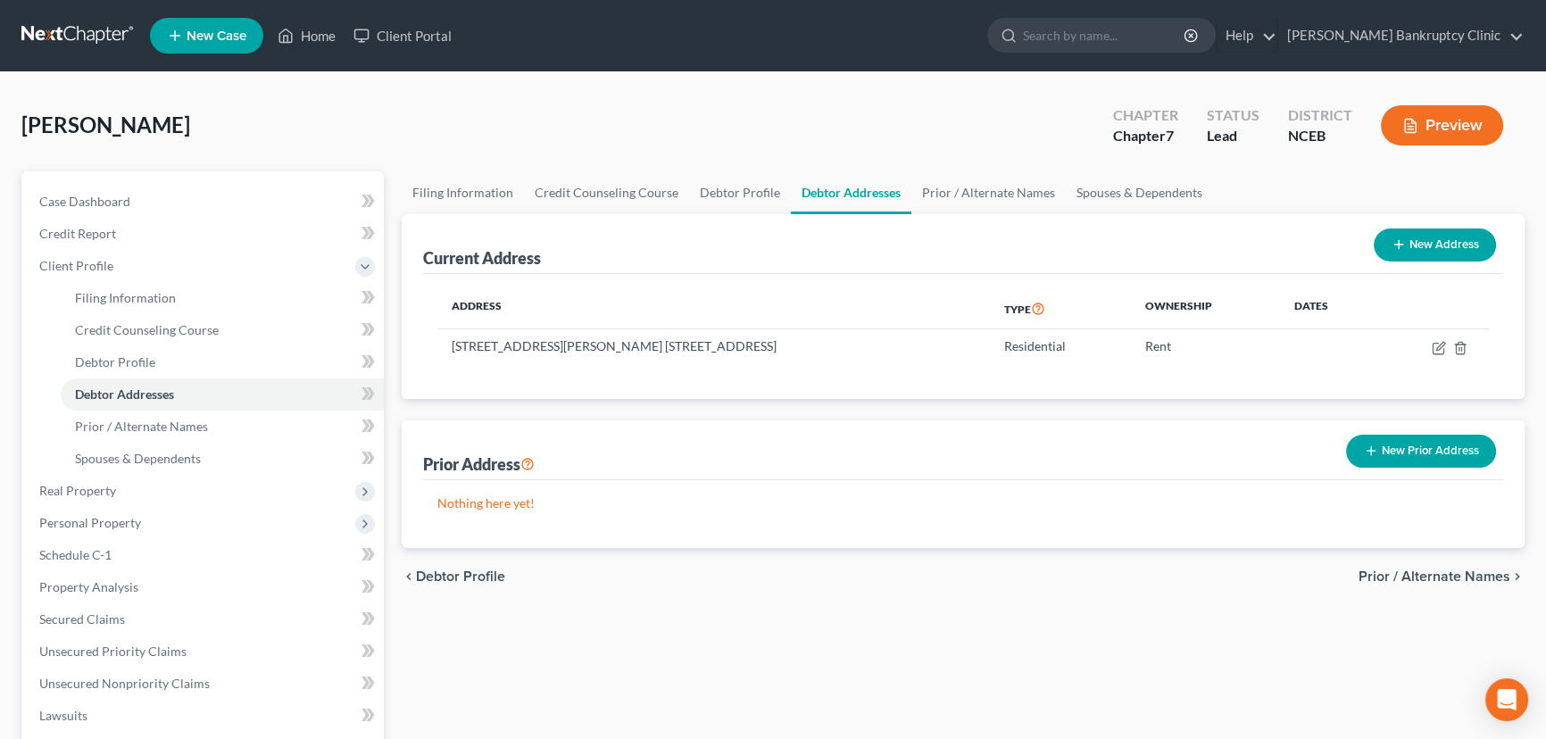
click at [1429, 577] on span "Prior / Alternate Names" at bounding box center [1435, 576] width 152 height 14
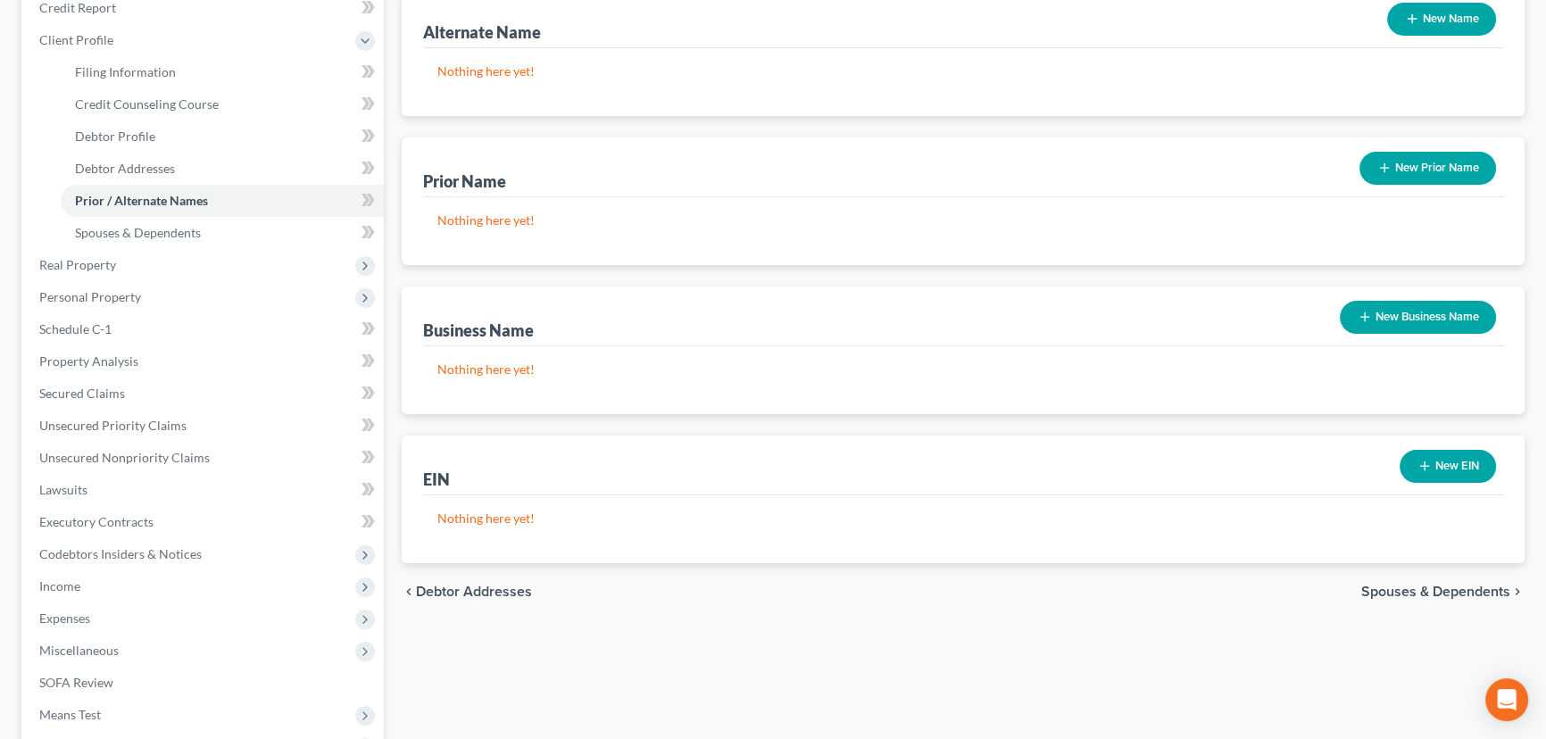
scroll to position [243, 0]
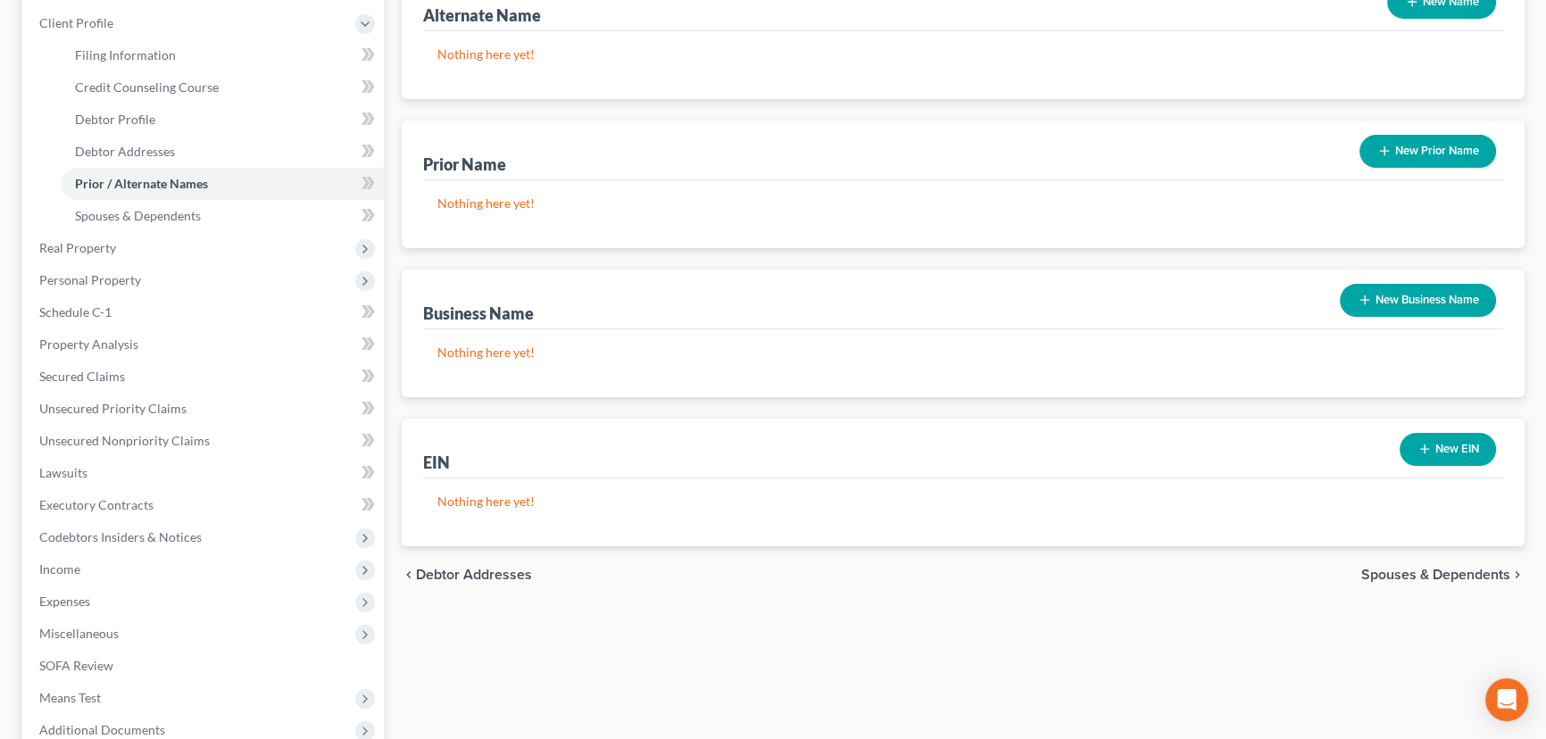
click at [1443, 572] on span "Spouses & Dependents" at bounding box center [1435, 575] width 149 height 14
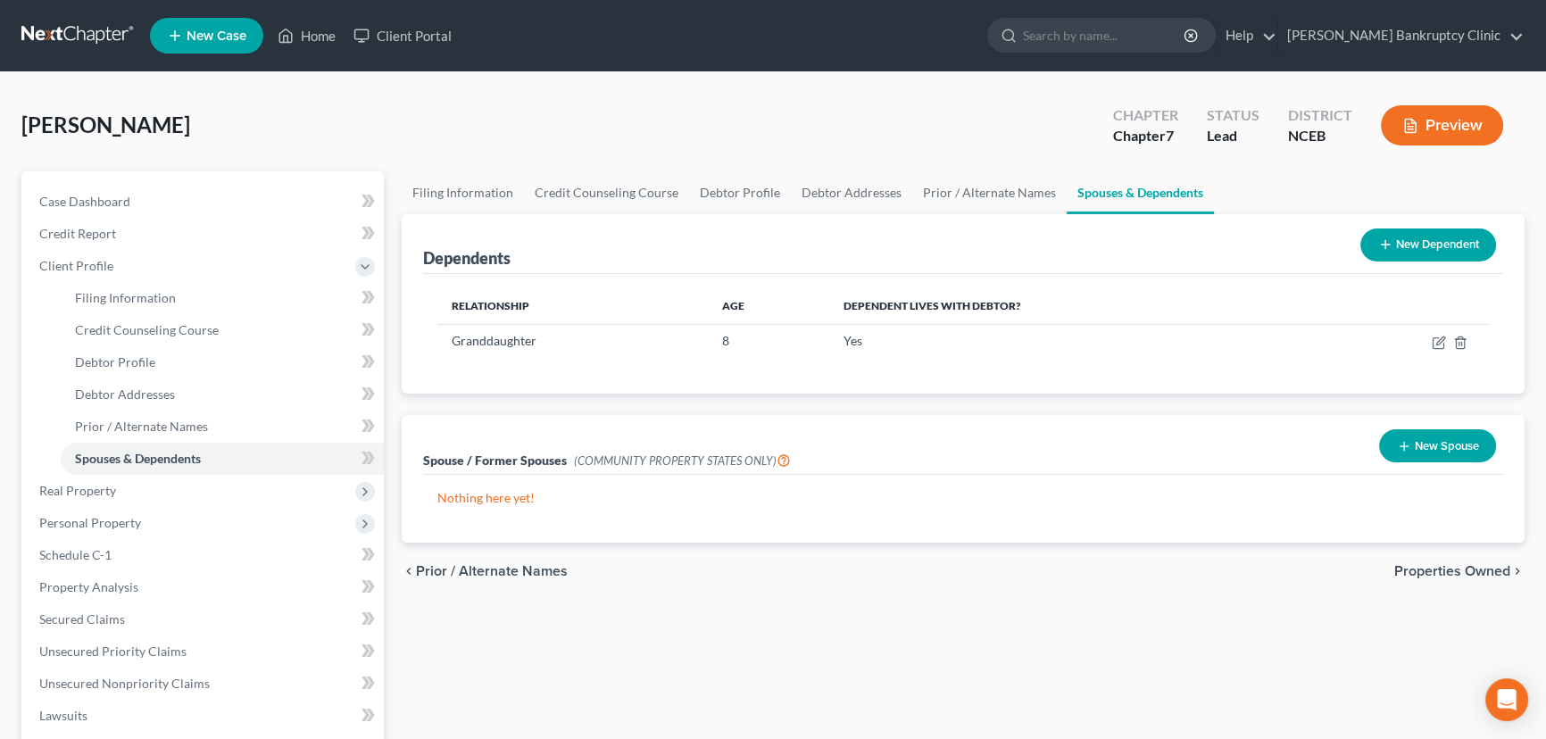
click at [1457, 569] on span "Properties Owned" at bounding box center [1452, 571] width 116 height 14
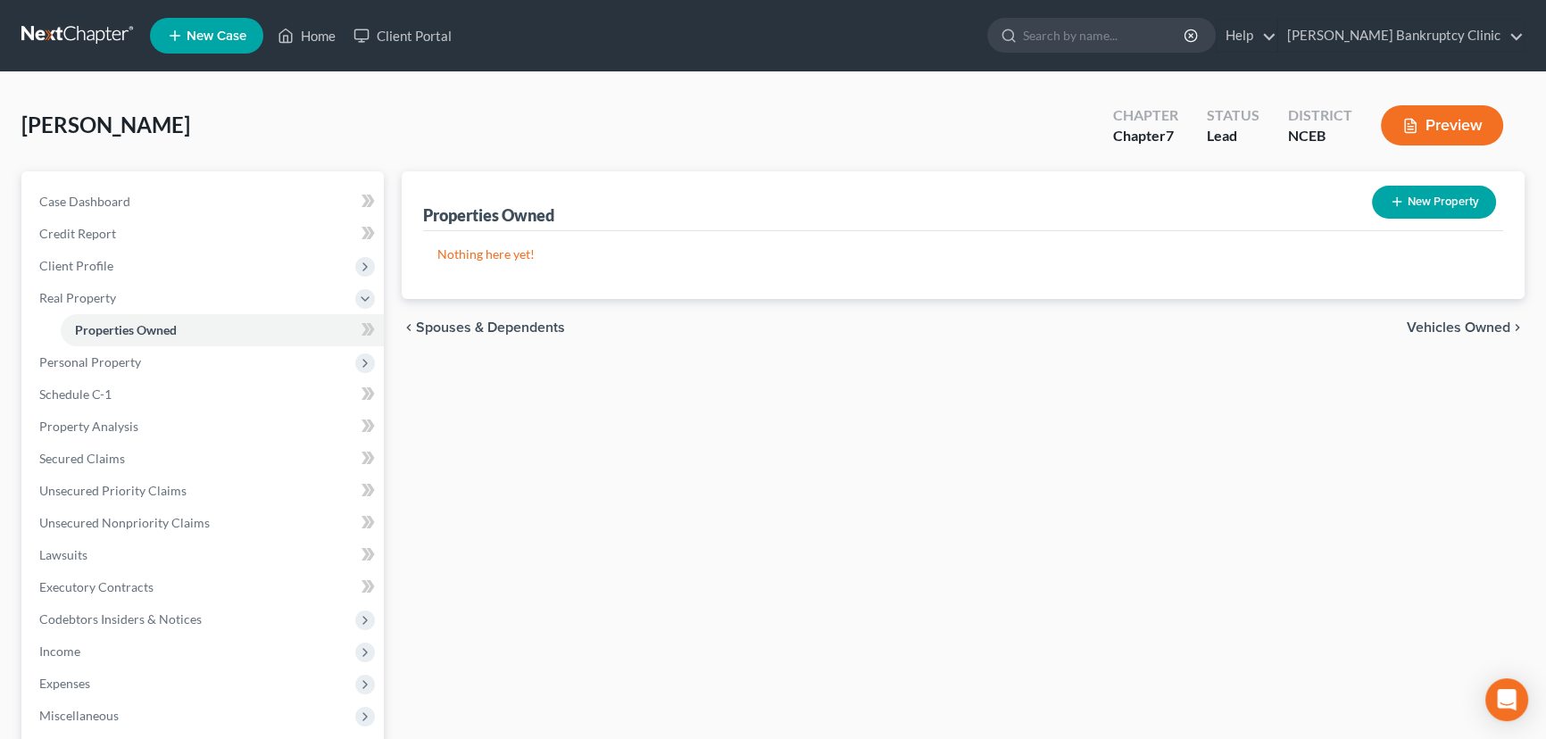
click at [1474, 328] on span "Vehicles Owned" at bounding box center [1459, 327] width 104 height 14
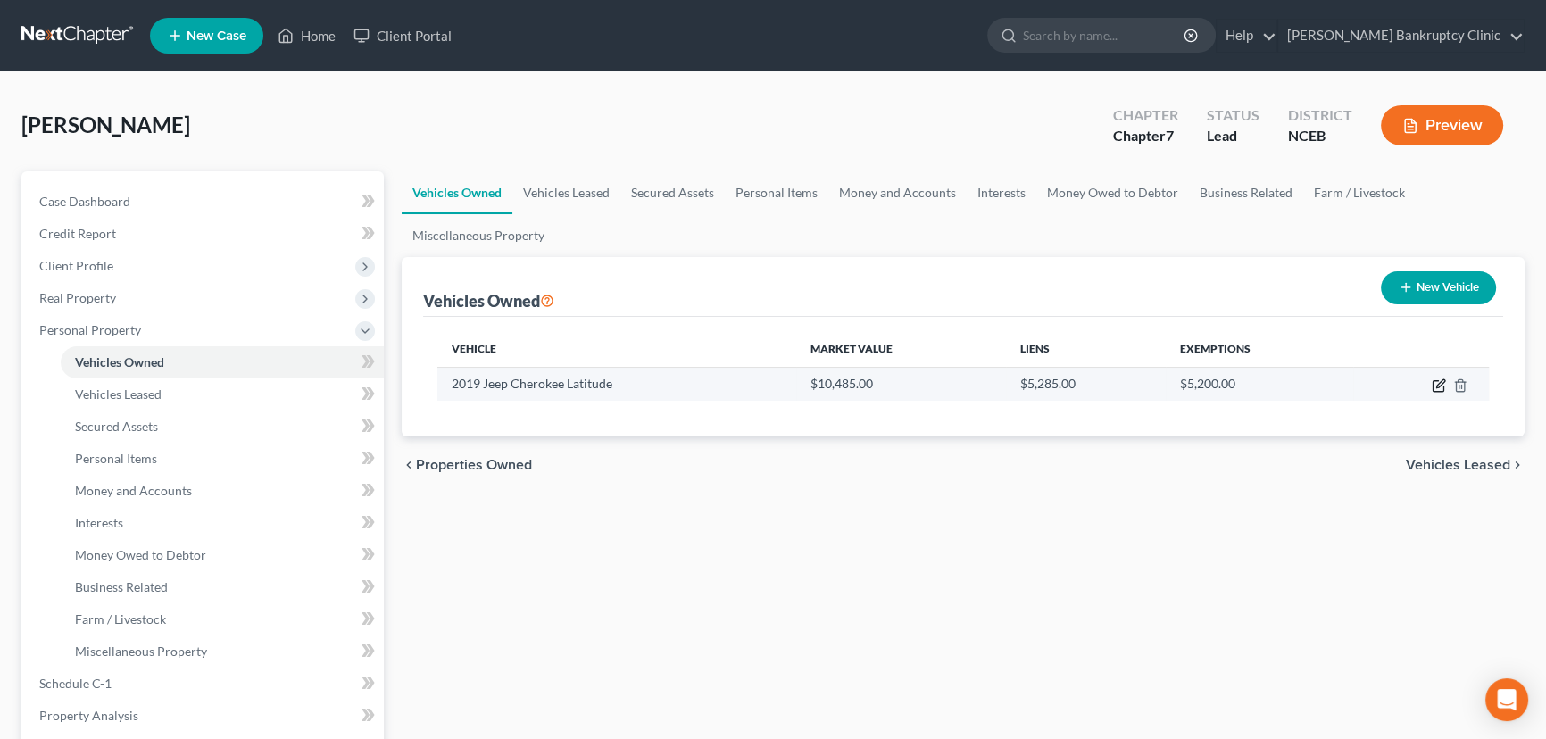
click at [1434, 385] on icon "button" at bounding box center [1439, 385] width 14 height 14
select select "0"
select select "7"
select select "2"
select select "0"
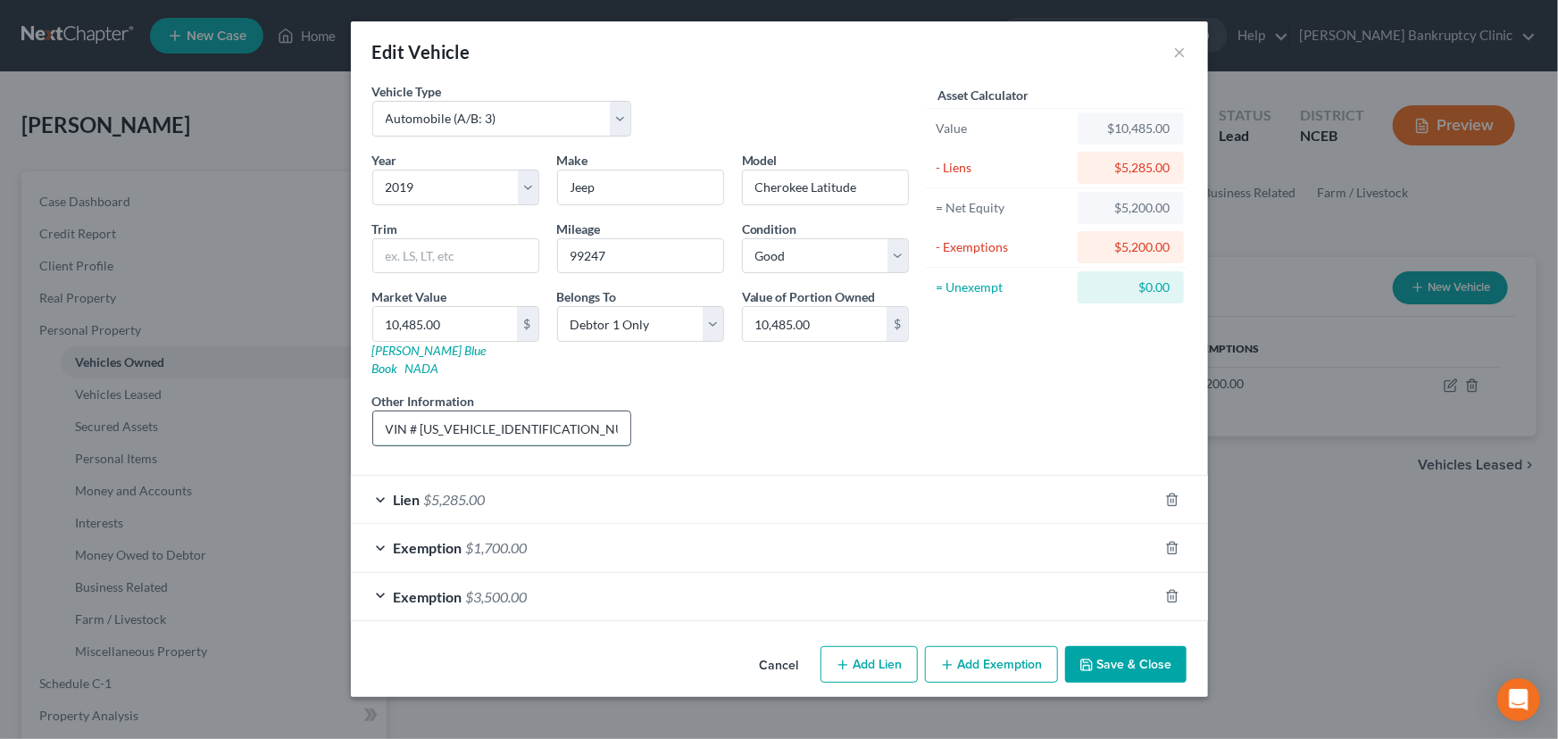
drag, startPoint x: 421, startPoint y: 410, endPoint x: 547, endPoint y: 408, distance: 125.9
click at [547, 411] on input "VIN # 1C4PJLCB3KD332021" at bounding box center [502, 428] width 258 height 34
click at [772, 648] on button "Cancel" at bounding box center [779, 666] width 68 height 36
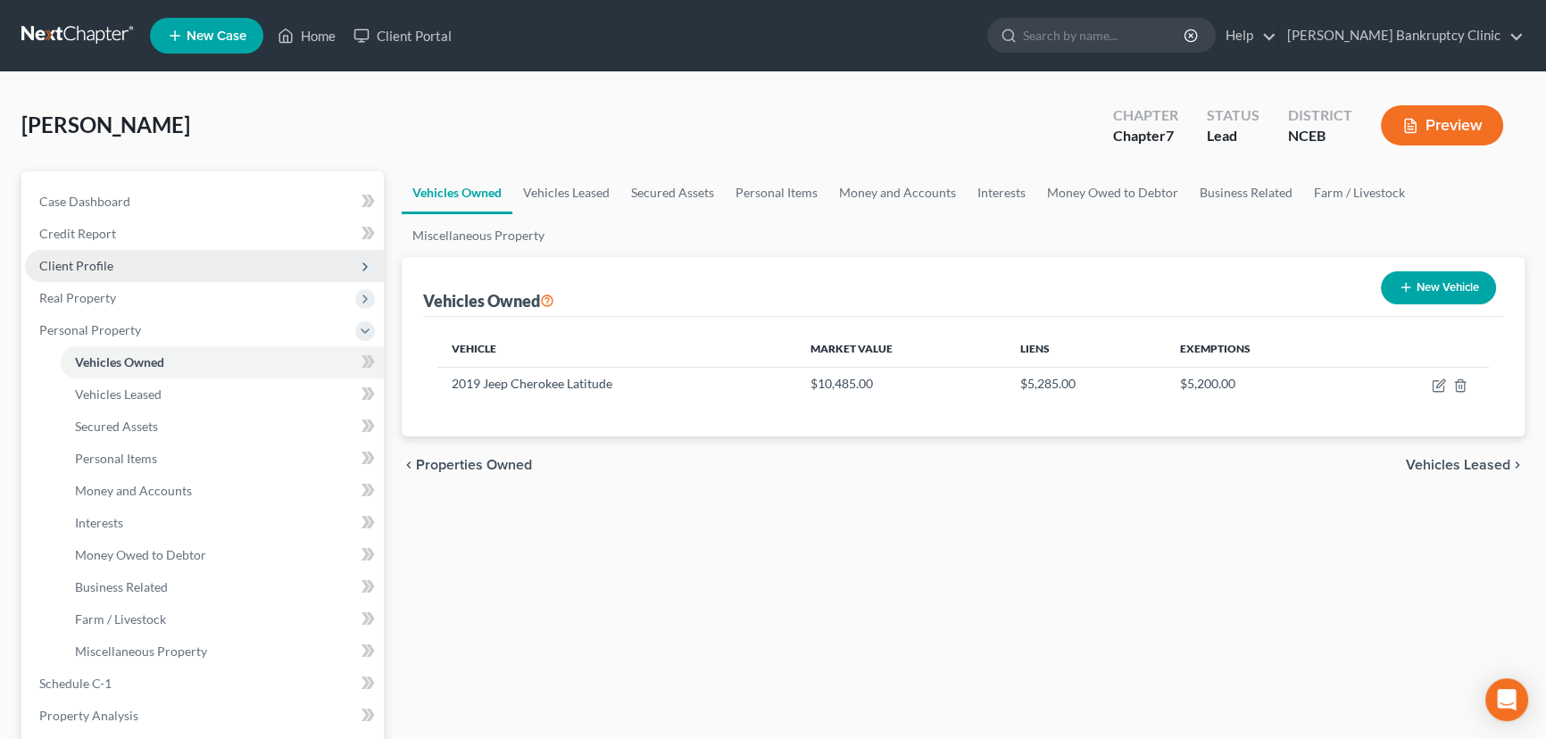
click at [144, 268] on span "Client Profile" at bounding box center [204, 266] width 359 height 32
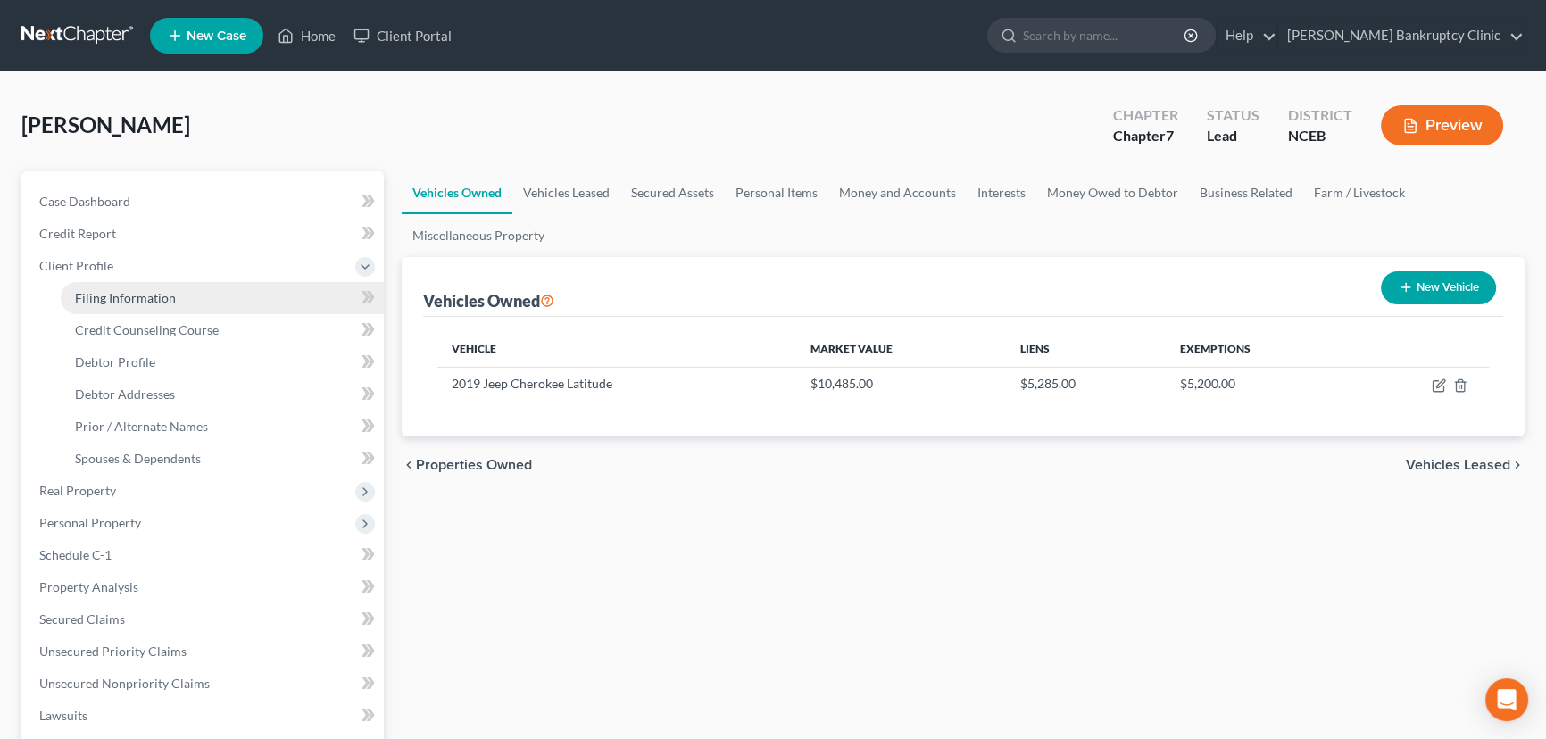
click at [161, 297] on span "Filing Information" at bounding box center [125, 297] width 101 height 15
select select "1"
select select "0"
select select "28"
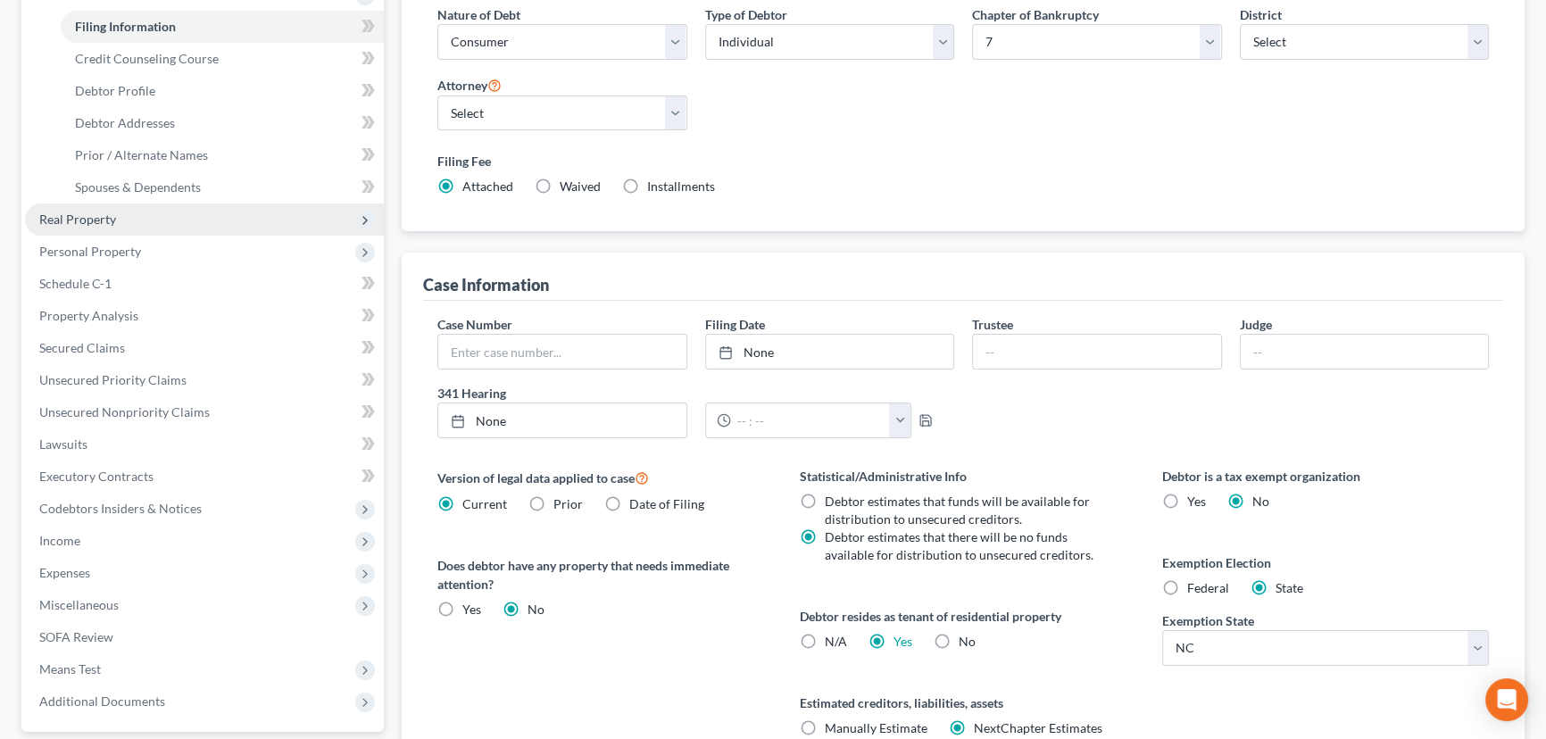
scroll to position [243, 0]
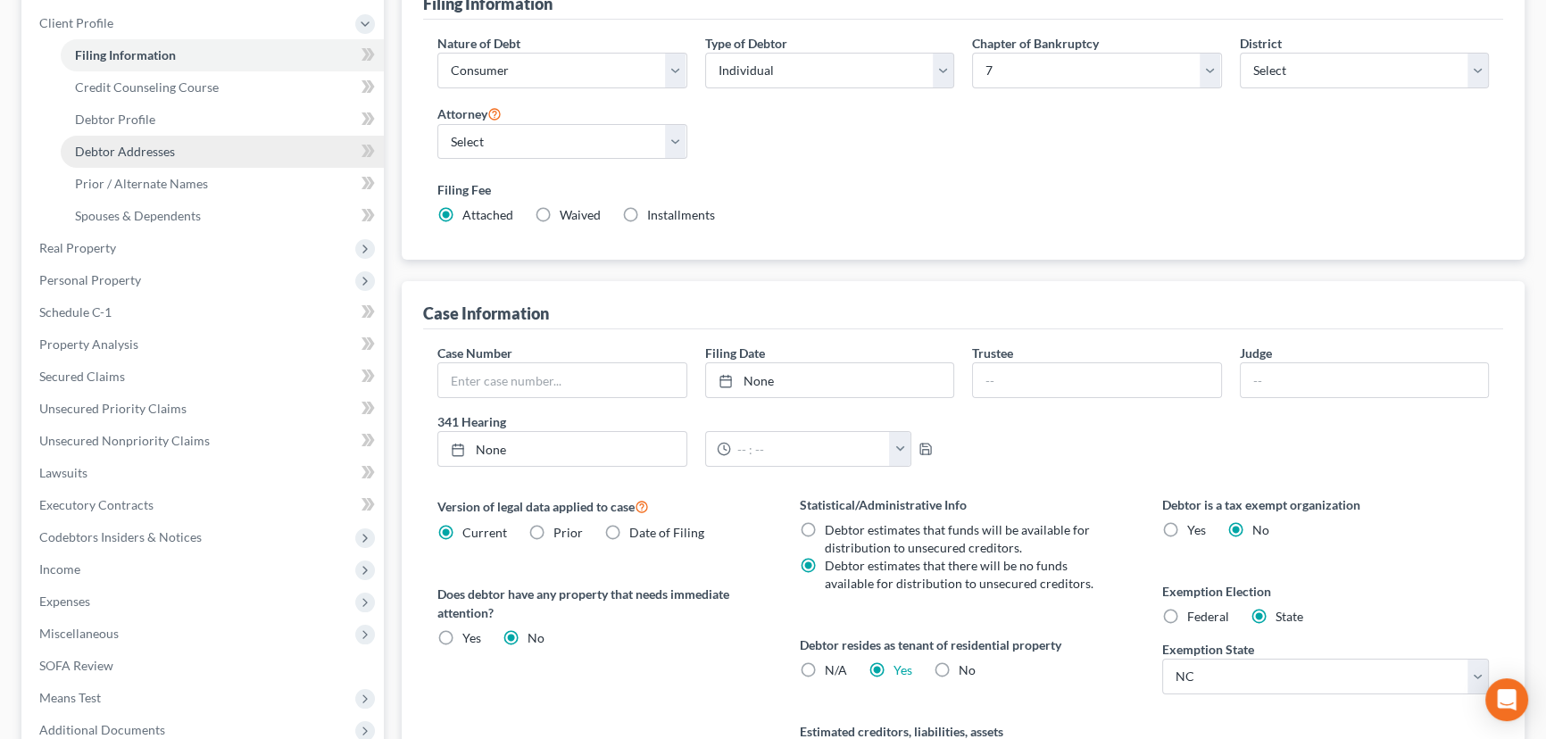
click at [161, 144] on span "Debtor Addresses" at bounding box center [125, 151] width 100 height 15
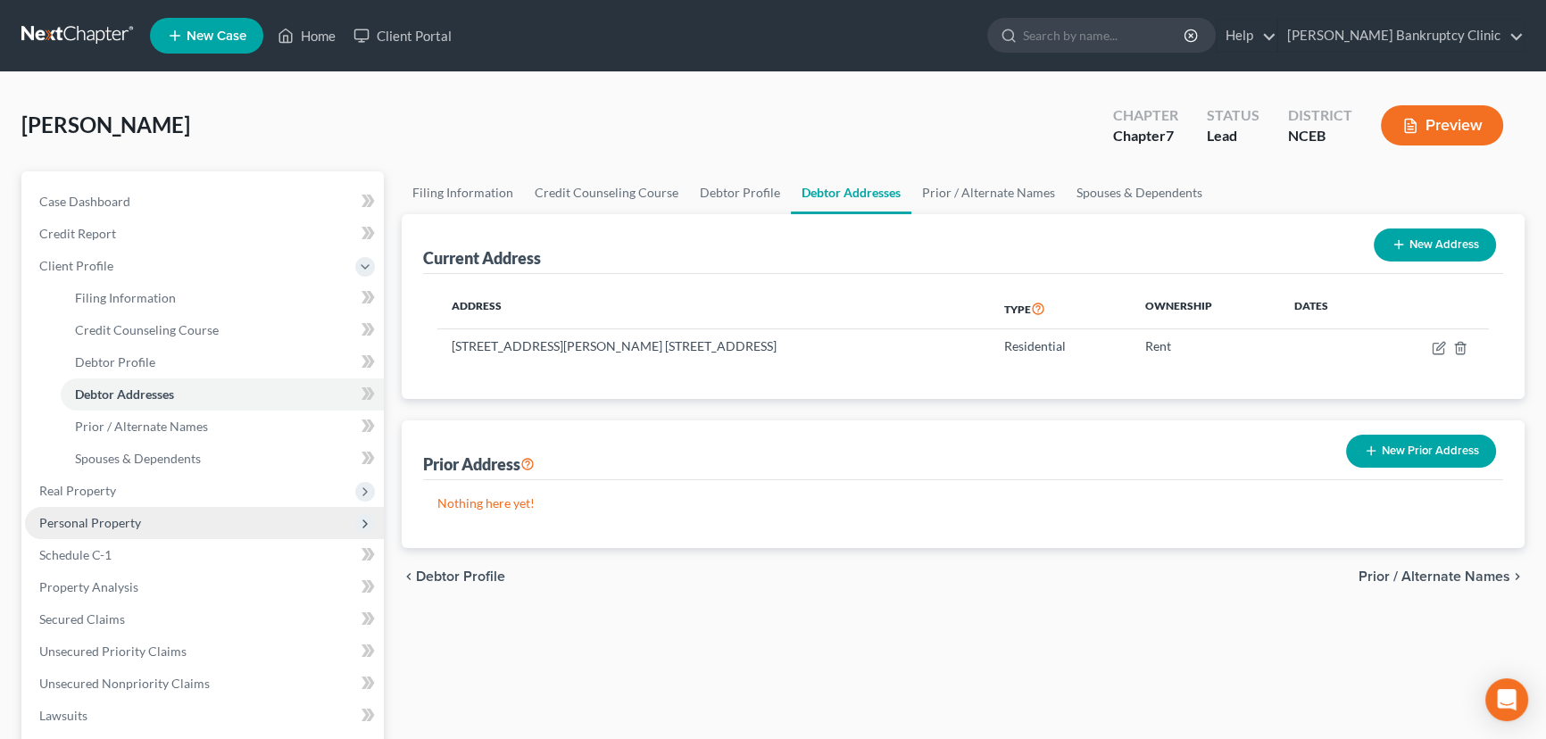
click at [235, 518] on span "Personal Property" at bounding box center [204, 523] width 359 height 32
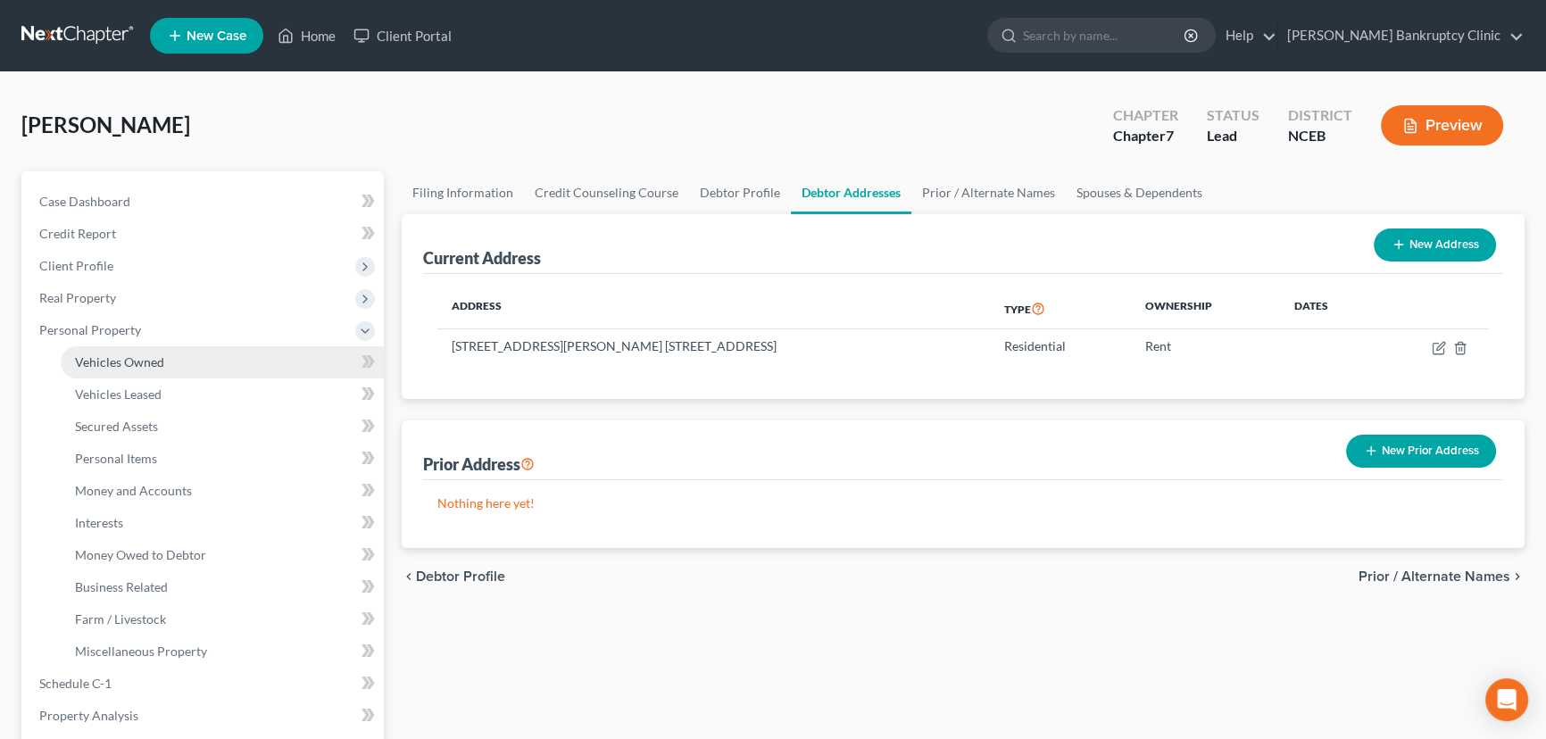
click at [207, 361] on link "Vehicles Owned" at bounding box center [222, 362] width 323 height 32
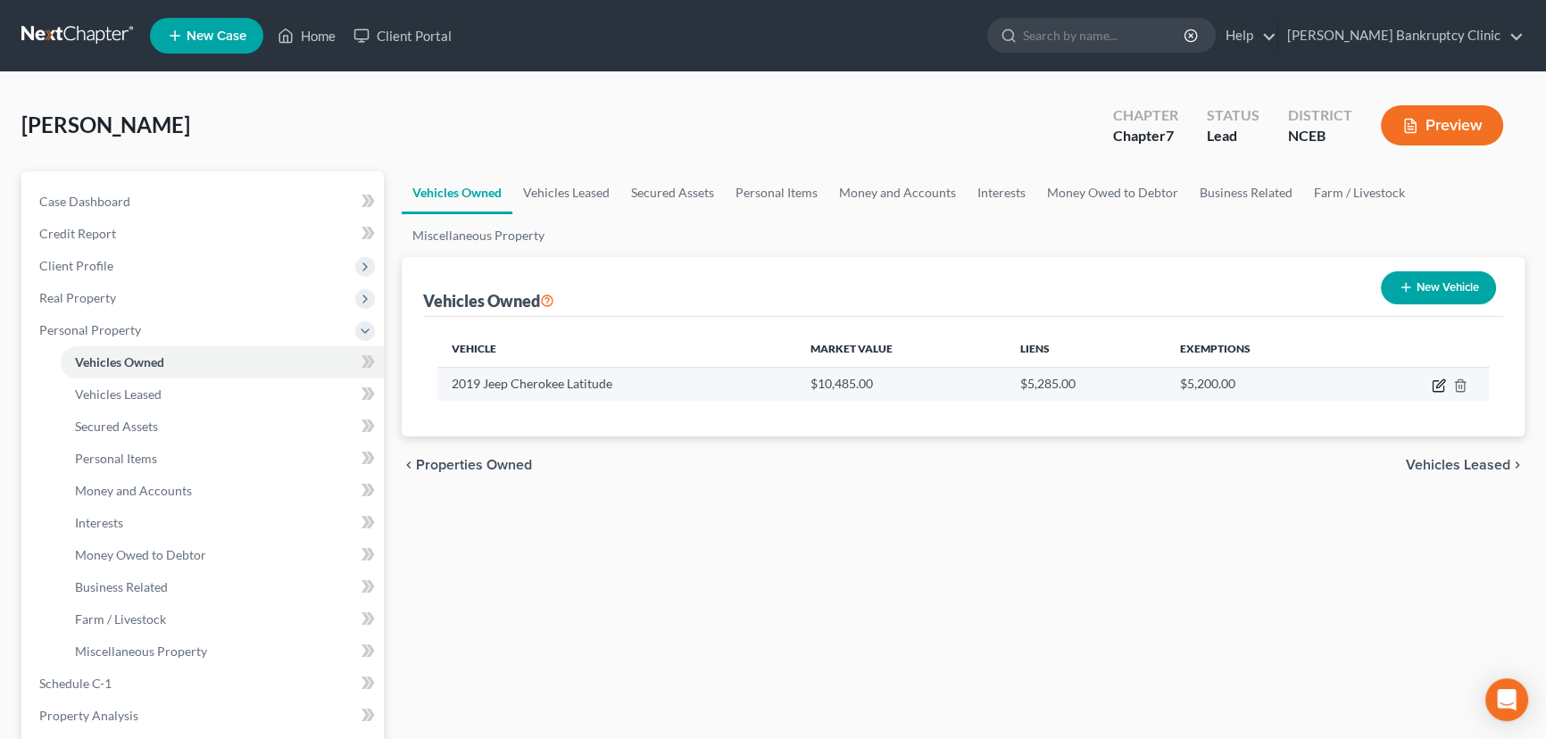
click at [1437, 386] on icon "button" at bounding box center [1440, 383] width 8 height 8
select select "0"
select select "7"
select select "2"
select select "0"
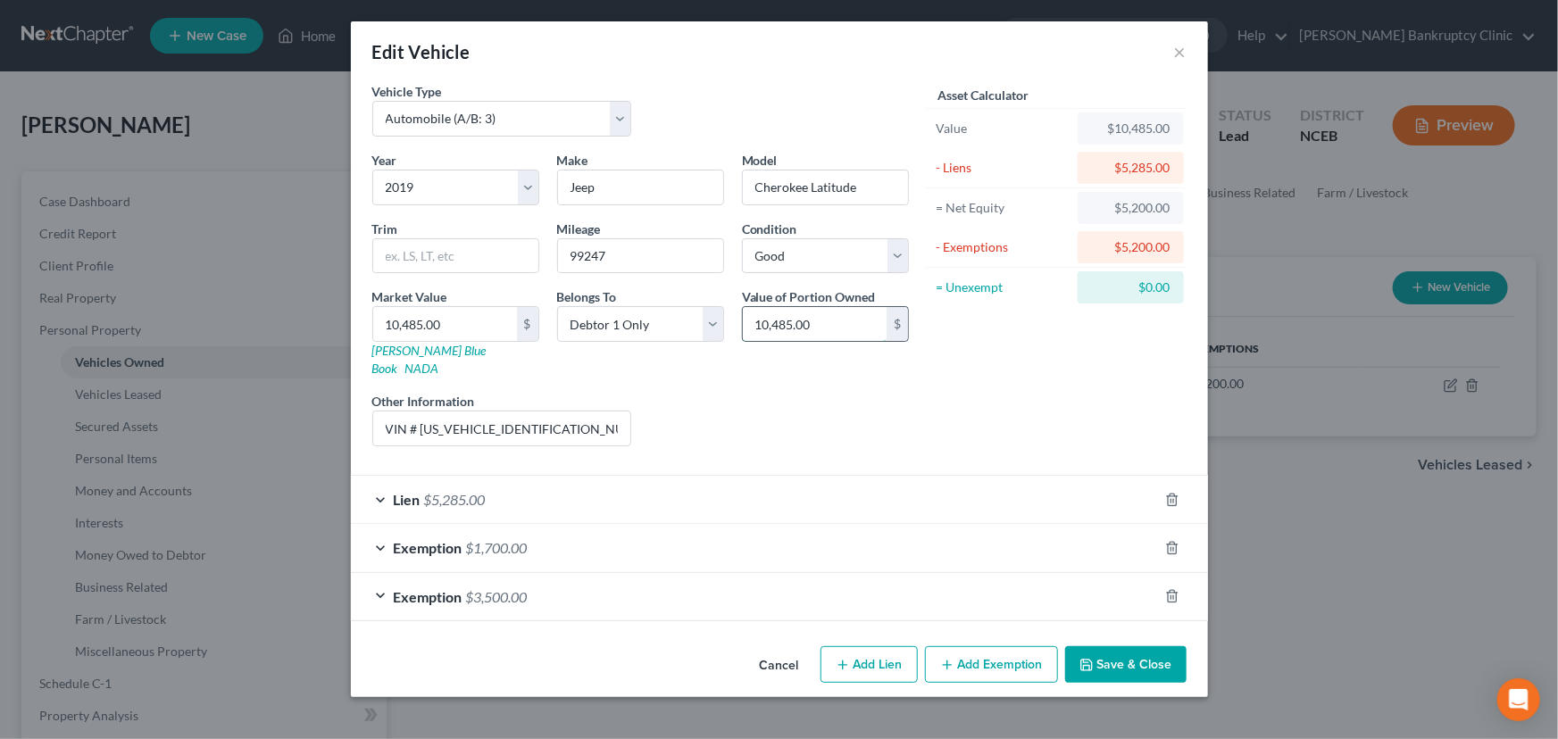
click at [821, 328] on input "10,485.00" at bounding box center [815, 324] width 144 height 34
click at [468, 325] on input "10,485.00" at bounding box center [445, 324] width 144 height 34
click at [439, 361] on link "NADA" at bounding box center [422, 368] width 34 height 15
drag, startPoint x: 657, startPoint y: 259, endPoint x: 552, endPoint y: 259, distance: 105.3
click at [552, 259] on div "Mileage 99247" at bounding box center [640, 247] width 185 height 54
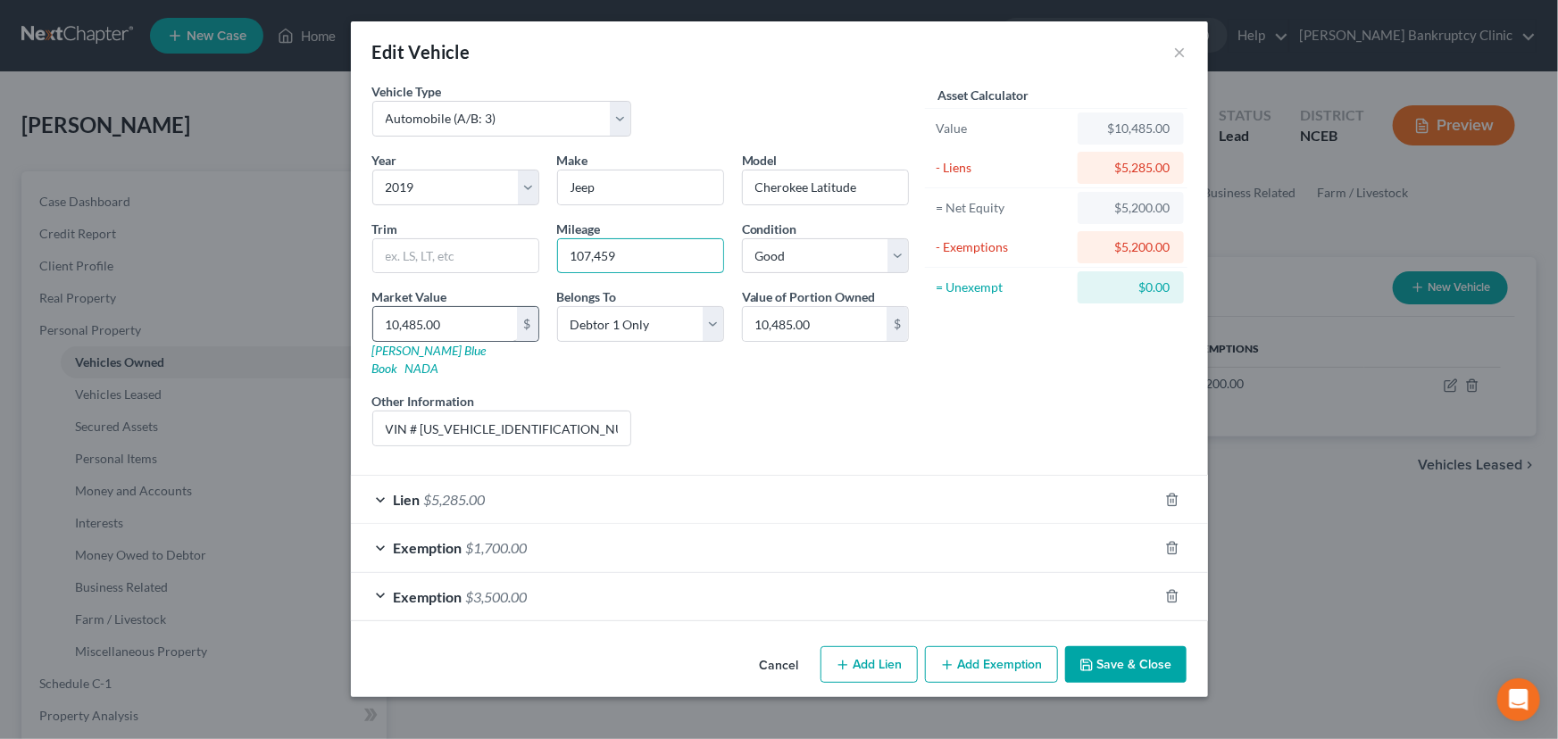
type input "107,459"
drag, startPoint x: 404, startPoint y: 324, endPoint x: 421, endPoint y: 323, distance: 17.0
click at [404, 323] on input "10,485.00" at bounding box center [445, 324] width 144 height 34
drag, startPoint x: 530, startPoint y: 366, endPoint x: 522, endPoint y: 361, distance: 9.2
click at [528, 364] on div "Year Select 2026 2025 2024 2023 2022 2021 2020 2019 2018 2017 2016 2015 2014 20…" at bounding box center [640, 306] width 554 height 310
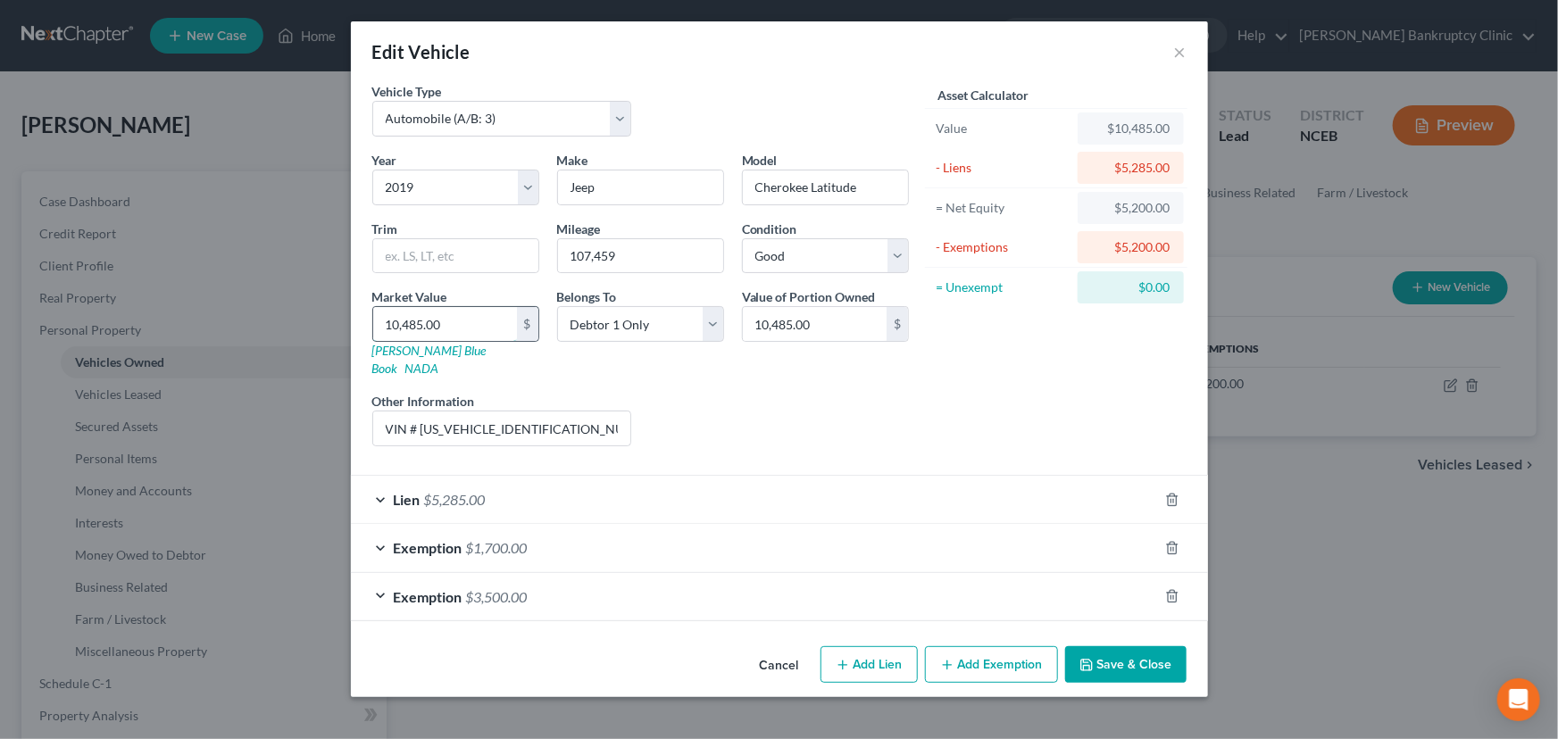
click at [447, 324] on input "10,485.00" at bounding box center [445, 324] width 144 height 34
type input "10,85.00"
type input "1,085.00"
type input "1,08"
type input "108.00"
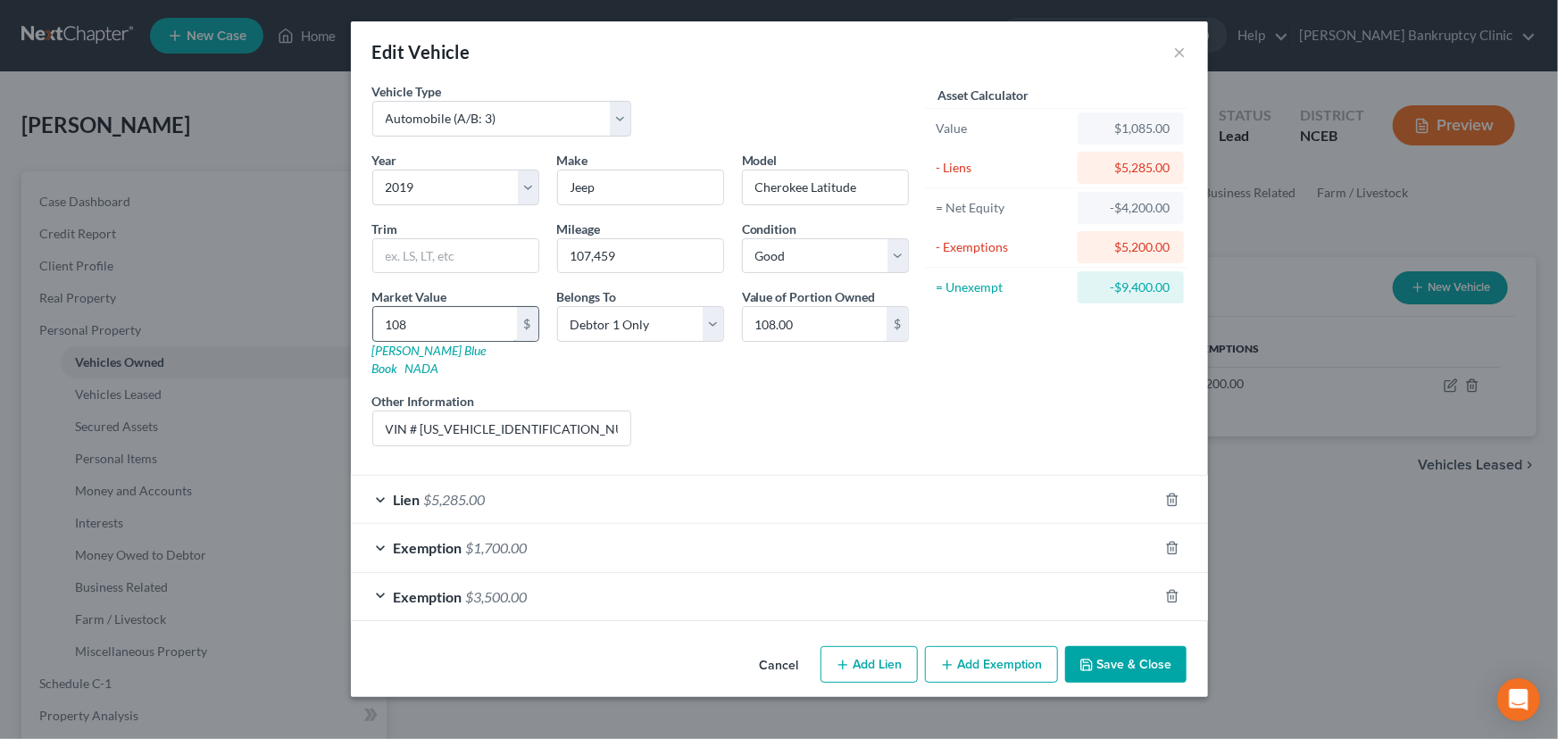
type input "10"
type input "10.00"
type input "1"
type input "1.00"
type input "10"
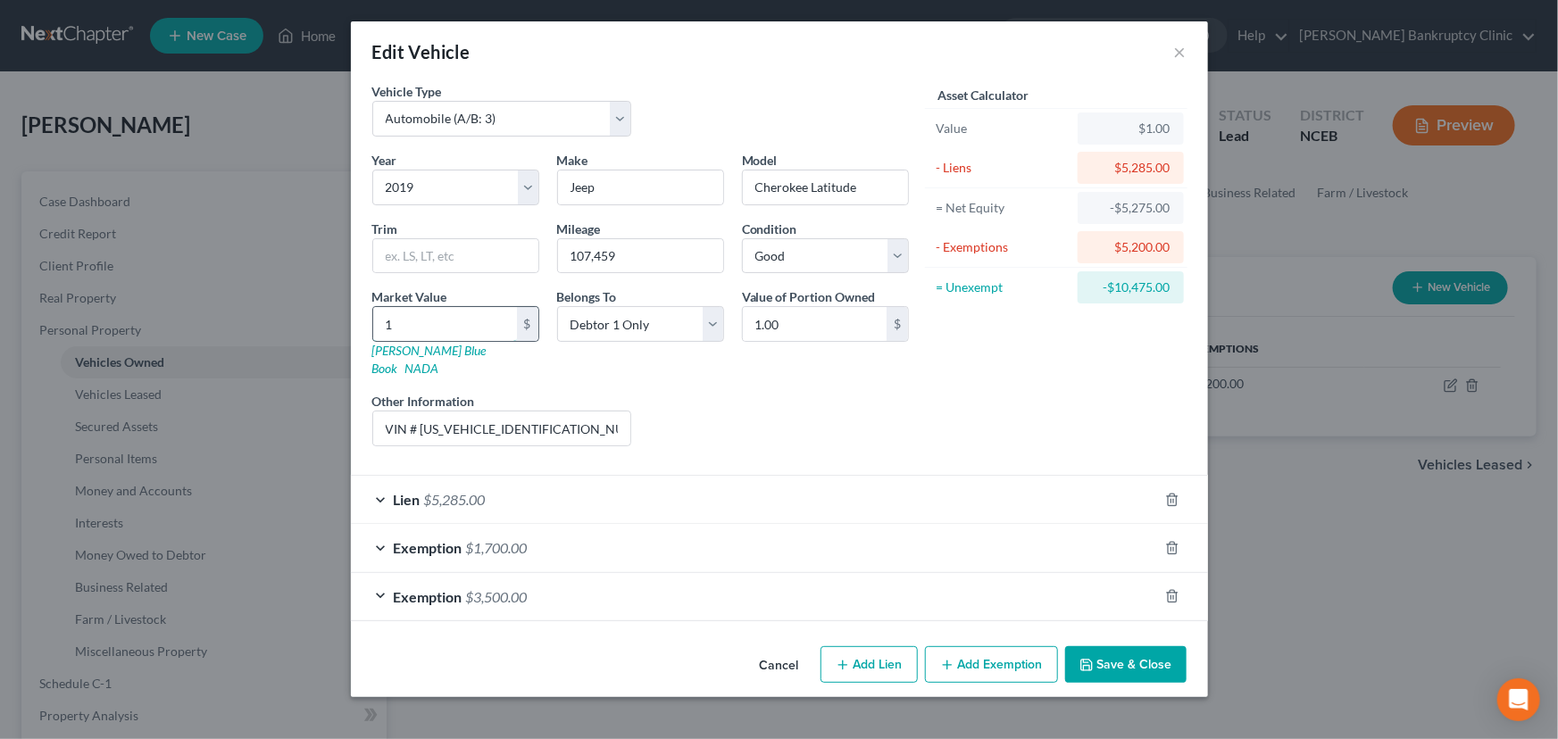
type input "10.00"
type input "102"
type input "102.00"
type input "1025"
type input "1,025.00"
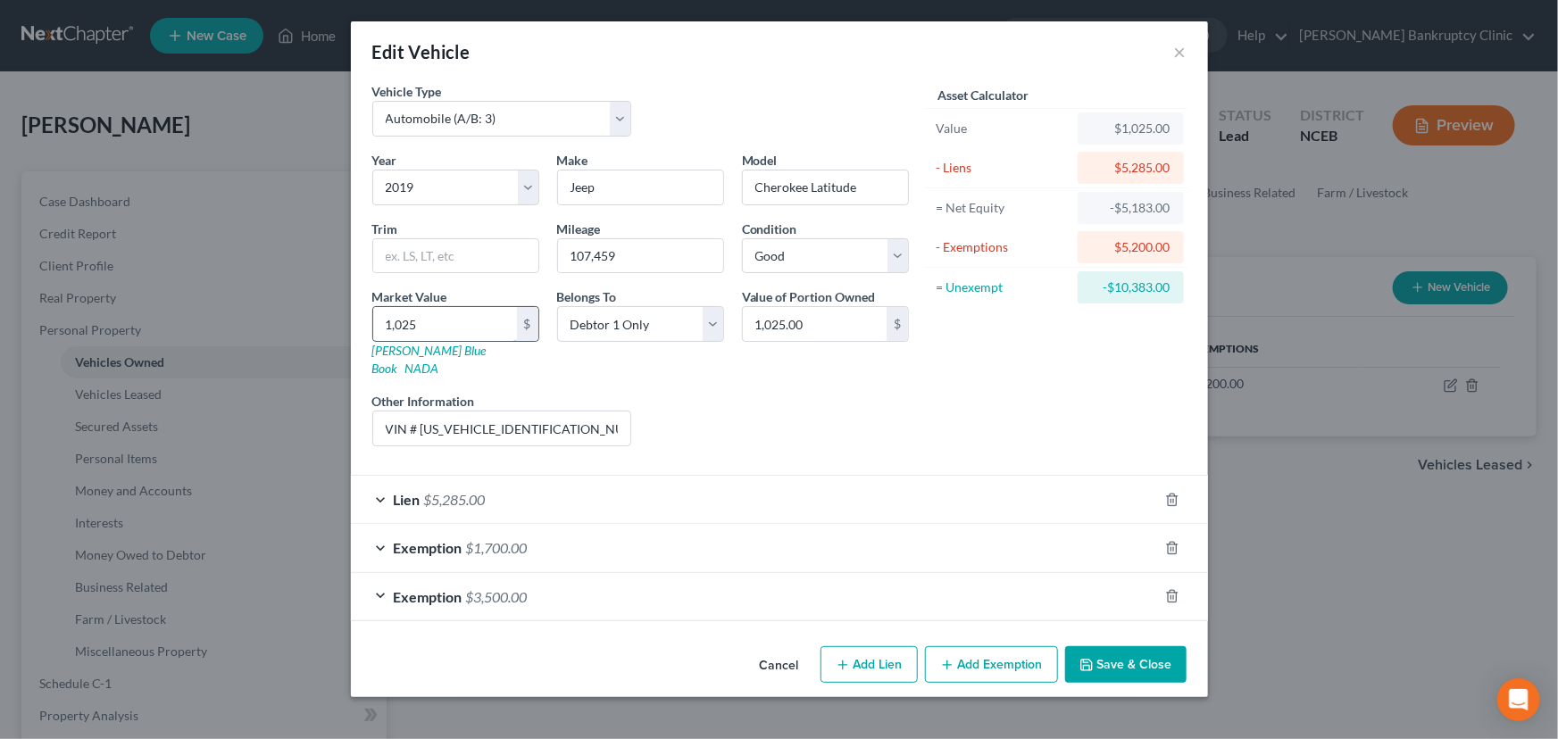
type input "1,0250"
type input "10,250.00"
click at [831, 392] on div "Liens Select" at bounding box center [779, 419] width 278 height 54
click at [376, 479] on div "Lien $5,285.00" at bounding box center [754, 499] width 807 height 47
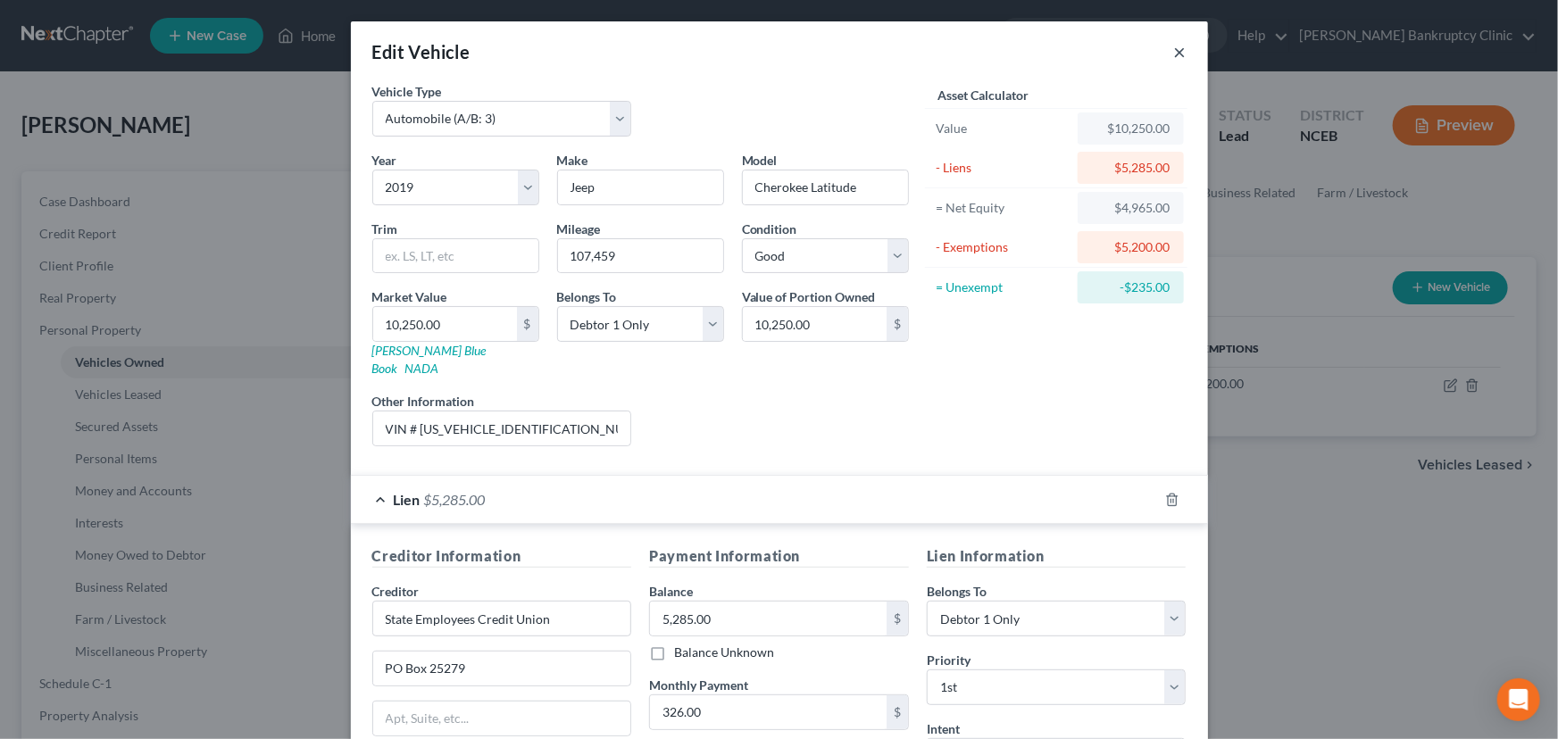
click at [1175, 58] on button "×" at bounding box center [1180, 51] width 12 height 21
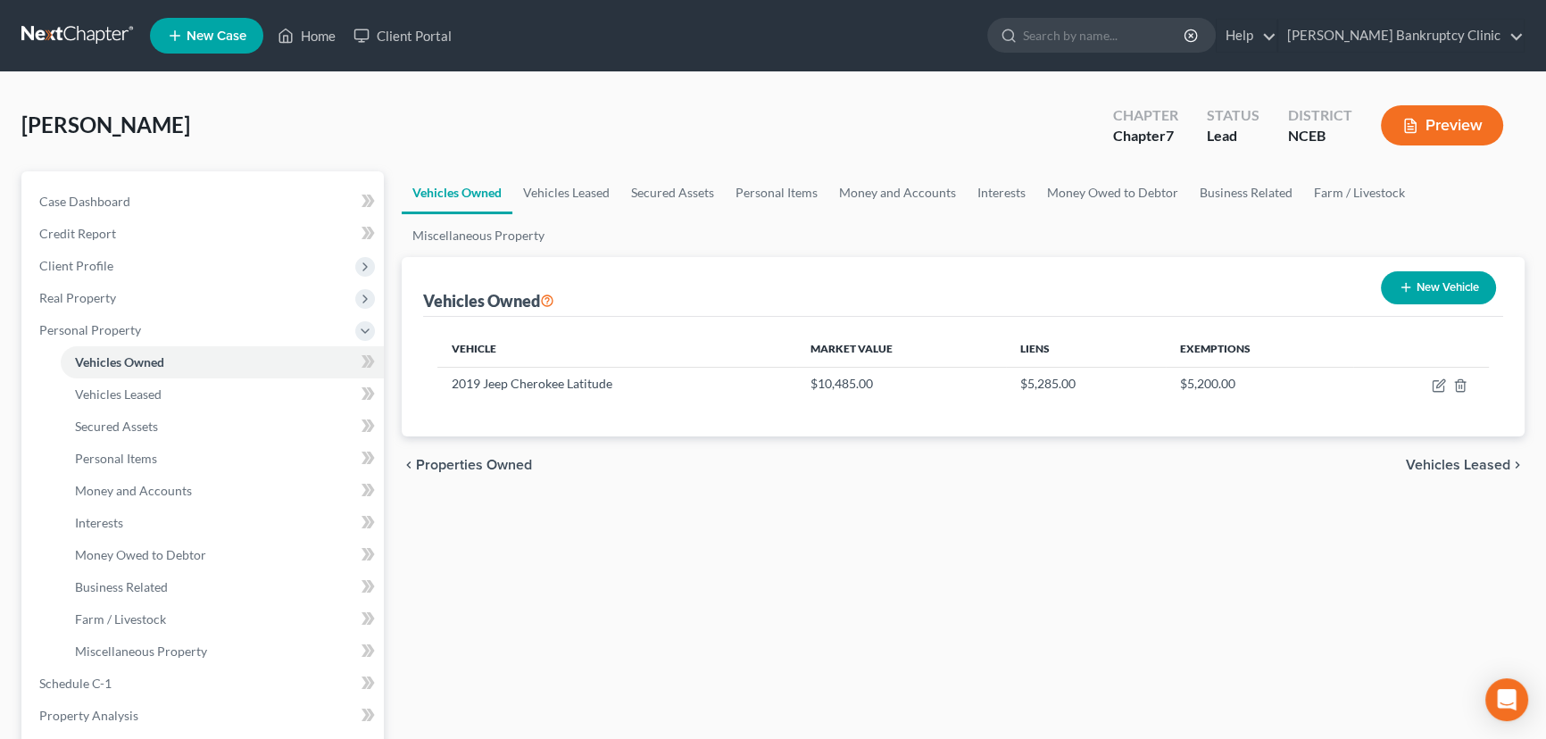
click at [999, 528] on div "Vehicles Owned Vehicles Leased Secured Assets Personal Items Money and Accounts…" at bounding box center [963, 679] width 1141 height 1017
click at [619, 539] on div "Vehicles Owned Vehicles Leased Secured Assets Personal Items Money and Accounts…" at bounding box center [963, 679] width 1141 height 1017
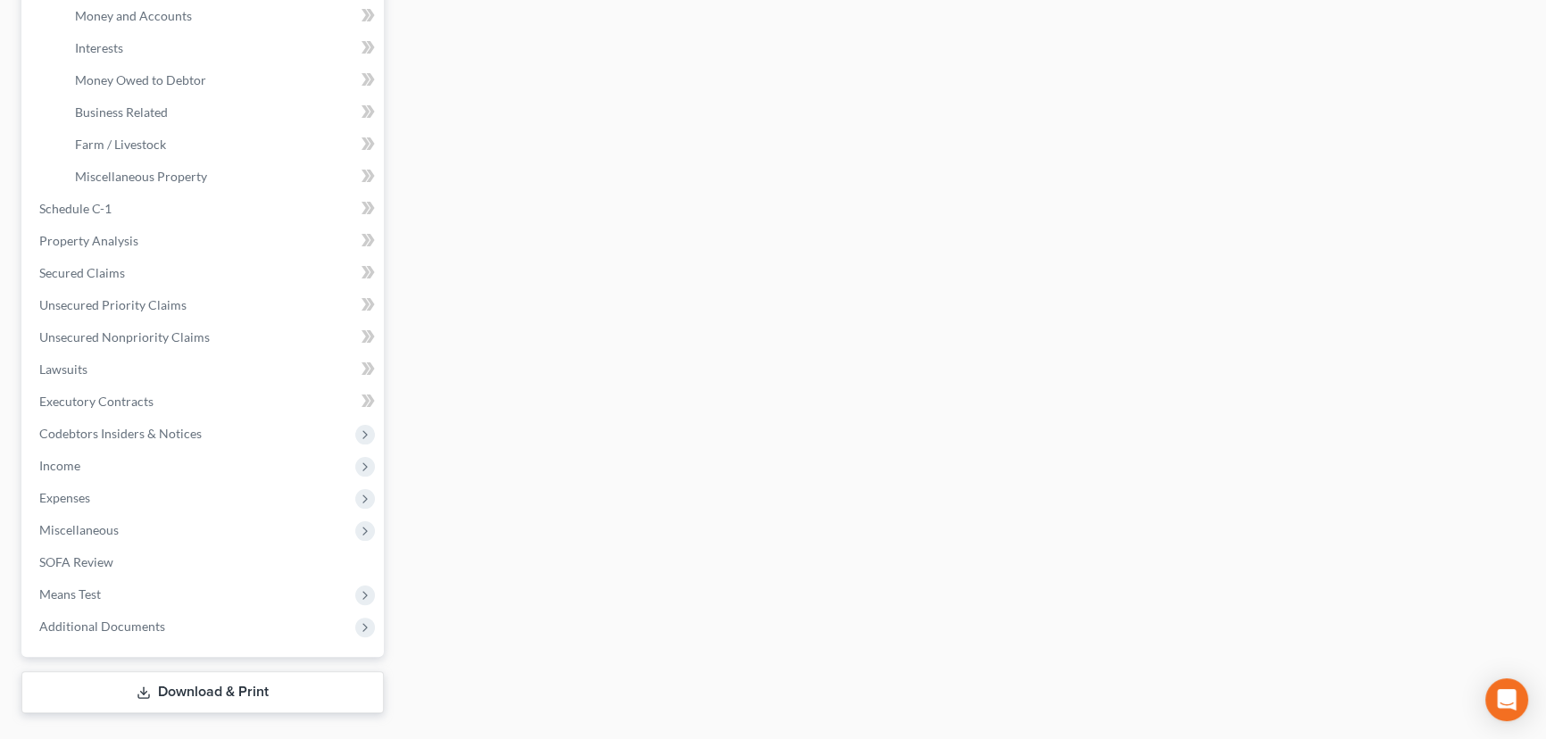
scroll to position [514, 0]
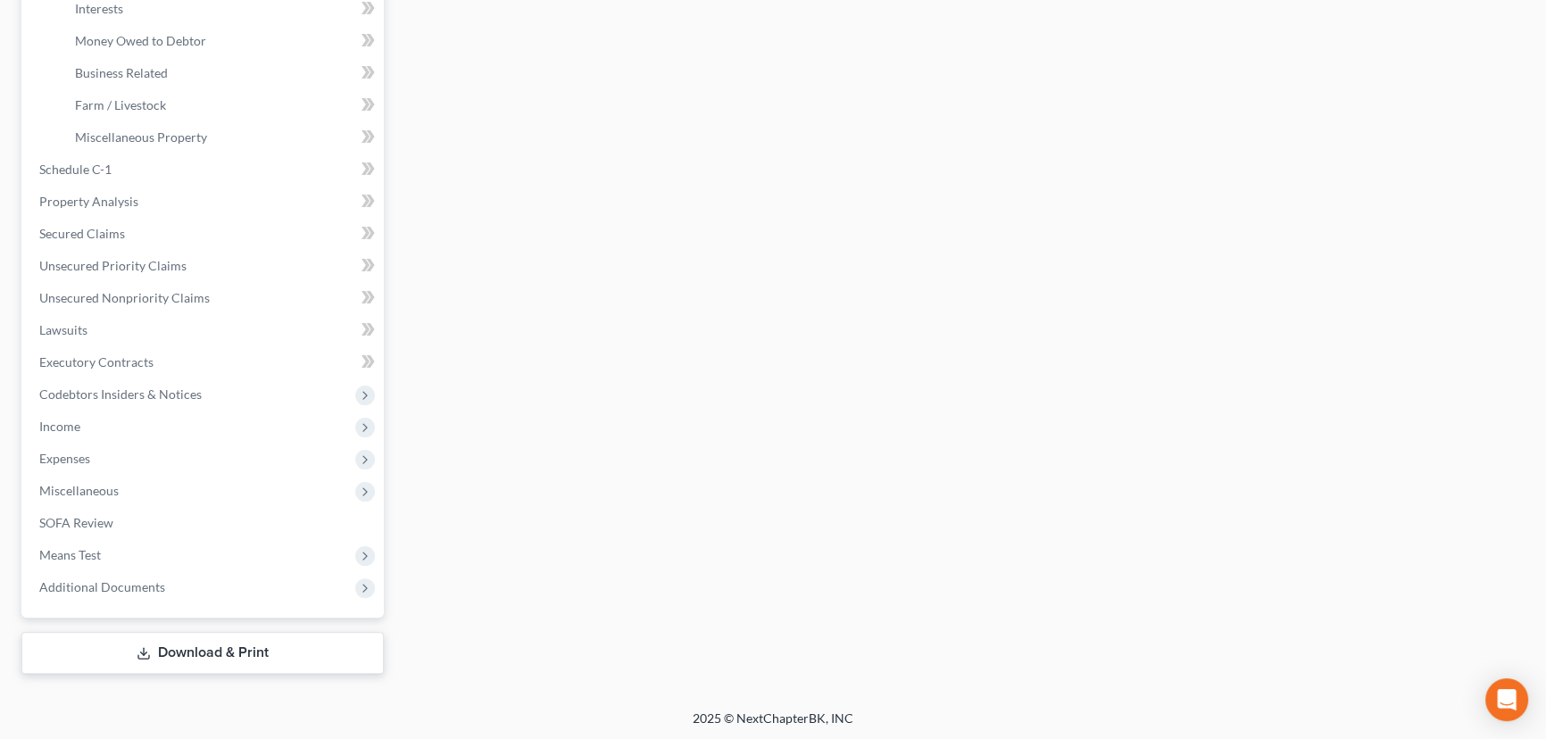
click at [234, 653] on link "Download & Print" at bounding box center [202, 653] width 362 height 42
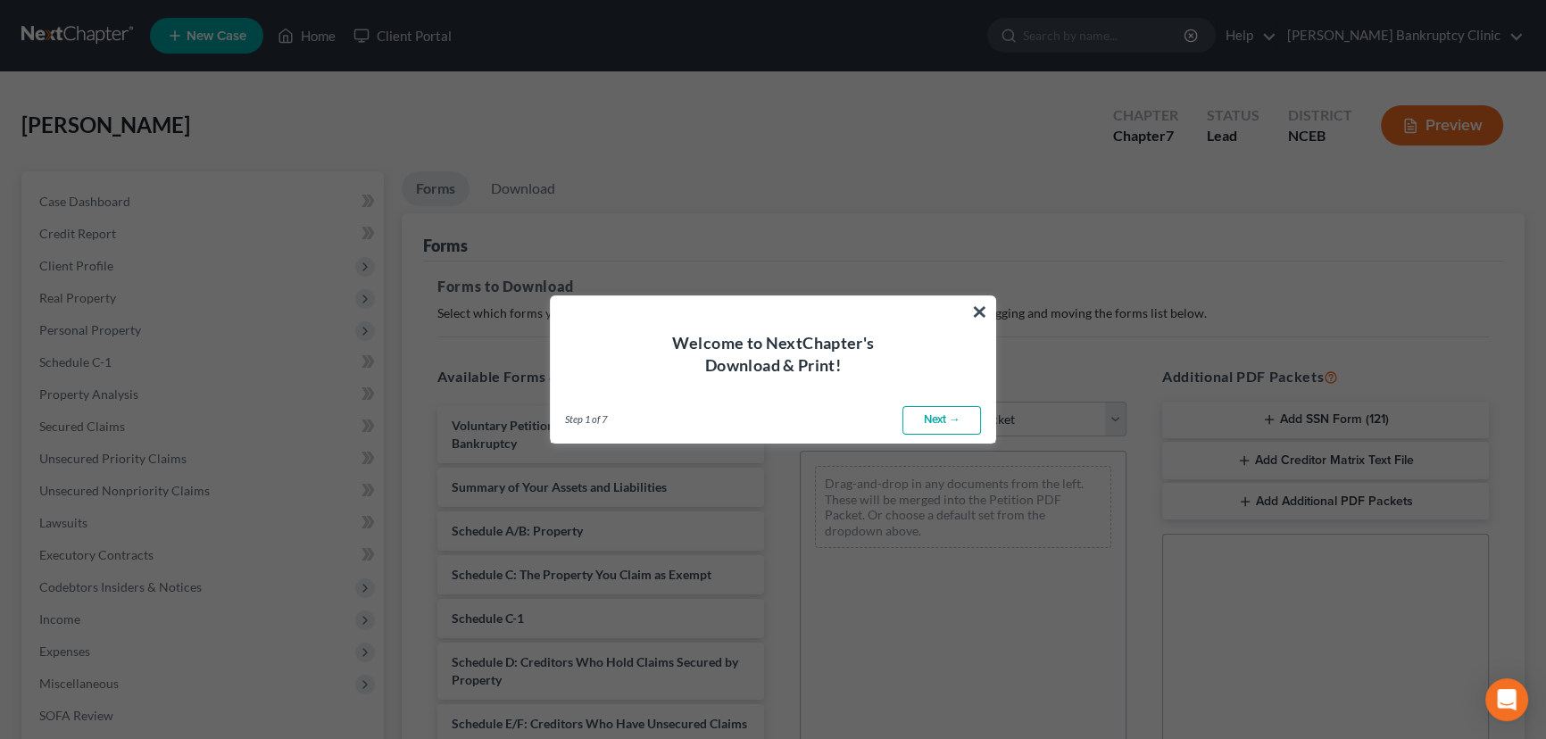
click at [943, 428] on link "Next →" at bounding box center [941, 420] width 79 height 29
select select "0"
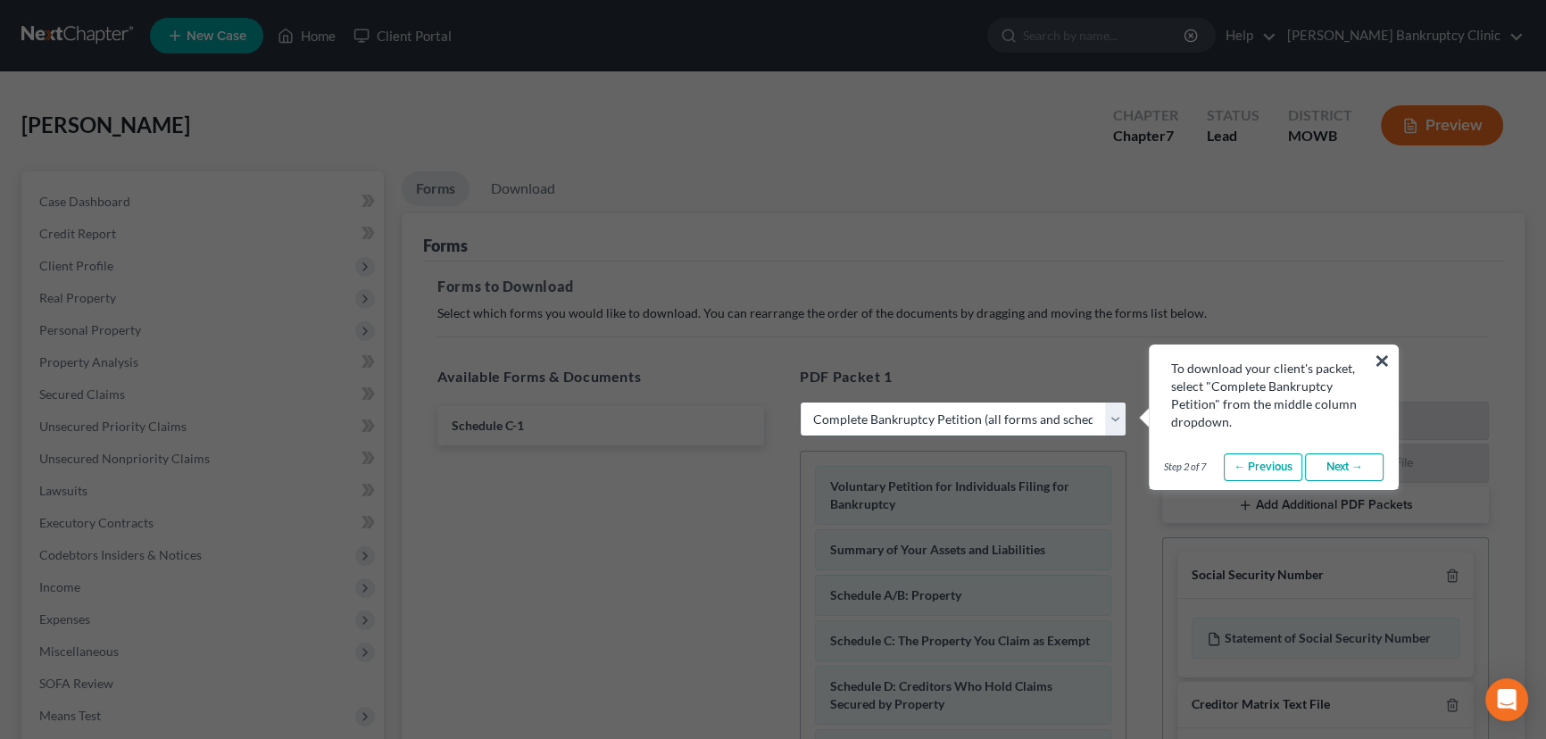
click at [1354, 464] on link "Next →" at bounding box center [1344, 467] width 79 height 29
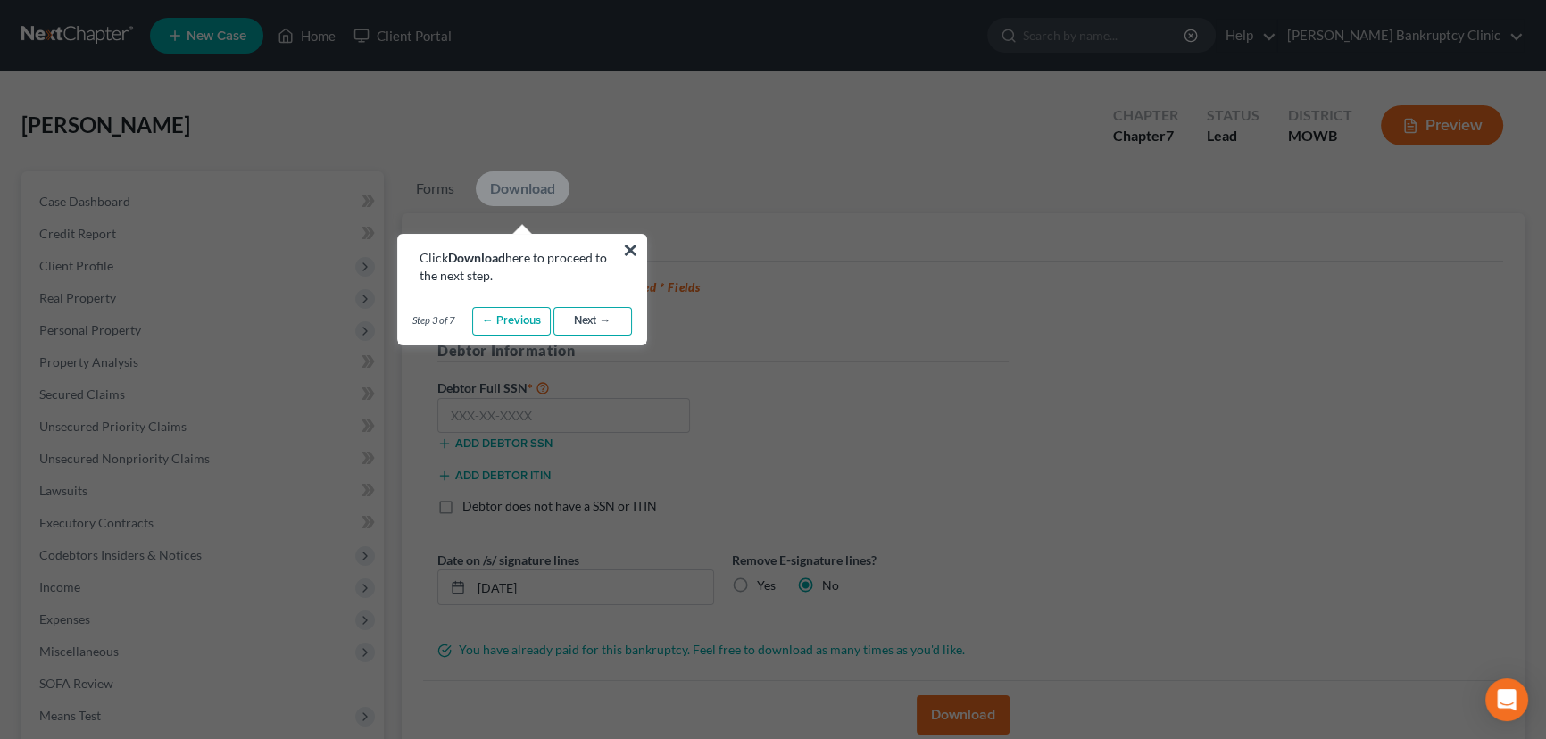
click at [571, 328] on link "Next →" at bounding box center [592, 321] width 79 height 29
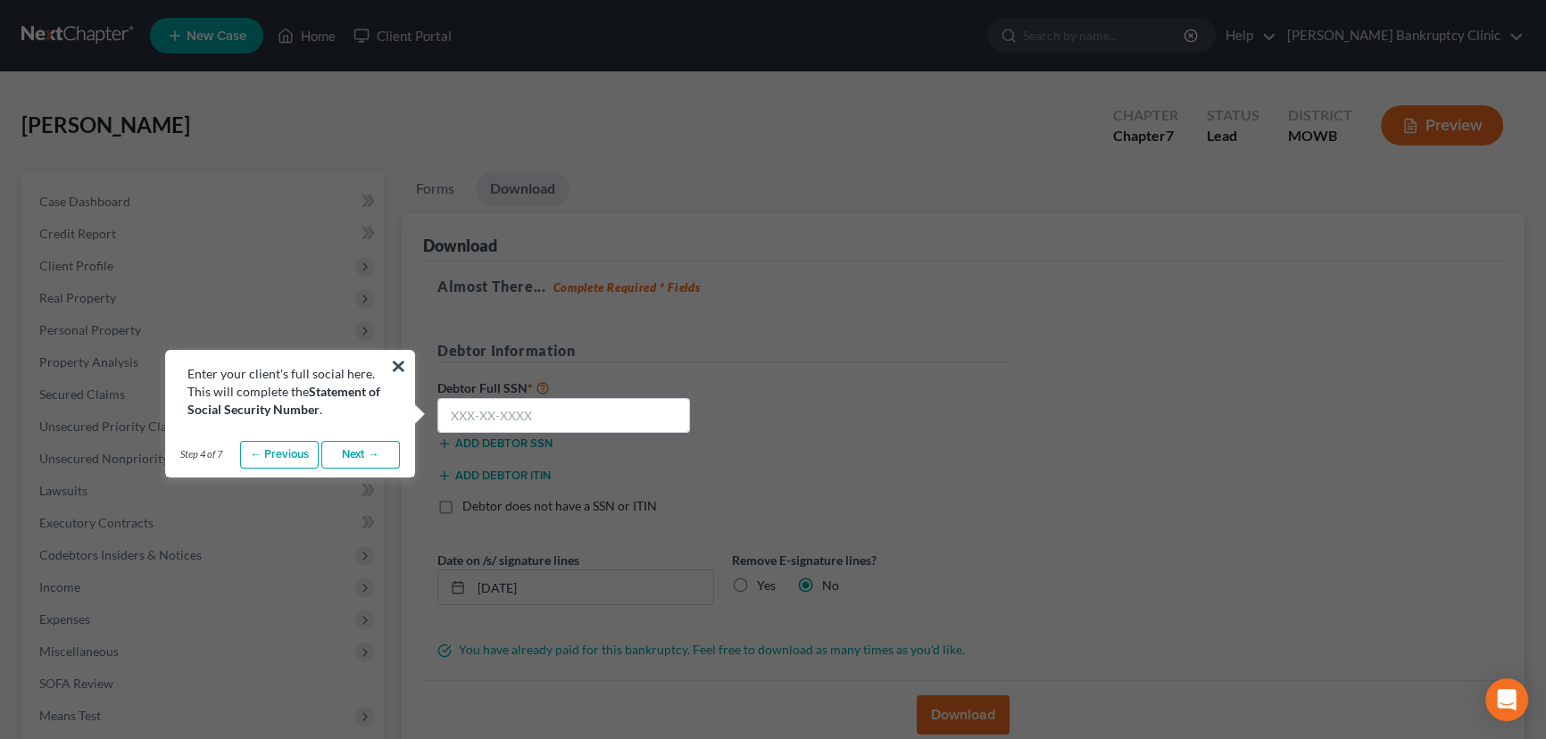
click at [386, 460] on link "Next →" at bounding box center [360, 455] width 79 height 29
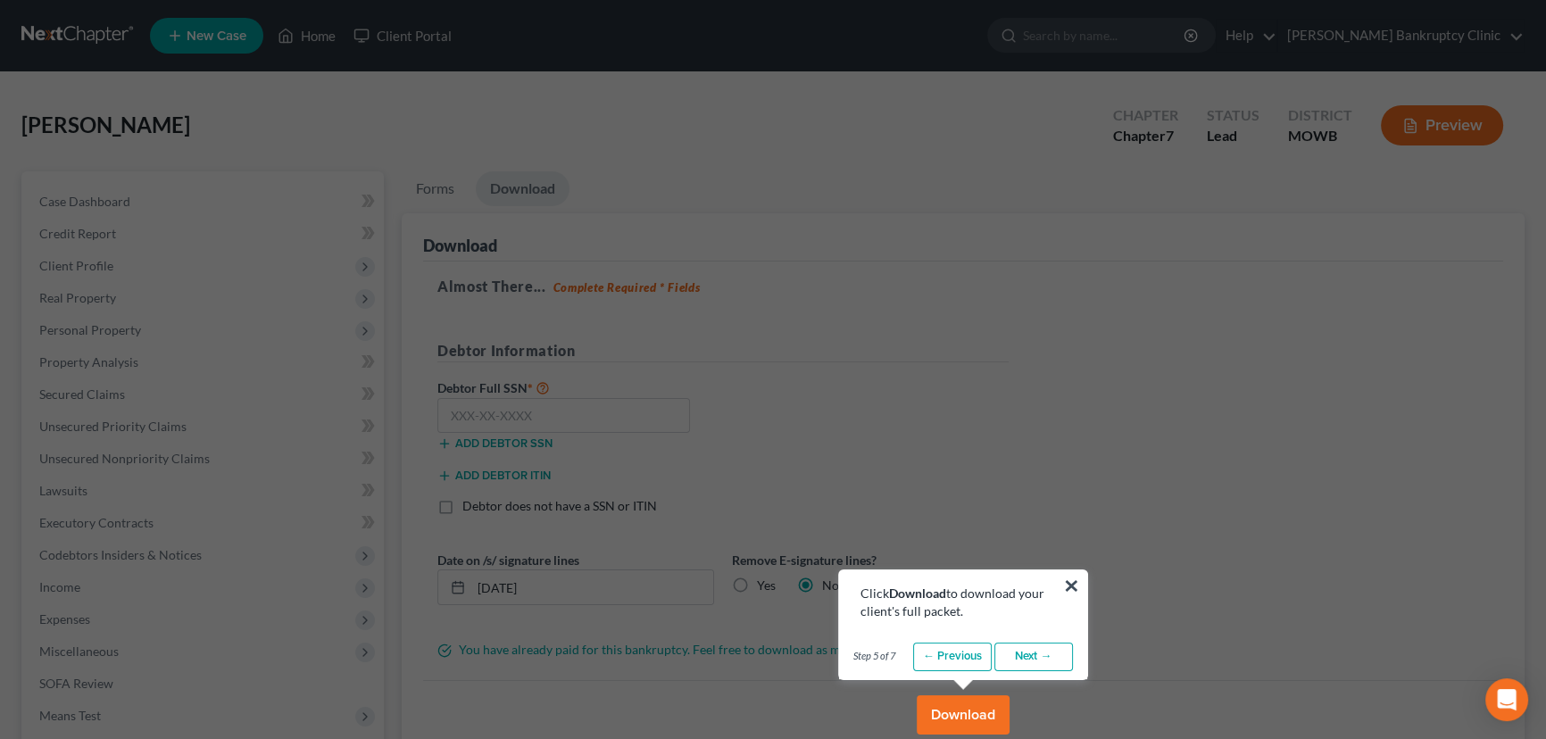
click at [1024, 661] on link "Next →" at bounding box center [1033, 657] width 79 height 29
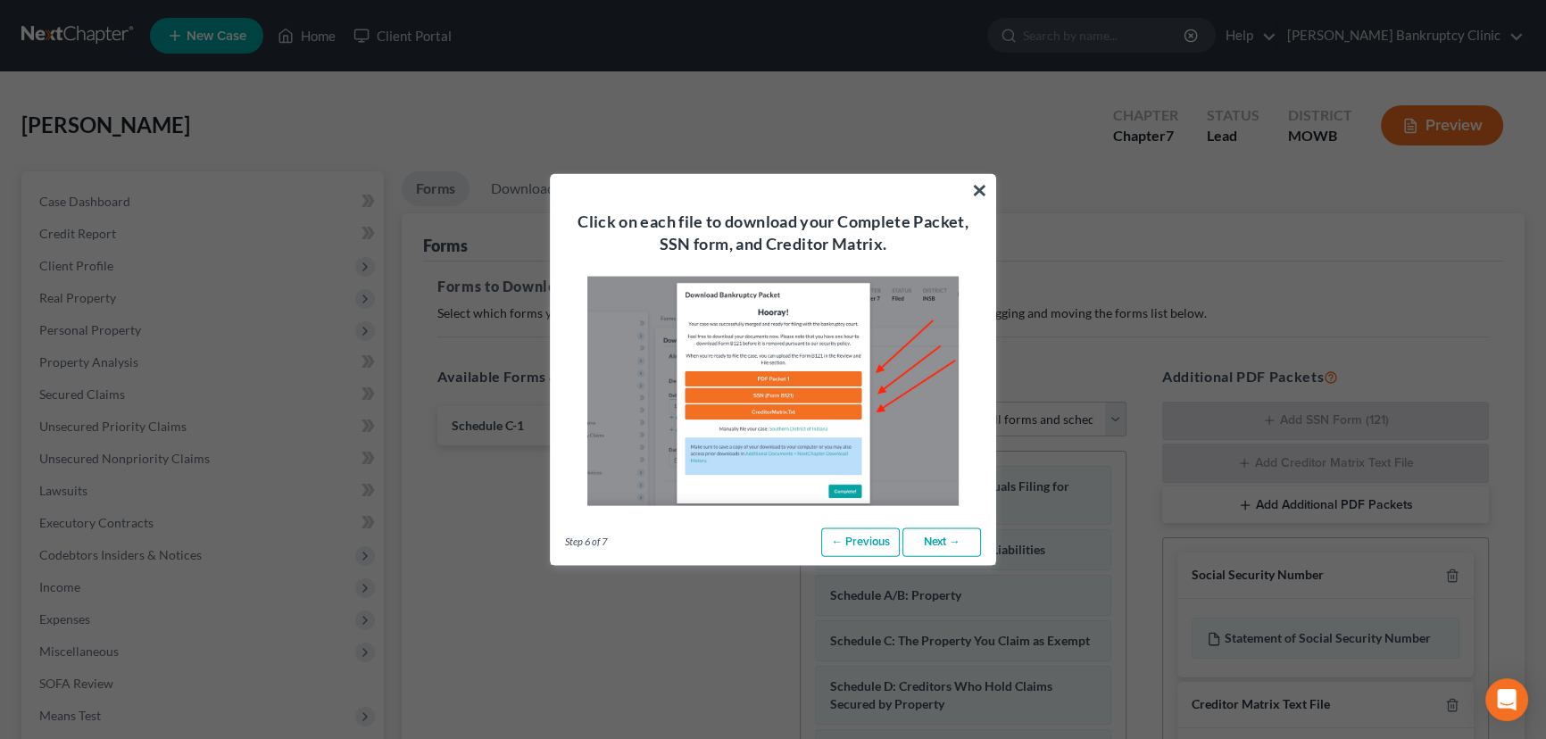
click at [939, 541] on link "Next →" at bounding box center [941, 542] width 79 height 29
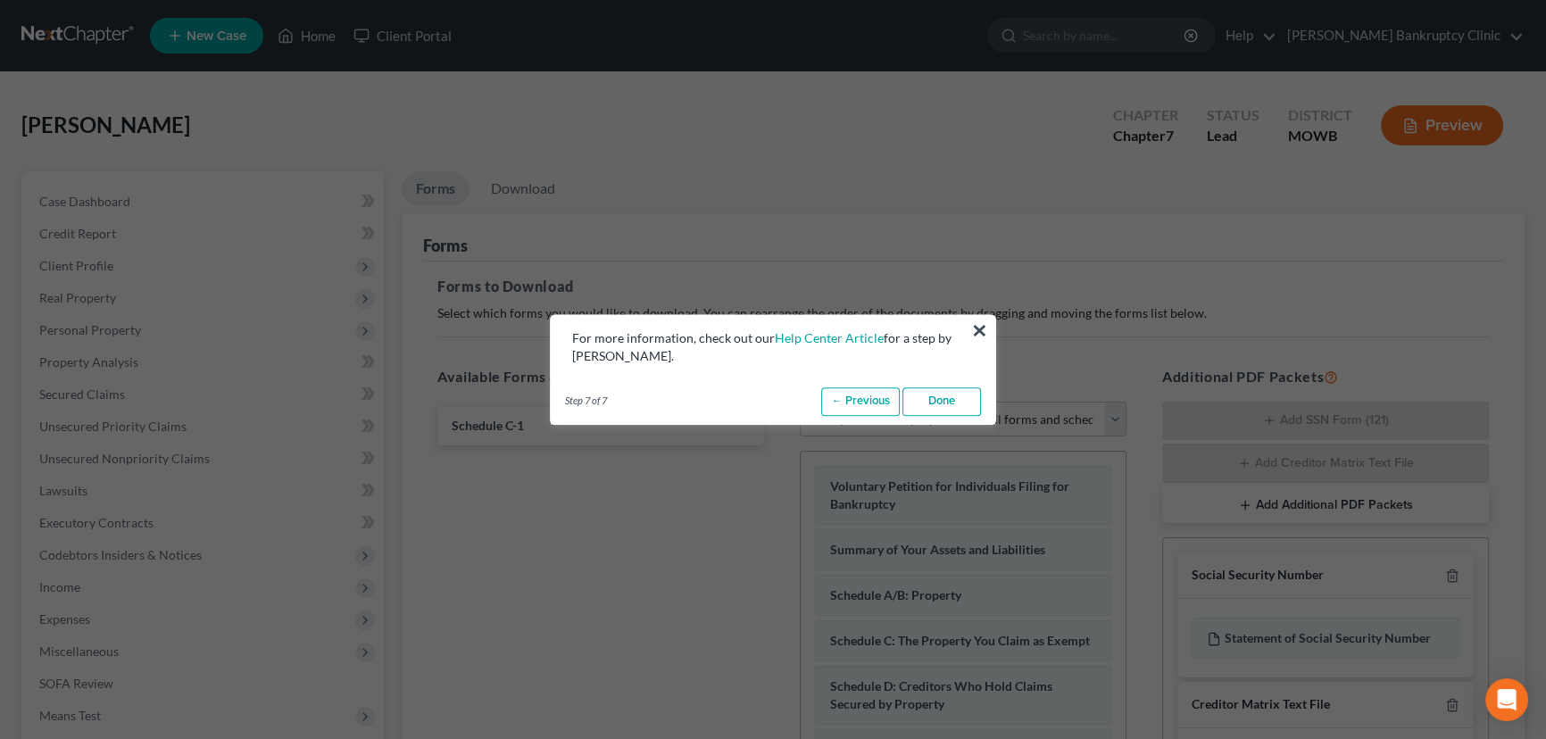
click at [950, 403] on link "Done" at bounding box center [941, 401] width 79 height 29
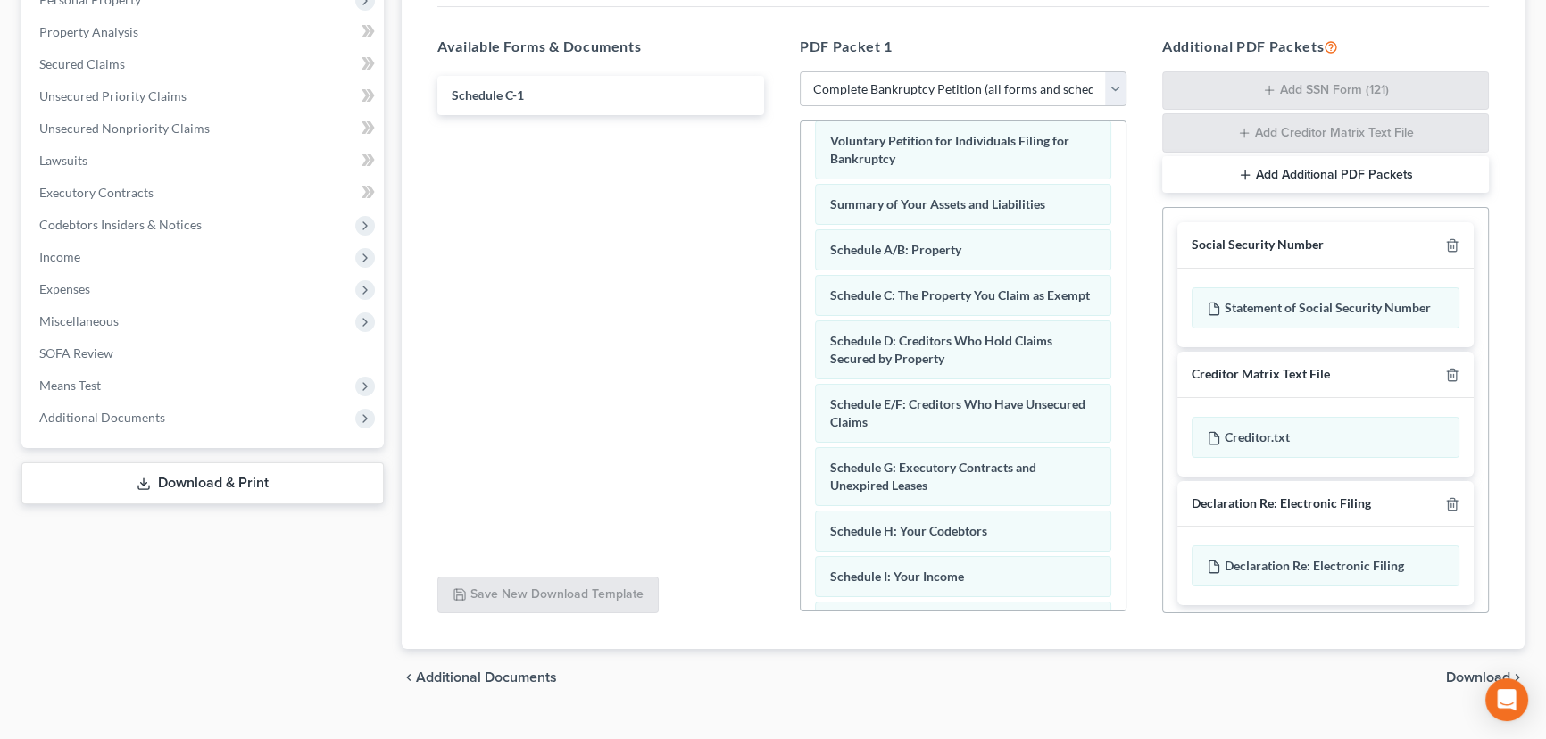
scroll to position [9, 0]
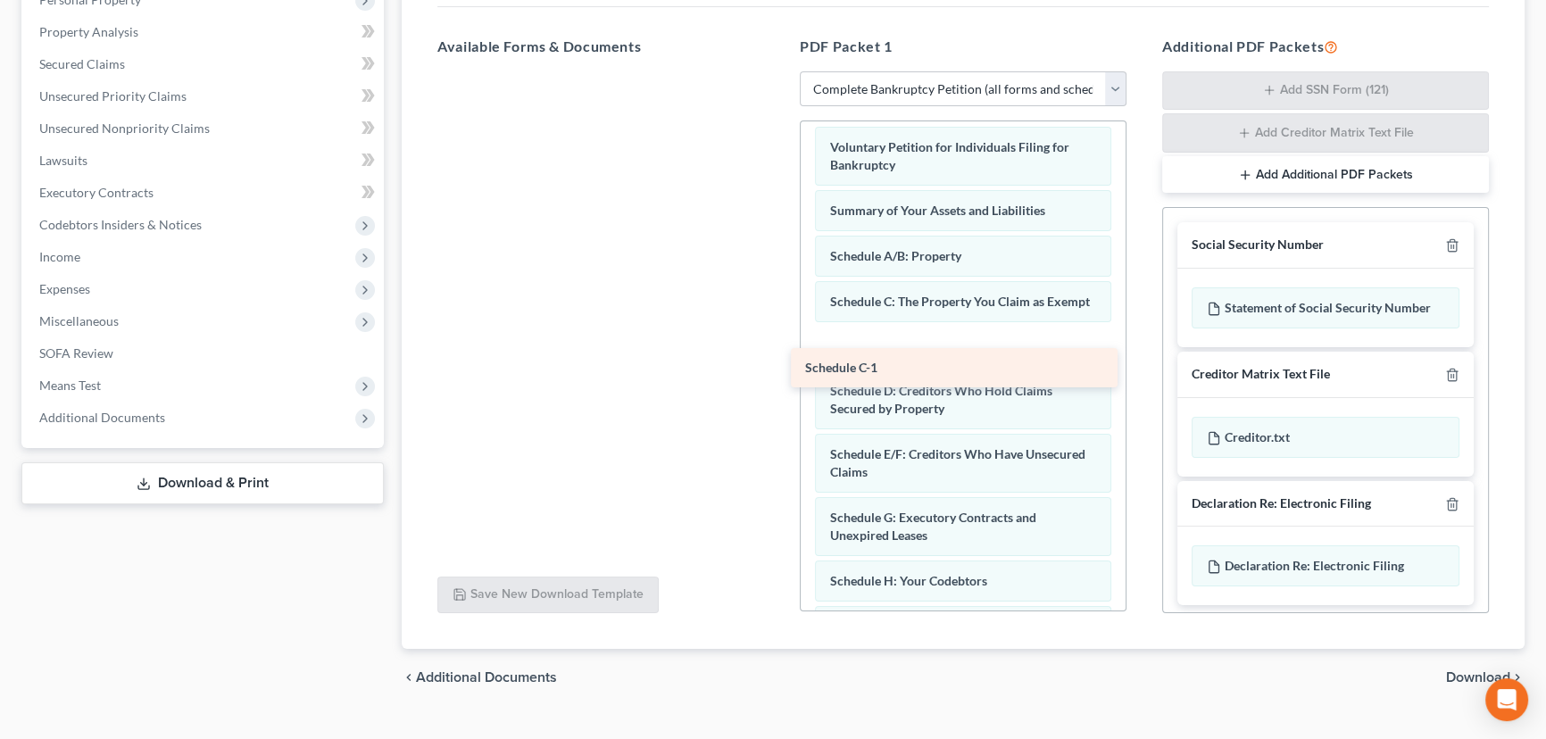
drag, startPoint x: 645, startPoint y: 91, endPoint x: 1023, endPoint y: 362, distance: 465.0
click at [778, 71] on div "Schedule C-1 Schedule C-1" at bounding box center [600, 71] width 355 height 0
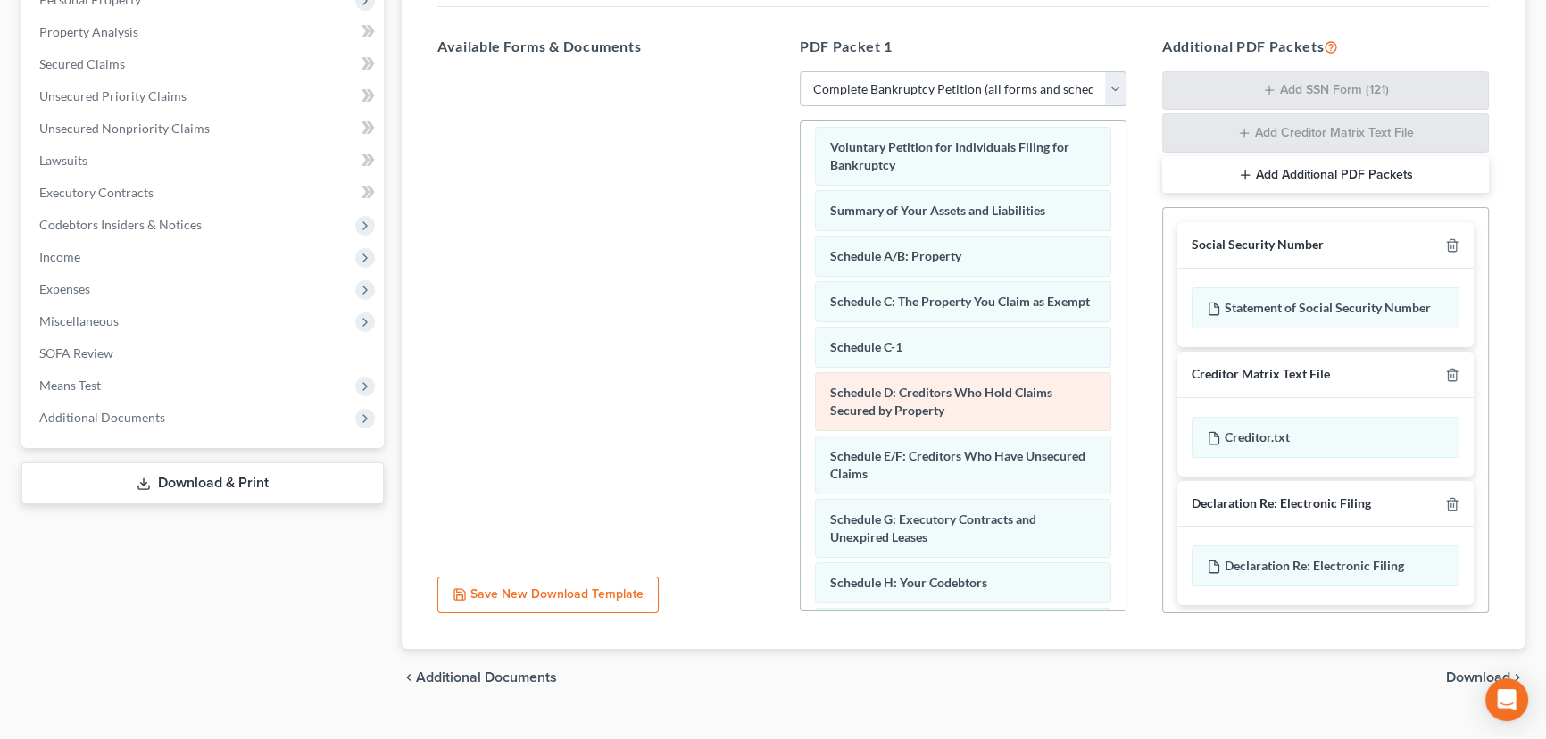
scroll to position [0, 0]
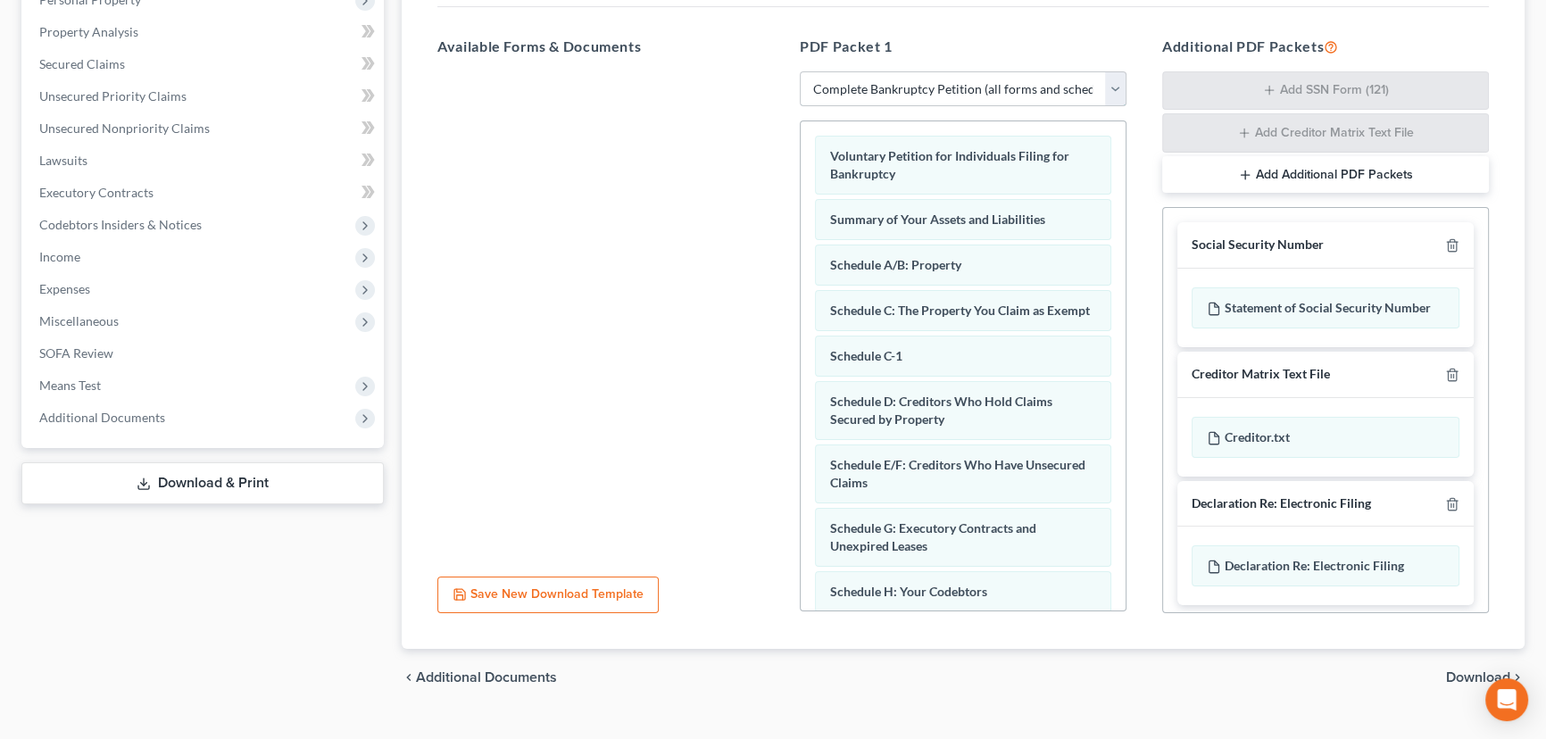
click at [1118, 89] on select "Choose Default Petition PDF Packet Complete Bankruptcy Petition (all forms and …" at bounding box center [963, 89] width 327 height 36
click at [1117, 89] on select "Choose Default Petition PDF Packet Complete Bankruptcy Petition (all forms and …" at bounding box center [963, 89] width 327 height 36
click at [1365, 312] on div "Statement of Social Security Number" at bounding box center [1326, 307] width 268 height 41
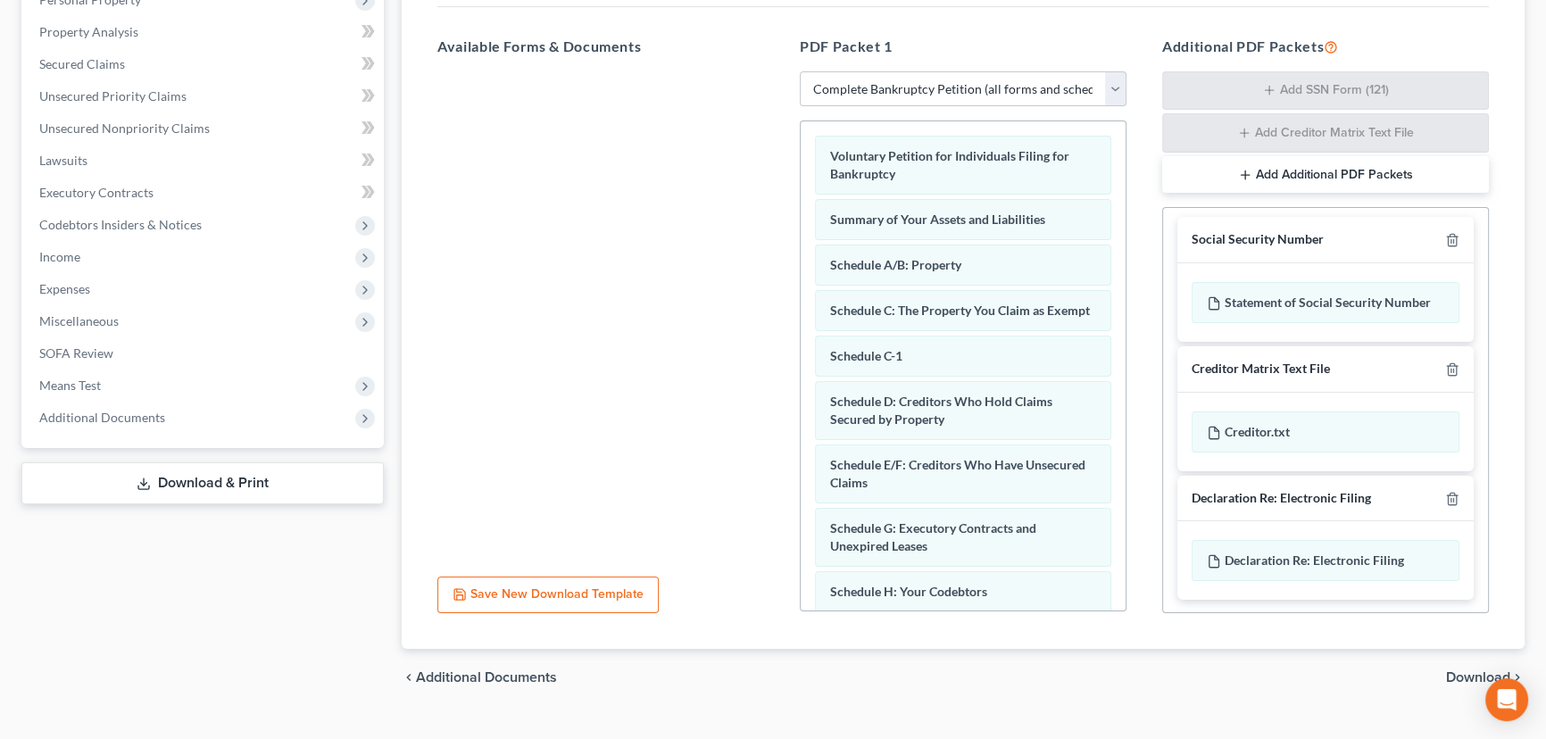
click at [577, 590] on button "Save New Download Template" at bounding box center [547, 595] width 221 height 37
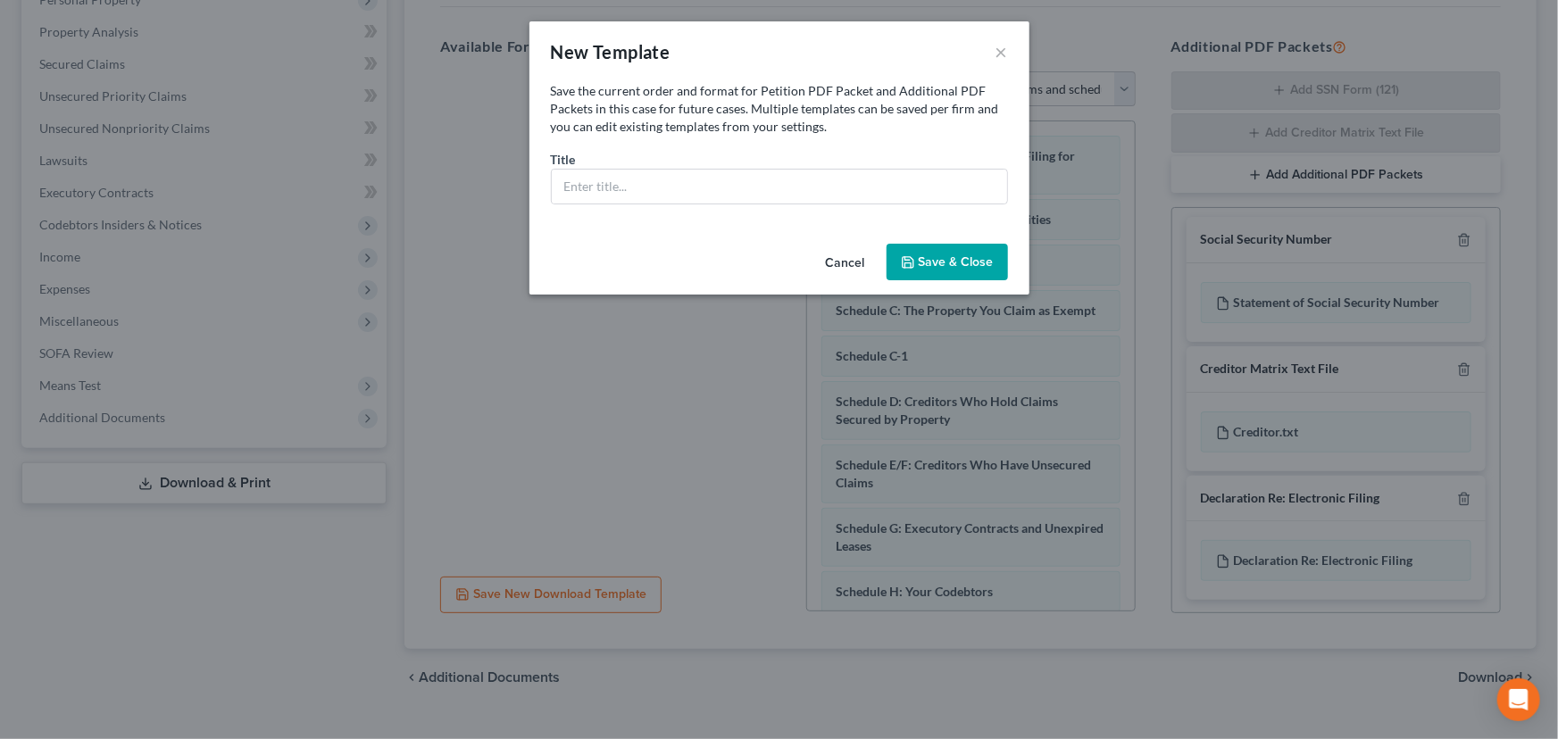
drag, startPoint x: 839, startPoint y: 260, endPoint x: 877, endPoint y: 299, distance: 54.3
click at [840, 260] on button "Cancel" at bounding box center [845, 263] width 68 height 36
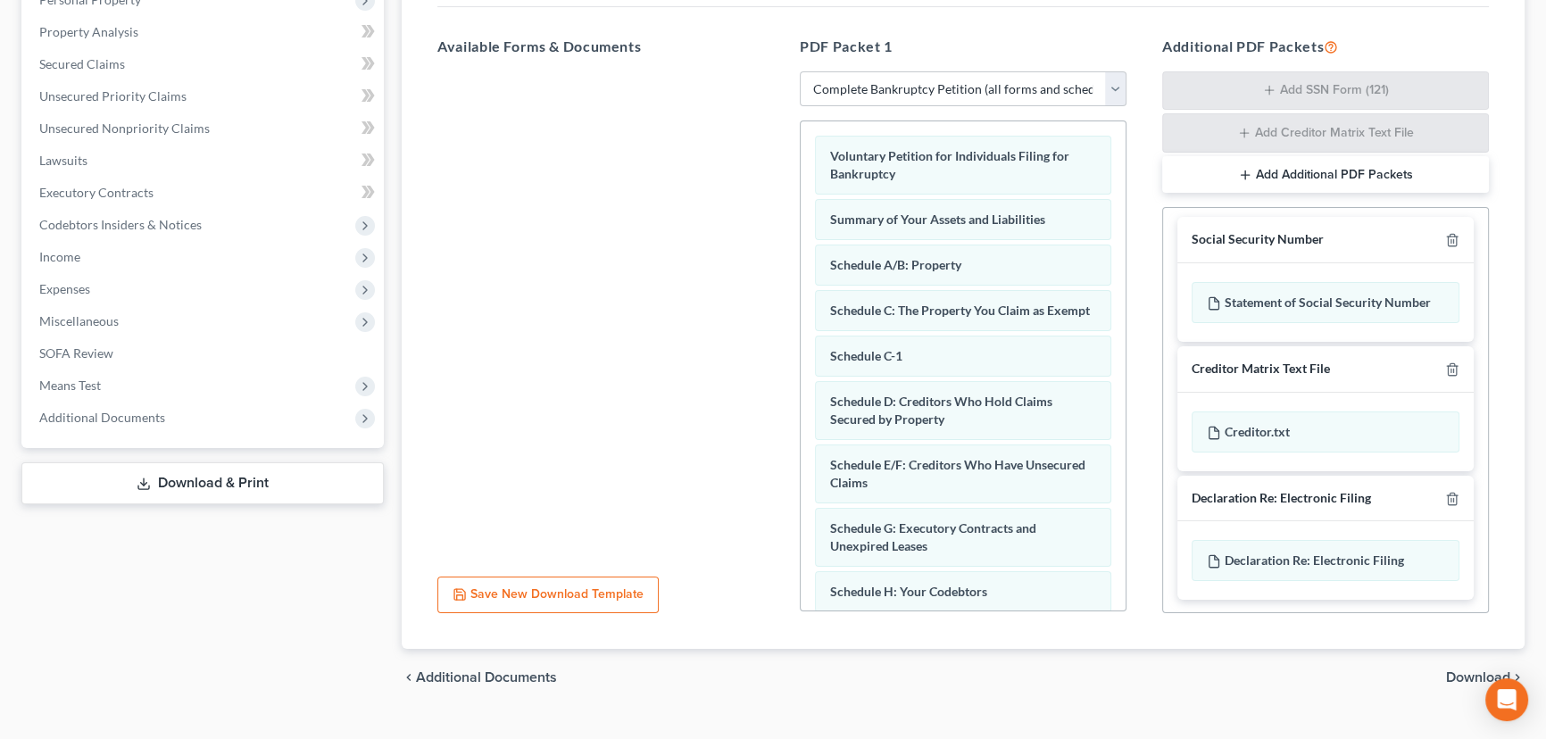
click at [1484, 672] on span "Download" at bounding box center [1478, 677] width 64 height 14
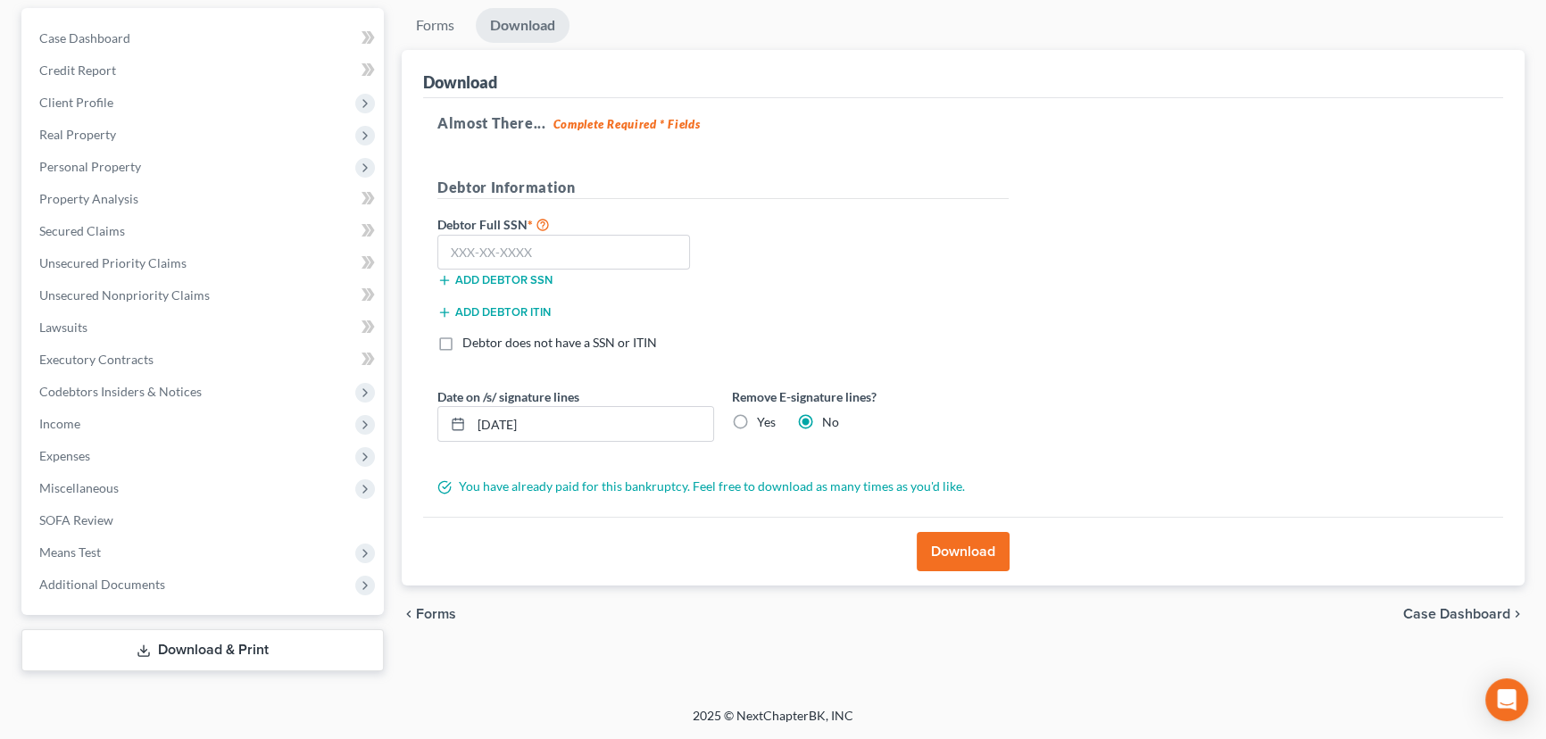
scroll to position [161, 0]
click at [655, 237] on input "text" at bounding box center [563, 255] width 253 height 36
click at [619, 242] on input "text" at bounding box center [563, 255] width 253 height 36
type input "226-29-6796"
drag, startPoint x: 563, startPoint y: 426, endPoint x: 405, endPoint y: 415, distance: 158.4
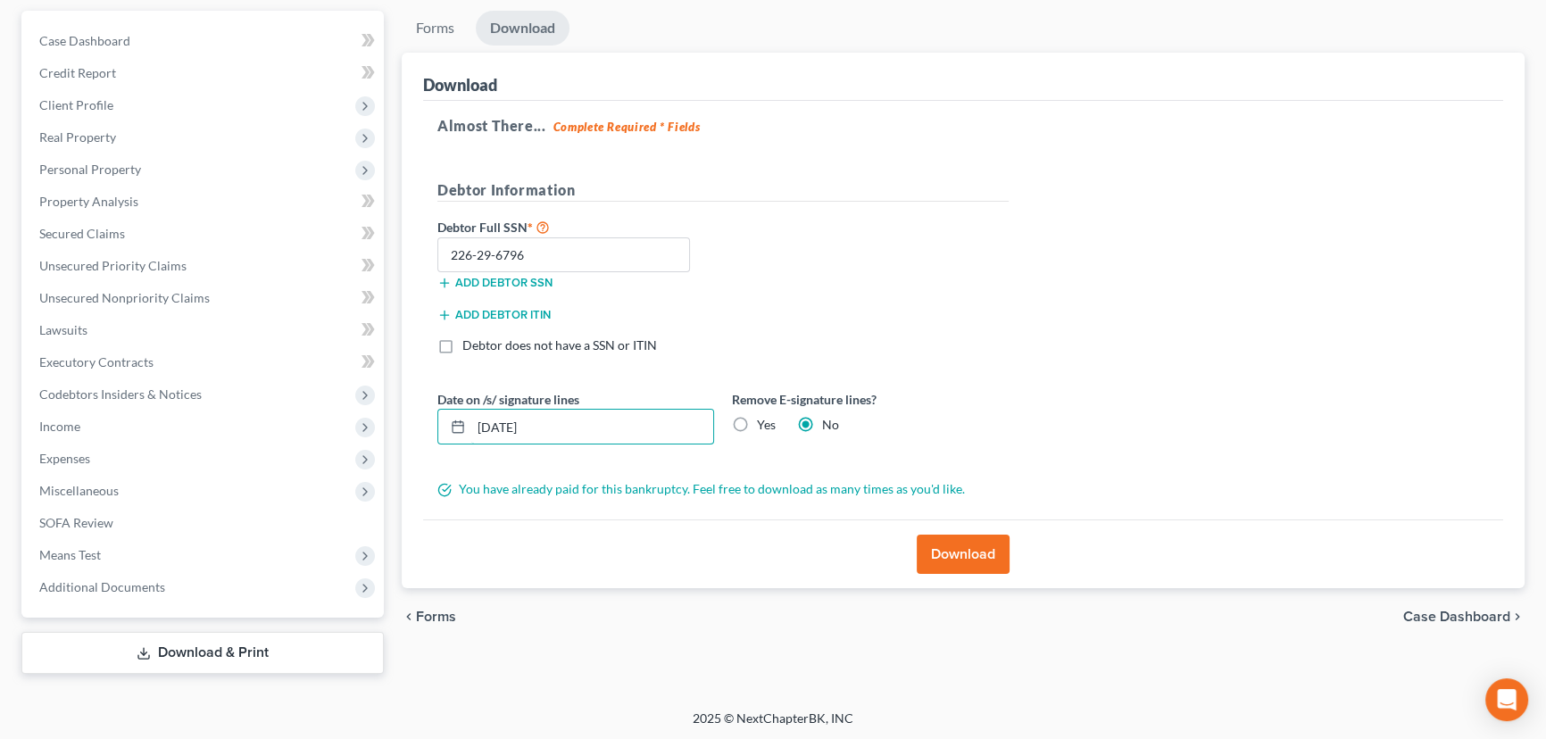
click at [419, 413] on div "Download Almost There... Complete Required * Fields Debtor Information Debtor F…" at bounding box center [963, 321] width 1123 height 536
click at [966, 553] on button "Download" at bounding box center [963, 554] width 93 height 39
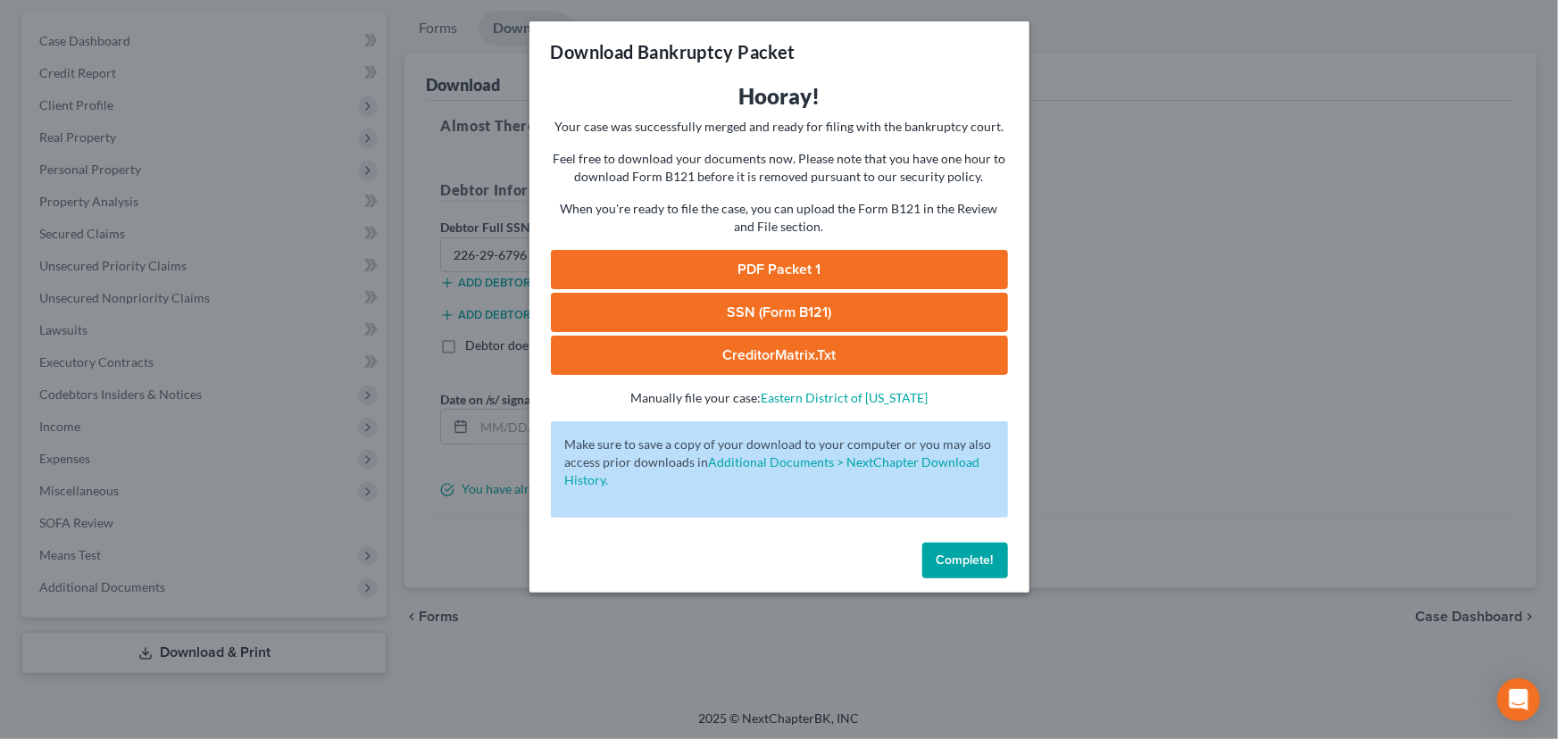
click at [785, 270] on link "PDF Packet 1" at bounding box center [779, 269] width 457 height 39
click at [798, 312] on link "SSN (Form B121)" at bounding box center [779, 312] width 457 height 39
click at [813, 357] on link "CreditorMatrix.txt" at bounding box center [779, 355] width 457 height 39
click at [981, 561] on span "Complete!" at bounding box center [964, 560] width 57 height 15
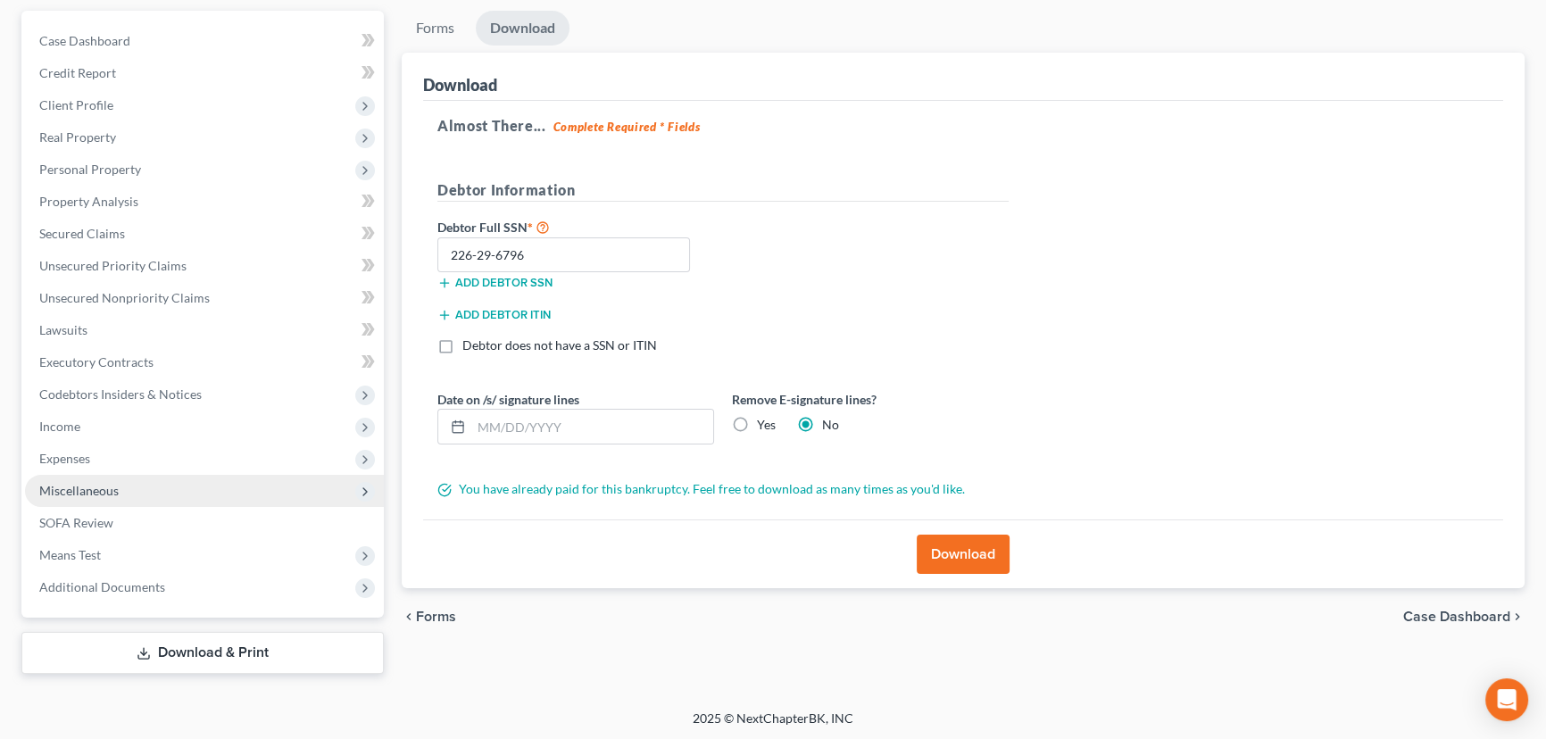
click at [141, 481] on span "Miscellaneous" at bounding box center [204, 491] width 359 height 32
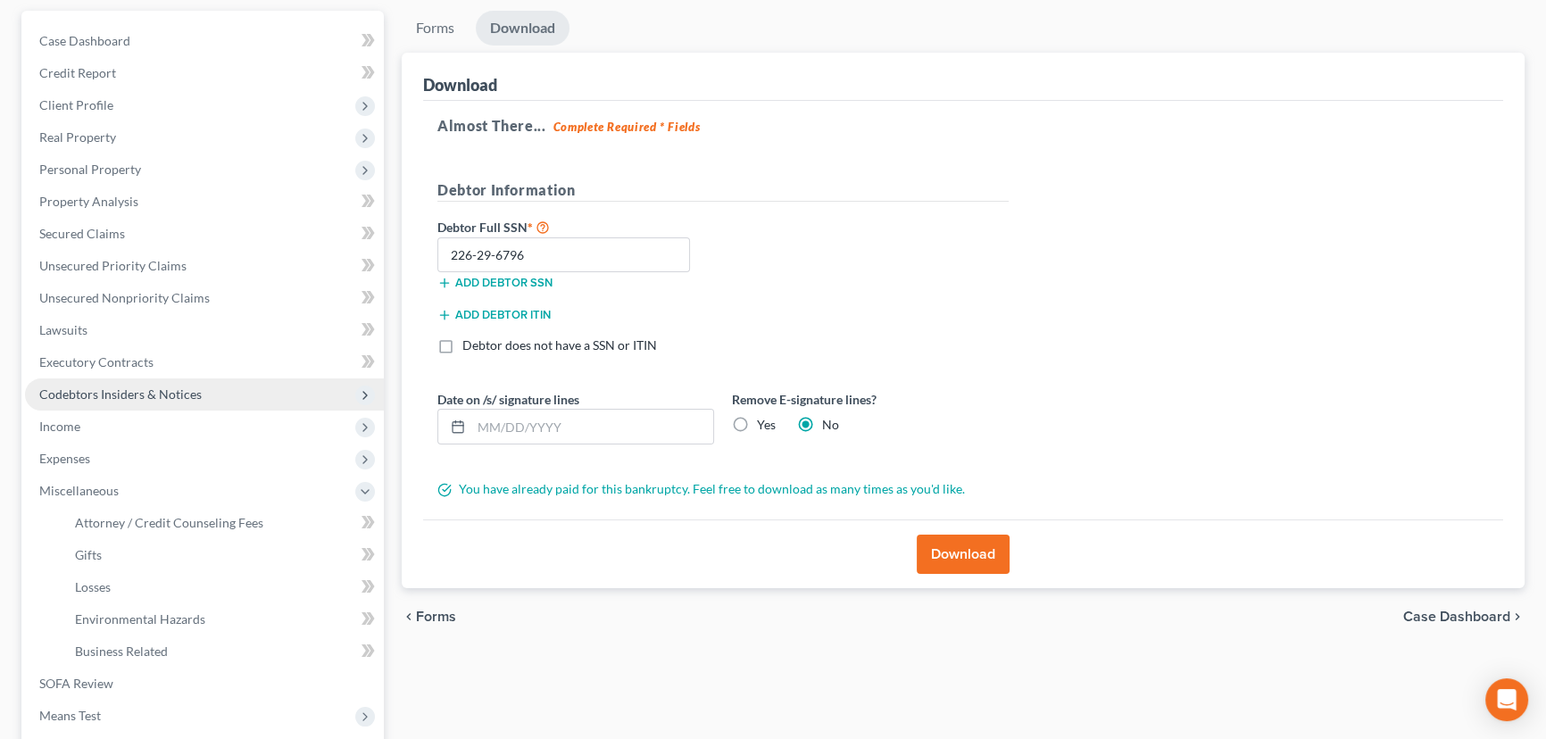
click at [143, 391] on span "Codebtors Insiders & Notices" at bounding box center [120, 393] width 162 height 15
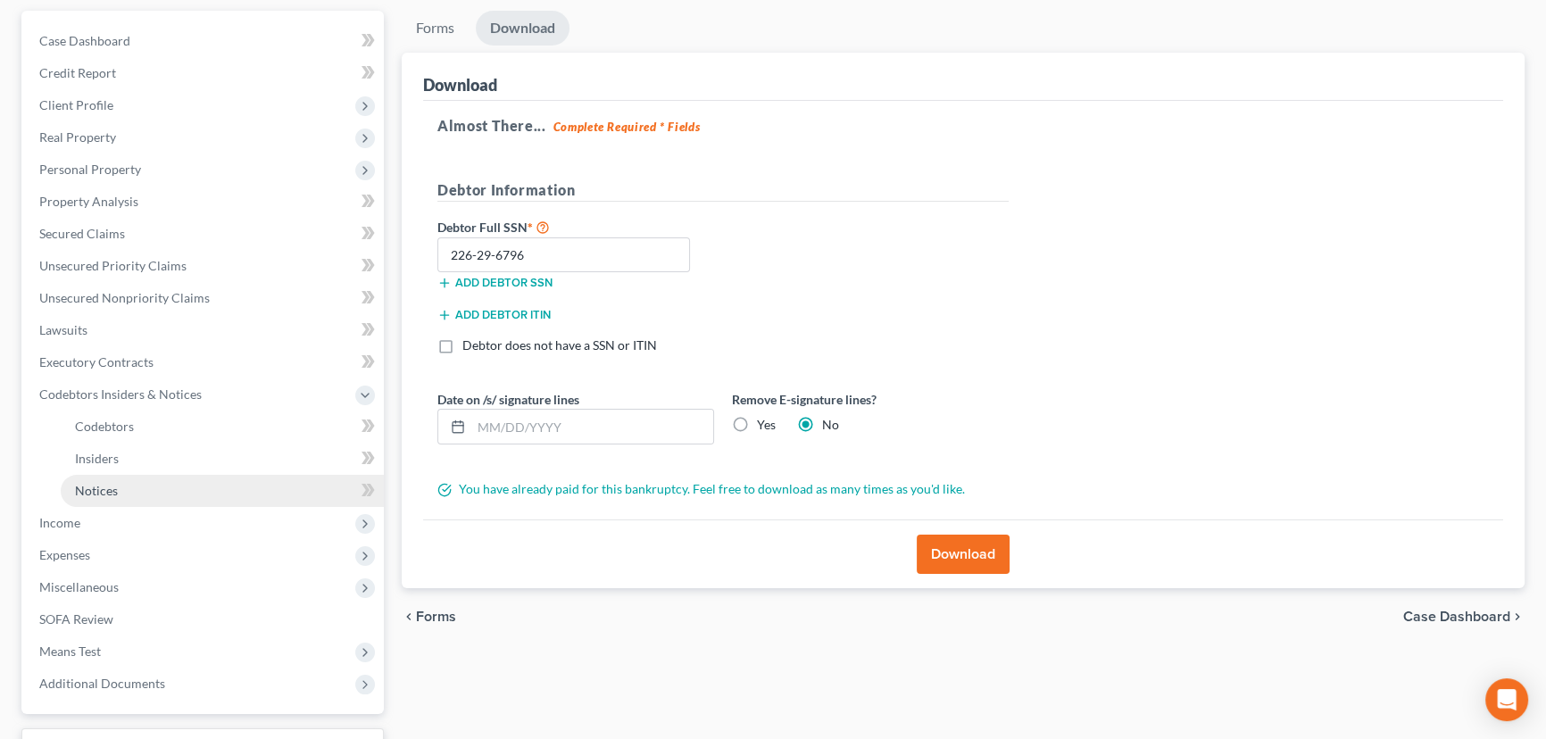
click at [113, 485] on span "Notices" at bounding box center [96, 490] width 43 height 15
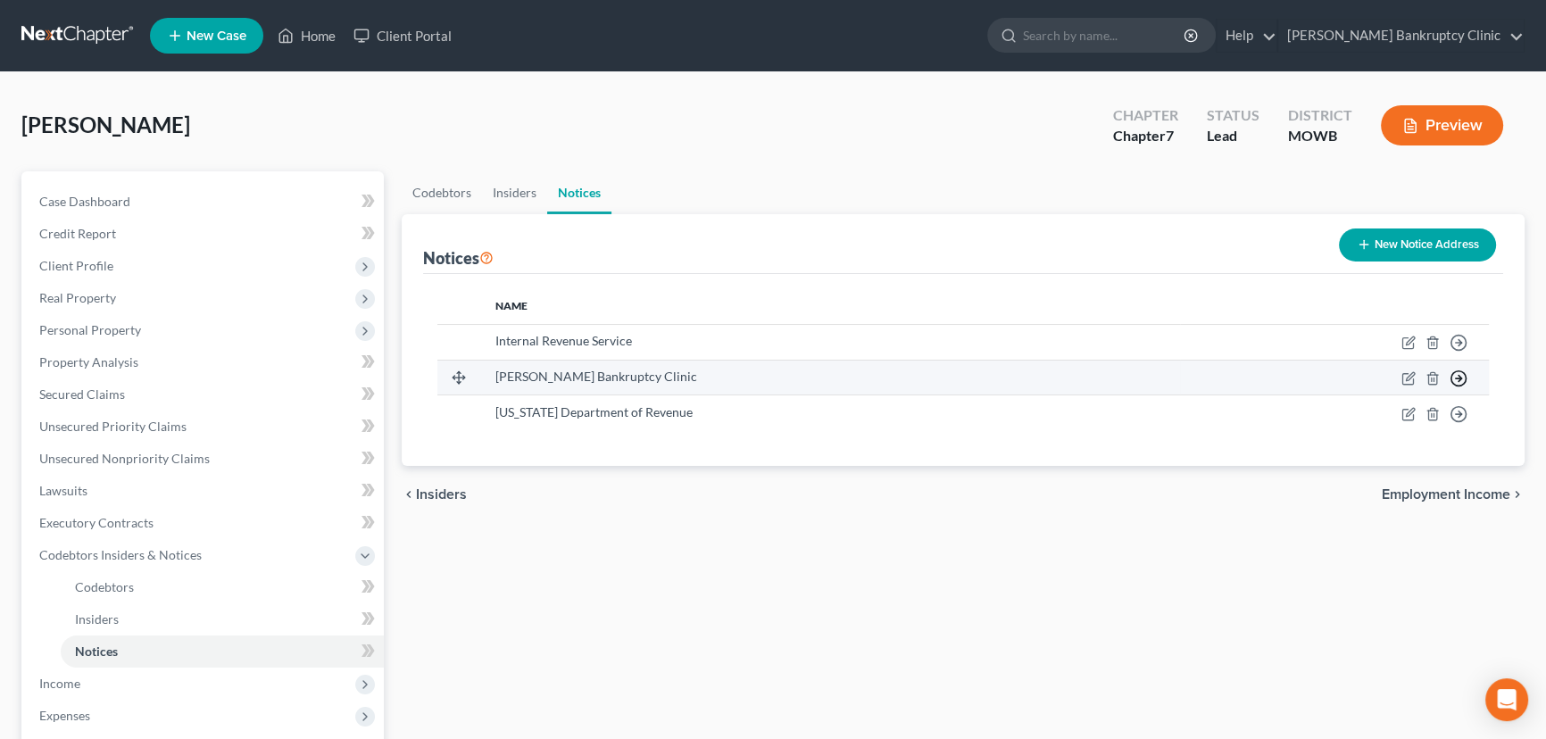
click at [1464, 379] on icon "button" at bounding box center [1459, 379] width 18 height 18
click at [1223, 373] on td "Move to D Move to E Move to F Move to G" at bounding box center [1334, 378] width 309 height 36
click at [1413, 379] on icon "button" at bounding box center [1407, 378] width 11 height 11
select select "28"
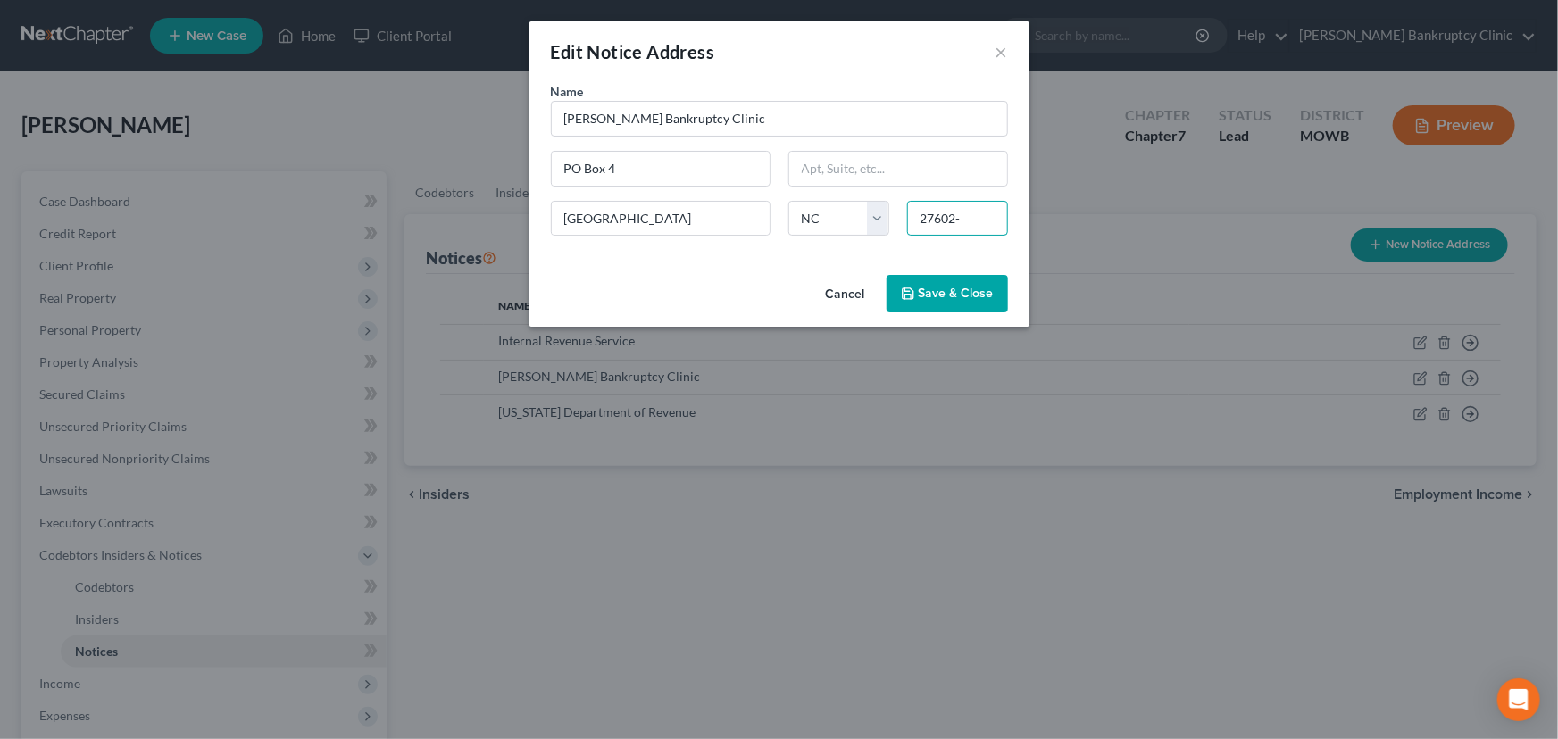
click at [998, 220] on input "27602-" at bounding box center [957, 219] width 101 height 36
type input "27602-0004"
click at [966, 297] on span "Save & Close" at bounding box center [955, 293] width 75 height 15
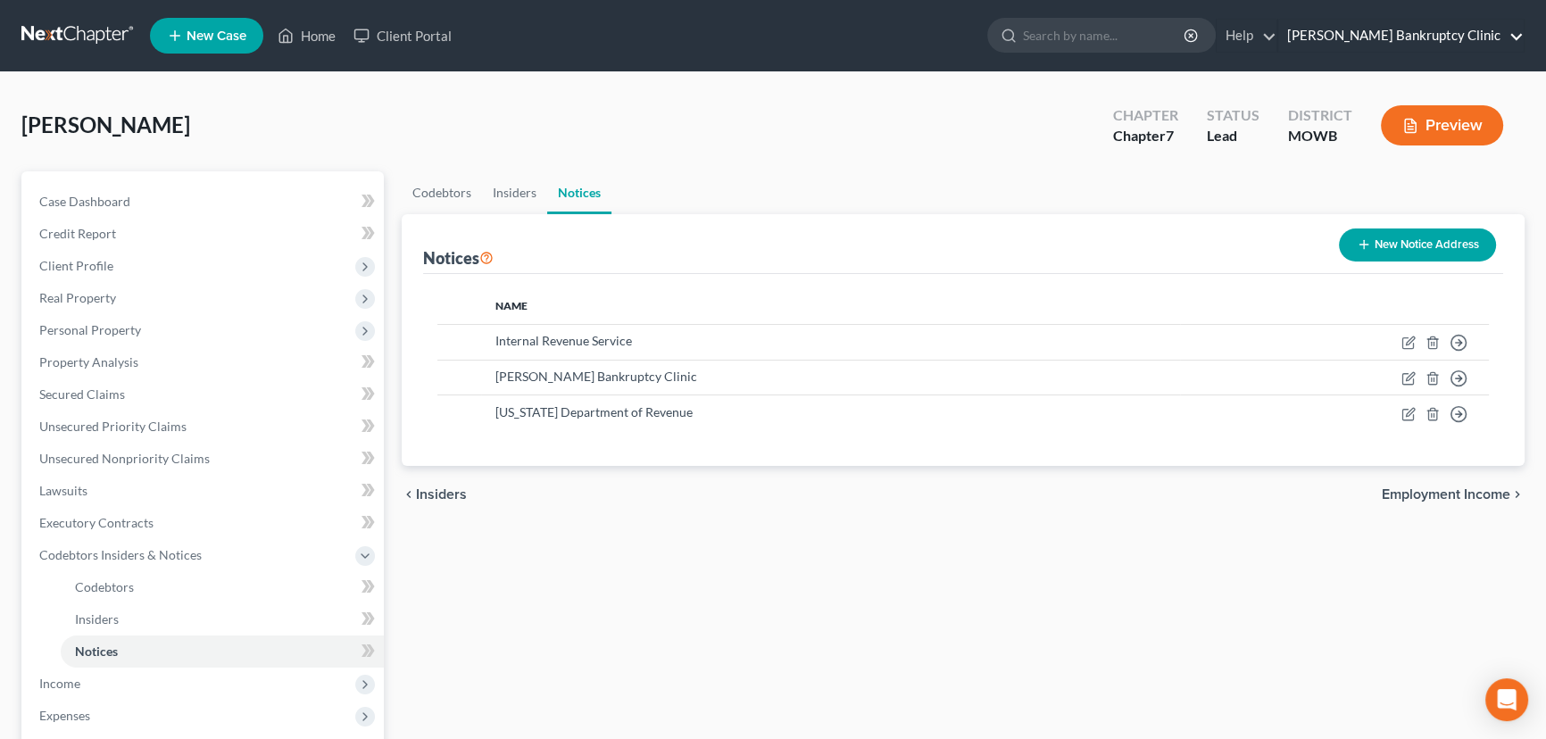
click at [1467, 40] on link "[PERSON_NAME] Bankruptcy Clinic" at bounding box center [1400, 36] width 245 height 32
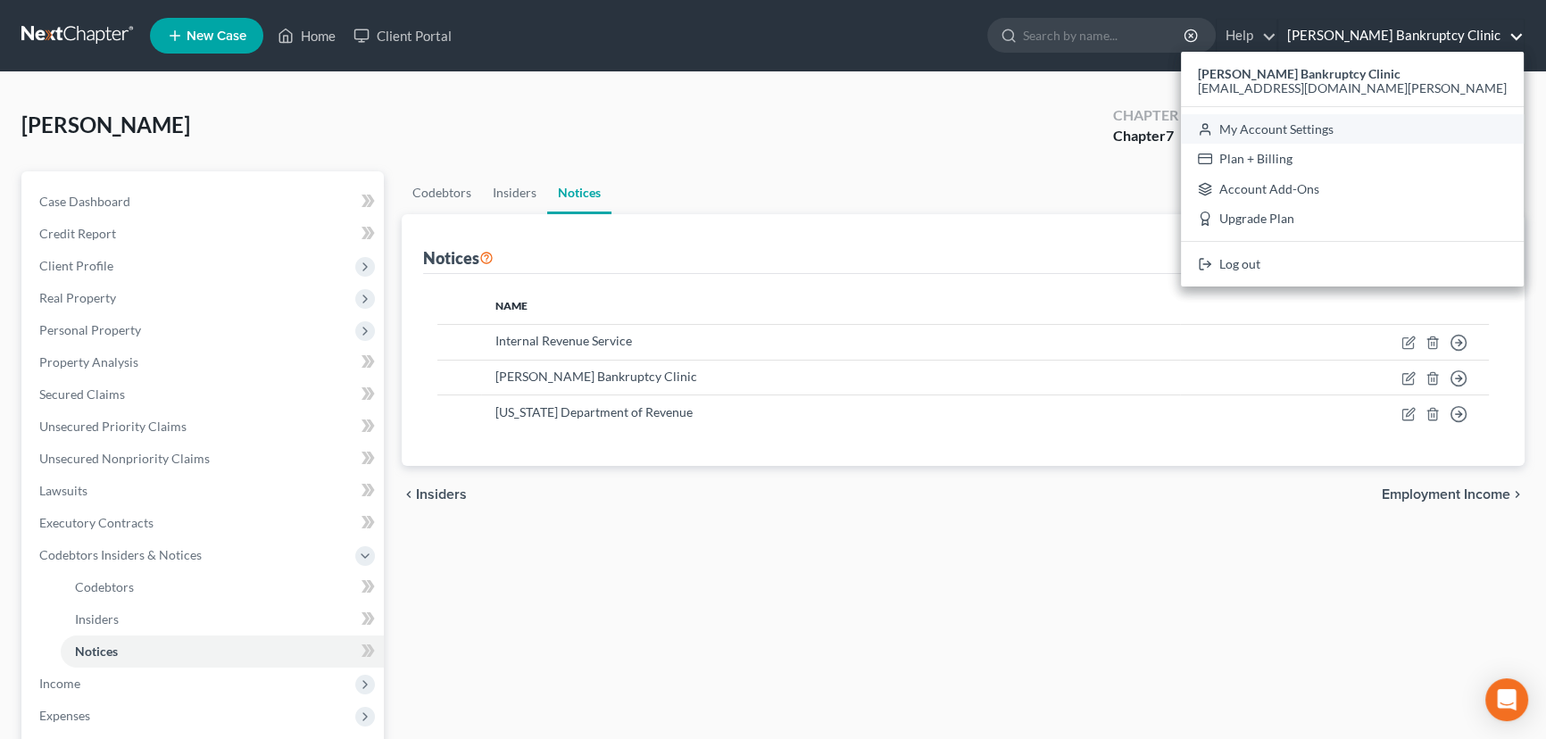
click at [1404, 134] on link "My Account Settings" at bounding box center [1352, 129] width 343 height 30
select select "57"
select select "24"
select select "28"
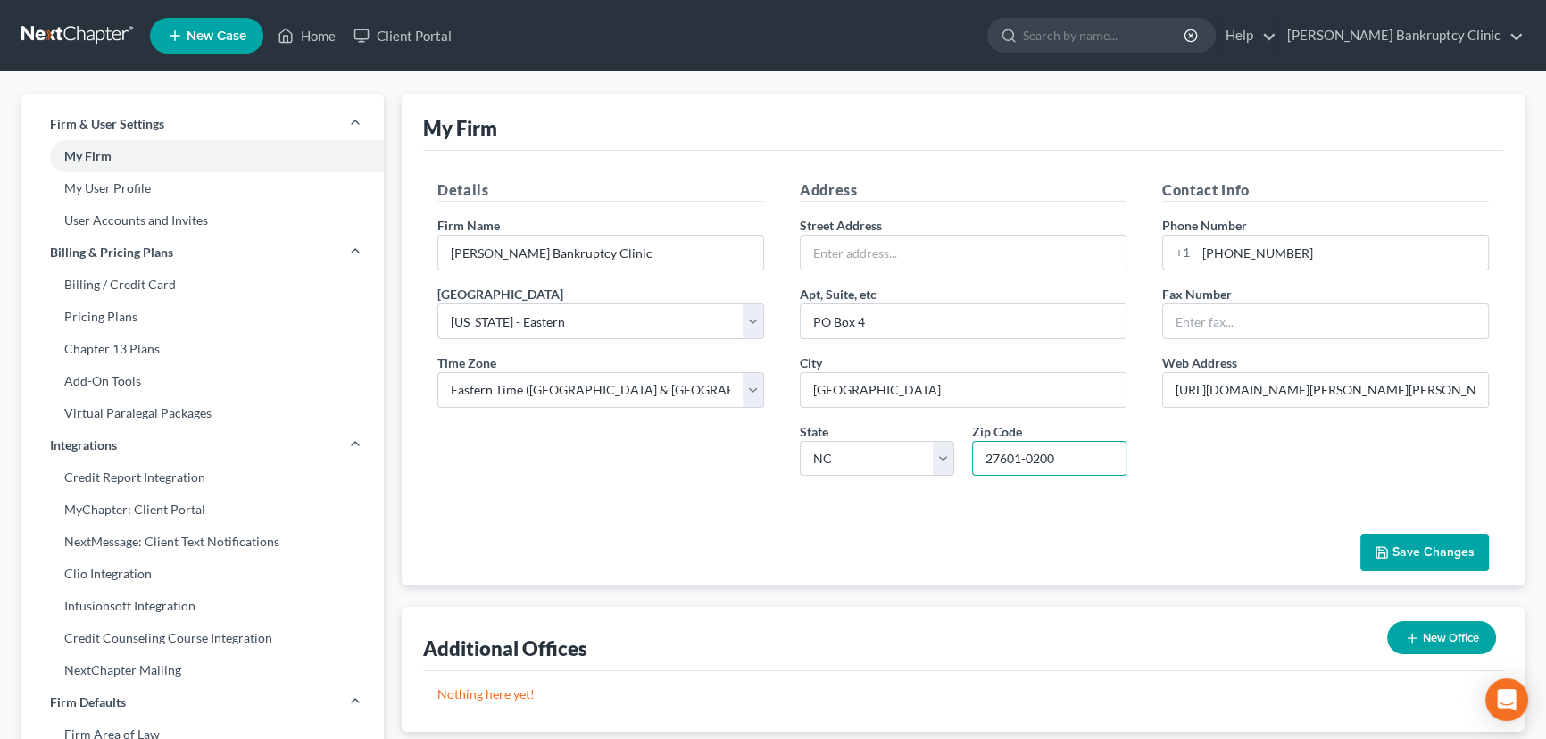
drag, startPoint x: 1062, startPoint y: 459, endPoint x: 1014, endPoint y: 453, distance: 48.6
click at [1014, 453] on input "27601-0200" at bounding box center [1049, 459] width 154 height 36
type input "27602-0004"
click at [1242, 470] on div "Contact Info Phone Number +1 919-865-4484 Fax Number Web Address https://law.ca…" at bounding box center [1325, 334] width 362 height 311
click at [1430, 555] on span "Save Changes" at bounding box center [1433, 551] width 82 height 15
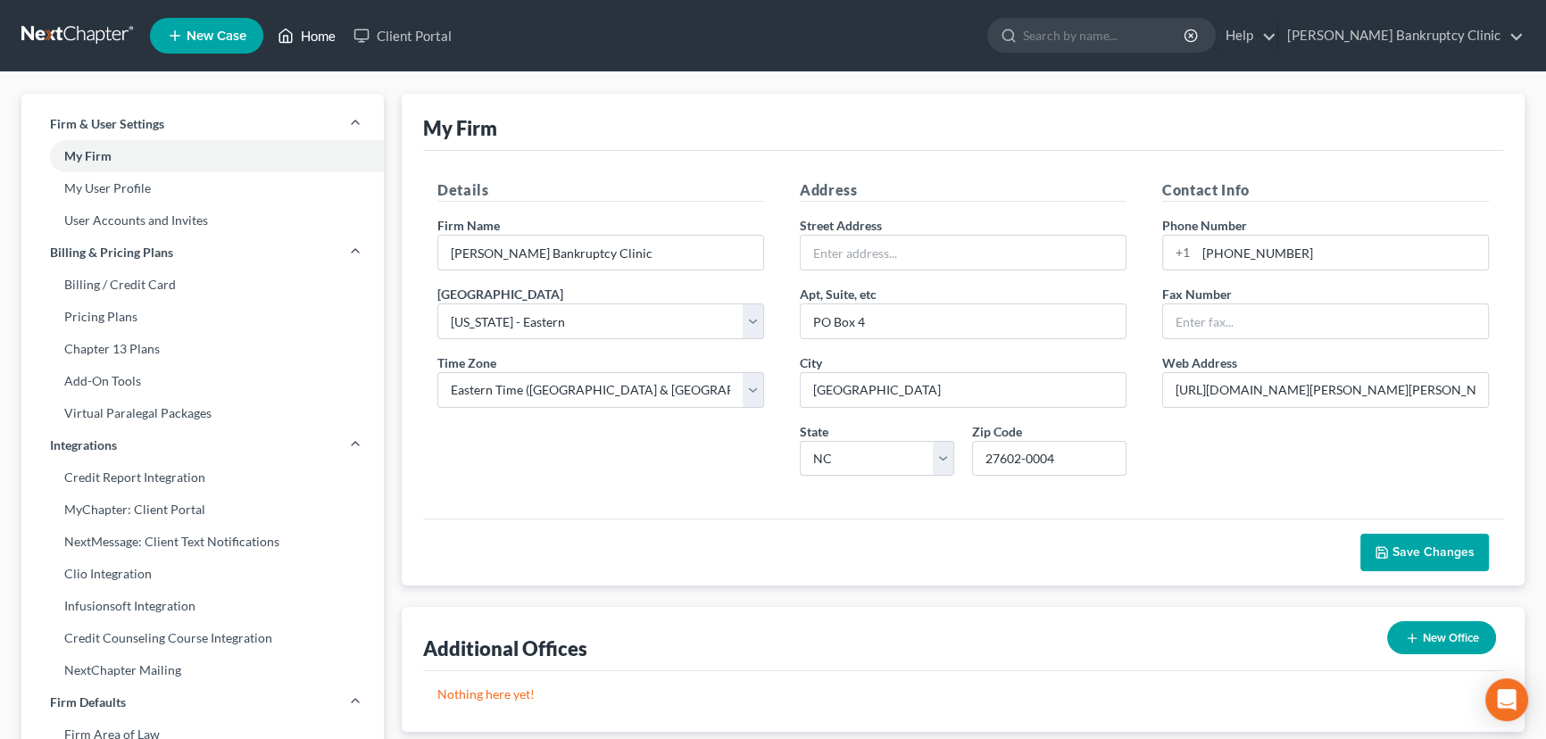
click at [293, 36] on icon at bounding box center [286, 35] width 12 height 13
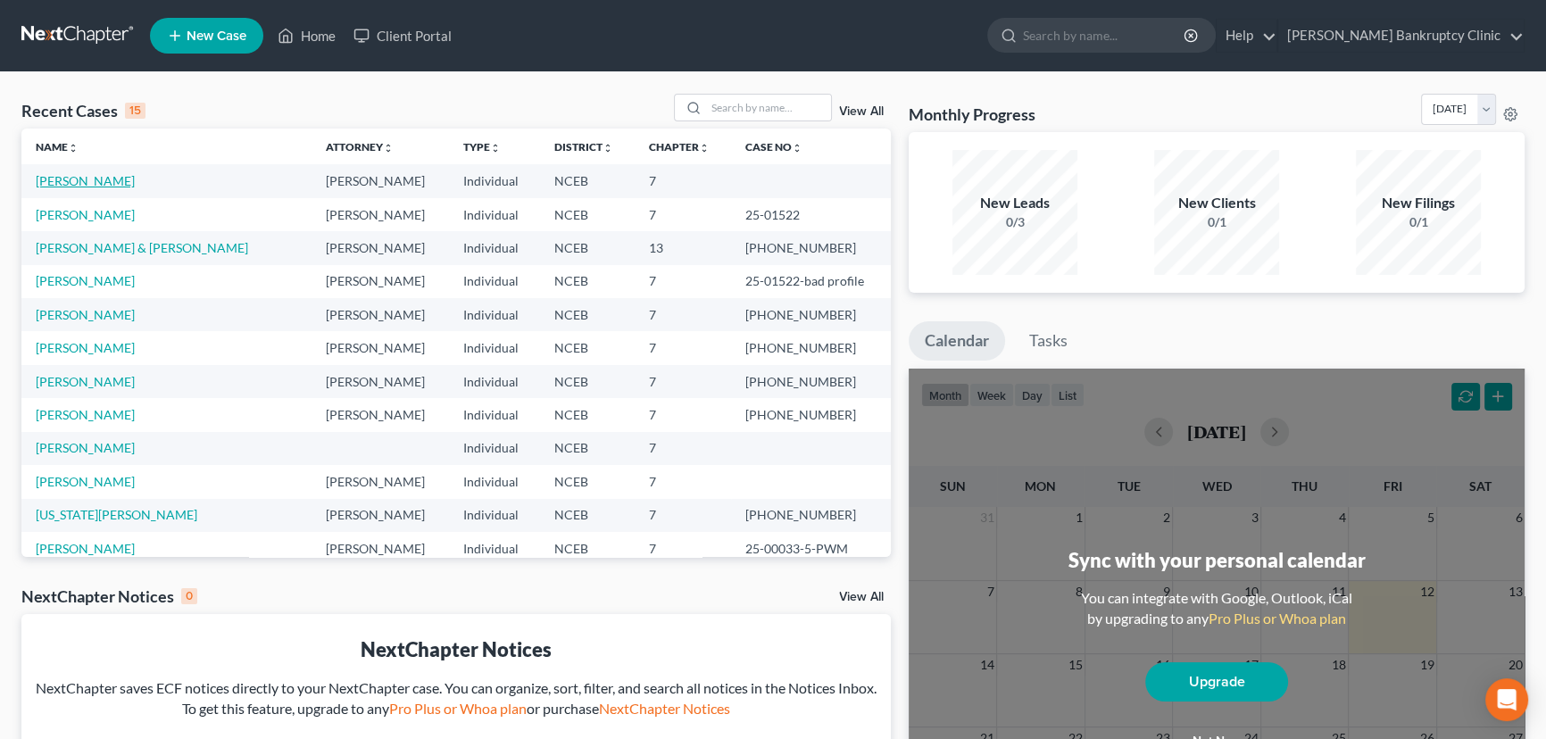
click at [79, 184] on link "[PERSON_NAME]" at bounding box center [85, 180] width 99 height 15
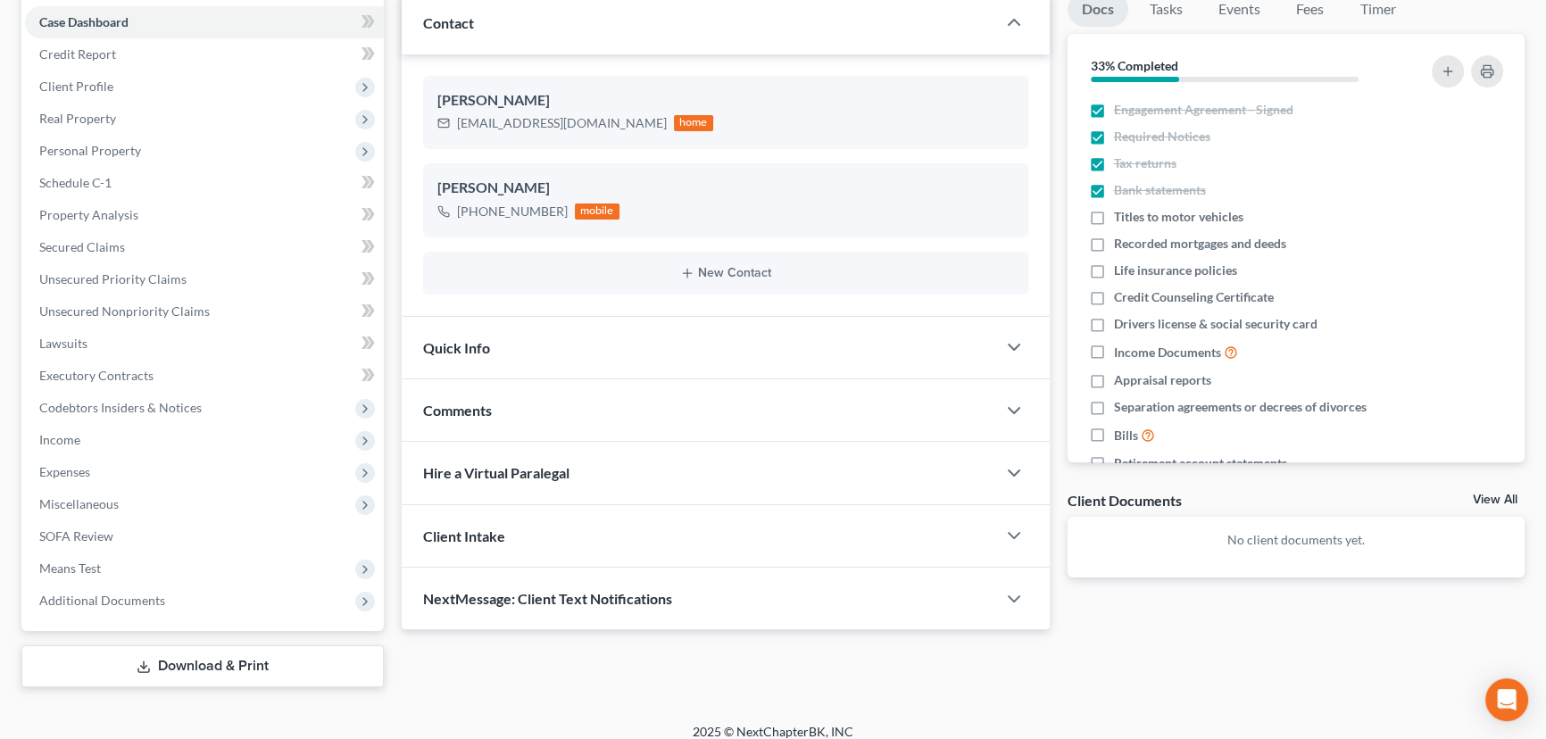
scroll to position [193, 0]
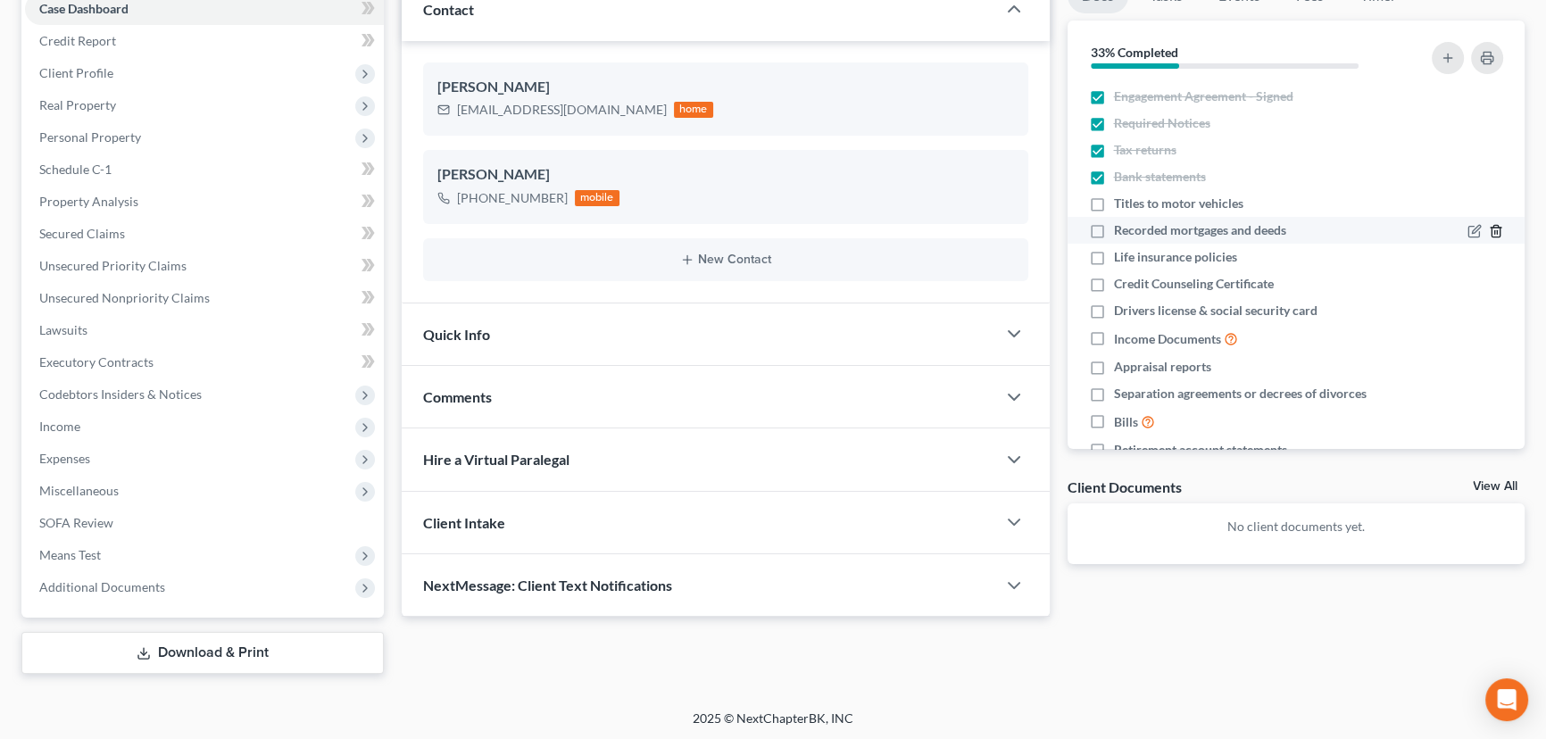
click at [1489, 231] on icon "button" at bounding box center [1496, 231] width 14 height 14
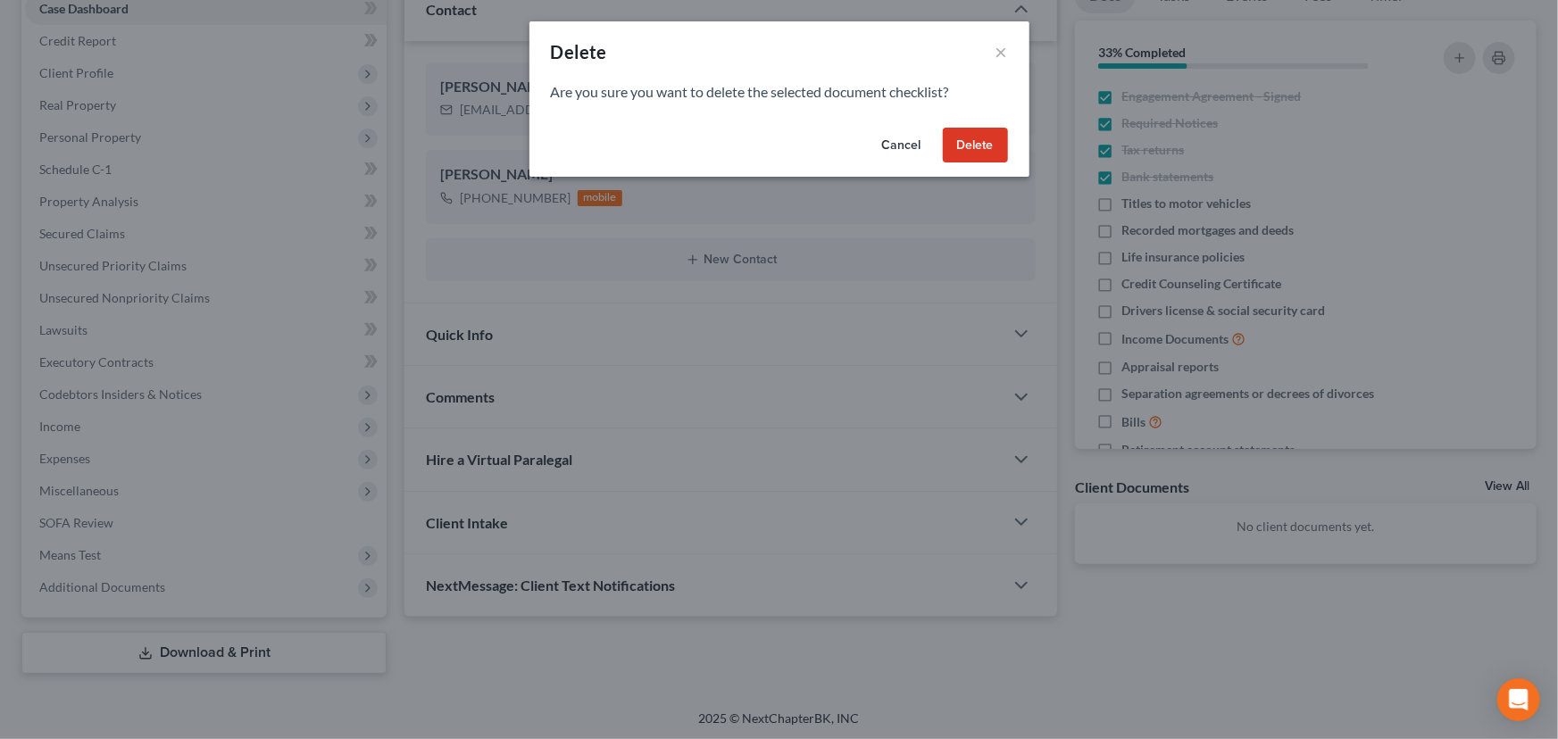
click at [976, 134] on button "Delete" at bounding box center [975, 146] width 65 height 36
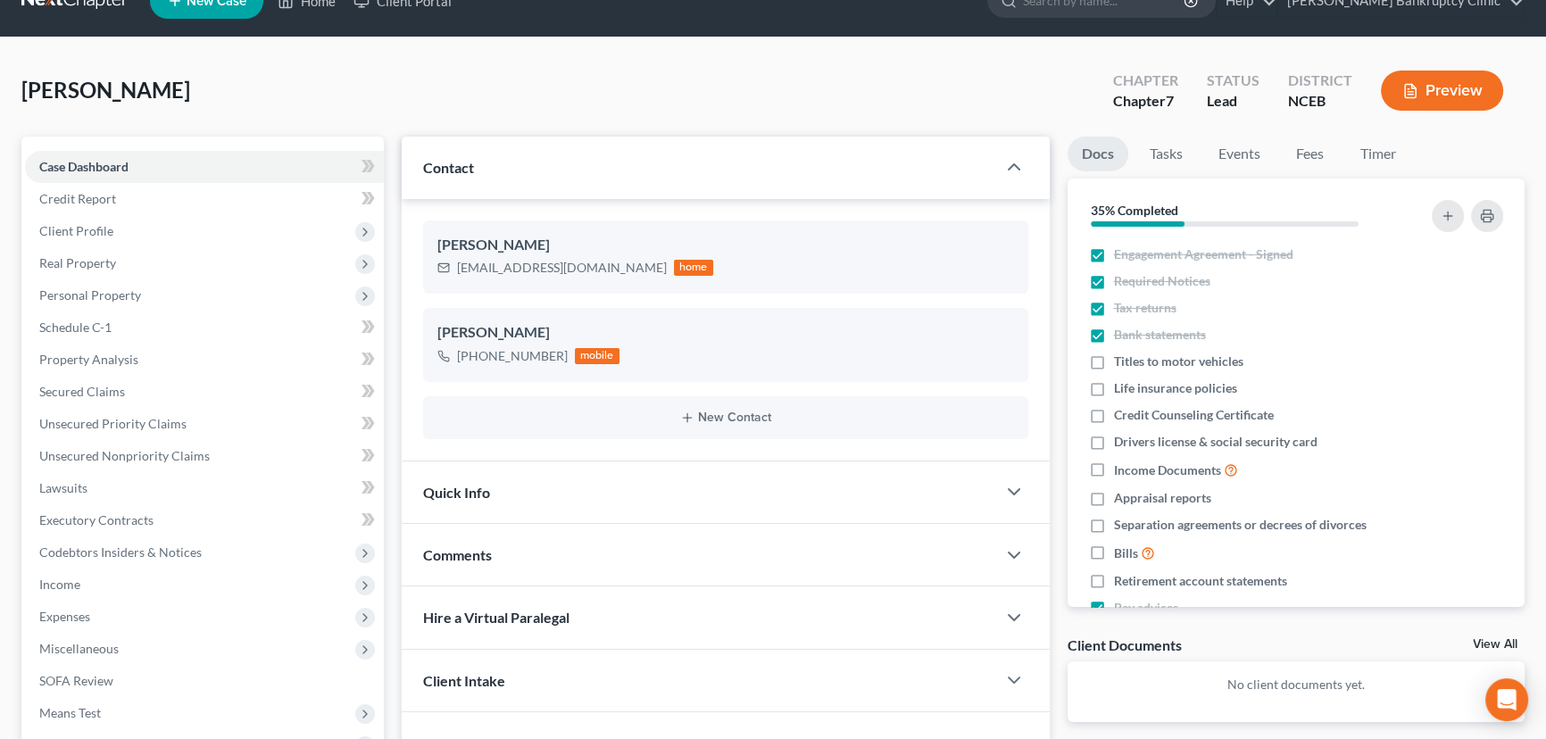
scroll to position [0, 0]
